Goal: Information Seeking & Learning: Learn about a topic

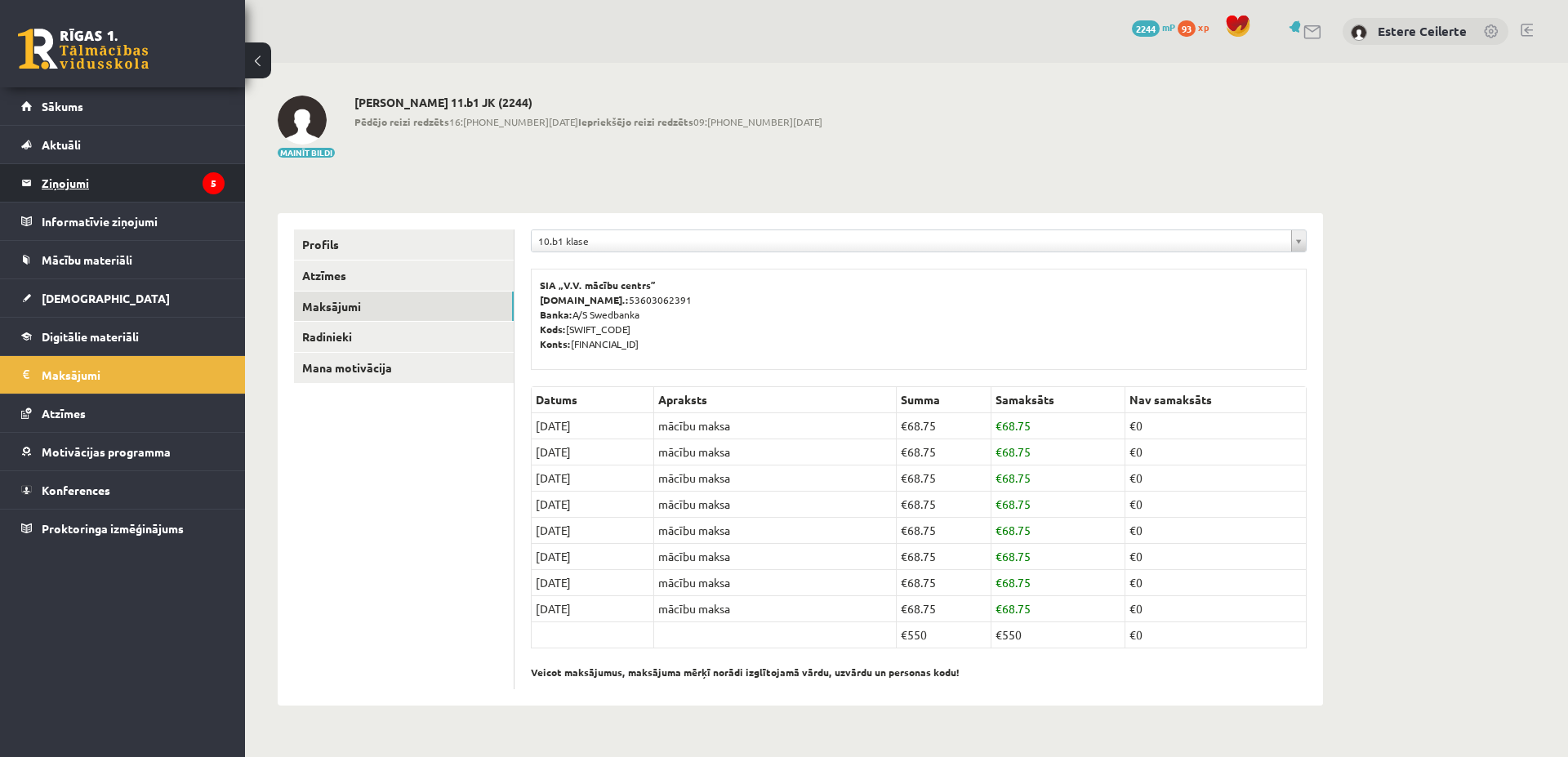
click at [181, 178] on legend "Ziņojumi 5" at bounding box center [132, 183] width 183 height 38
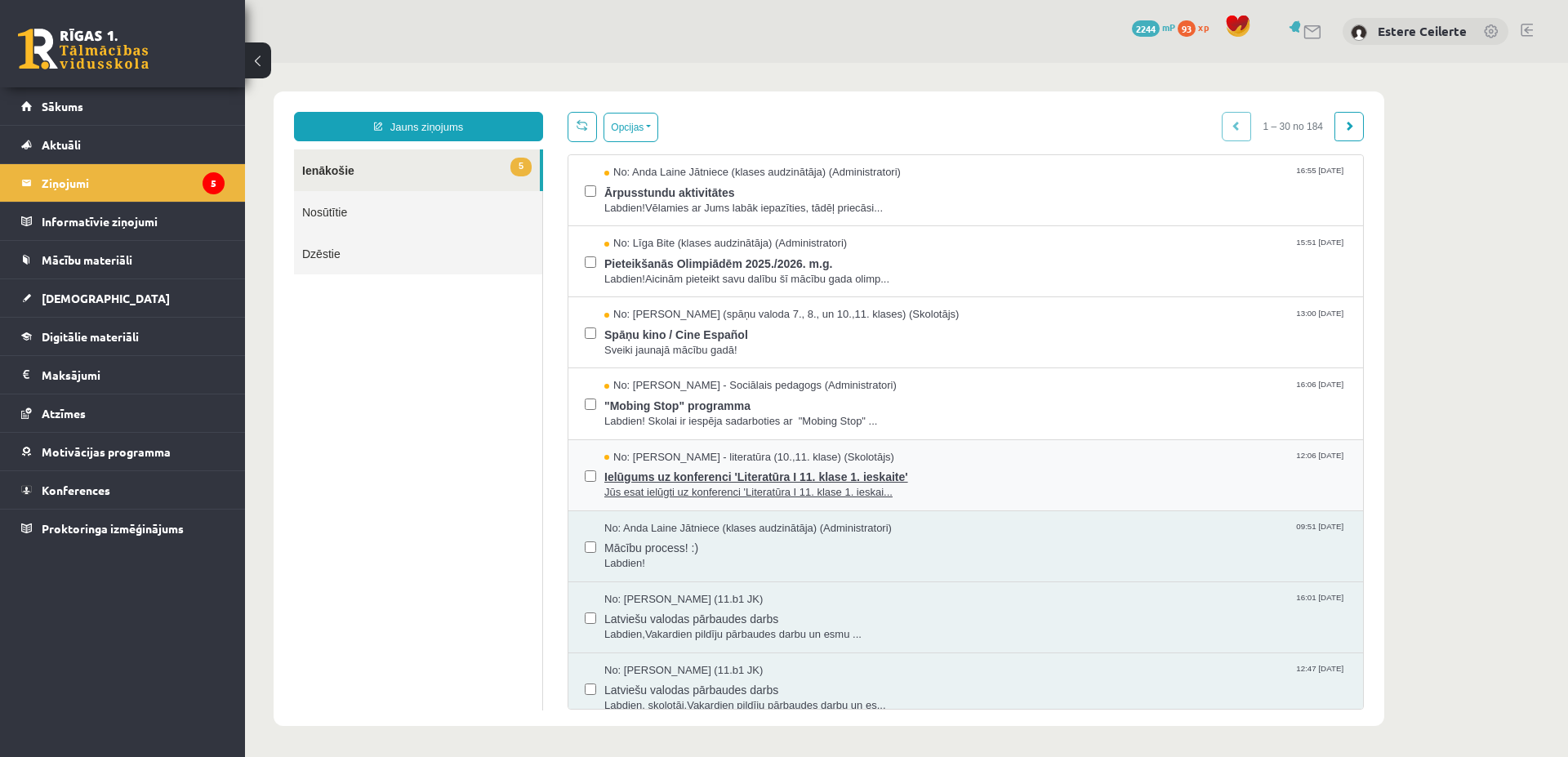
click at [739, 484] on span "Ielūgums uz konferenci 'Literatūra I 11. klase 1. ieskaite'" at bounding box center [976, 475] width 743 height 21
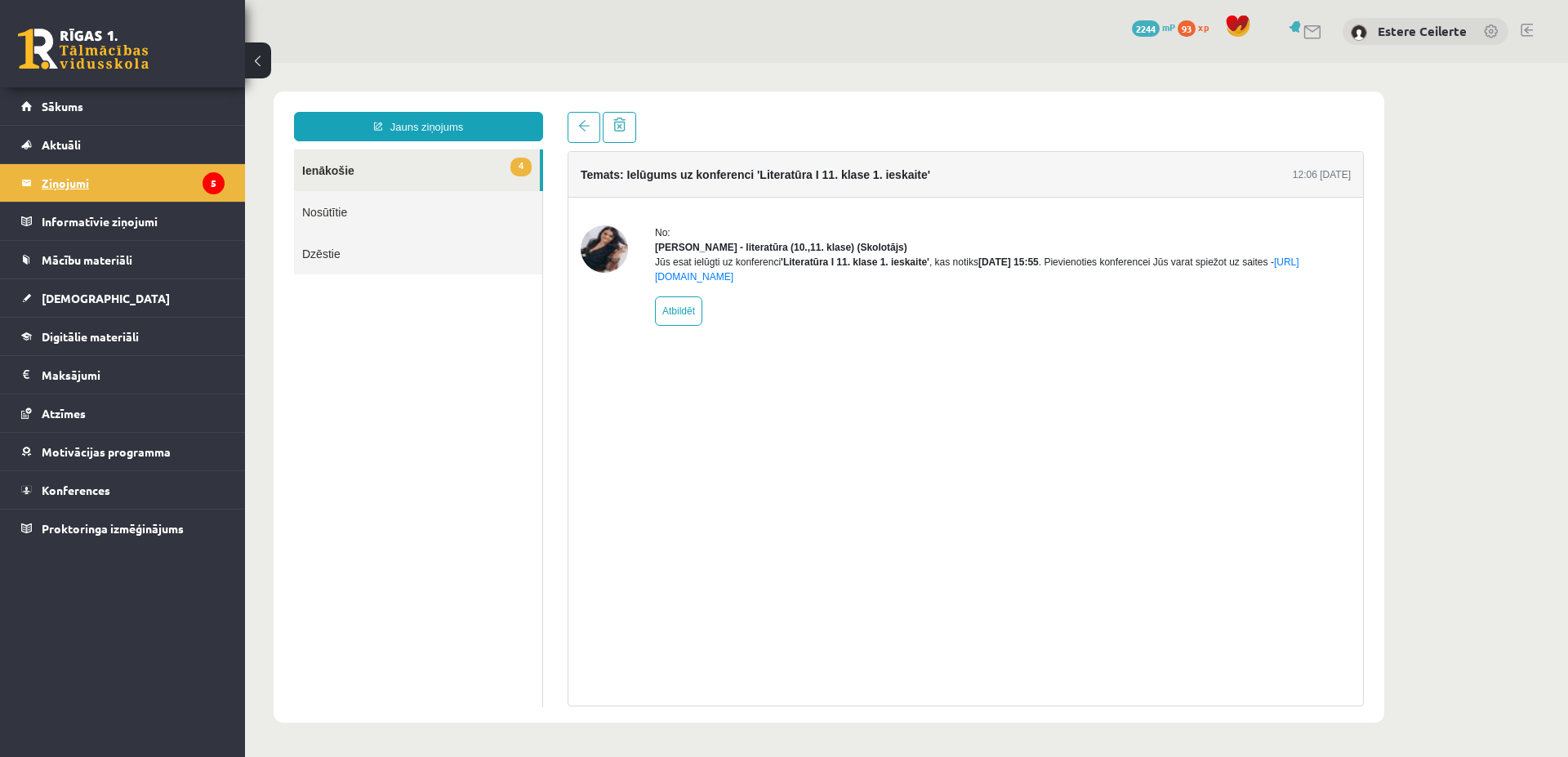
click at [85, 176] on legend "Ziņojumi 5" at bounding box center [132, 183] width 183 height 38
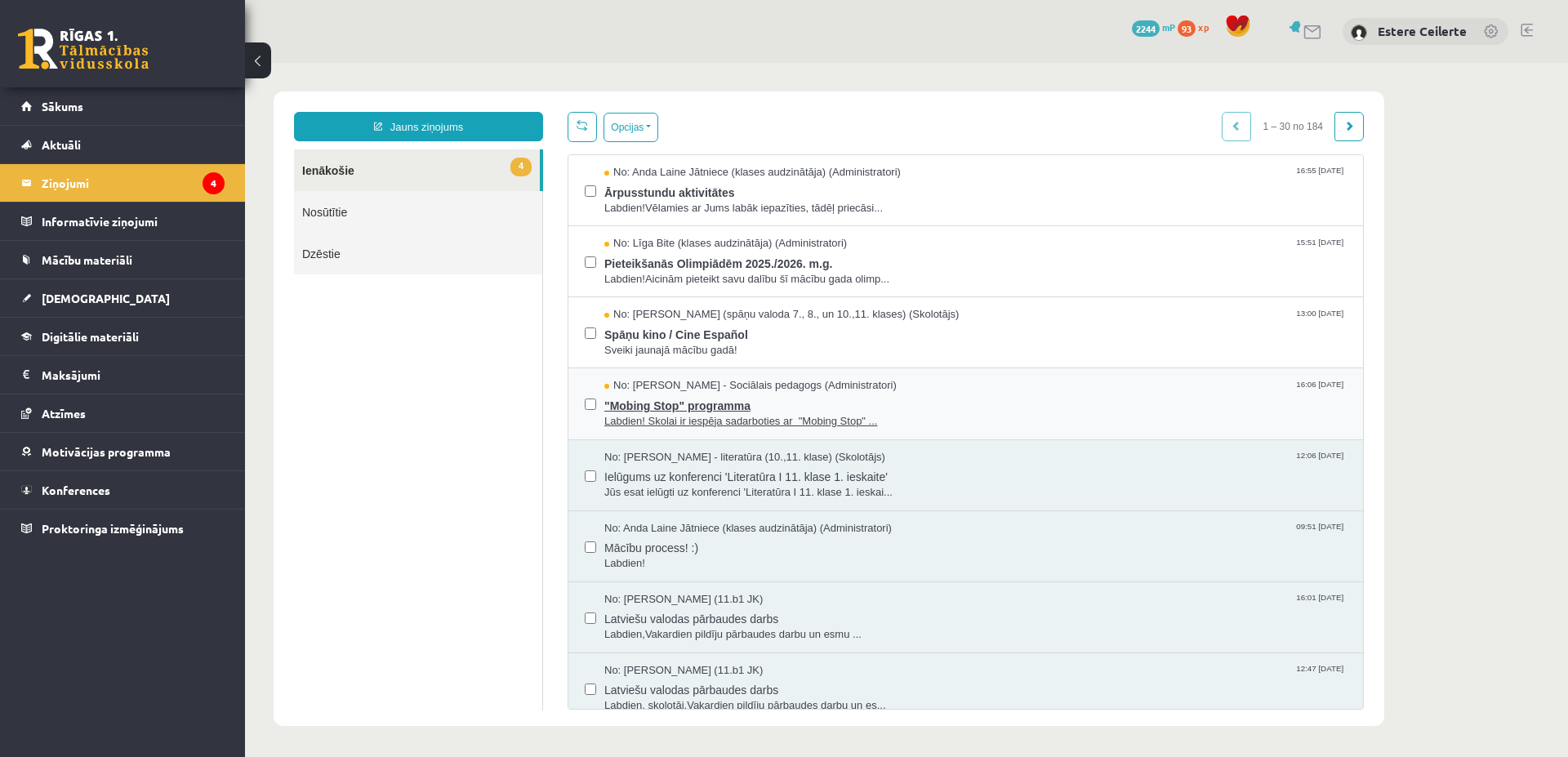
click at [753, 409] on span ""Mobing Stop" programma" at bounding box center [976, 404] width 743 height 21
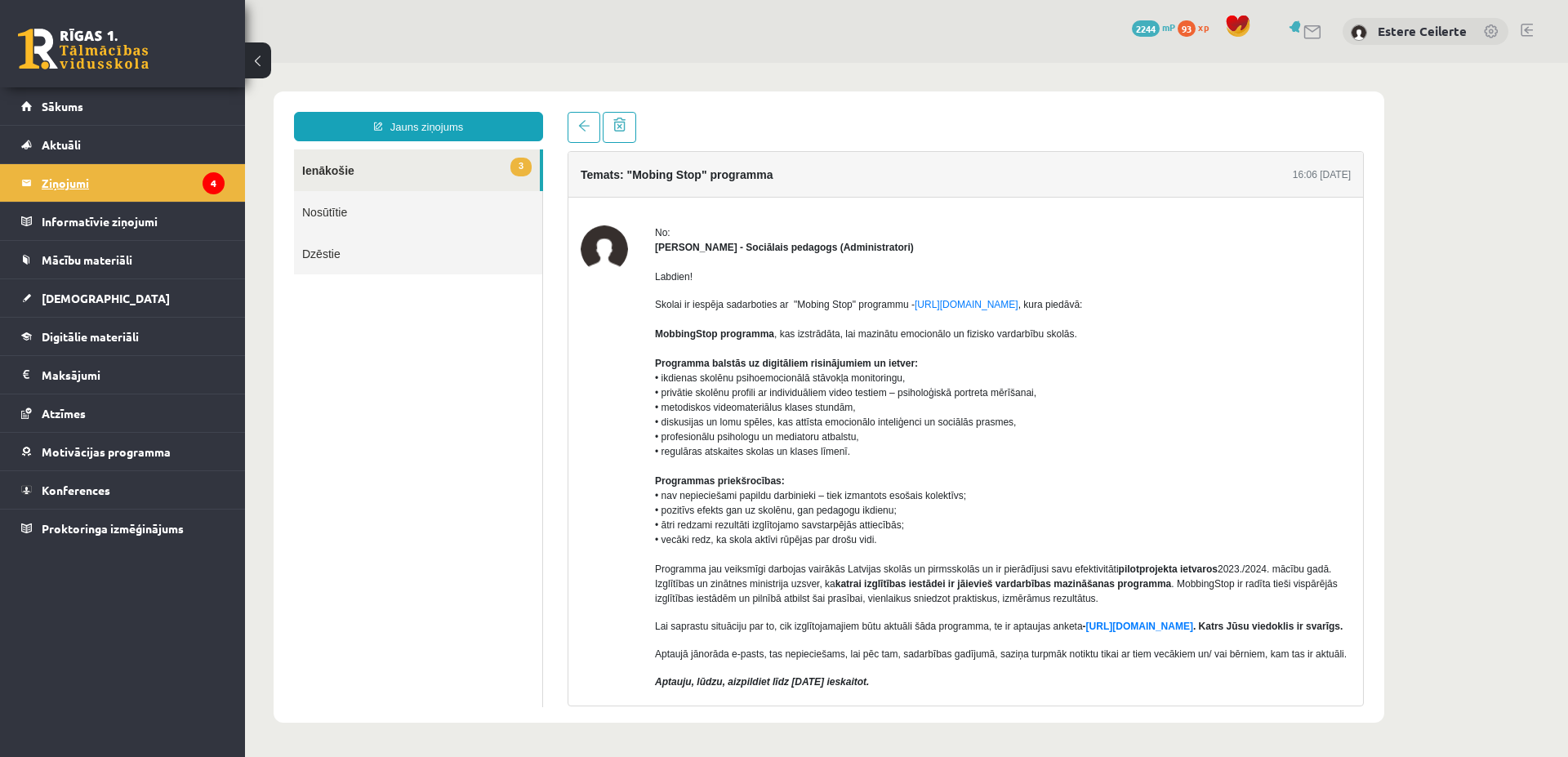
click at [151, 188] on legend "Ziņojumi 4" at bounding box center [132, 183] width 183 height 38
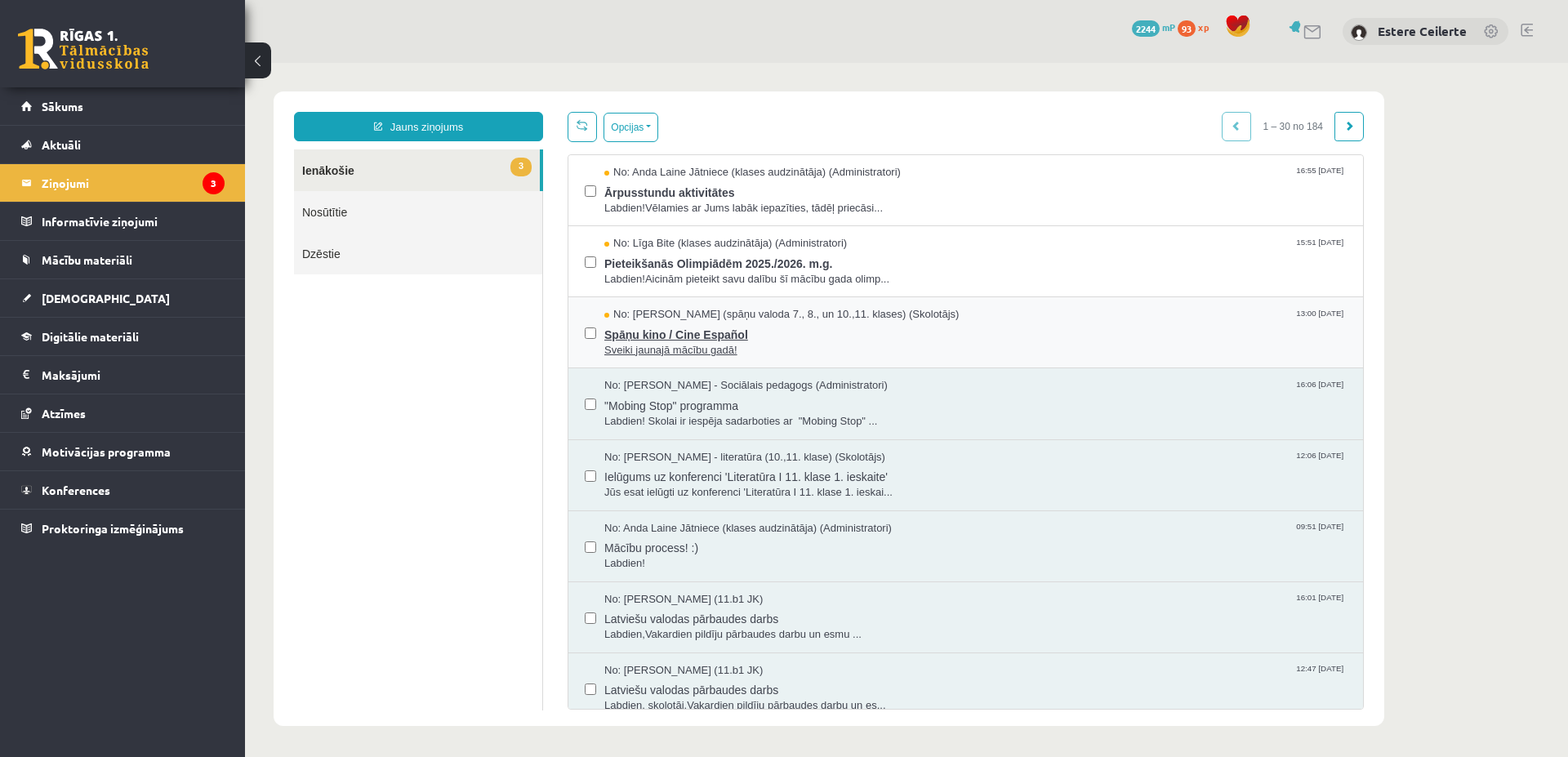
click at [676, 340] on span "Spāņu kino / Cine Español" at bounding box center [976, 333] width 743 height 21
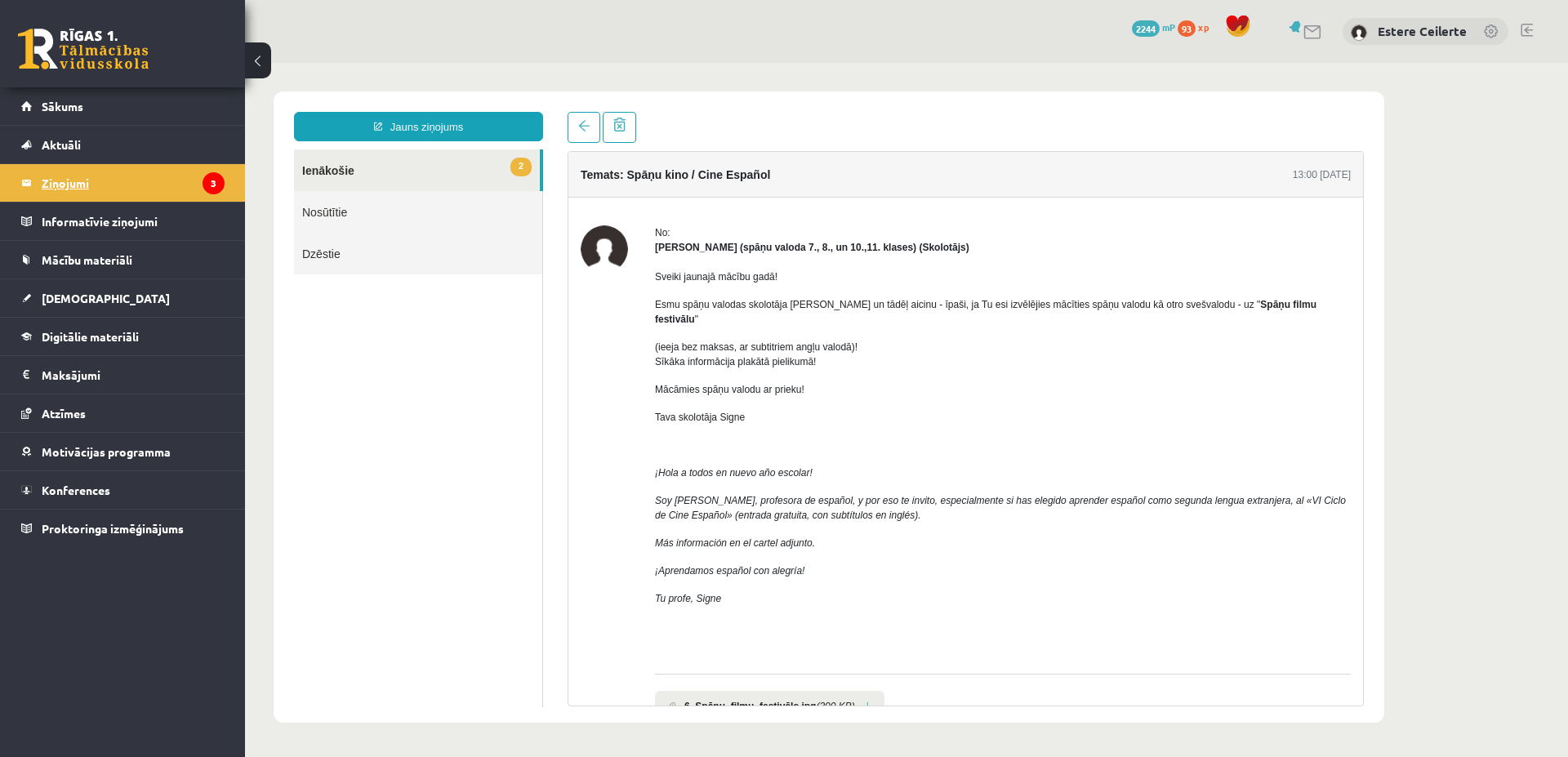
click at [148, 193] on legend "Ziņojumi 3" at bounding box center [132, 183] width 183 height 38
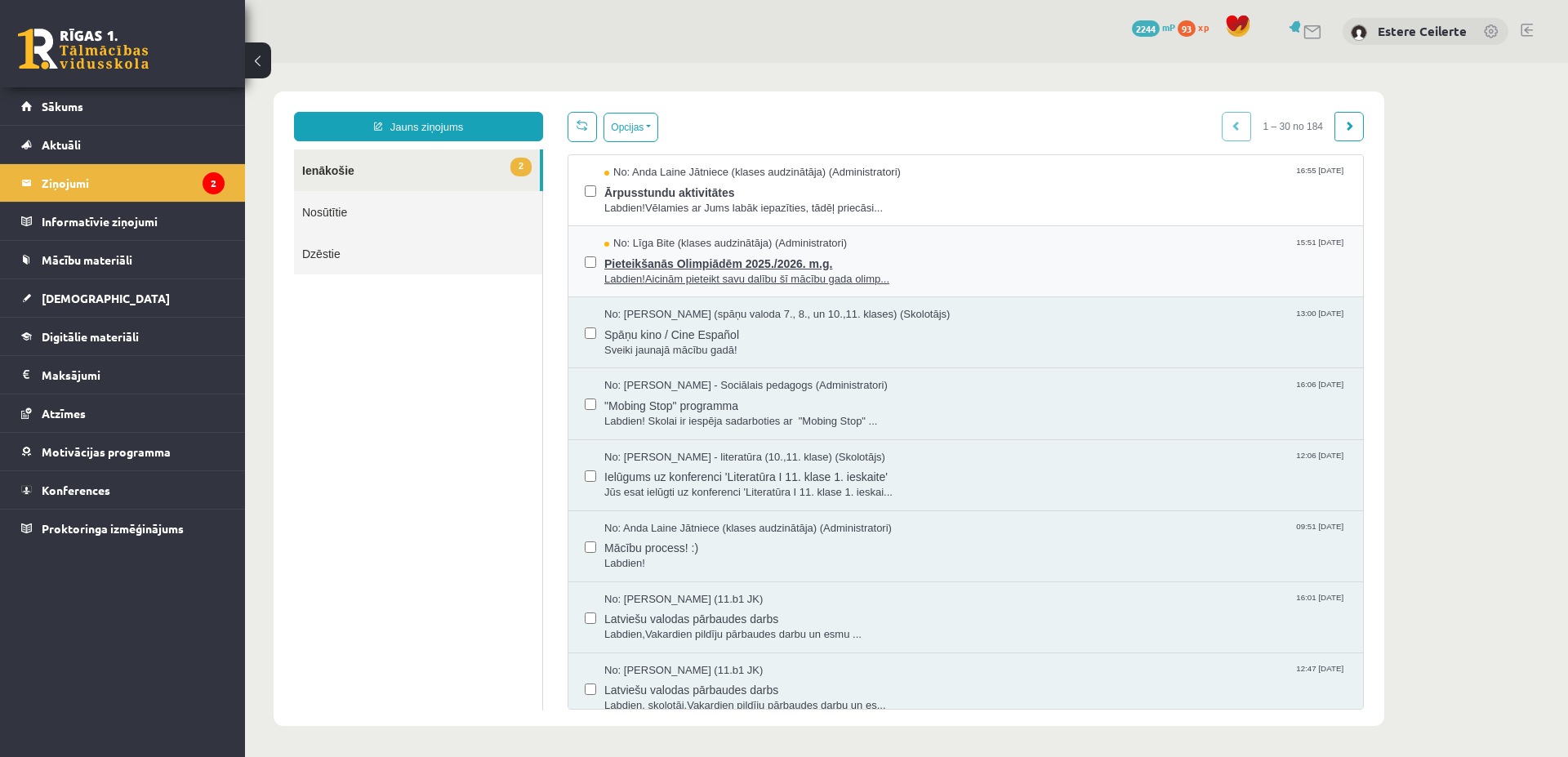
click at [776, 267] on span "Pieteikšanās Olimpiādēm 2025./2026. m.g." at bounding box center [976, 262] width 743 height 21
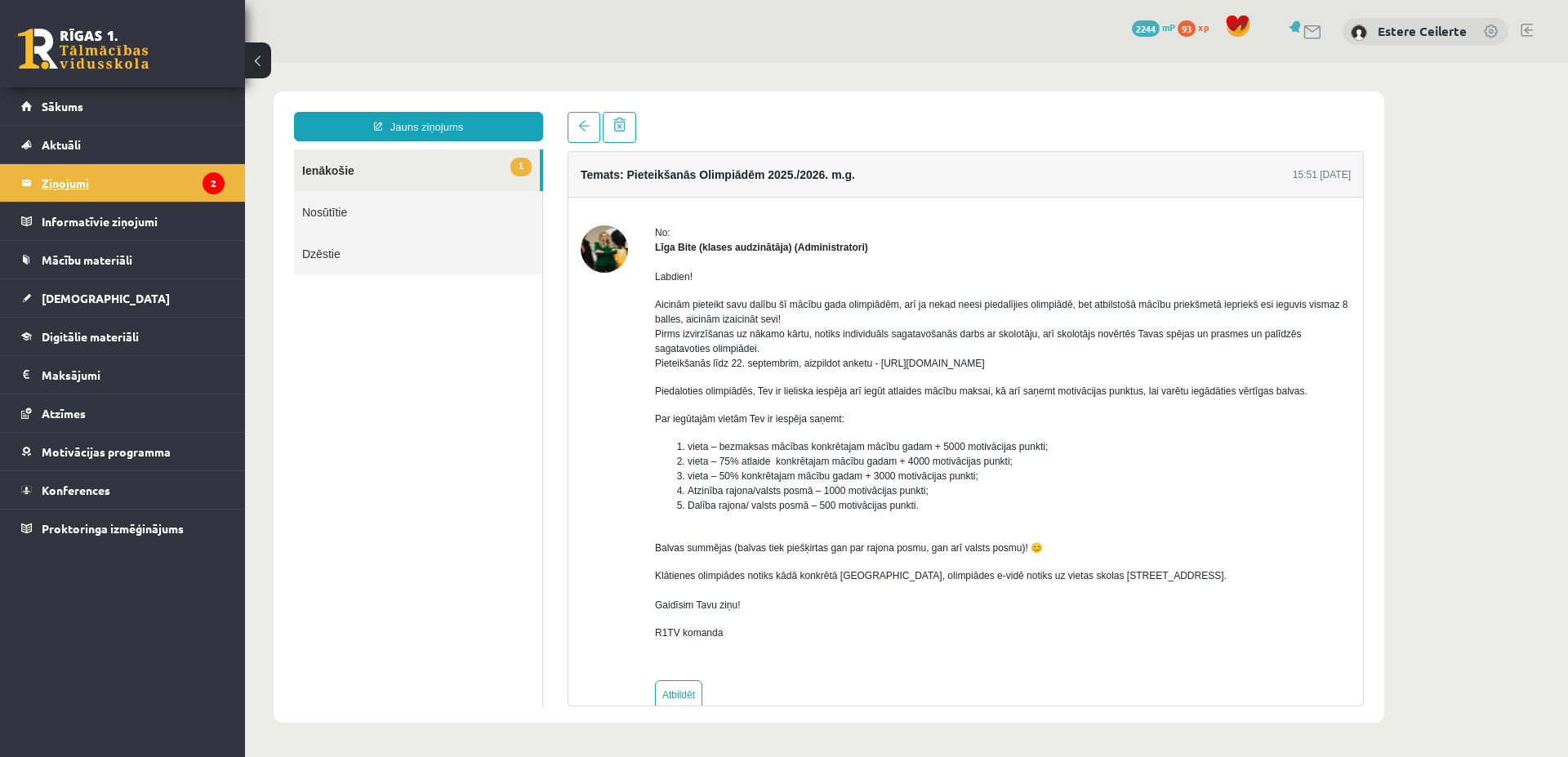
click at [121, 190] on legend "Ziņojumi 2" at bounding box center [132, 183] width 183 height 38
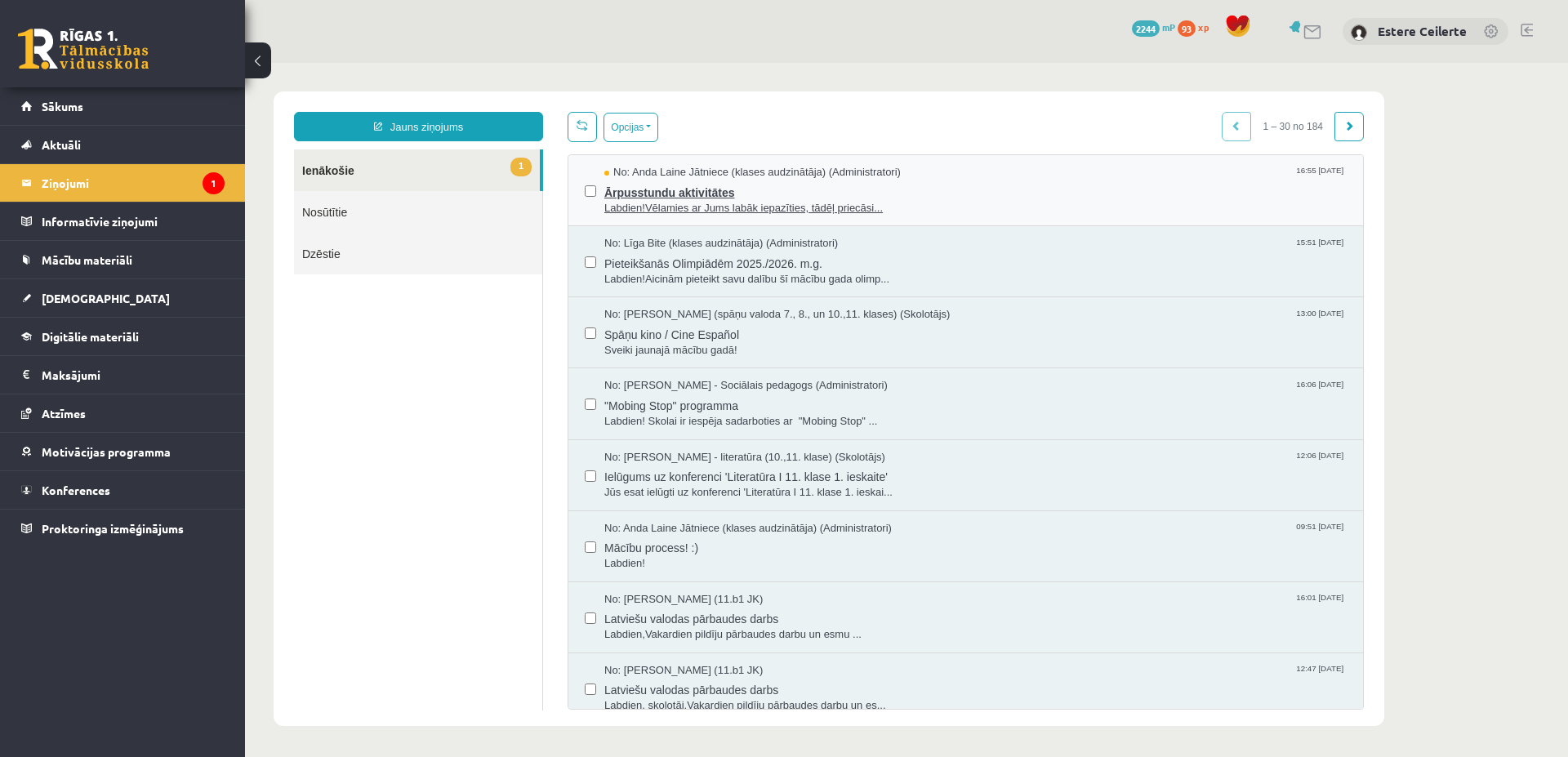
click at [743, 190] on span "Ārpusstundu aktivitātes" at bounding box center [976, 190] width 743 height 21
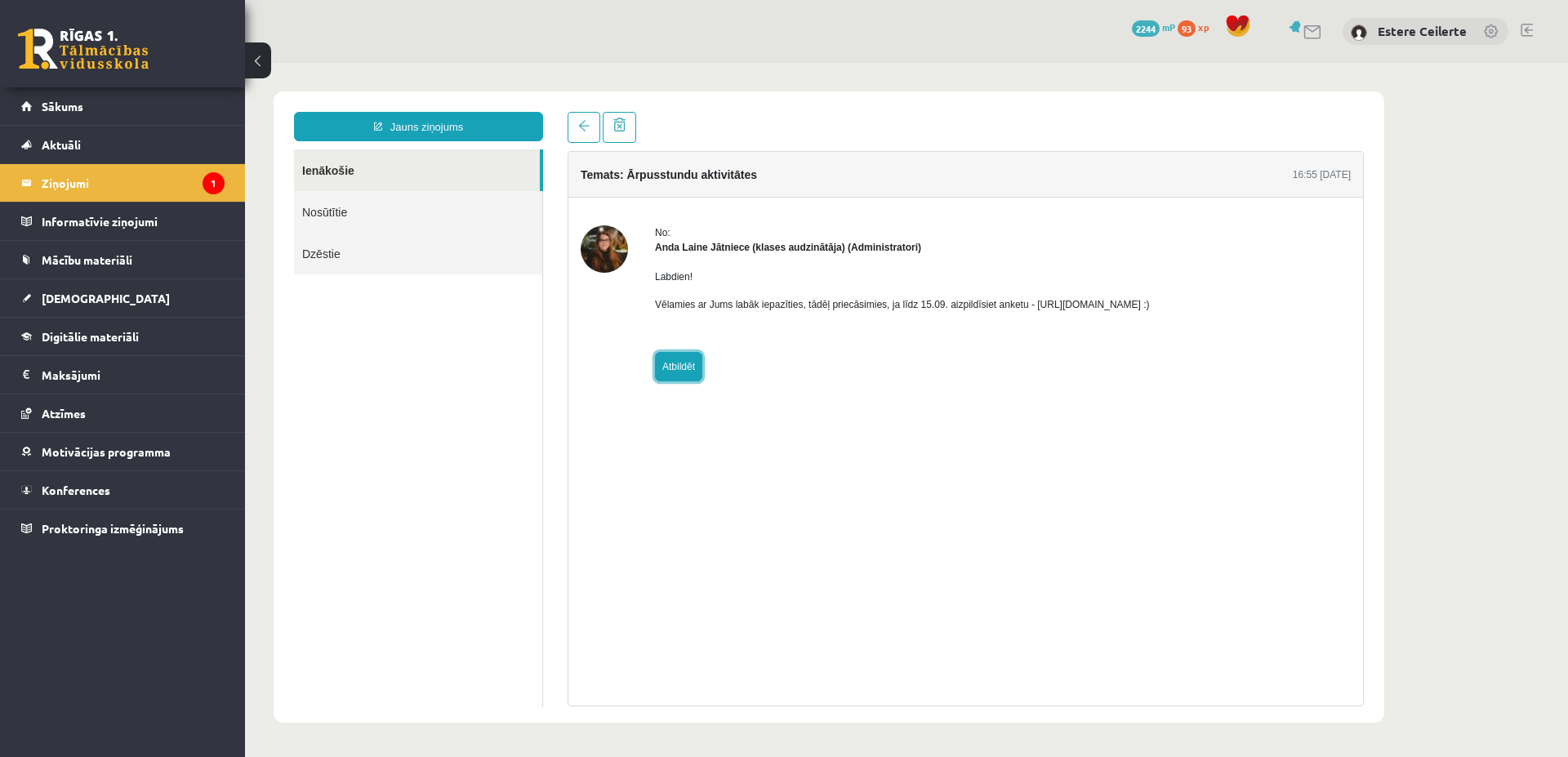
click at [689, 360] on link "Atbildēt" at bounding box center [678, 366] width 47 height 30
type input "**********"
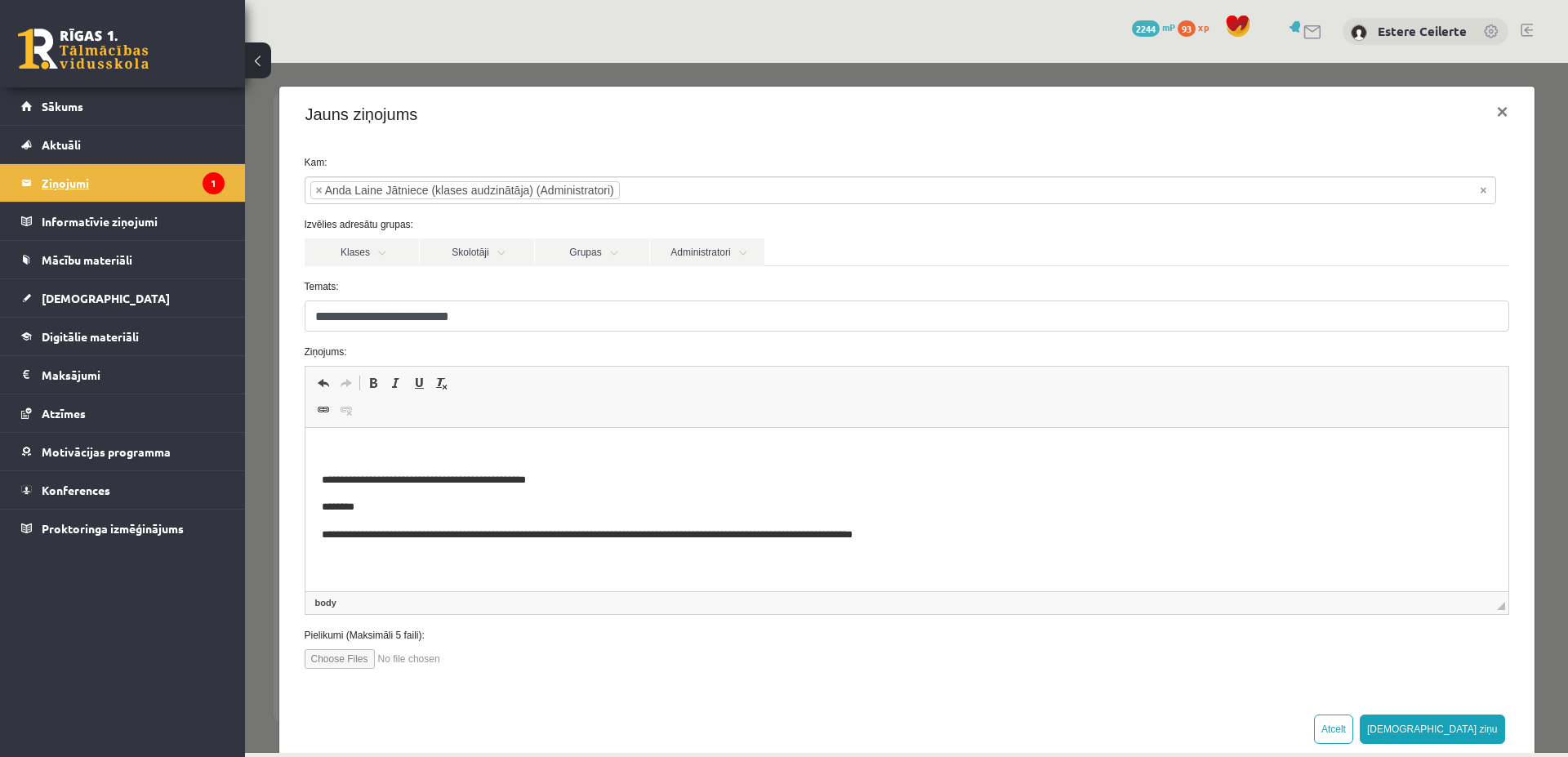
click at [152, 187] on legend "Ziņojumi 1" at bounding box center [132, 183] width 183 height 38
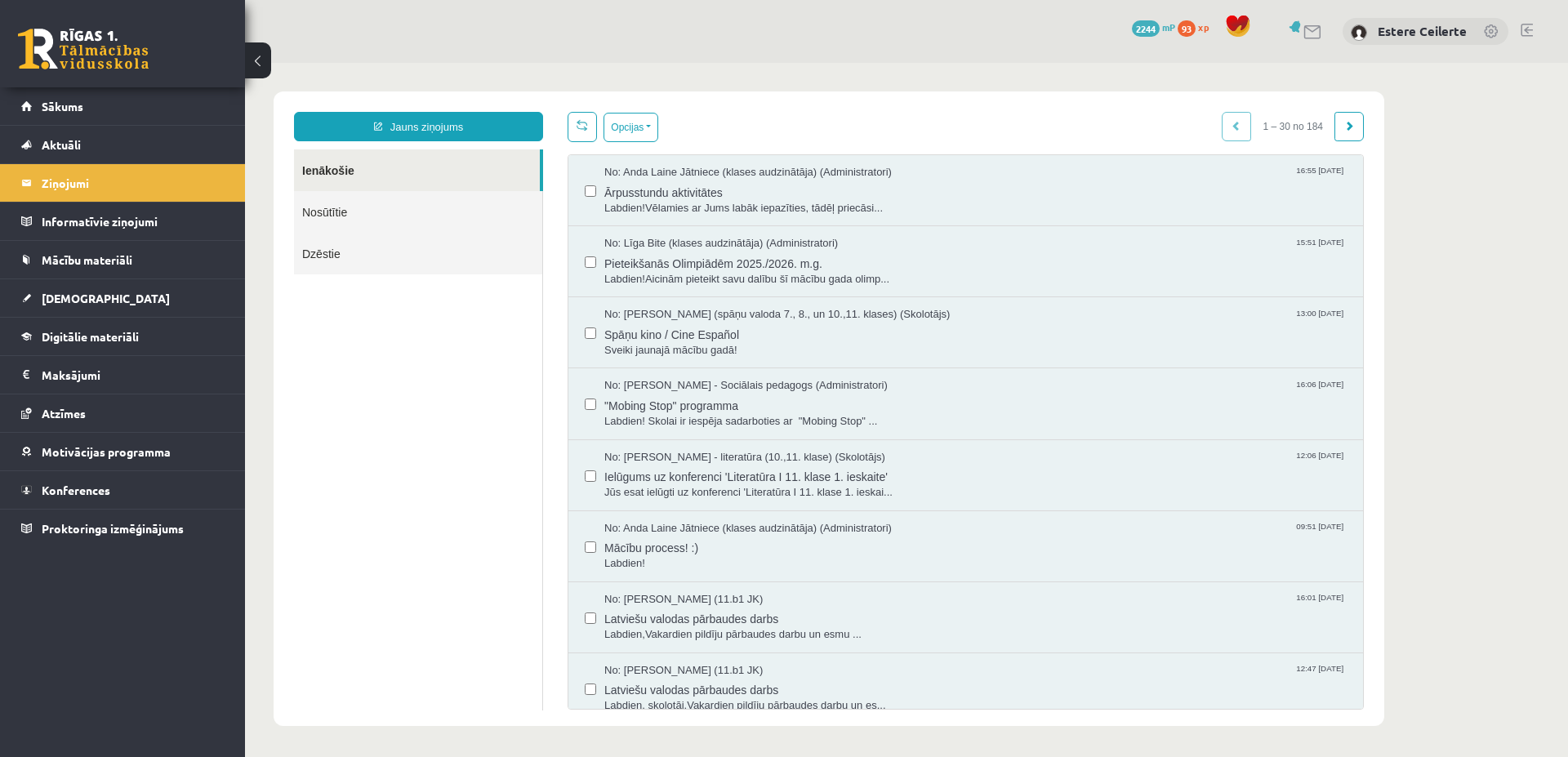
click at [703, 214] on div "No: Anda Laine Jātniece (klases audzinātāja) (Administratori) 16:55 10/09/2025 …" at bounding box center [966, 190] width 795 height 71
click at [706, 200] on span "Labdien!Vēlamies ar Jums labāk iepazīties, tādēļ priecāsi..." at bounding box center [976, 208] width 743 height 16
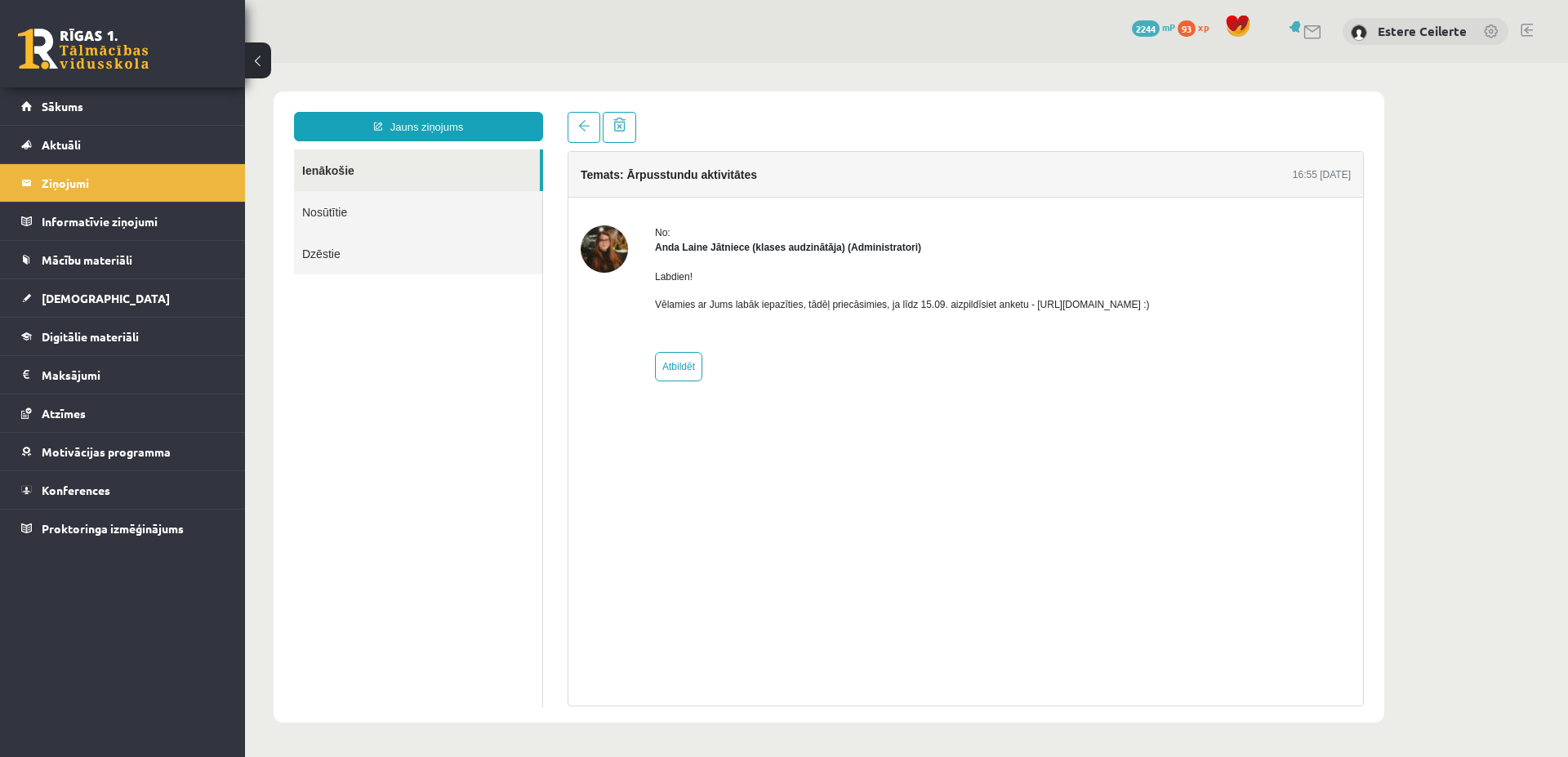
drag, startPoint x: 1026, startPoint y: 301, endPoint x: 1223, endPoint y: 299, distance: 197.0
click at [1223, 299] on div "No: Anda Laine Jātniece (klases audzinātāja) (Administratori) Labdien! Vēlamies…" at bounding box center [966, 303] width 770 height 156
copy p "https://forms.gle/mVxkUEapGFxHM7hU7 :)"
click at [901, 413] on div "Temats: Ārpusstundu aktivitātes 16:55 10/09/2025 No: Anda Laine Jātniece (klase…" at bounding box center [966, 428] width 796 height 555
click at [1024, 305] on p "Vēlamies ar Jums labāk iepazīties, tādēļ priecāsimies, ja līdz 15.09. aizpildīs…" at bounding box center [902, 304] width 495 height 15
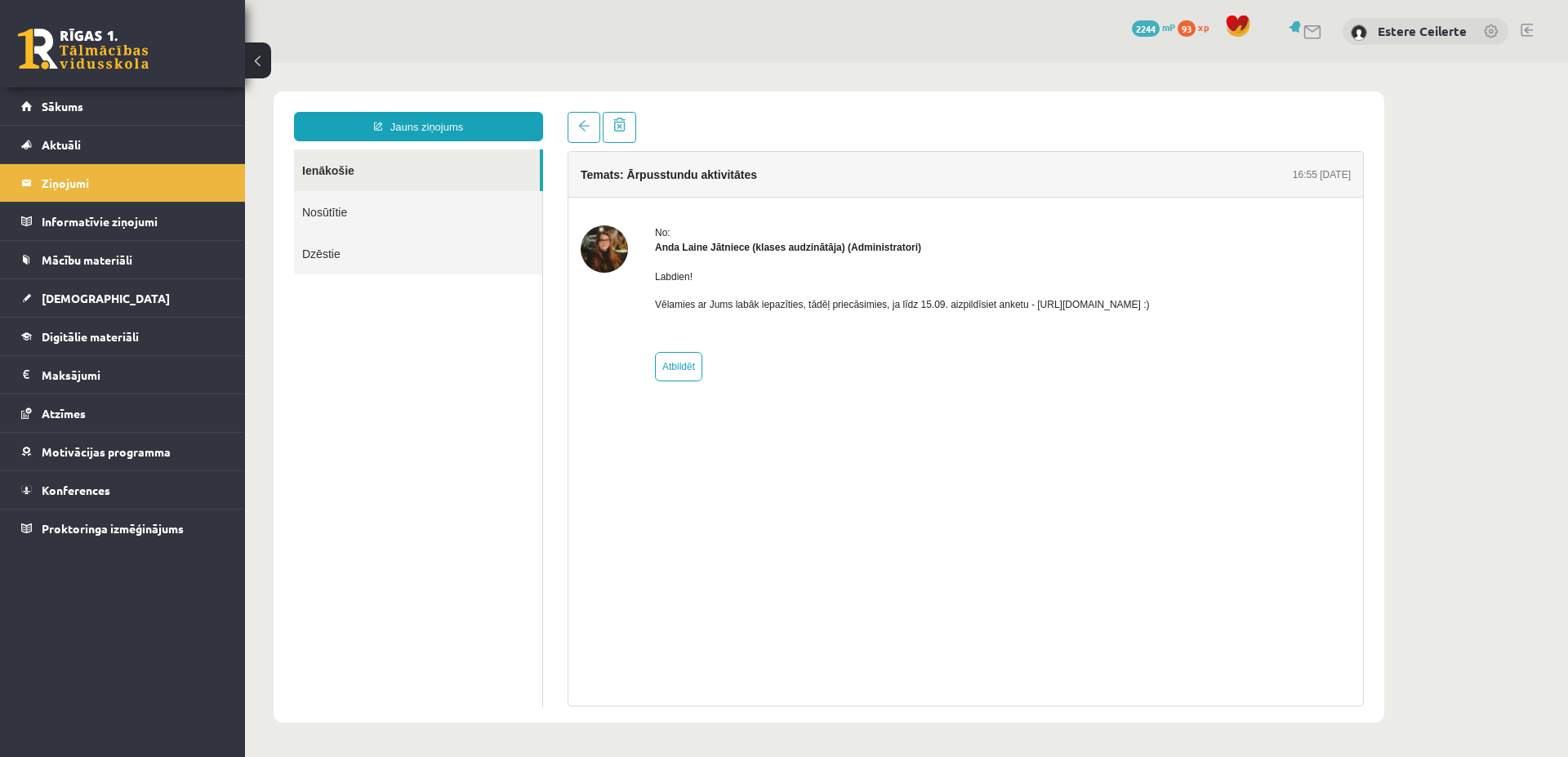
click at [1068, 416] on div "Temats: Ārpusstundu aktivitātes 16:55 10/09/2025 No: Anda Laine Jātniece (klase…" at bounding box center [966, 428] width 796 height 555
drag, startPoint x: 1026, startPoint y: 304, endPoint x: 1213, endPoint y: 304, distance: 187.0
click at [1213, 304] on div "No: Anda Laine Jātniece (klases audzinātāja) (Administratori) Labdien! Vēlamies…" at bounding box center [966, 303] width 770 height 156
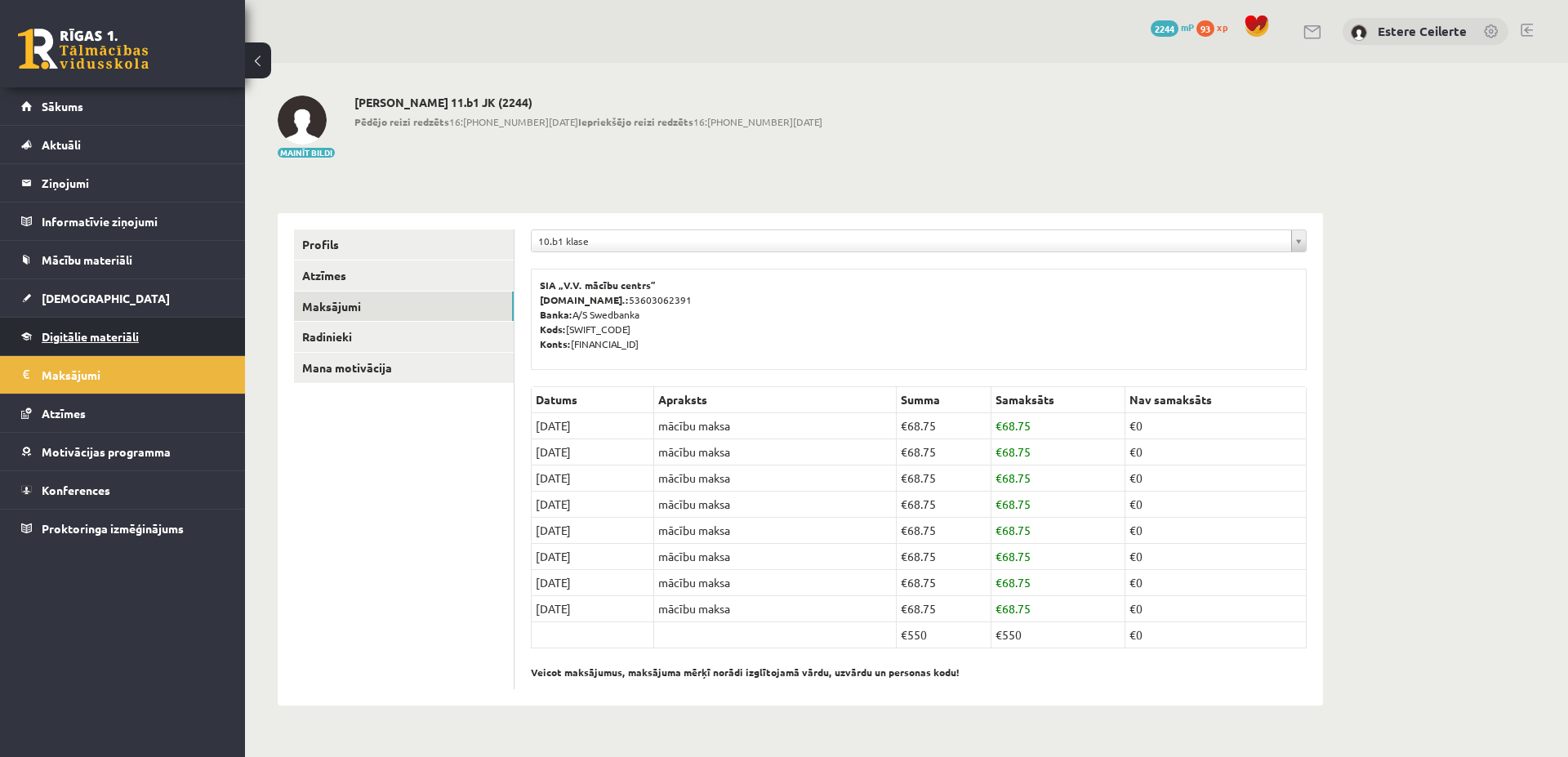
click at [95, 332] on span "Digitālie materiāli" at bounding box center [90, 336] width 97 height 15
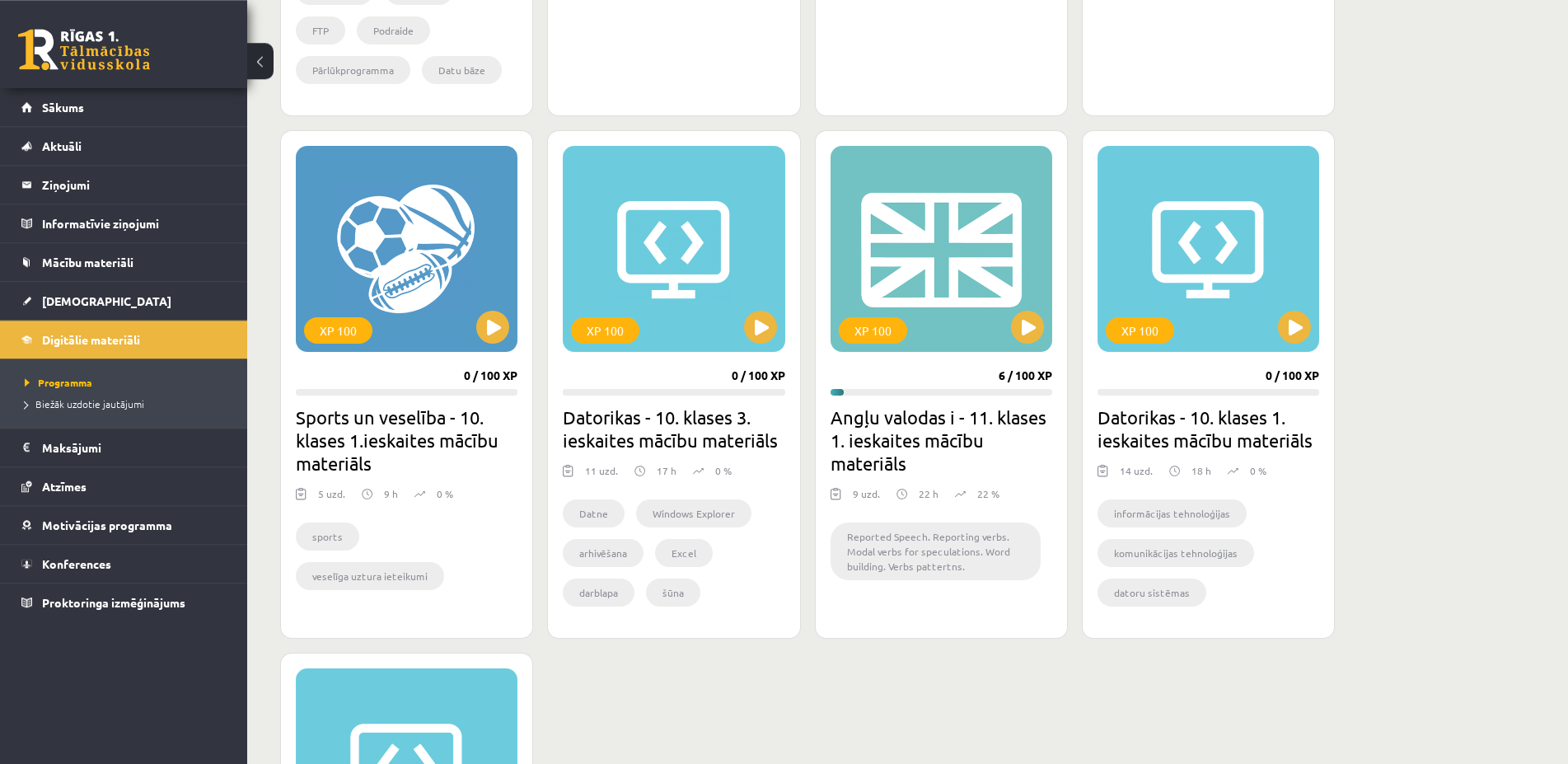
scroll to position [924, 0]
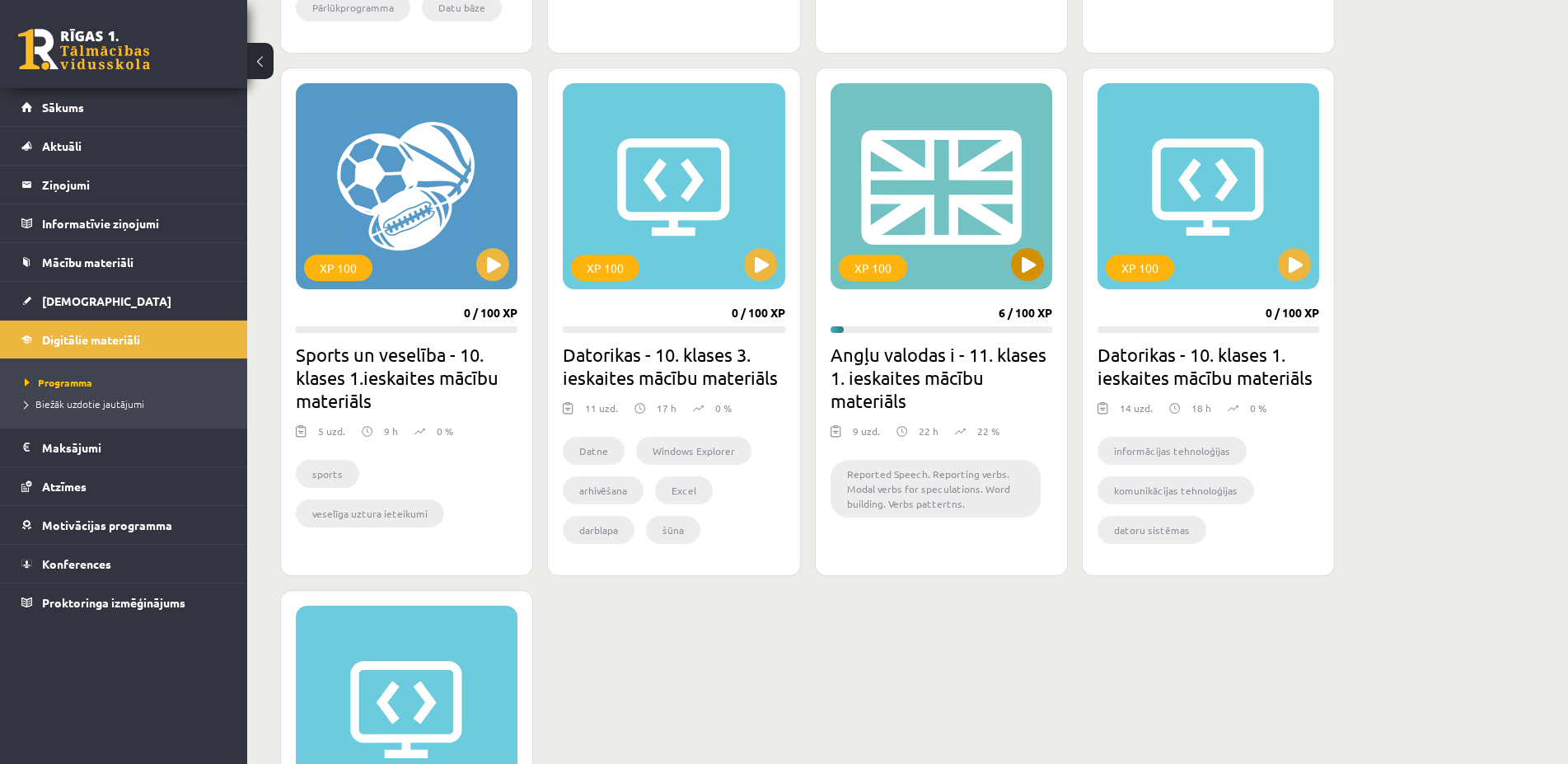
click at [1002, 231] on div "XP 100" at bounding box center [941, 186] width 221 height 206
click at [998, 241] on div "XP 100" at bounding box center [941, 186] width 221 height 206
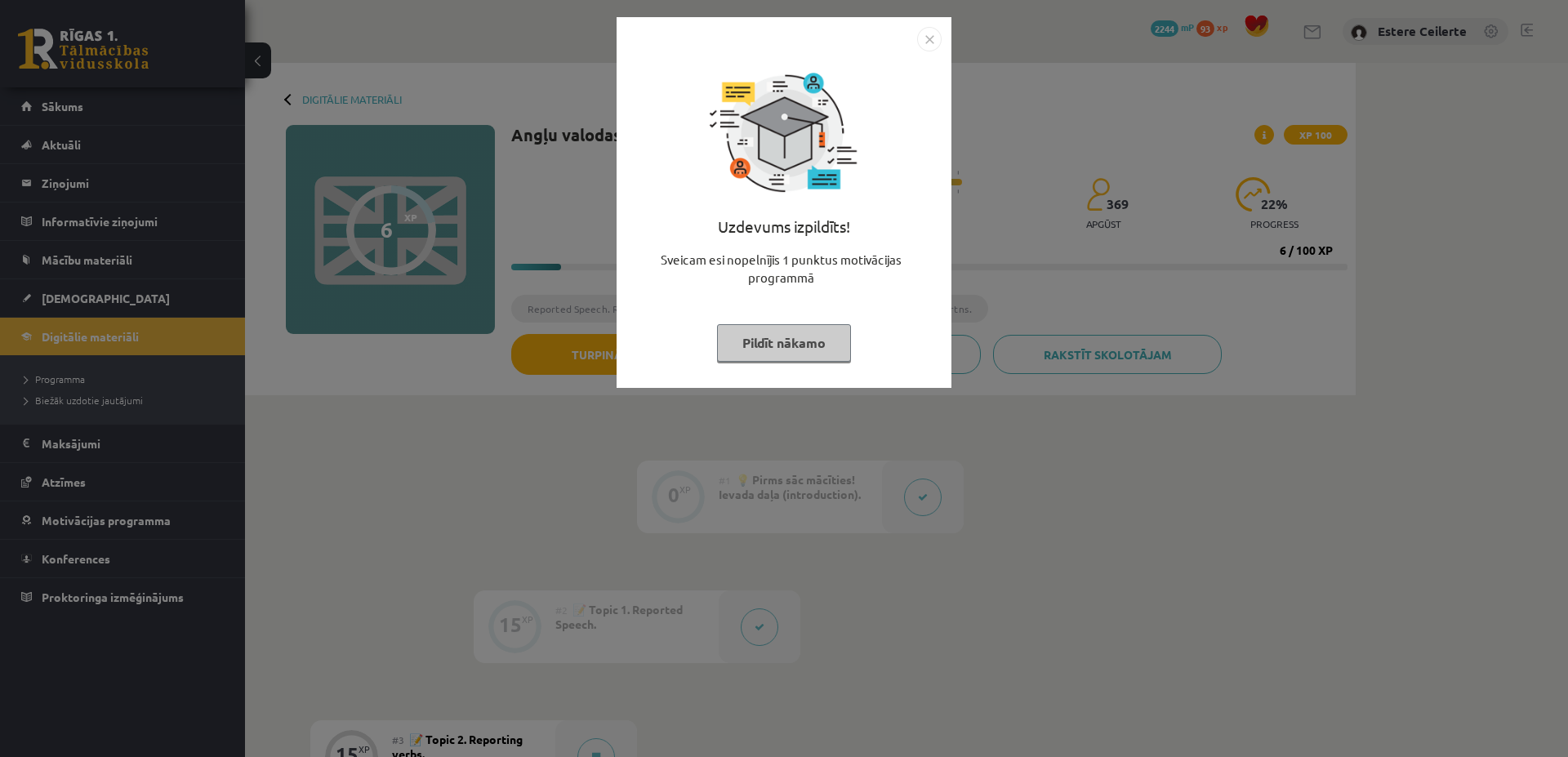
click at [757, 341] on button "Pildīt nākamo" at bounding box center [784, 342] width 134 height 38
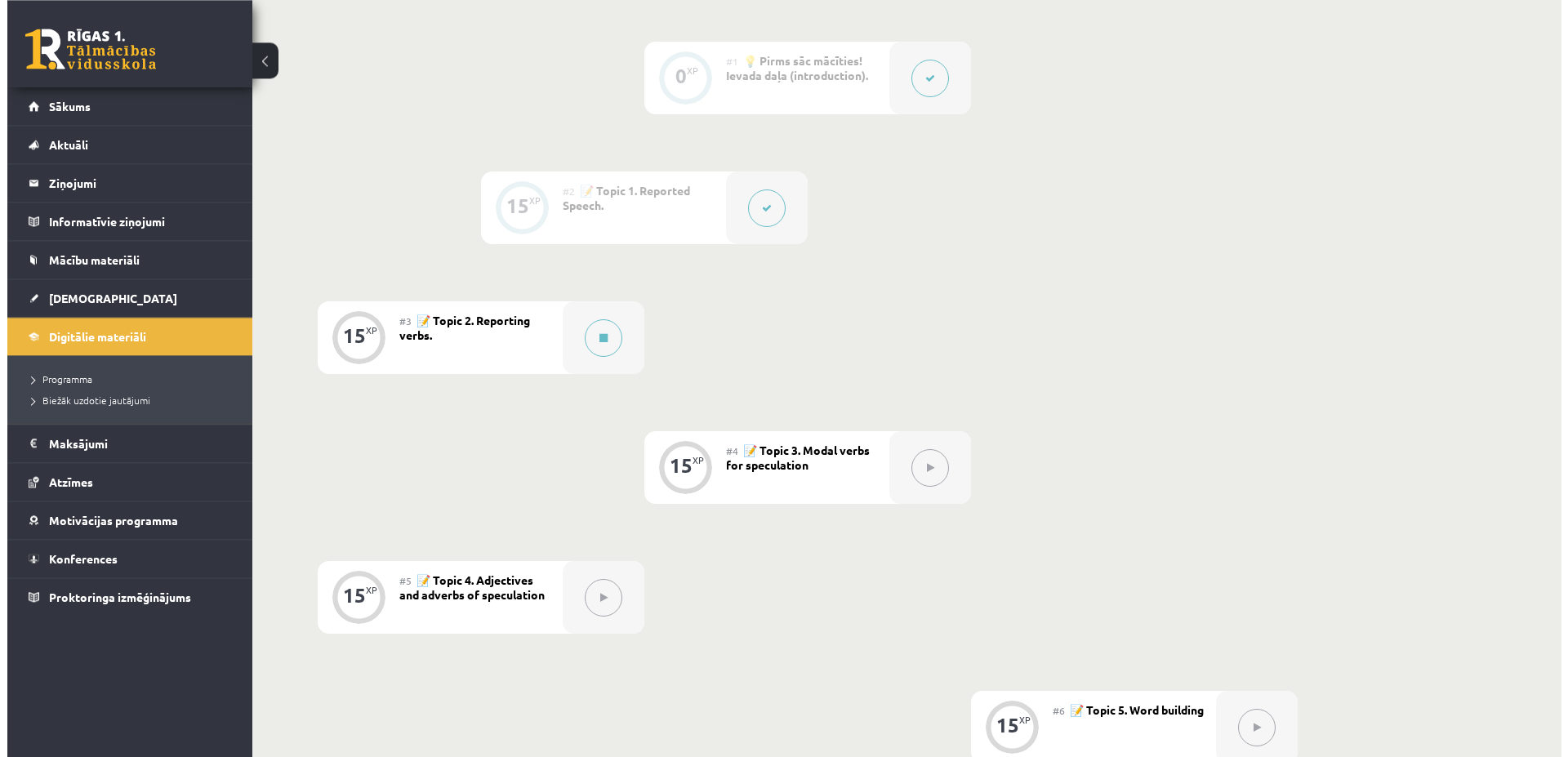
scroll to position [333, 0]
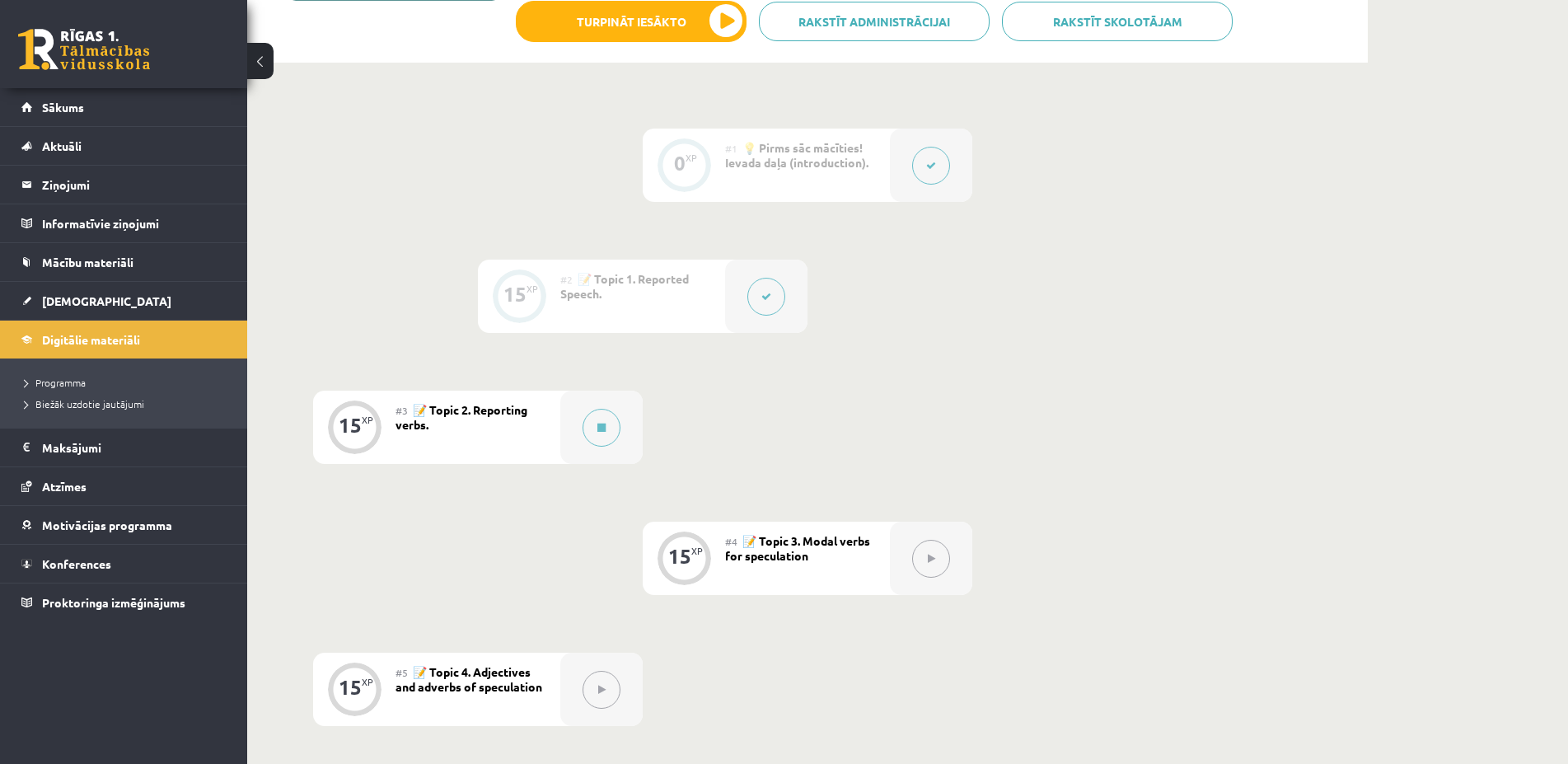
click at [751, 286] on button at bounding box center [766, 297] width 38 height 38
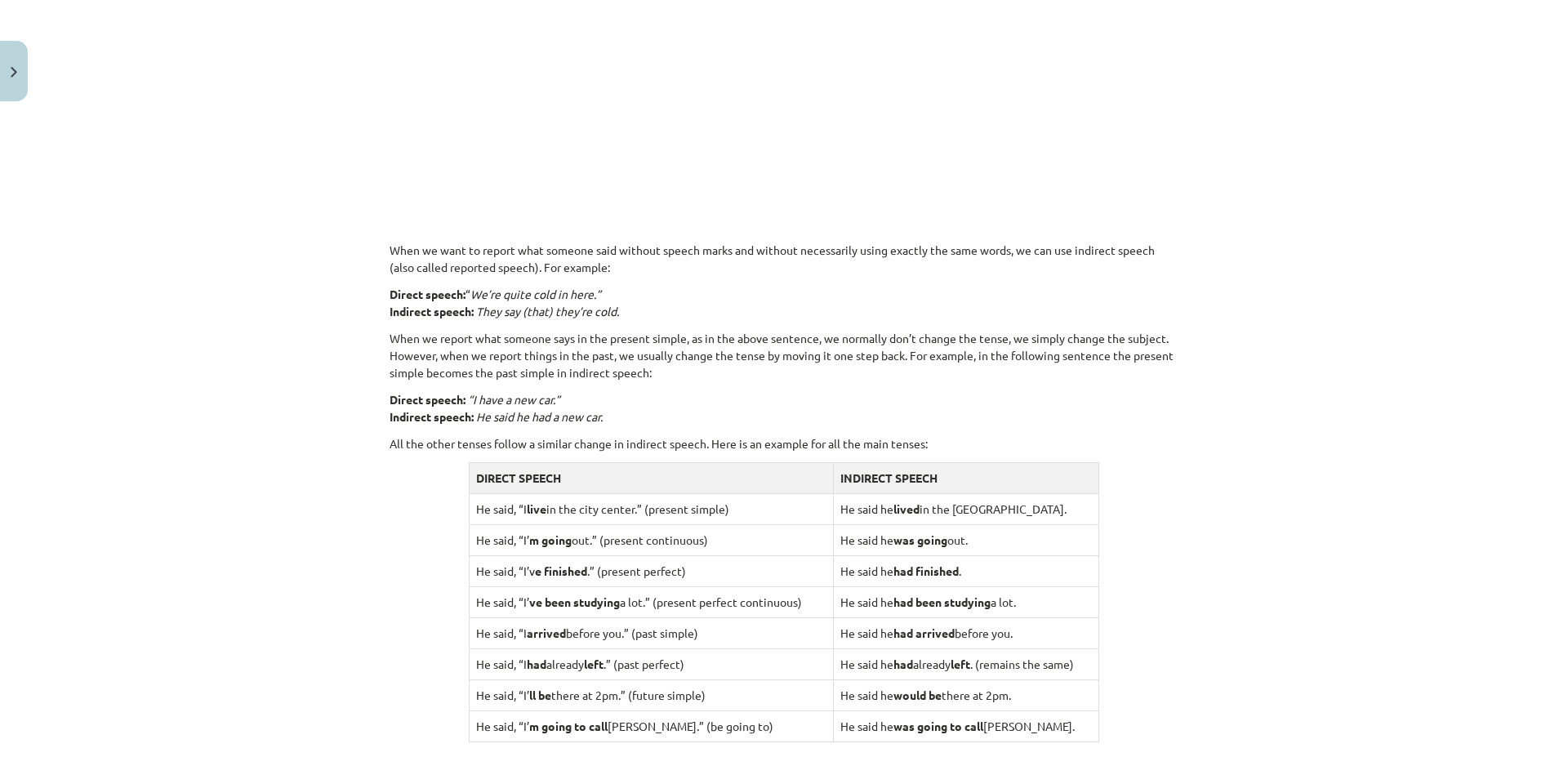
scroll to position [1253, 0]
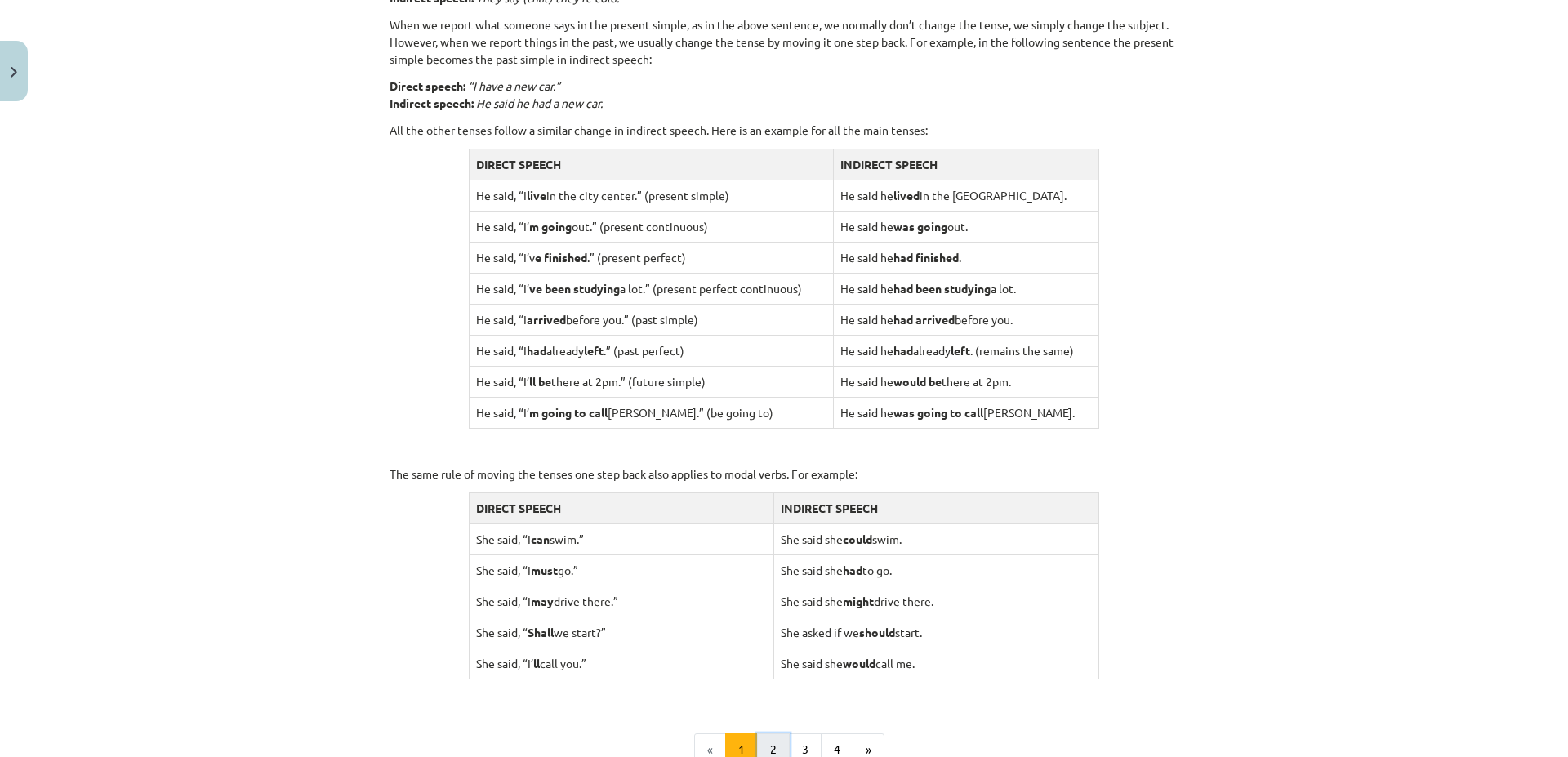
click at [757, 740] on button "2" at bounding box center [773, 749] width 33 height 33
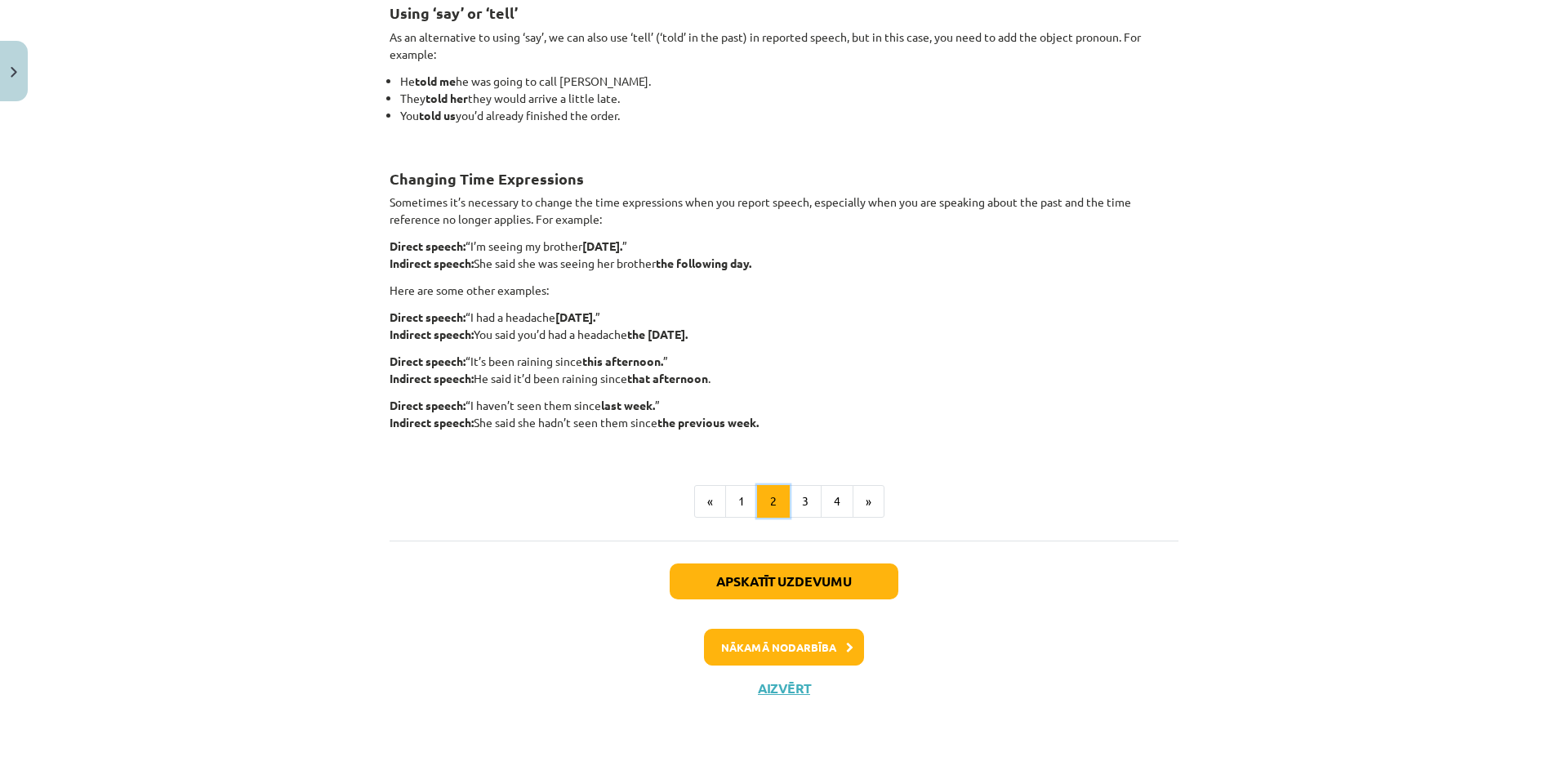
scroll to position [309, 0]
click at [798, 493] on button "3" at bounding box center [805, 500] width 33 height 33
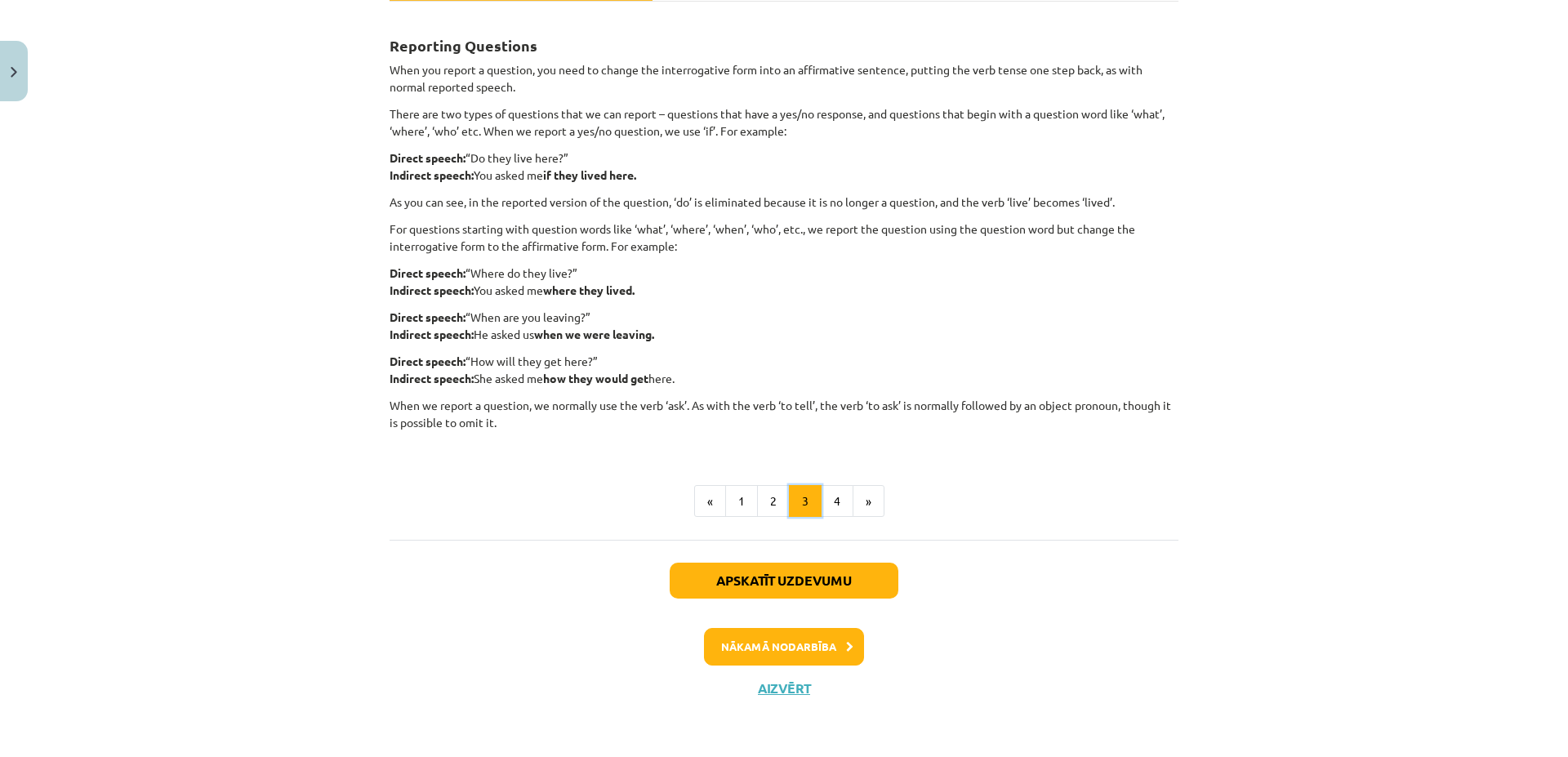
scroll to position [275, 0]
click at [826, 505] on button "4" at bounding box center [836, 500] width 33 height 33
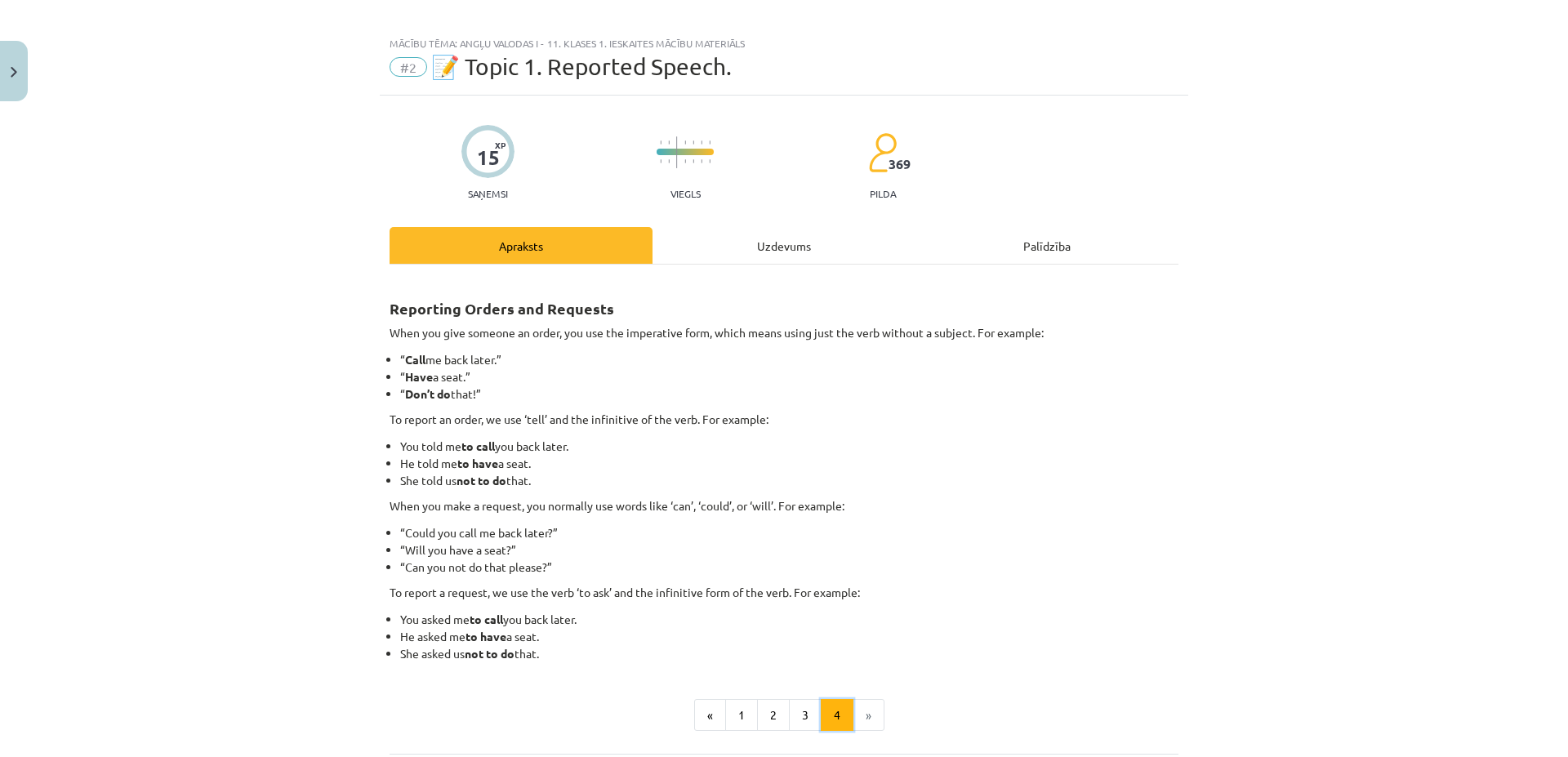
scroll to position [0, 0]
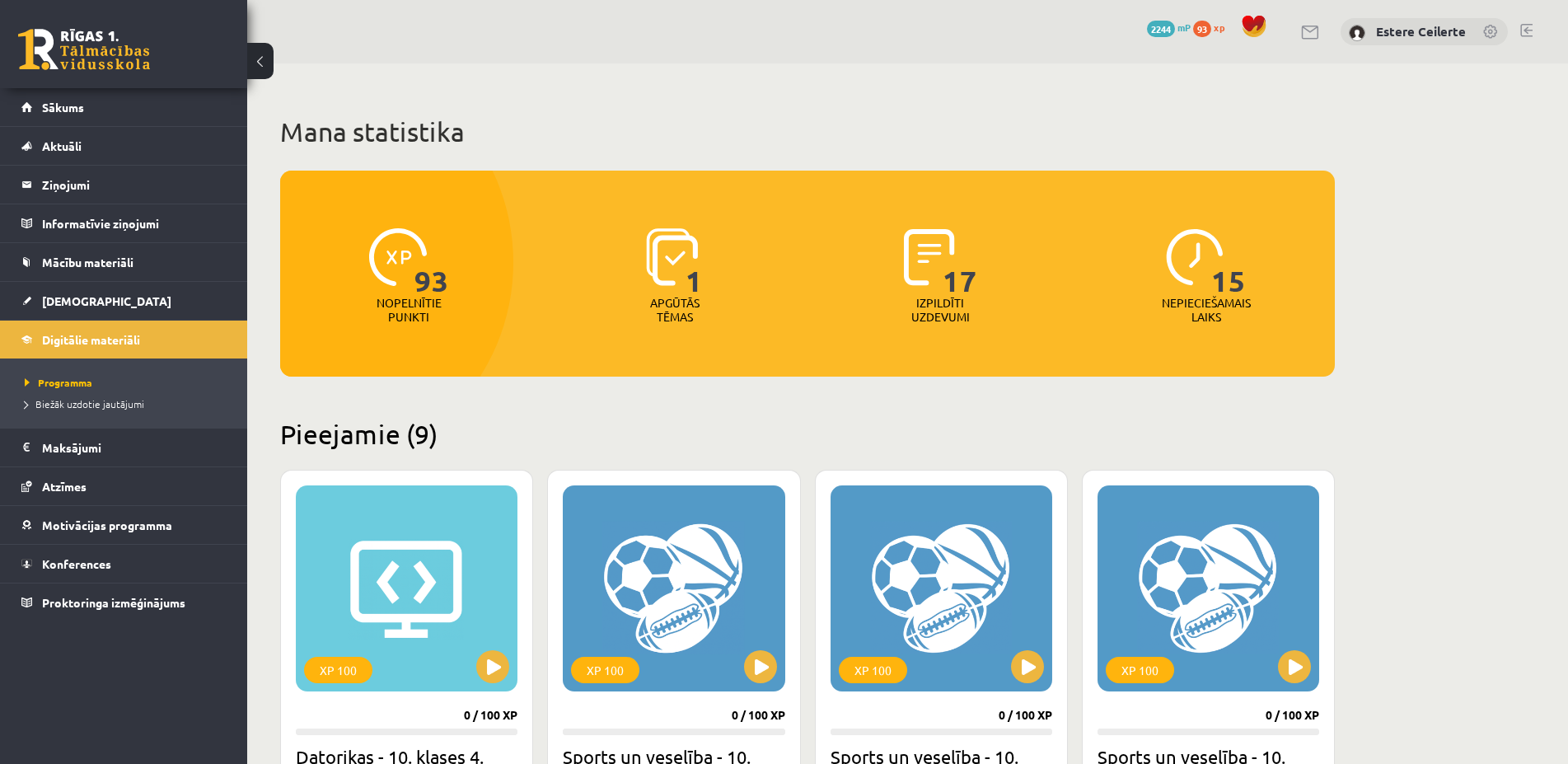
scroll to position [924, 0]
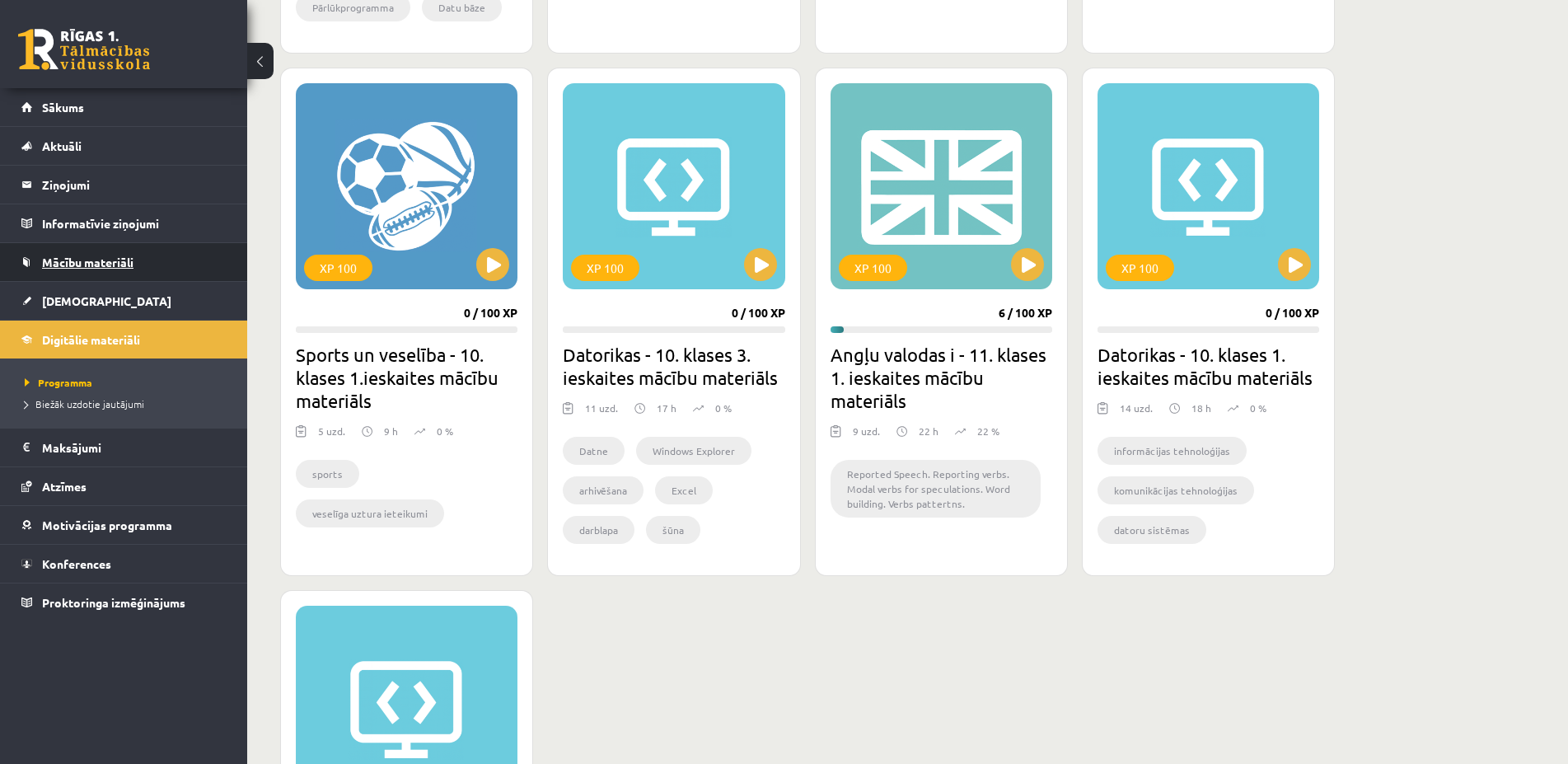
click at [111, 262] on span "Mācību materiāli" at bounding box center [88, 262] width 92 height 15
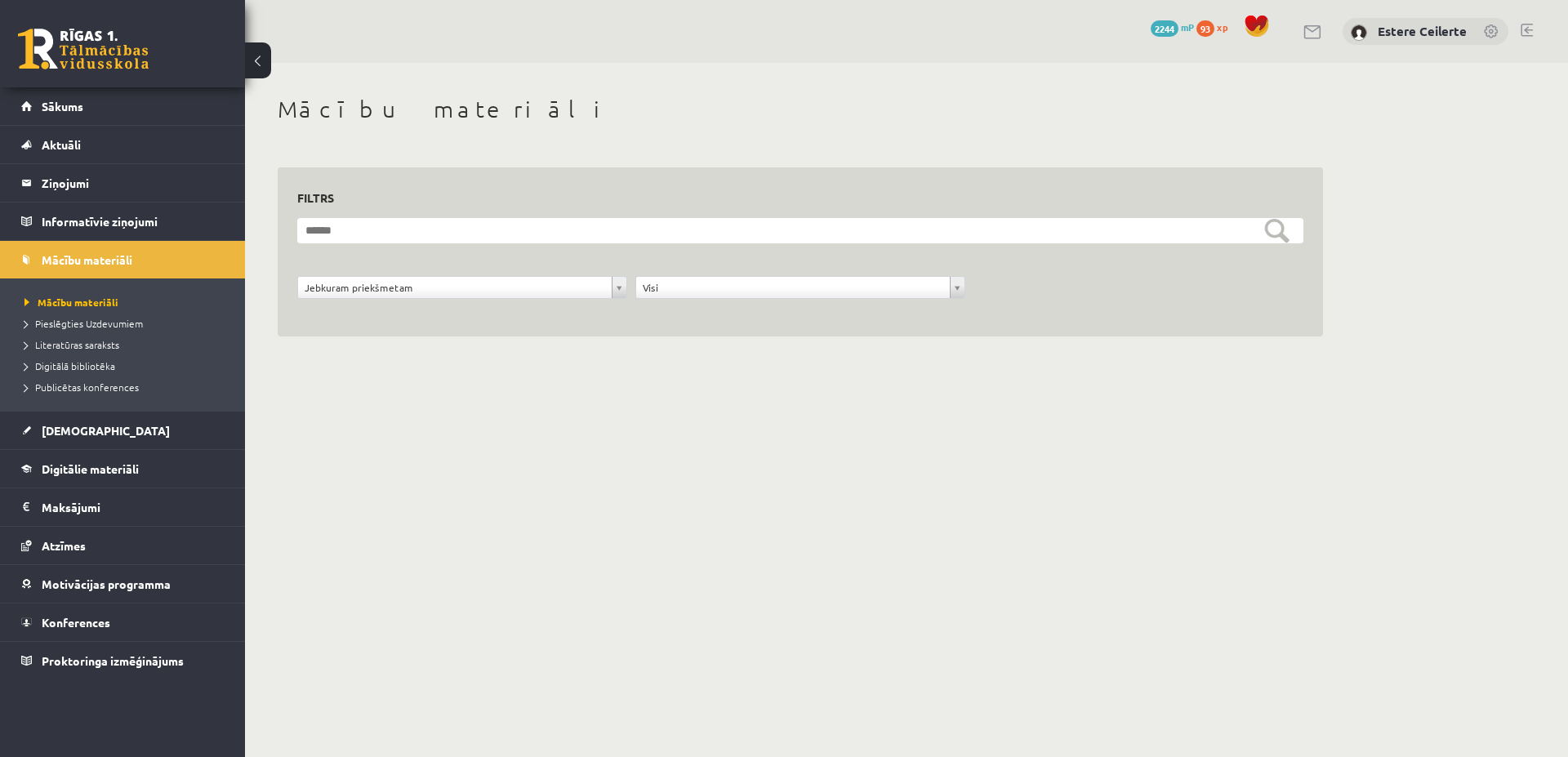
click at [615, 289] on body "0 Dāvanas 2244 mP 93 xp Estere Ceilerte Sākums Aktuāli Kā mācīties eSKOLĀ Konta…" at bounding box center [784, 378] width 1568 height 757
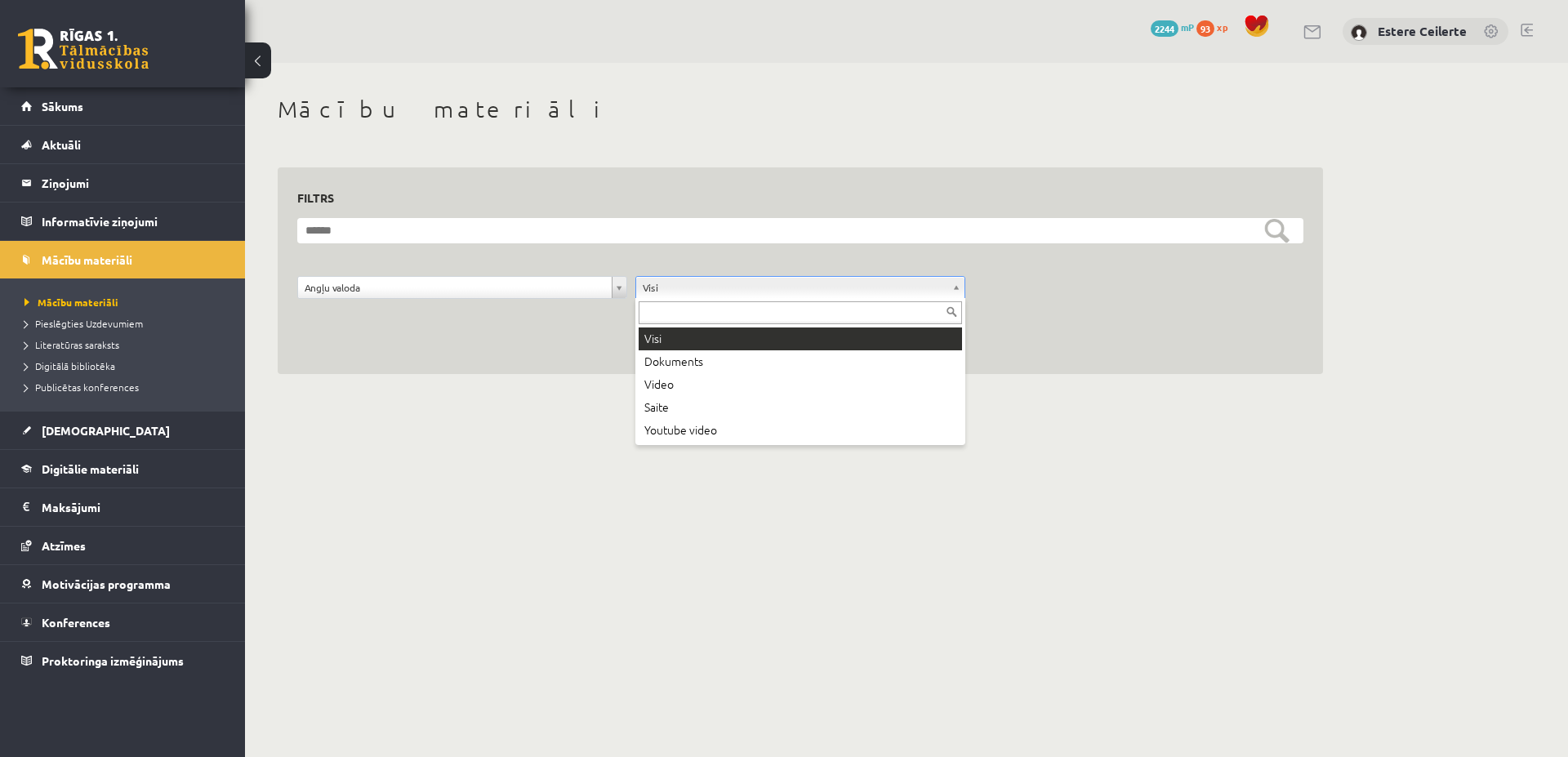
click at [956, 290] on body "0 Dāvanas 2244 mP 93 xp Estere Ceilerte Sākums Aktuāli Kā mācīties eSKOLĀ Konta…" at bounding box center [784, 378] width 1568 height 757
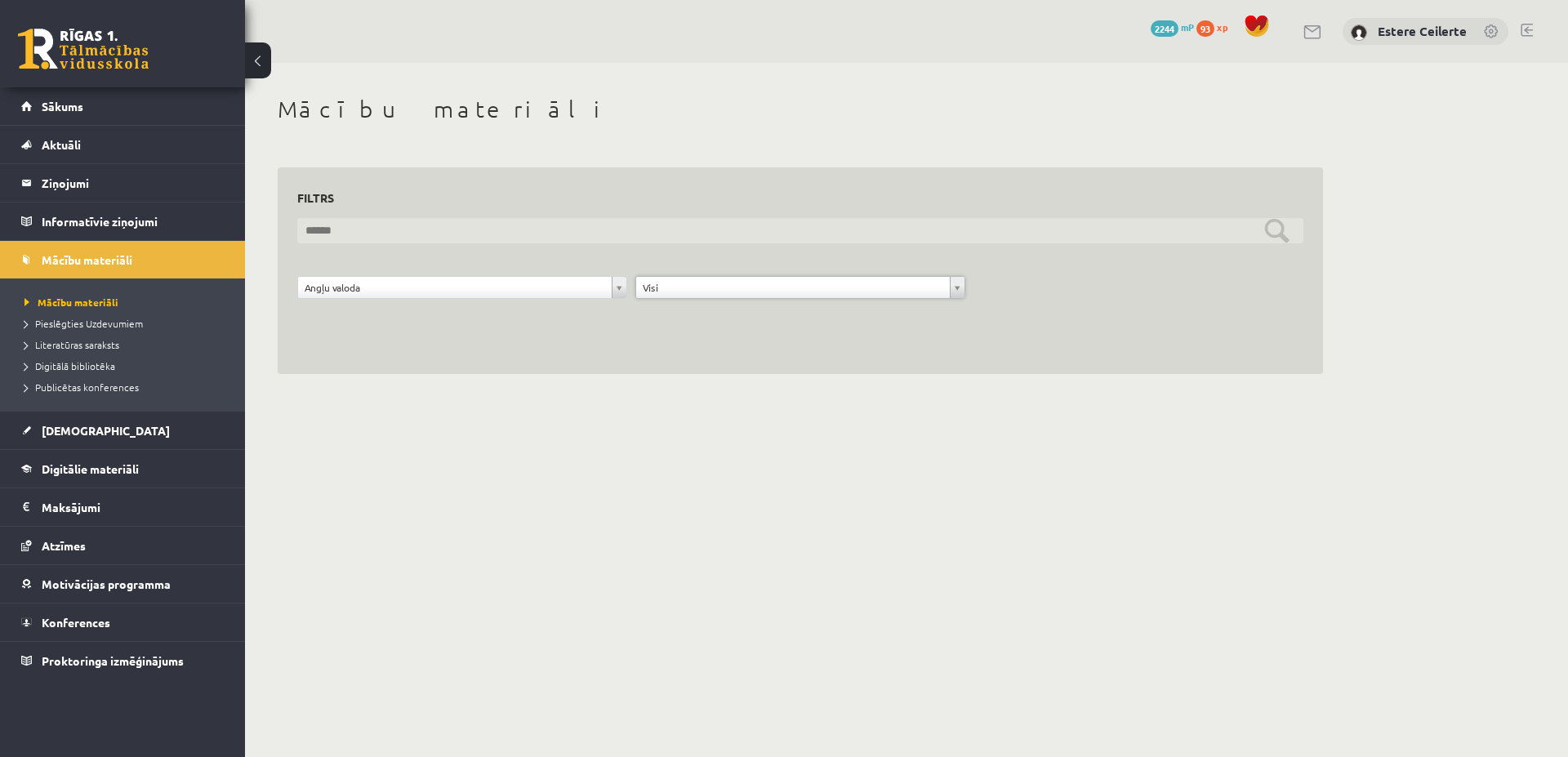
click at [493, 227] on input "text" at bounding box center [800, 231] width 1006 height 26
type input "**********"
click at [1267, 234] on input "**********" at bounding box center [800, 231] width 1006 height 26
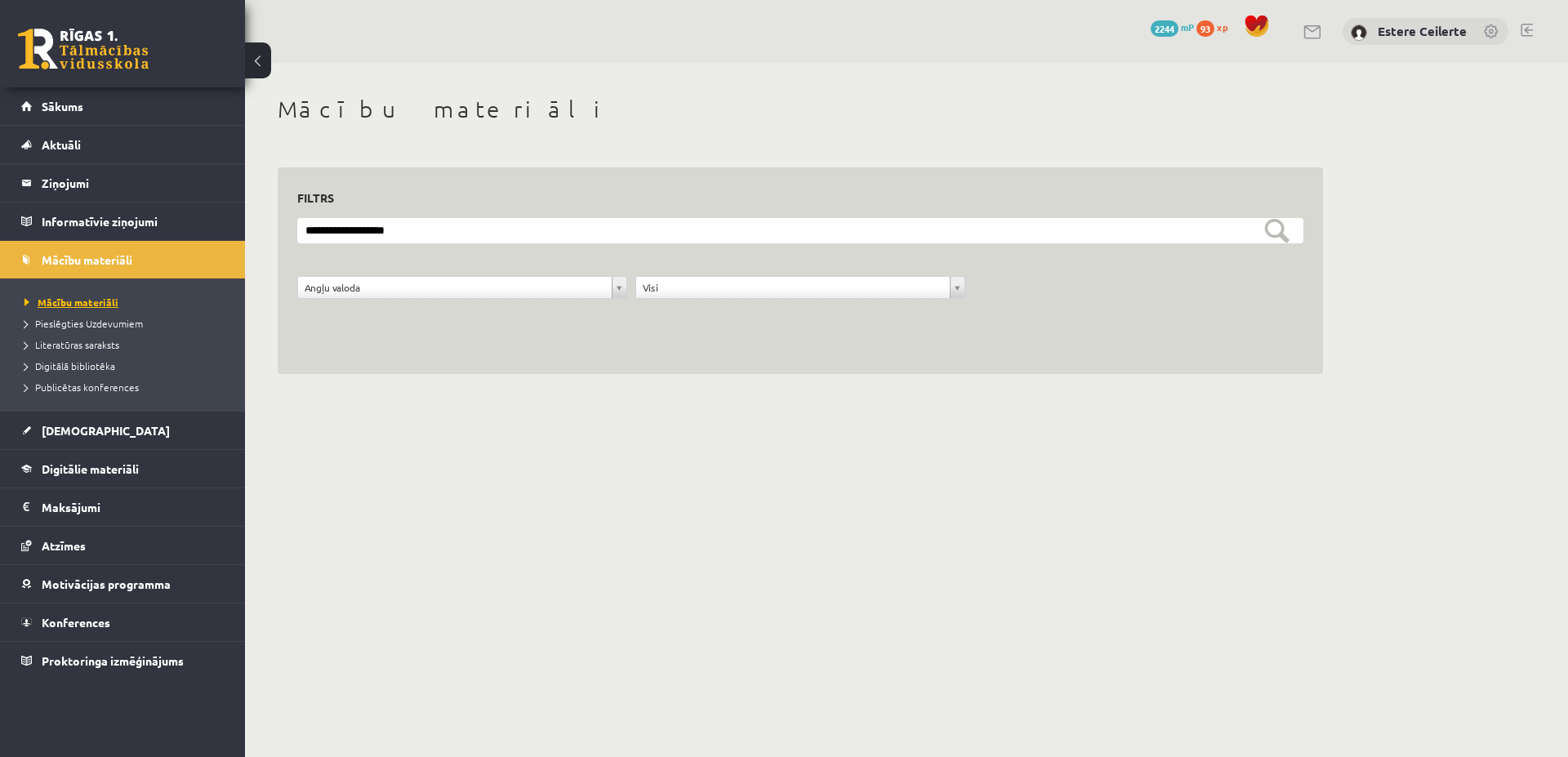
click at [81, 295] on link "Mācību materiāli" at bounding box center [126, 302] width 204 height 15
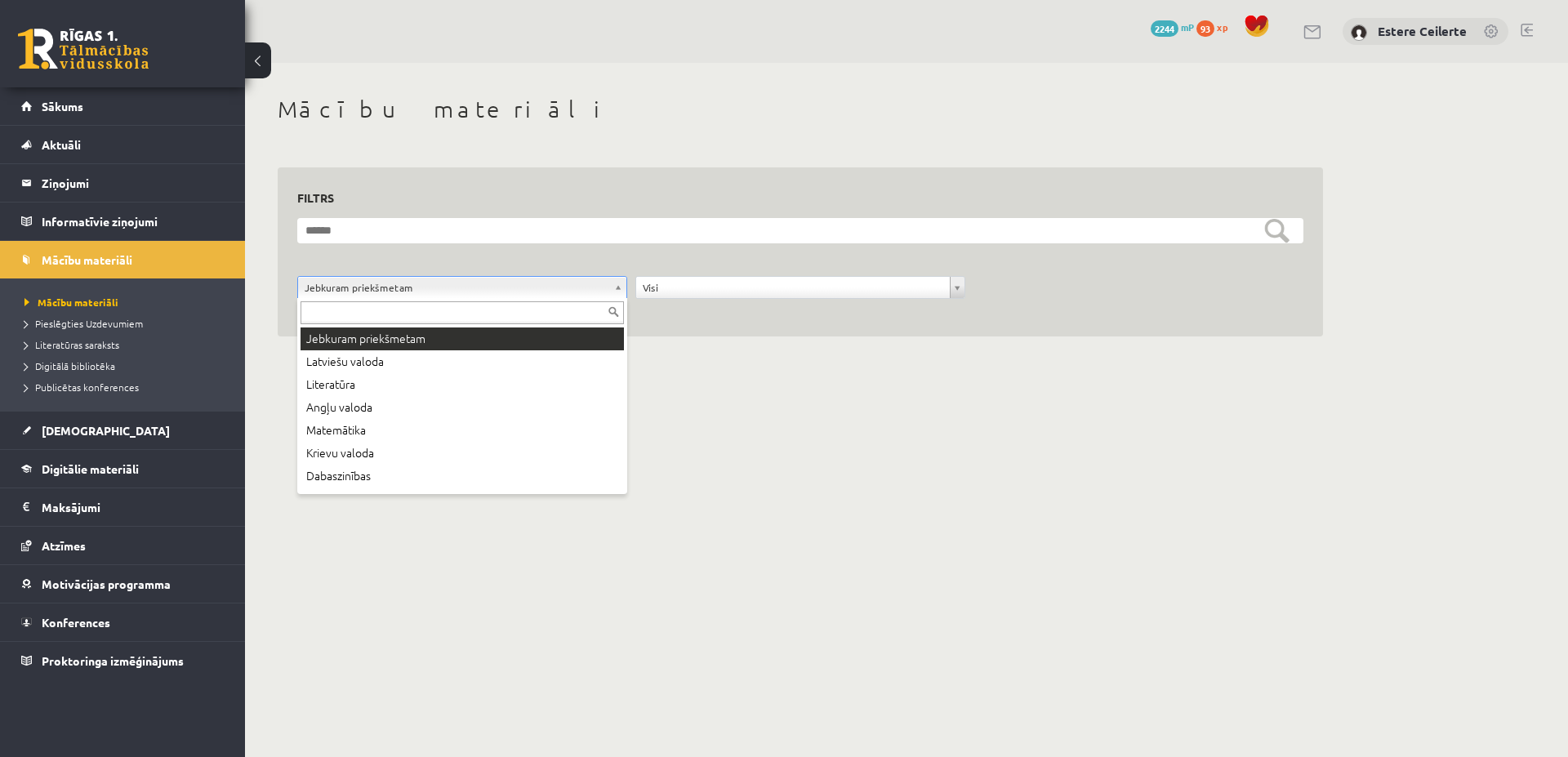
drag, startPoint x: 618, startPoint y: 285, endPoint x: 603, endPoint y: 312, distance: 30.9
click at [619, 285] on body "0 Dāvanas 2244 mP 93 xp Estere Ceilerte Sākums Aktuāli Kā mācīties eSKOLĀ Konta…" at bounding box center [784, 378] width 1568 height 757
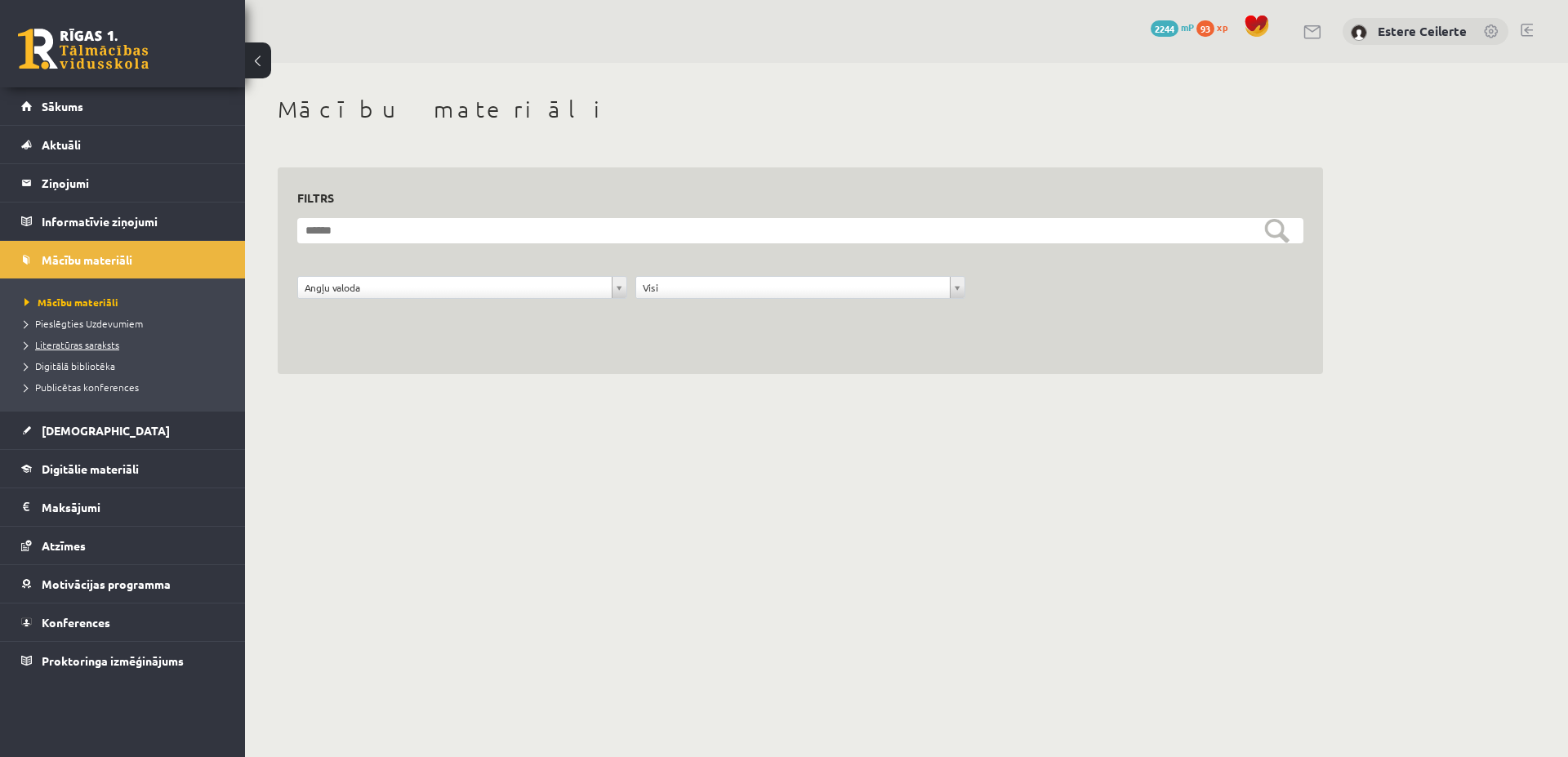
click at [73, 347] on span "Literatūras saraksts" at bounding box center [72, 343] width 95 height 13
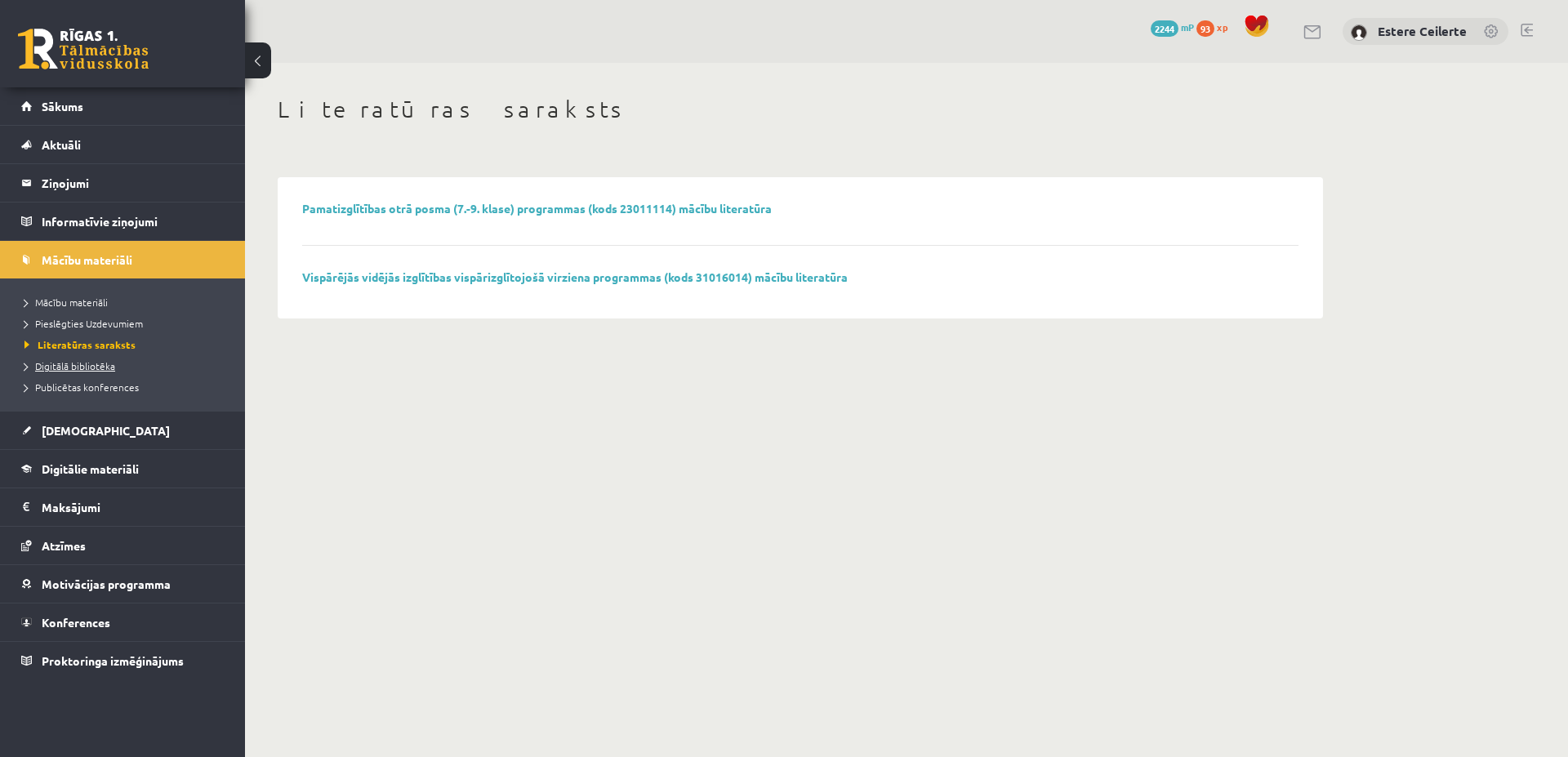
click at [66, 362] on span "Digitālā bibliotēka" at bounding box center [70, 365] width 91 height 13
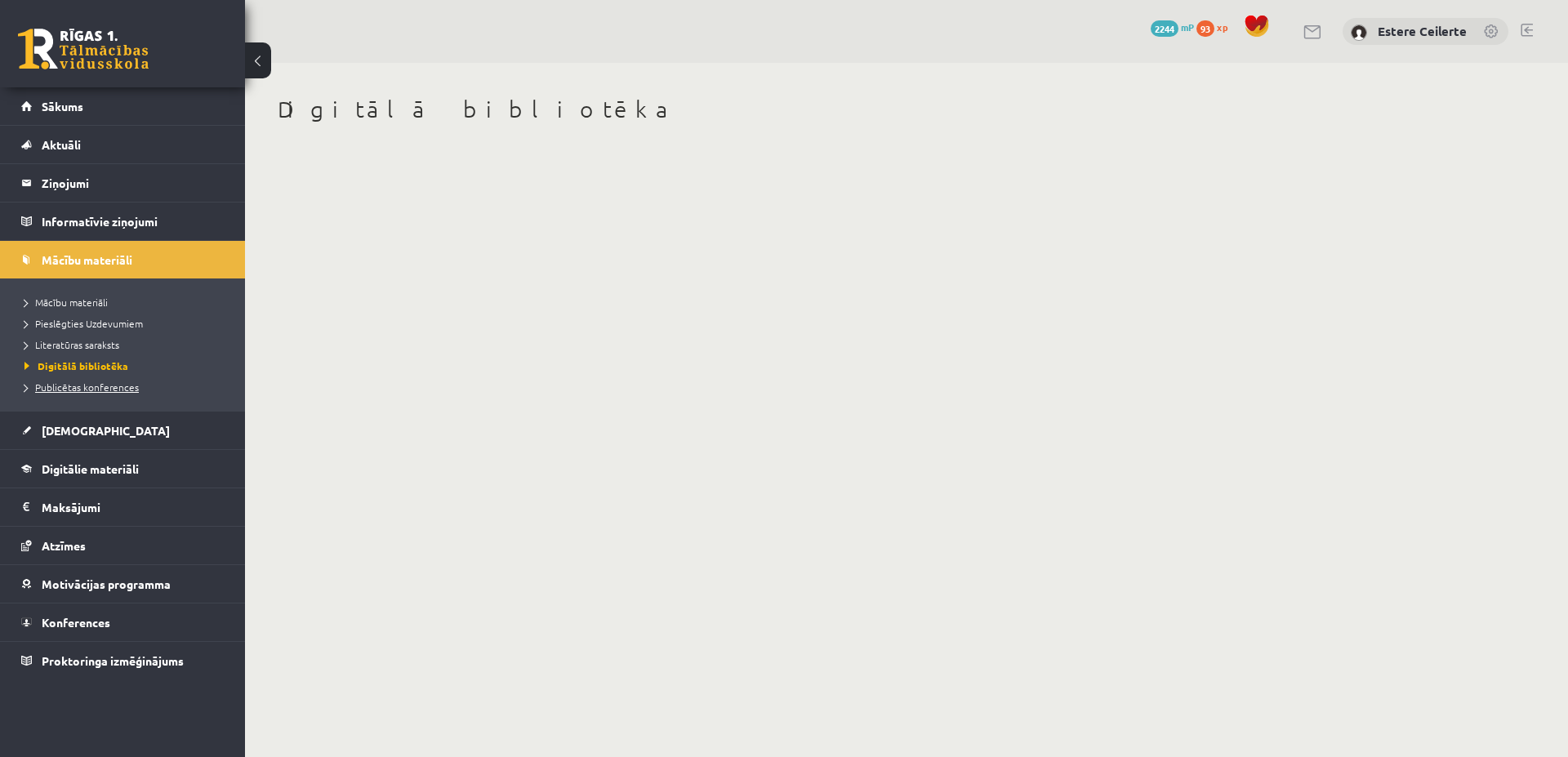
click at [88, 384] on span "Publicētas konferences" at bounding box center [82, 386] width 115 height 13
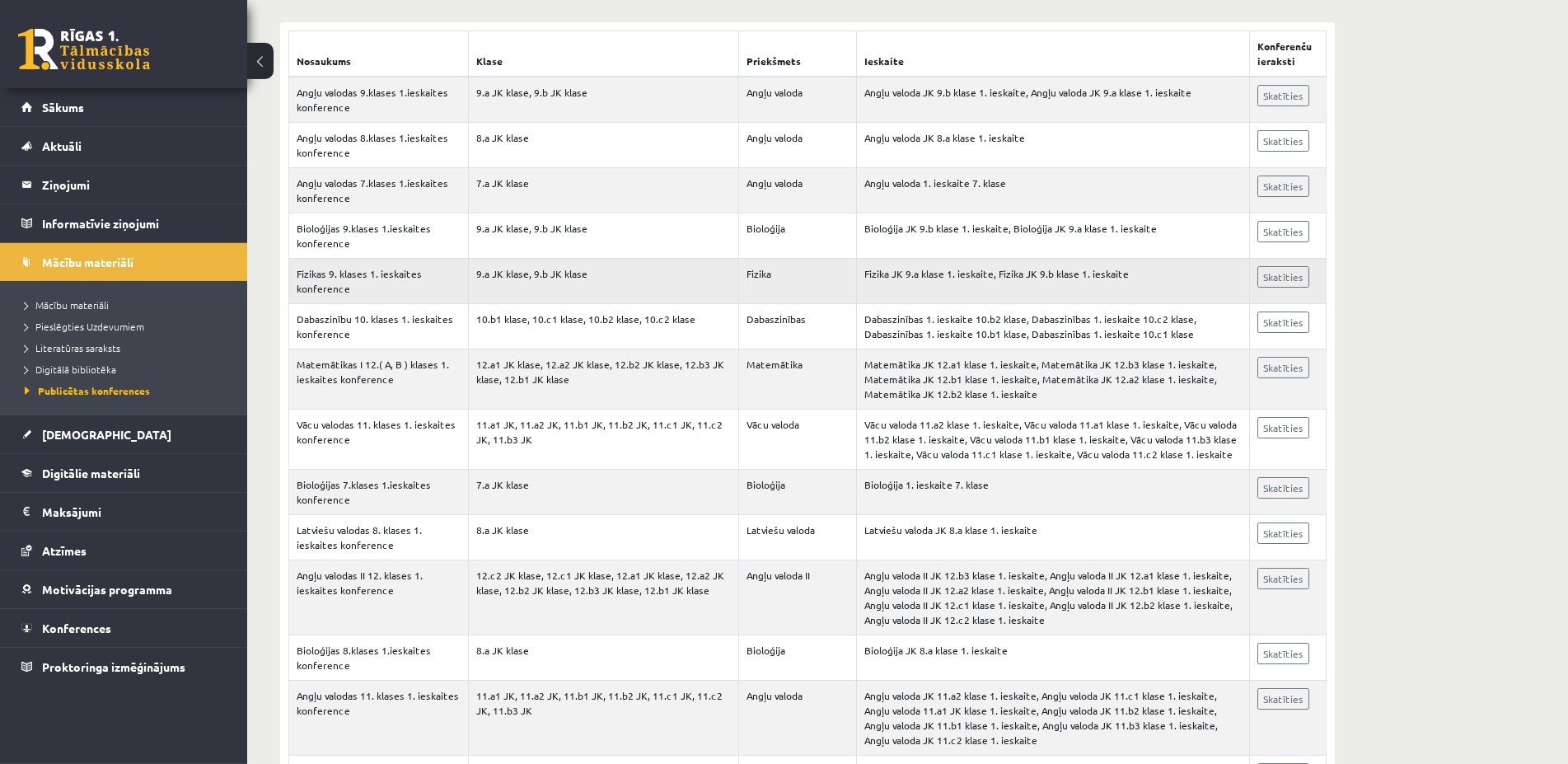
scroll to position [336, 0]
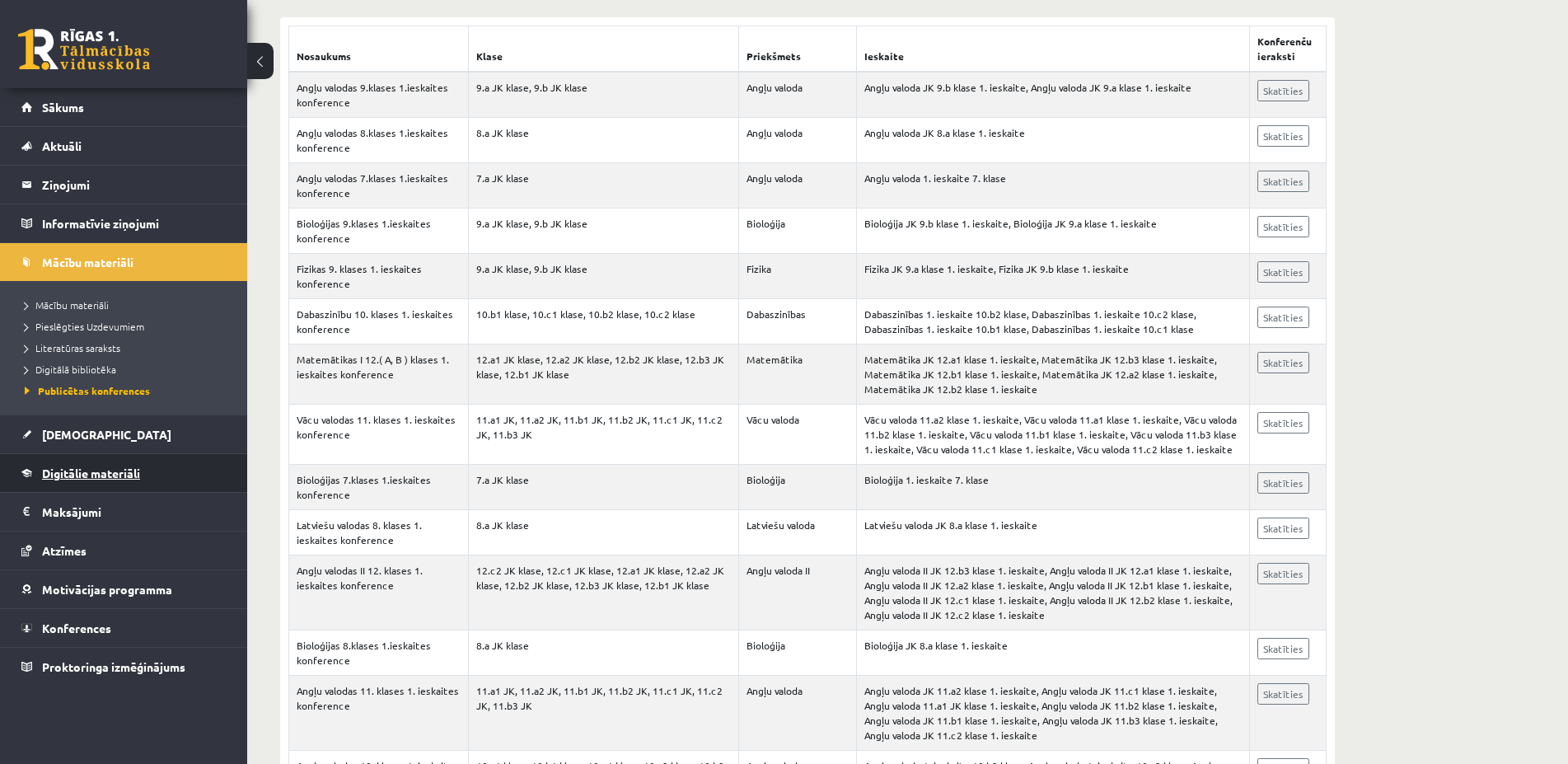
click at [69, 471] on span "Digitālie materiāli" at bounding box center [91, 472] width 98 height 15
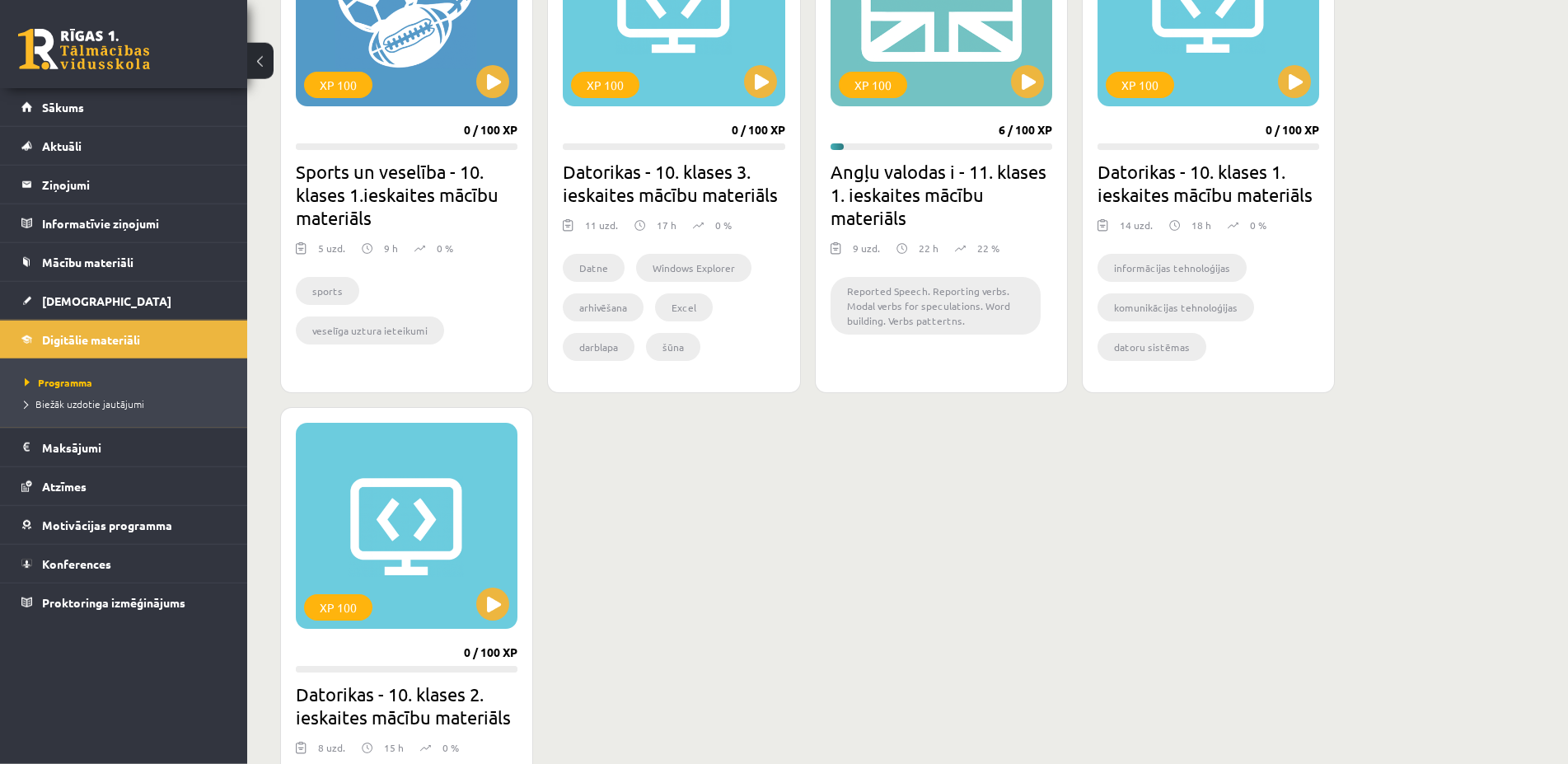
scroll to position [1008, 0]
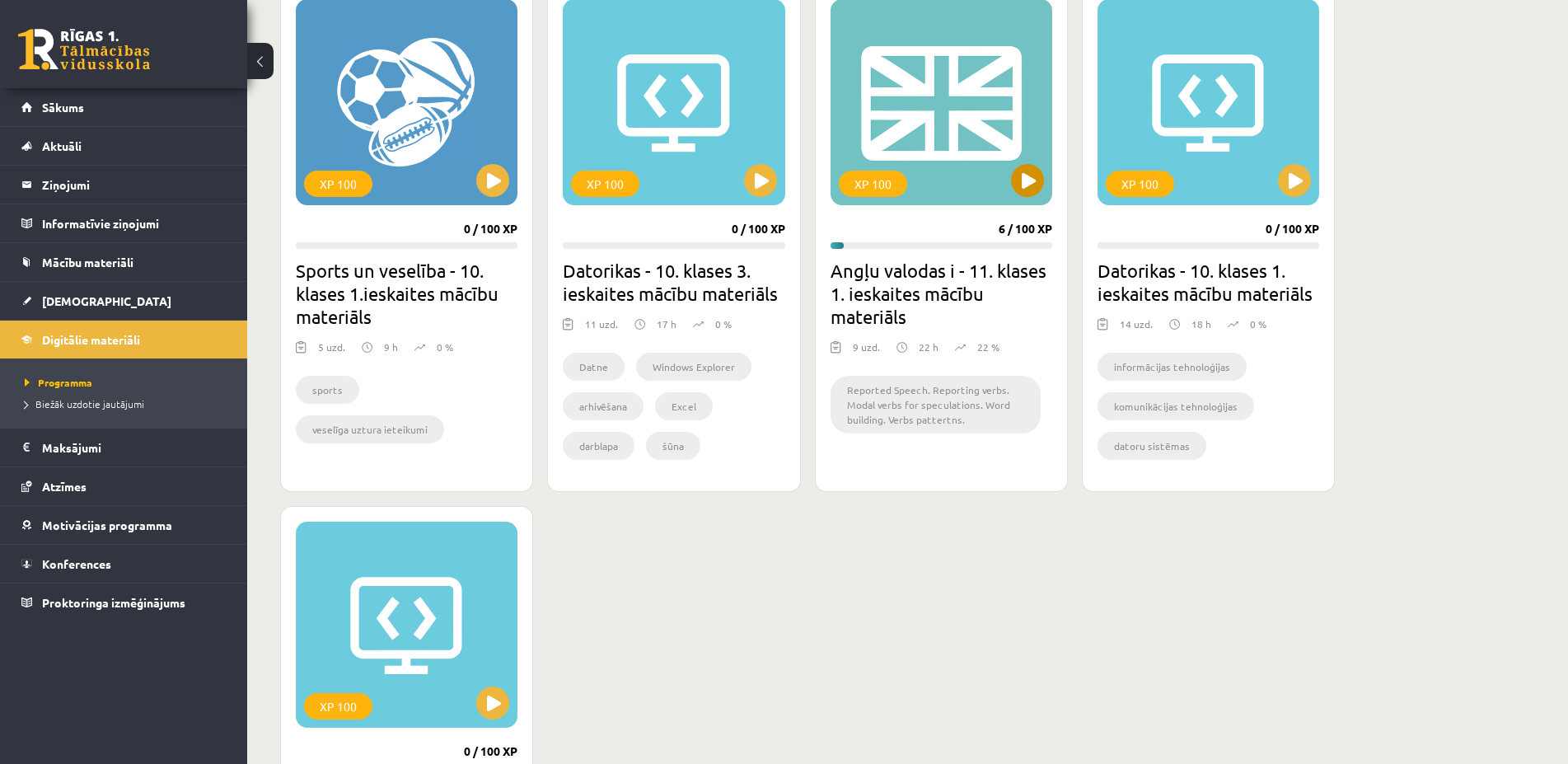
click at [935, 99] on div "XP 100" at bounding box center [941, 102] width 221 height 206
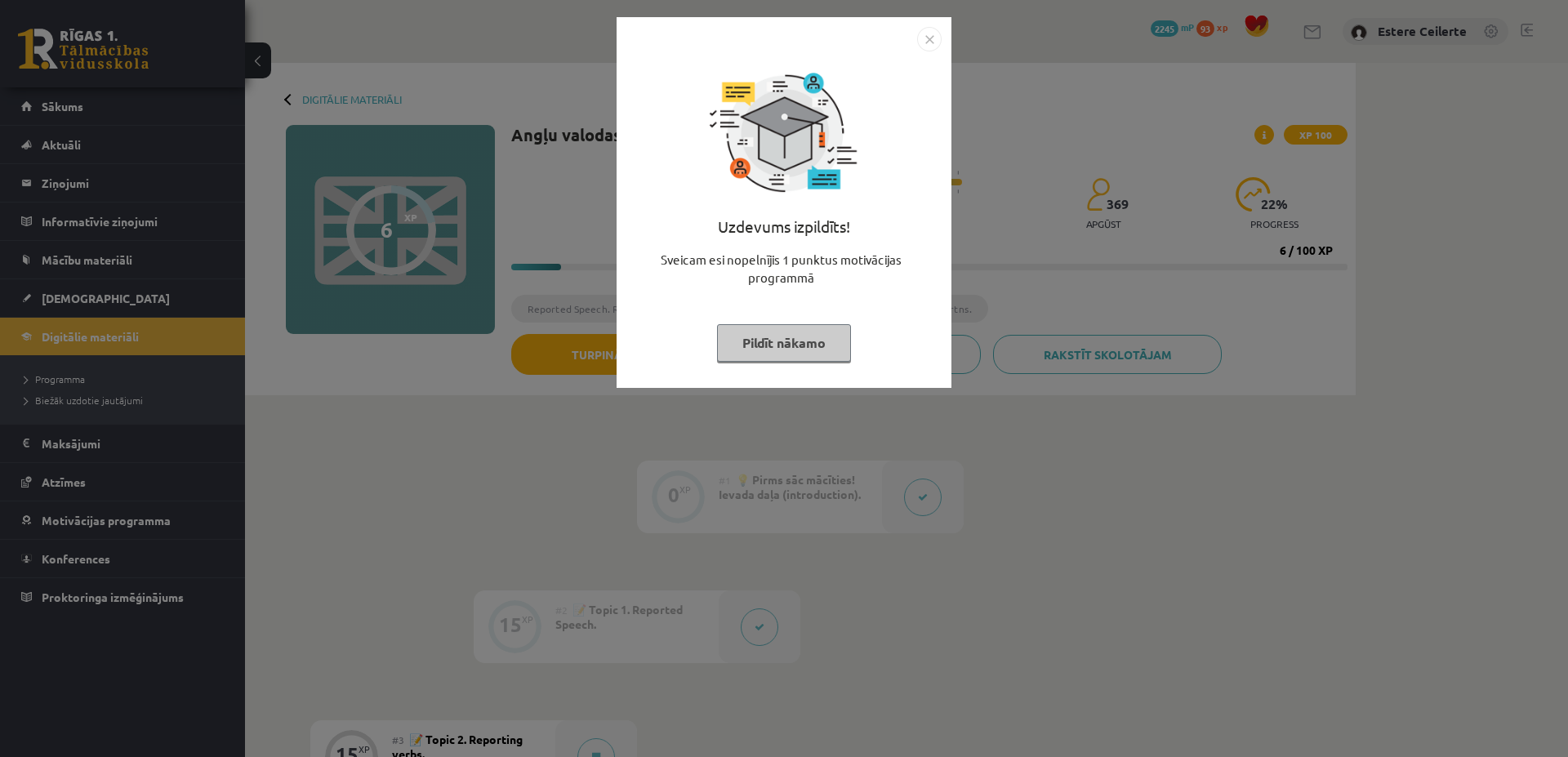
click at [823, 346] on button "Pildīt nākamo" at bounding box center [784, 342] width 134 height 38
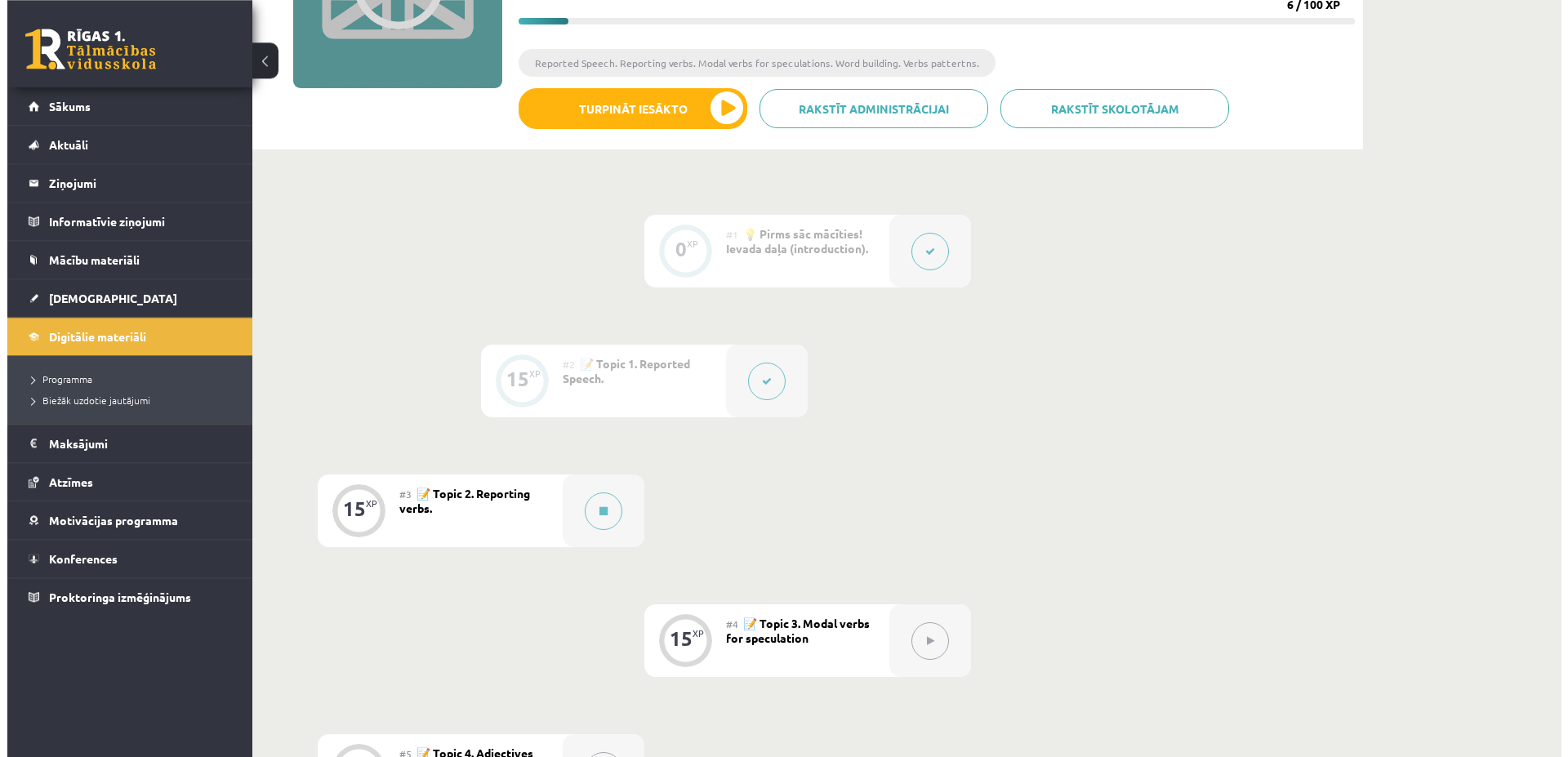
scroll to position [250, 0]
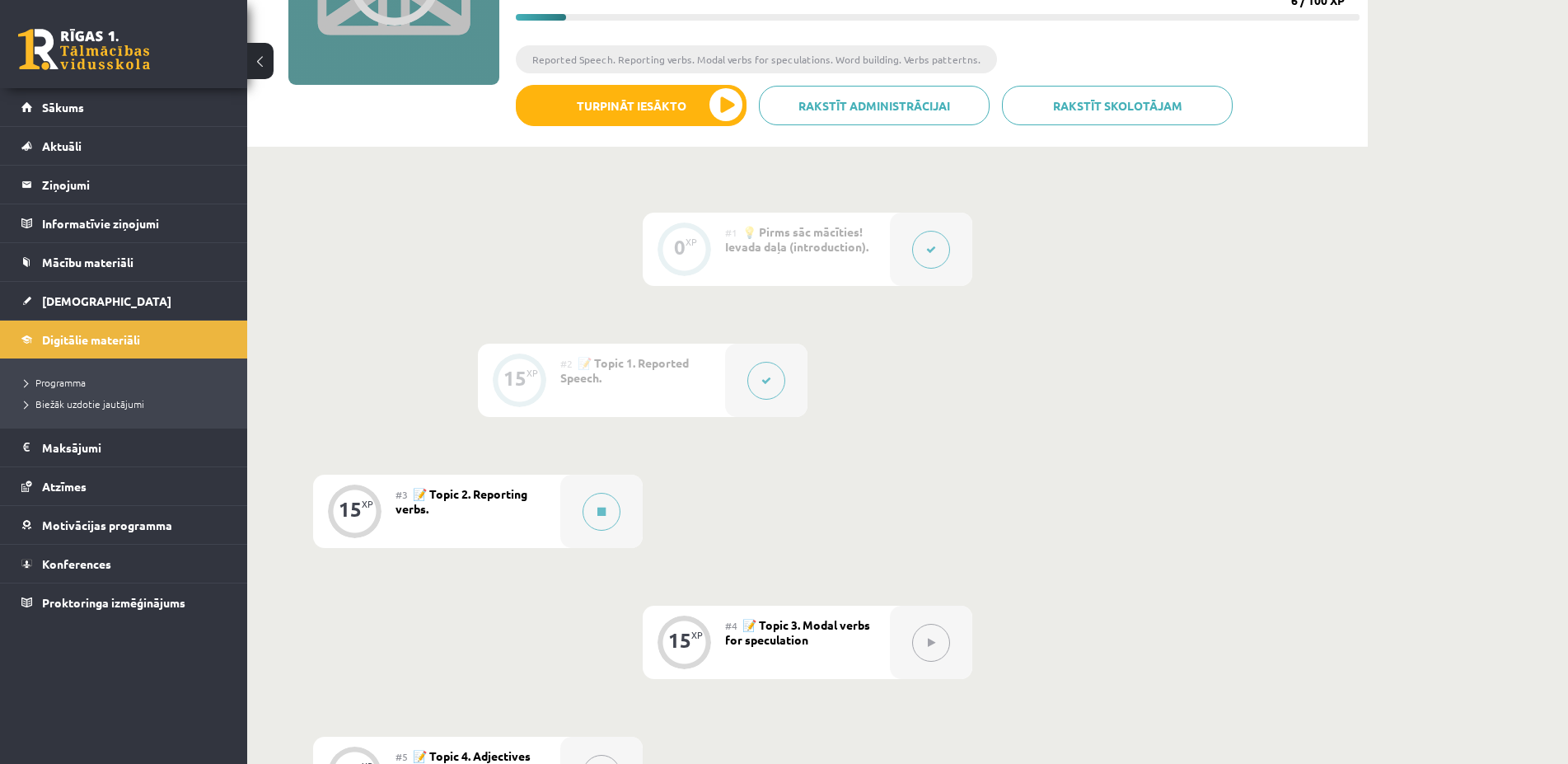
click at [620, 372] on div "#2 📝 Topic 1. Reported Speech." at bounding box center [642, 381] width 164 height 74
click at [768, 380] on icon at bounding box center [766, 381] width 10 height 10
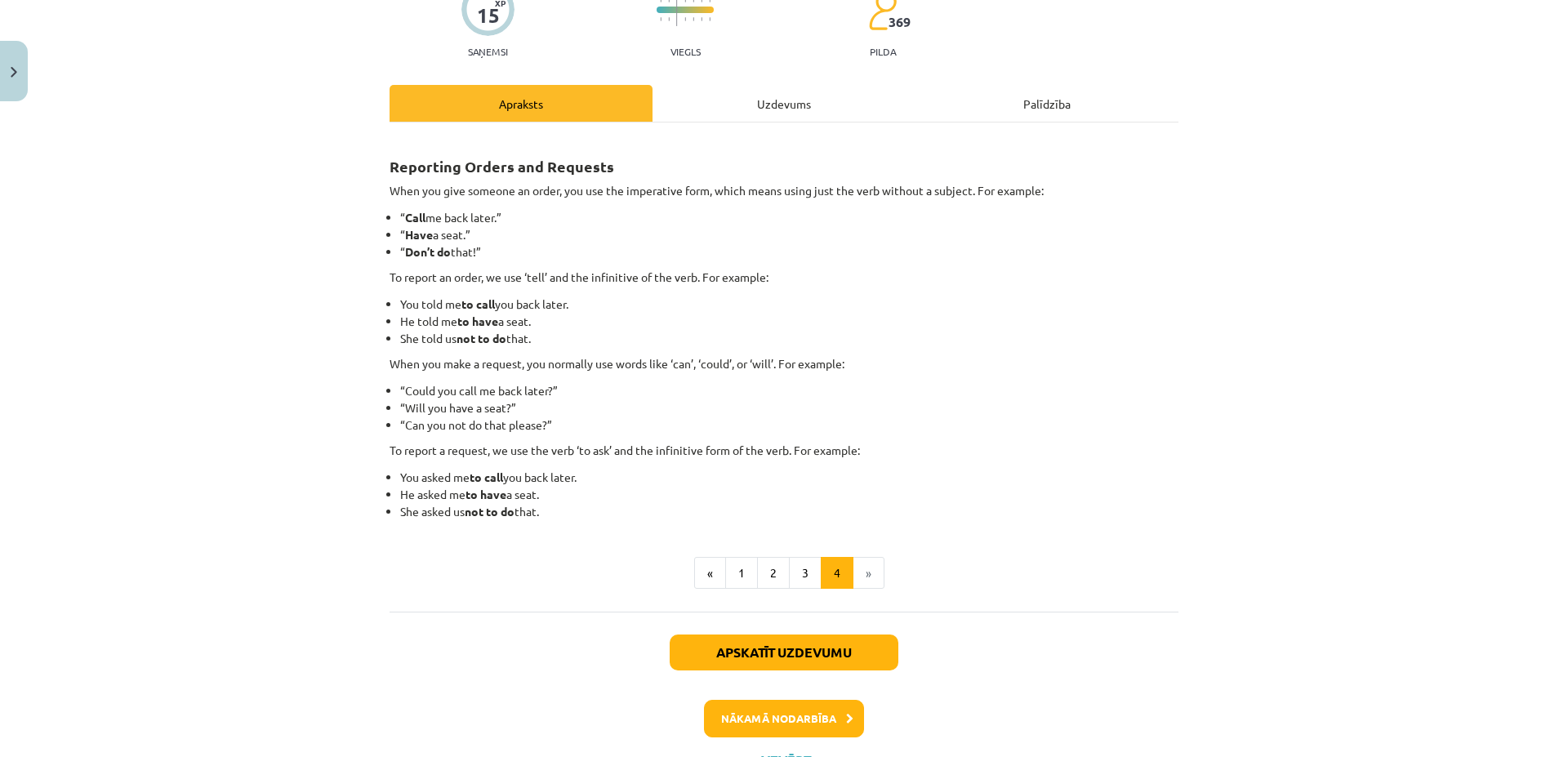
scroll to position [157, 0]
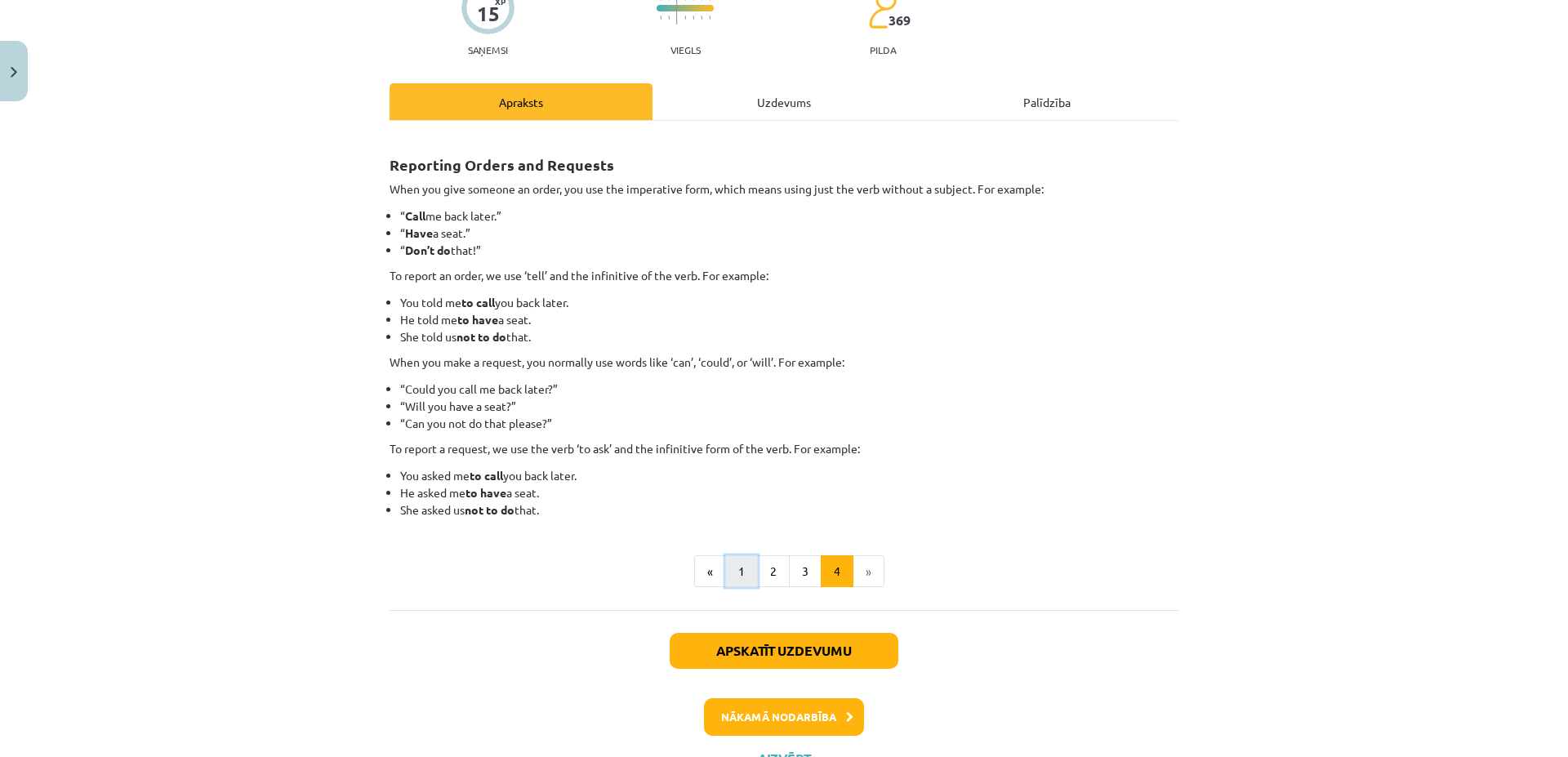
click at [740, 573] on button "1" at bounding box center [741, 570] width 33 height 33
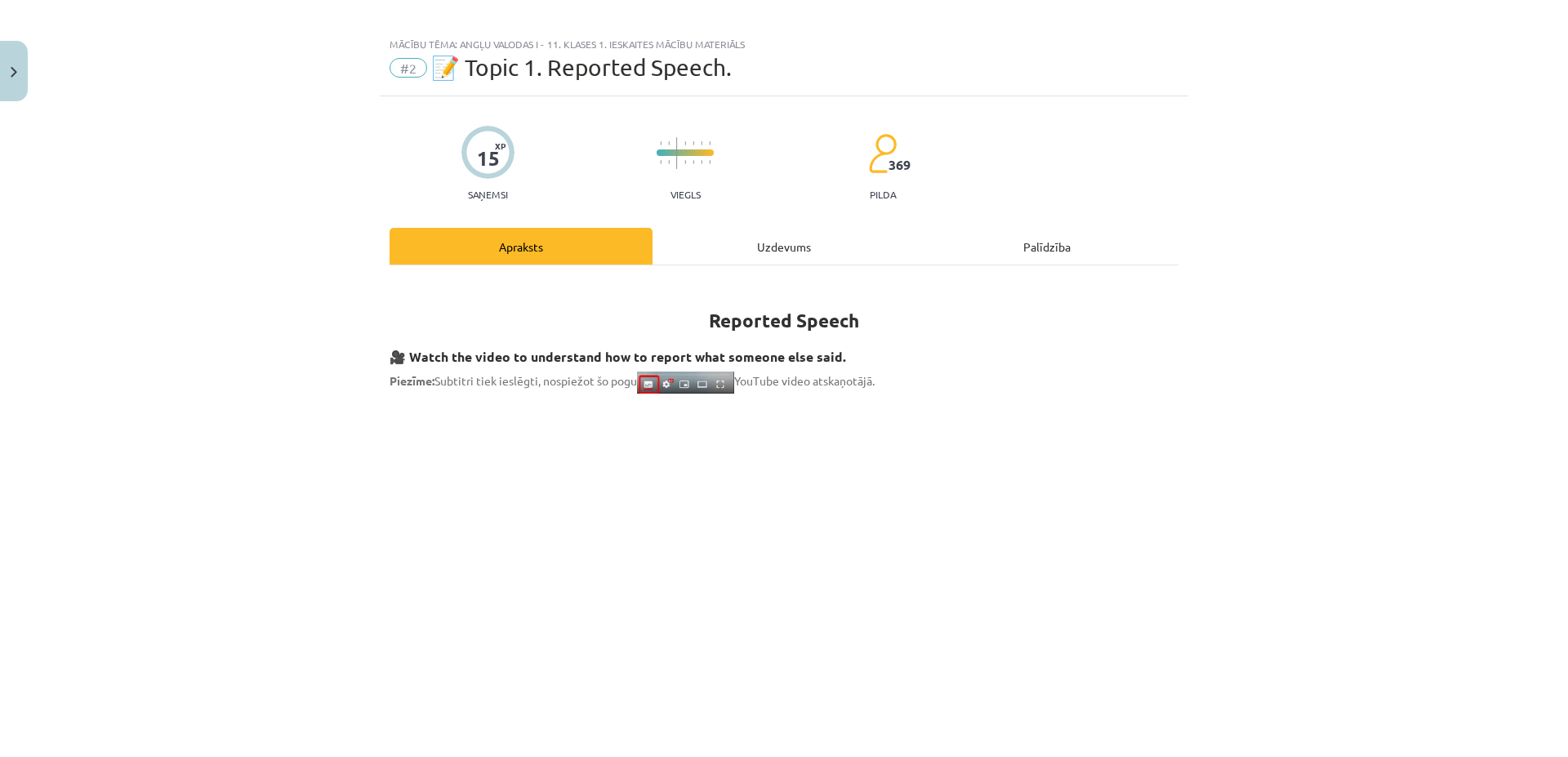
scroll to position [0, 0]
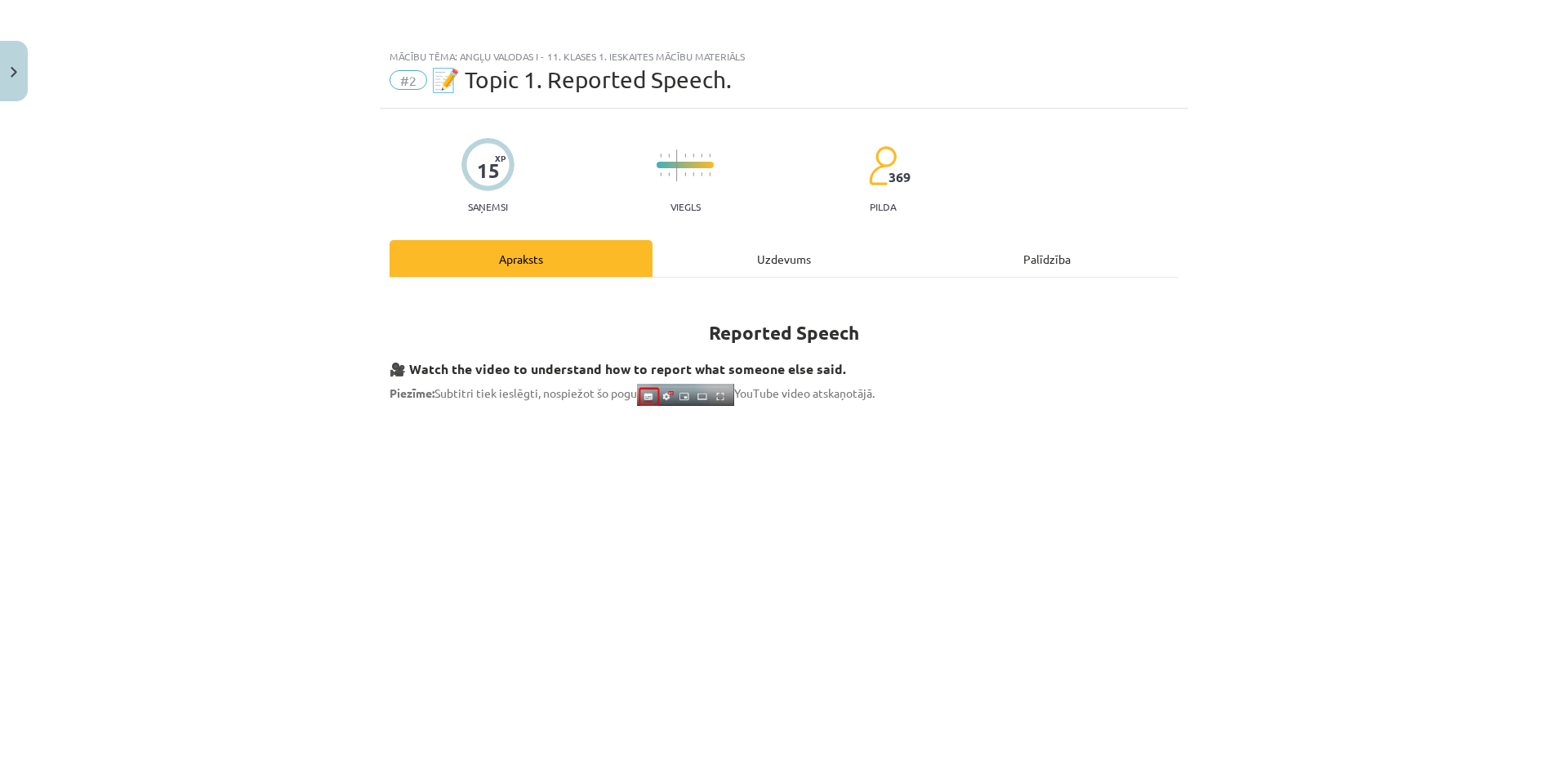
click at [814, 256] on div "Uzdevums" at bounding box center [784, 258] width 263 height 37
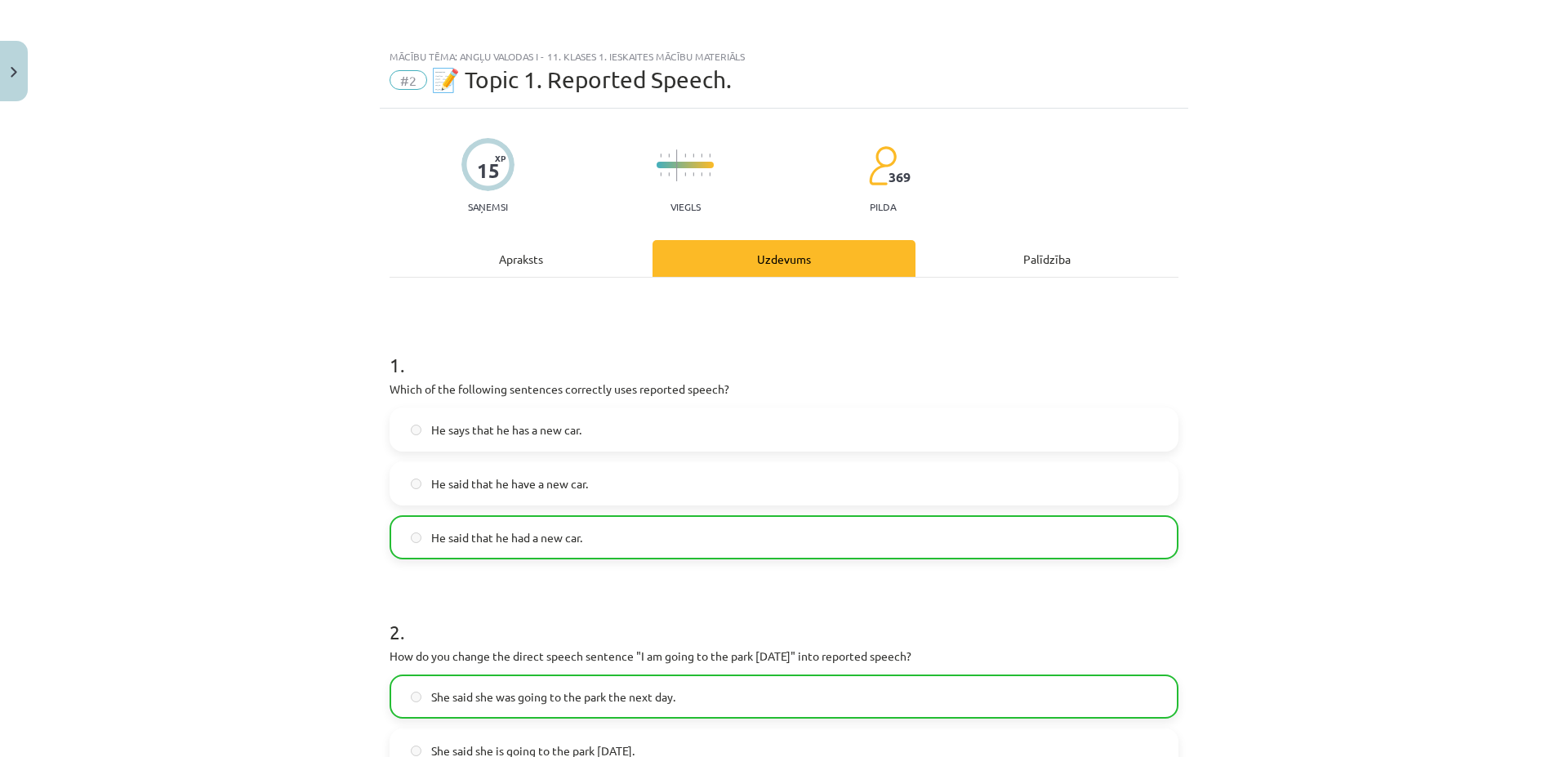
click at [1054, 258] on div "Palīdzība" at bounding box center [1047, 258] width 263 height 37
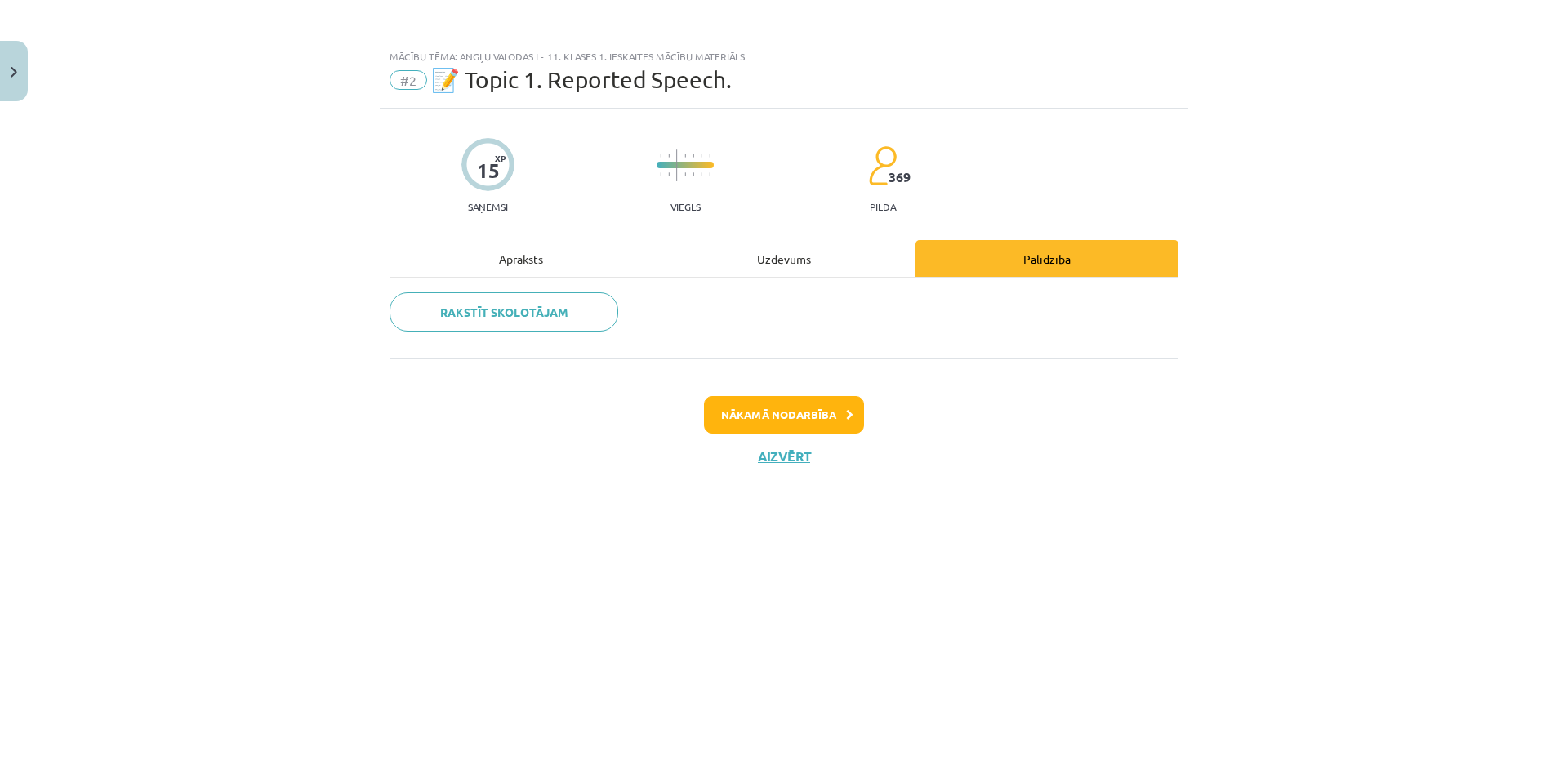
click at [519, 257] on div "Apraksts" at bounding box center [520, 258] width 263 height 37
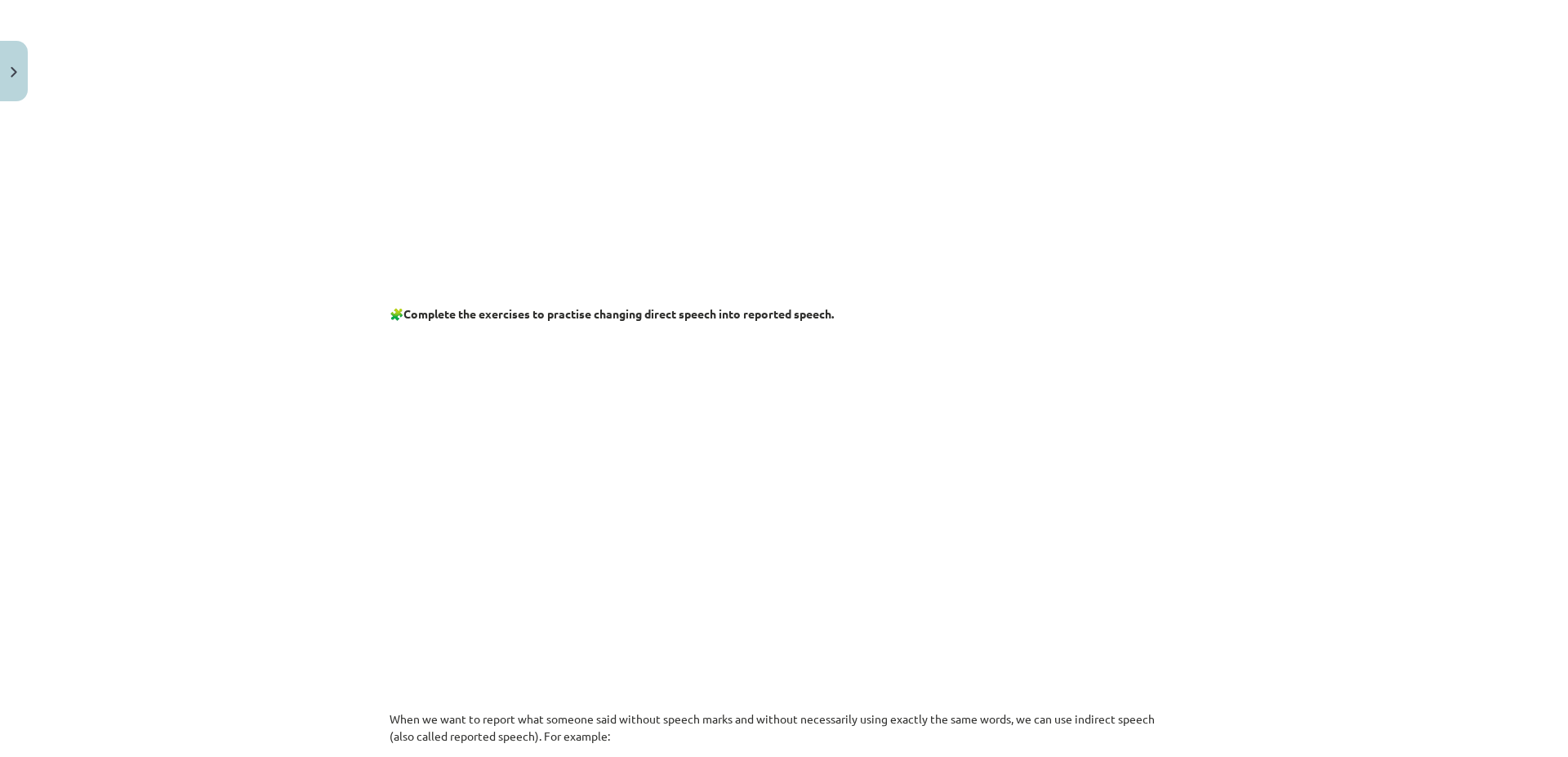
scroll to position [470, 0]
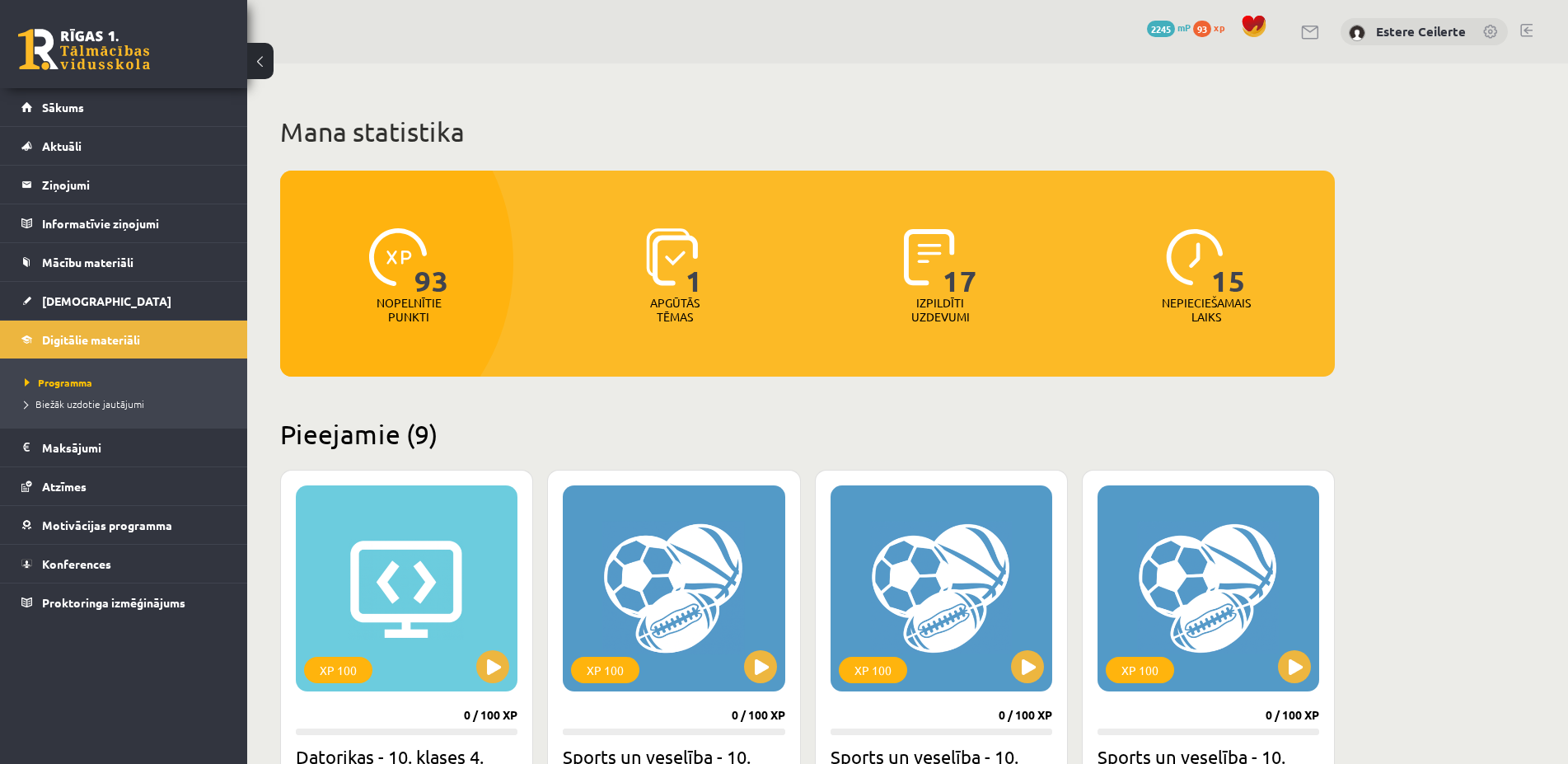
scroll to position [1008, 0]
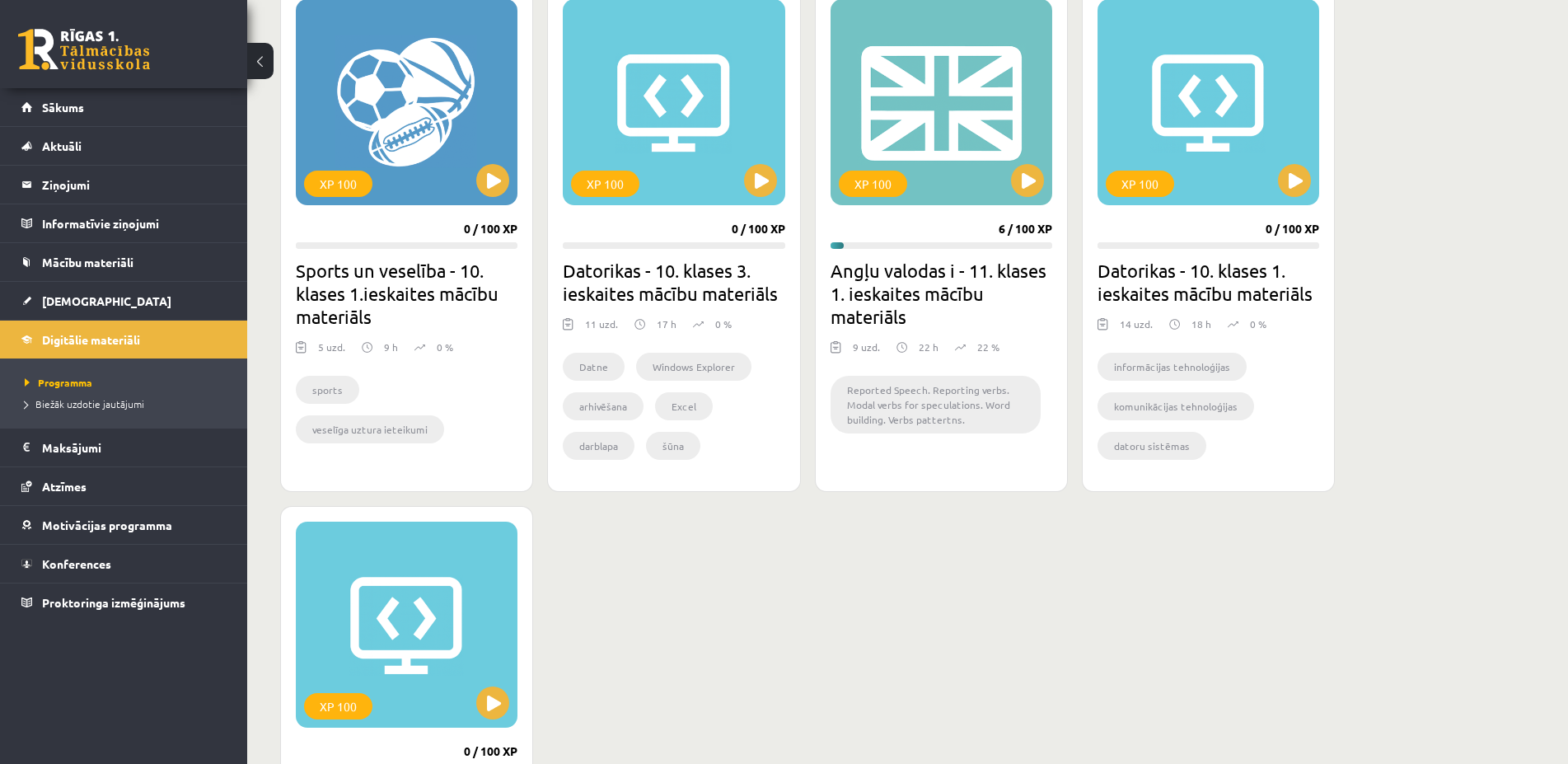
click at [959, 397] on li "Reported Speech. Reporting verbs. Modal verbs for speculations. Word building. …" at bounding box center [935, 404] width 210 height 58
click at [84, 112] on link "Sākums" at bounding box center [124, 107] width 205 height 38
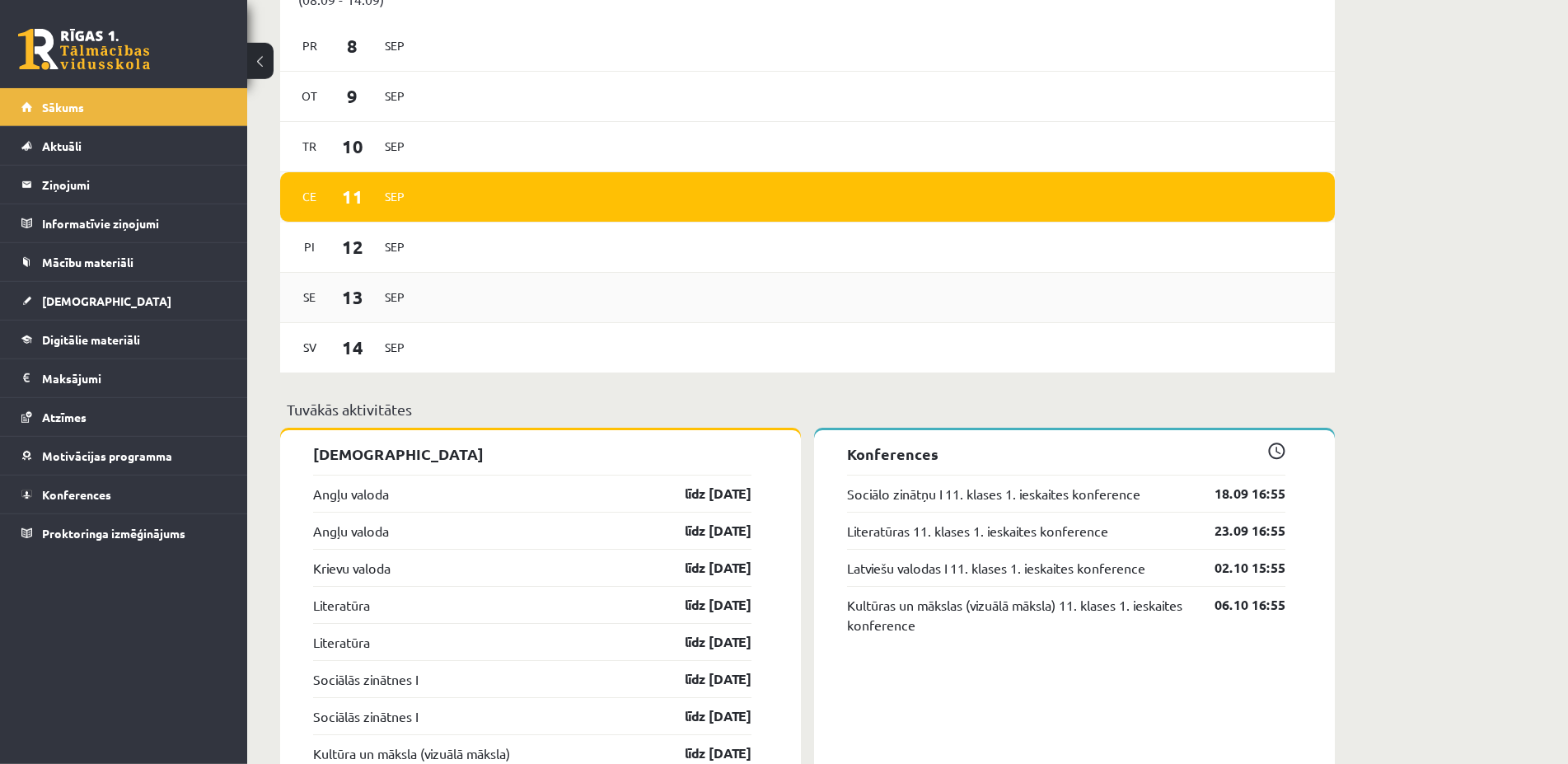
scroll to position [756, 0]
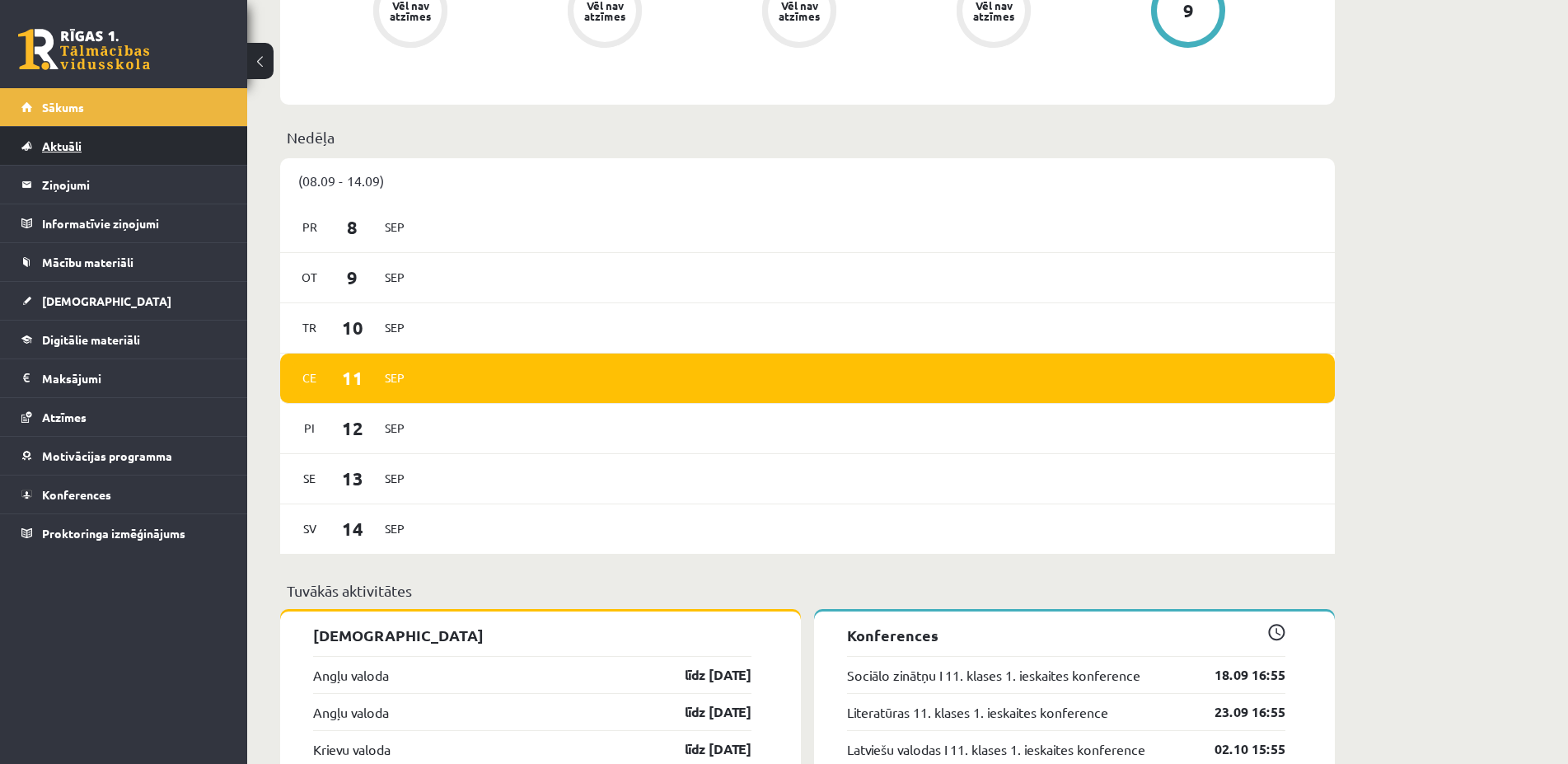
click at [69, 137] on link "Aktuāli" at bounding box center [124, 145] width 205 height 38
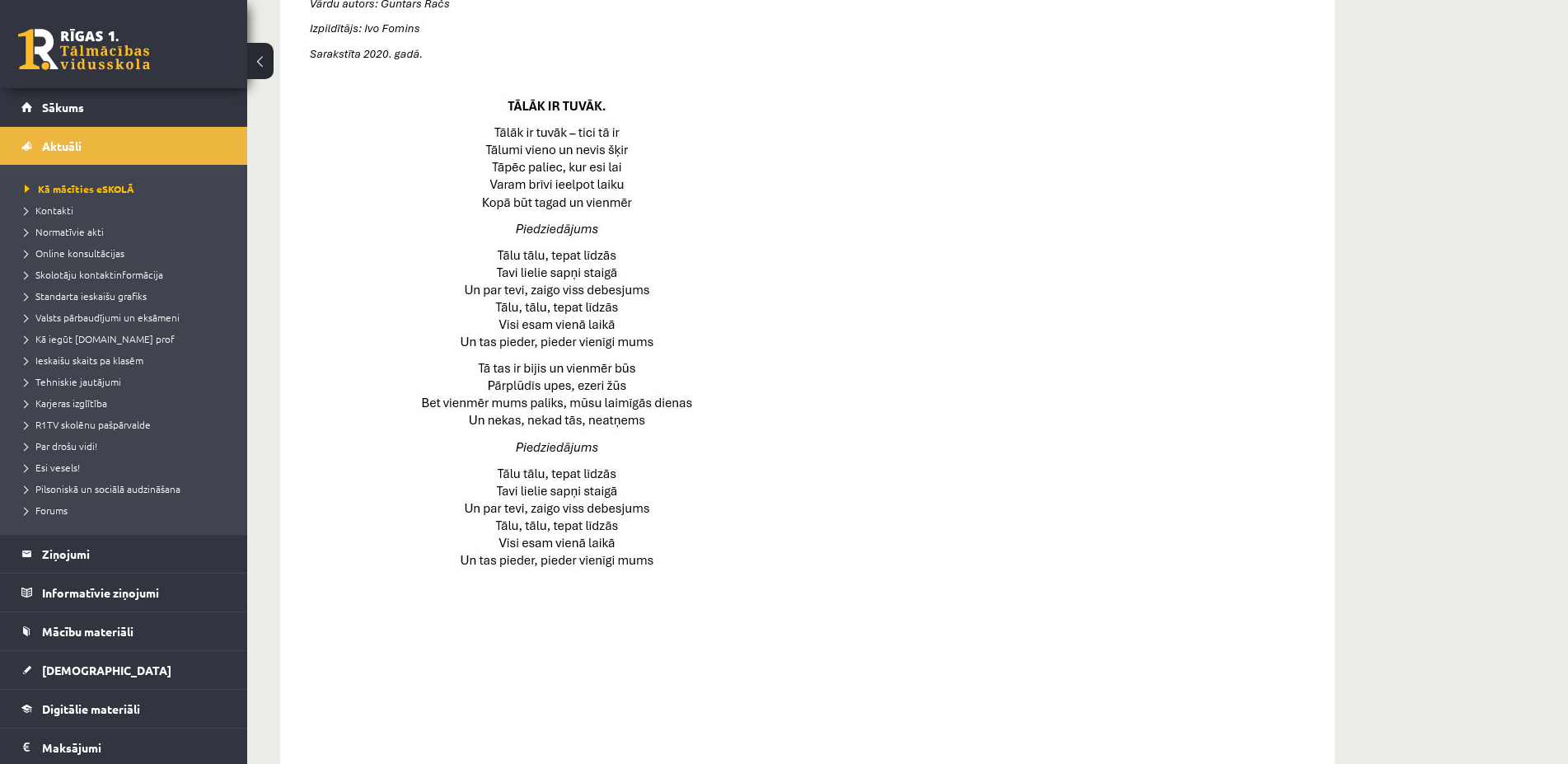
scroll to position [157, 0]
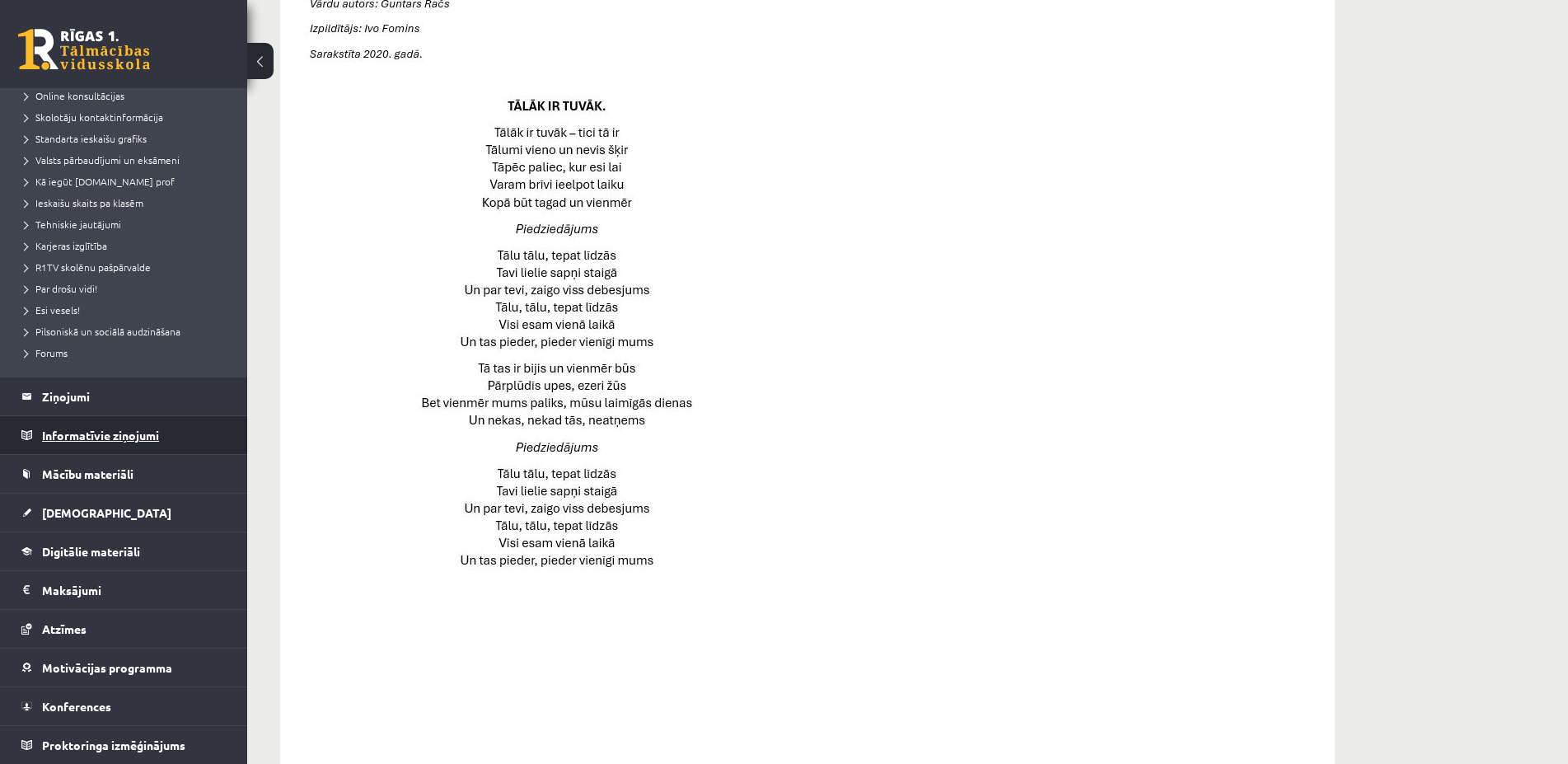
click at [77, 431] on legend "Informatīvie ziņojumi 0" at bounding box center [133, 435] width 184 height 38
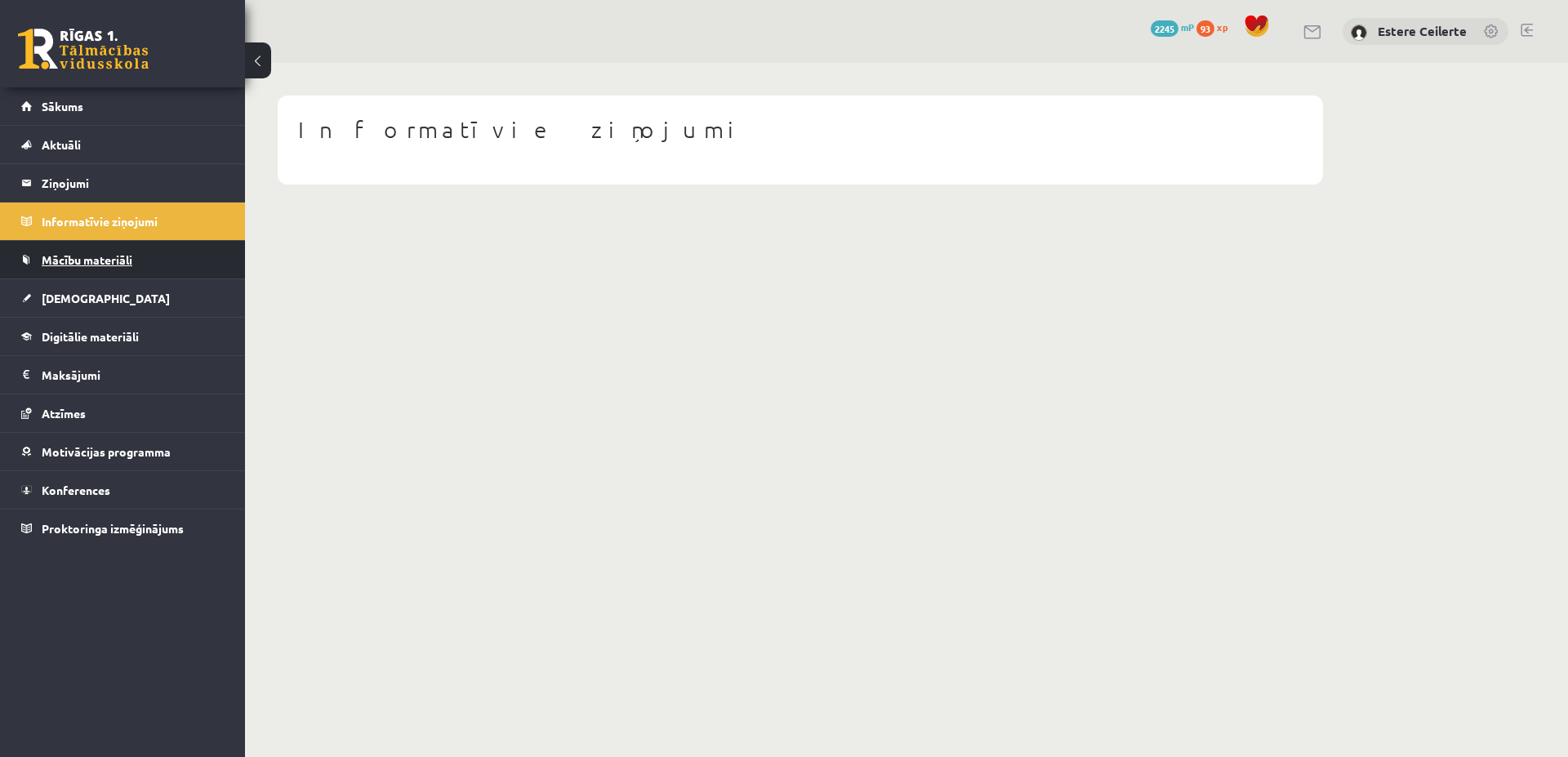
click at [79, 253] on span "Mācību materiāli" at bounding box center [87, 260] width 91 height 15
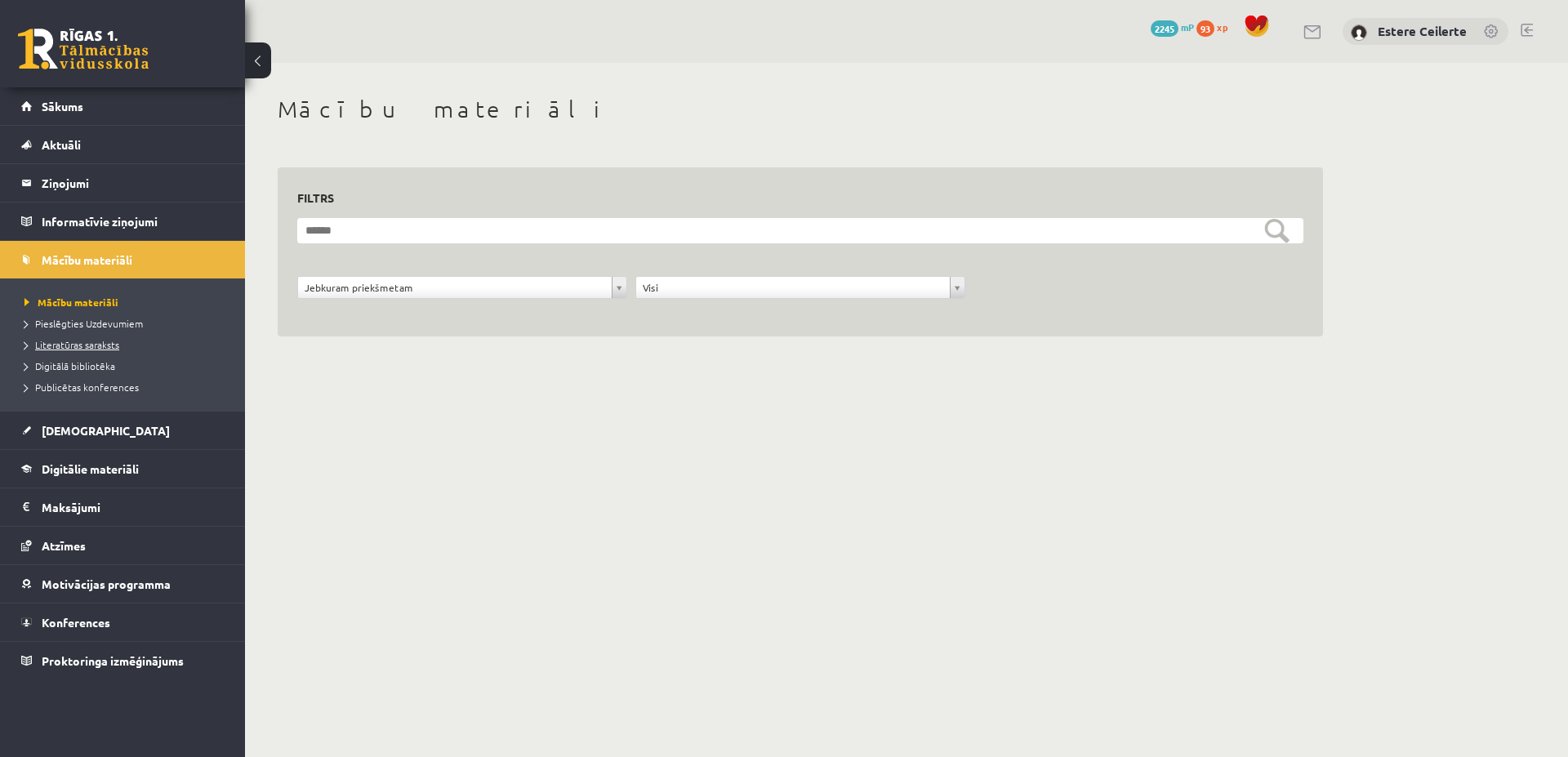
click at [85, 339] on link "Literatūras saraksts" at bounding box center [126, 344] width 204 height 15
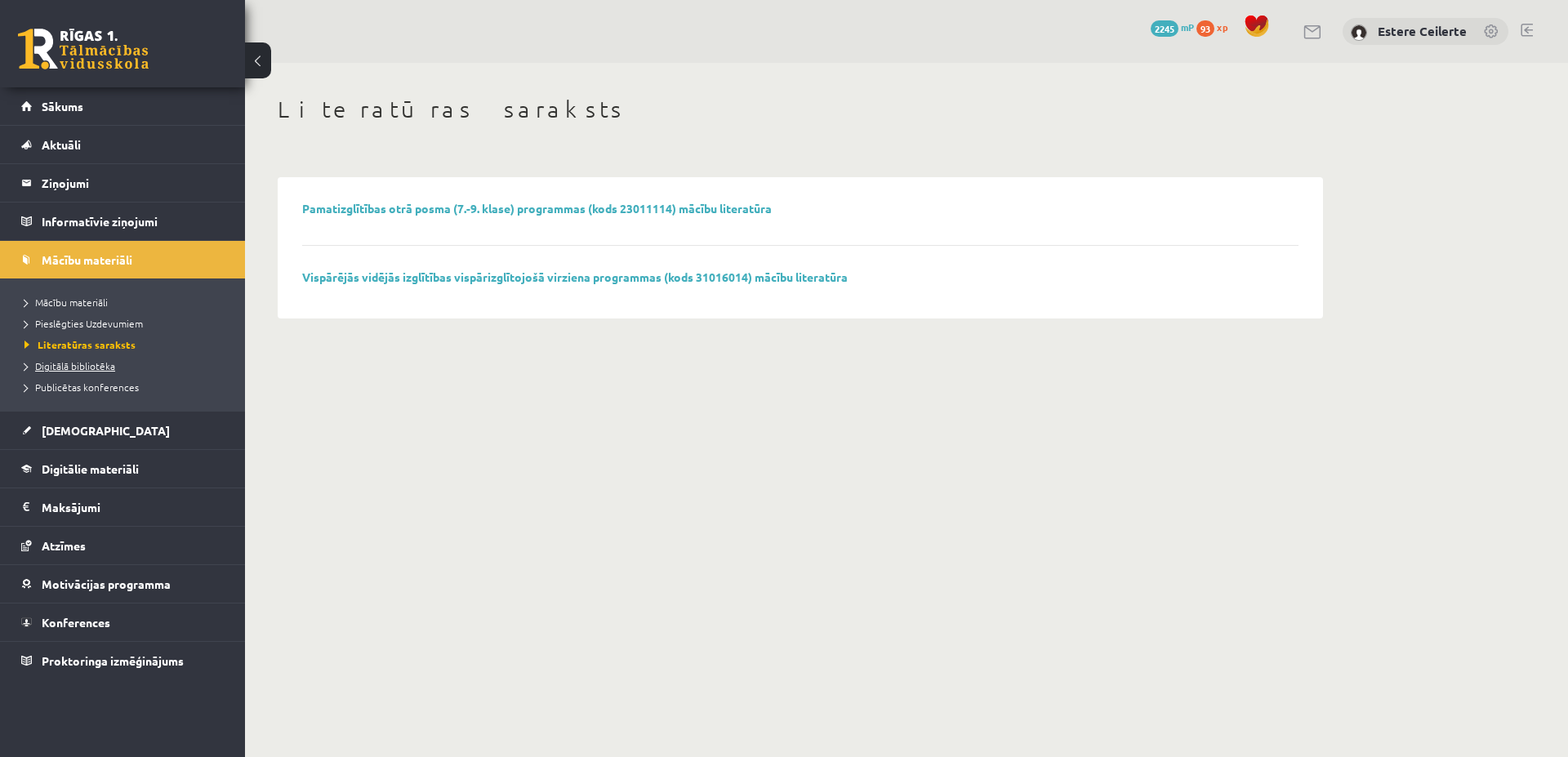
click at [50, 361] on span "Digitālā bibliotēka" at bounding box center [70, 365] width 91 height 13
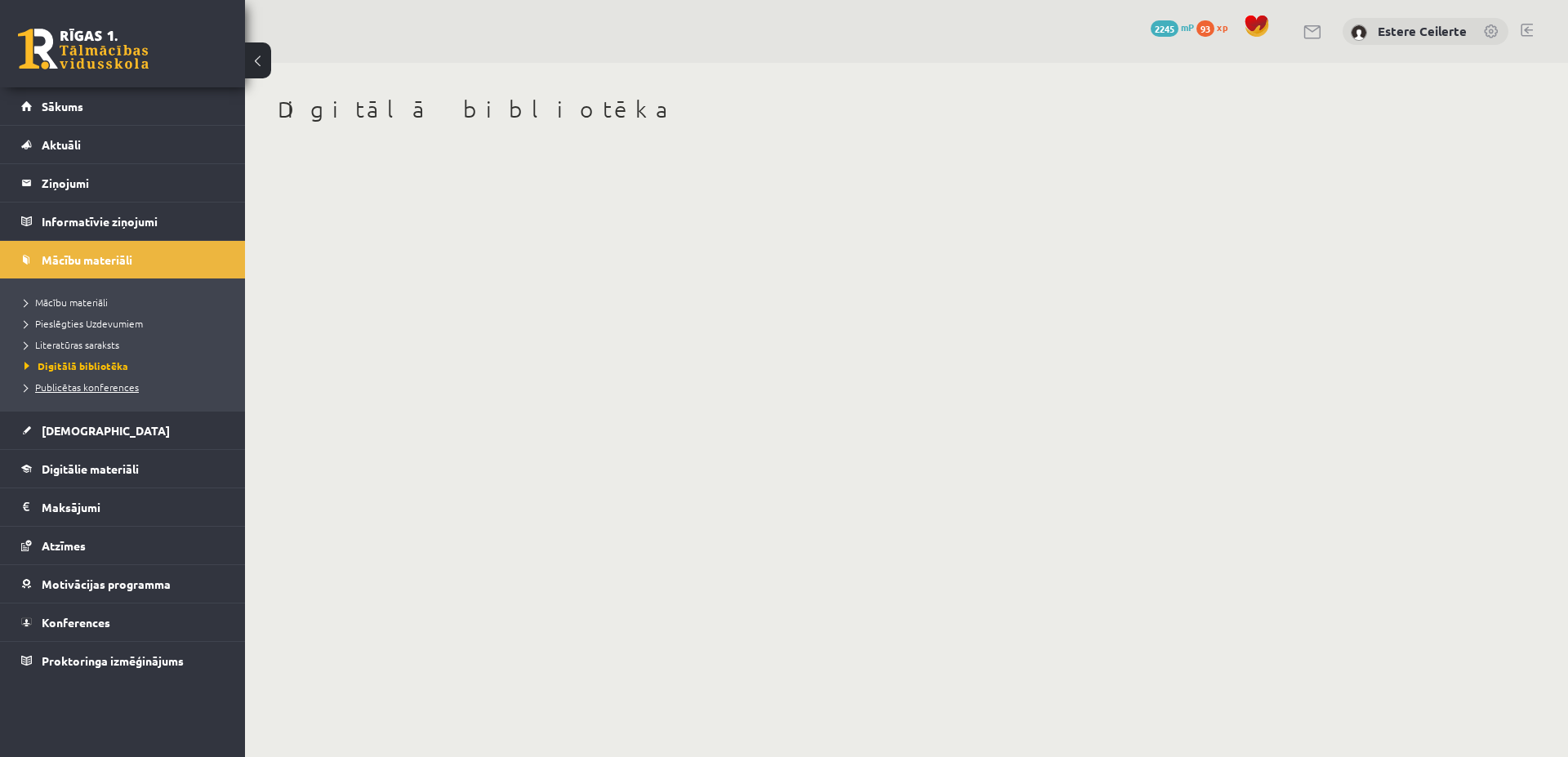
click at [88, 388] on span "Publicētas konferences" at bounding box center [82, 386] width 115 height 13
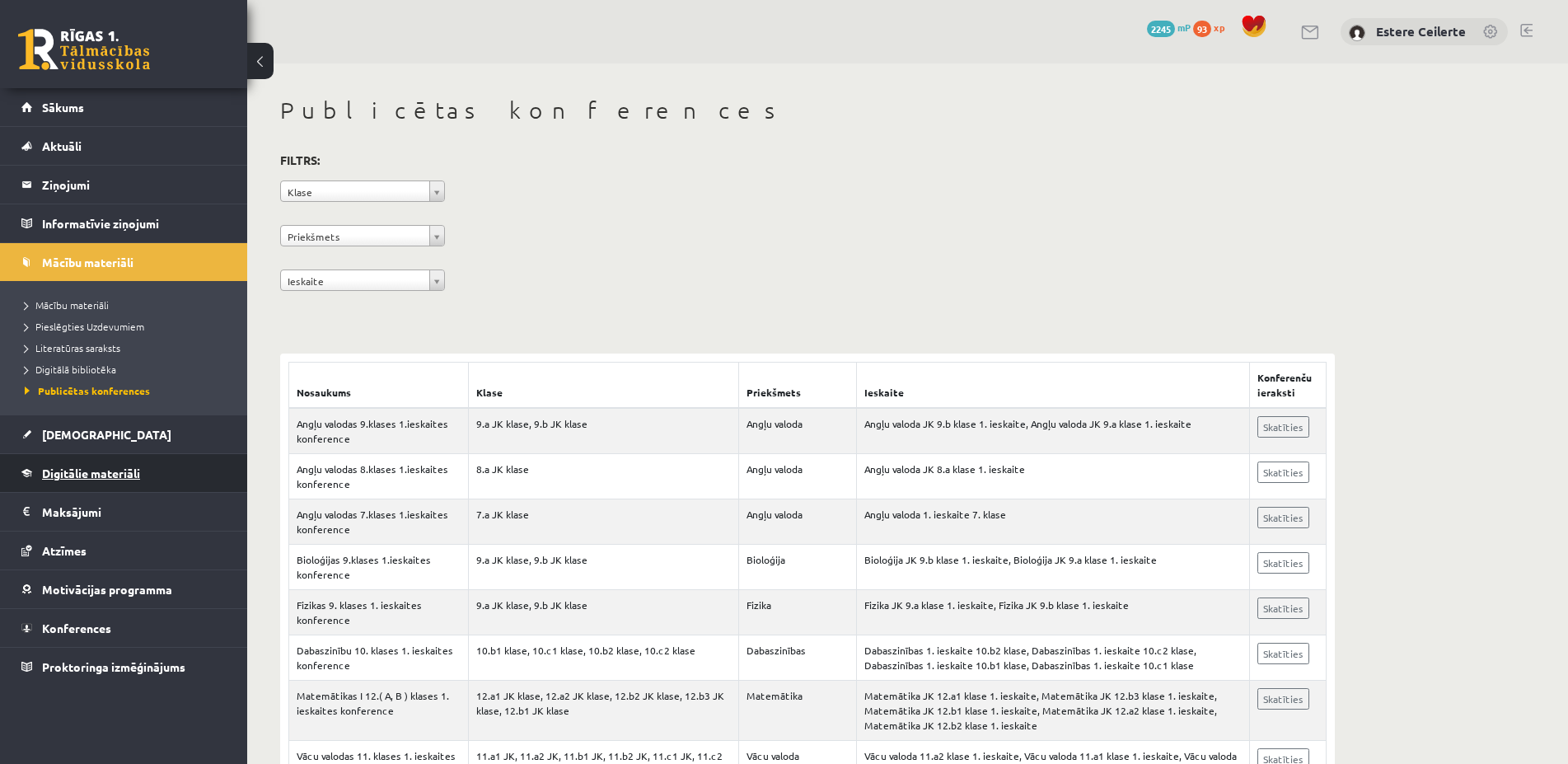
click at [93, 477] on span "Digitālie materiāli" at bounding box center [91, 472] width 98 height 15
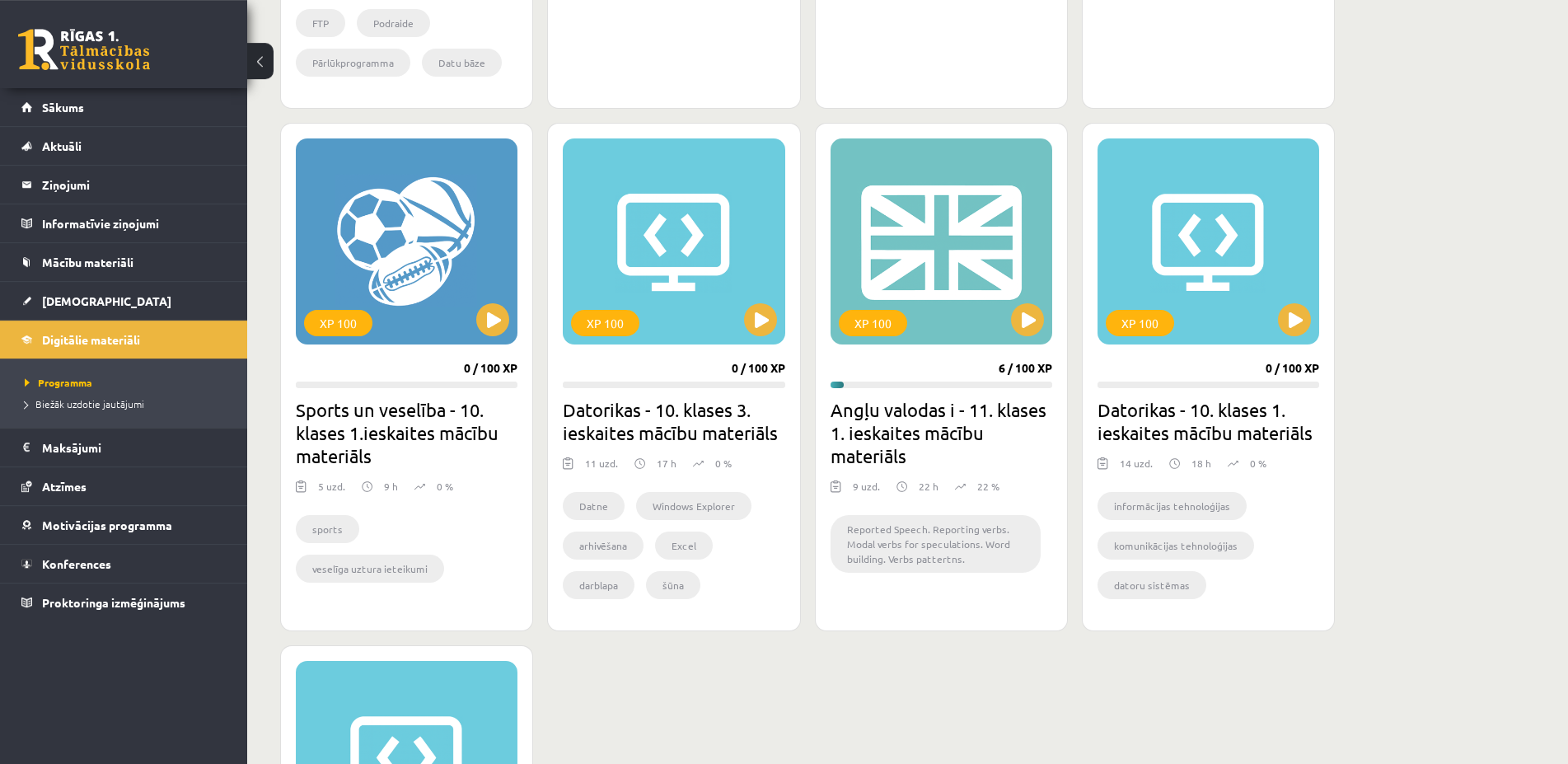
scroll to position [840, 0]
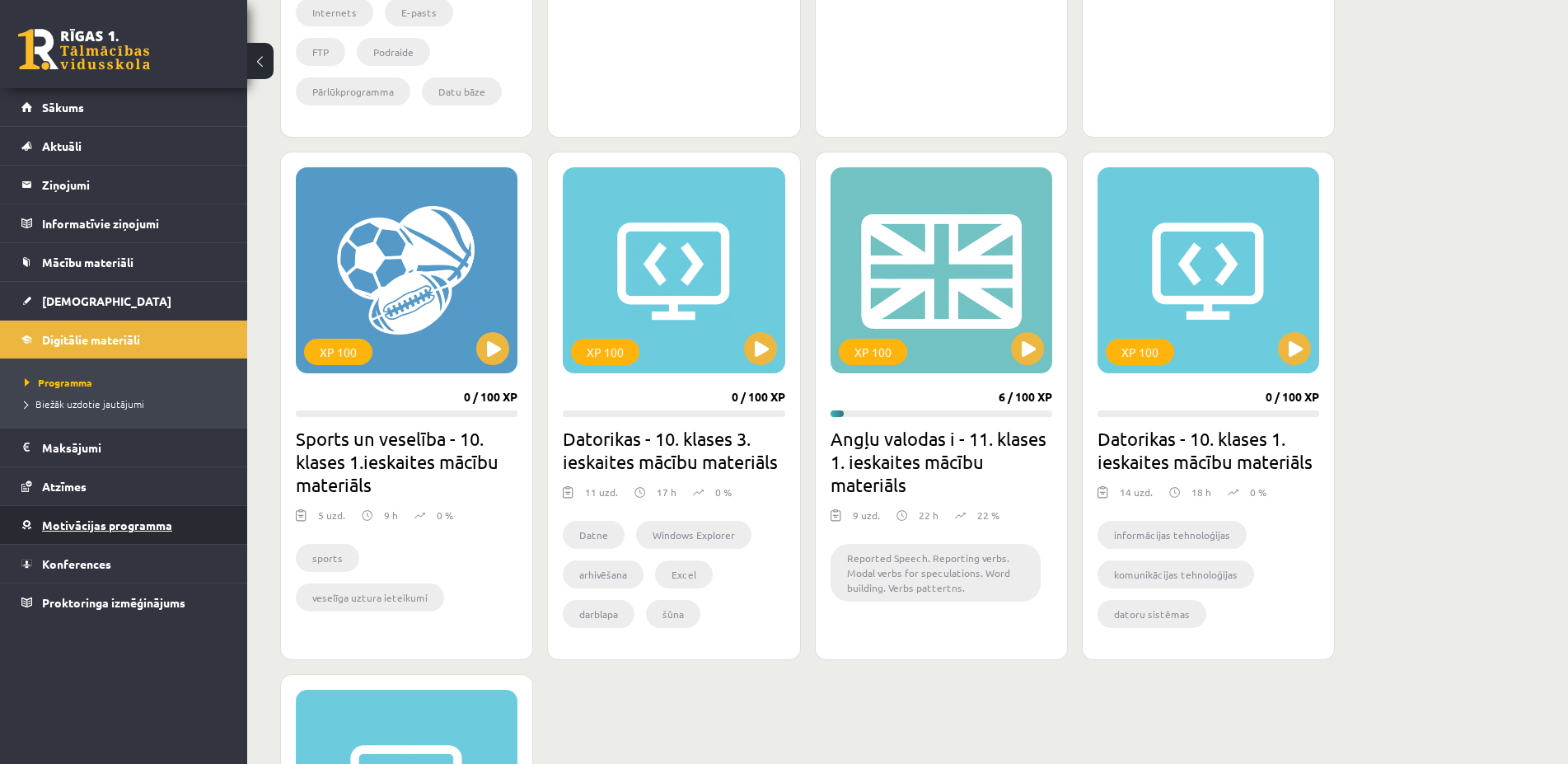
click at [60, 523] on span "Motivācijas programma" at bounding box center [107, 524] width 131 height 15
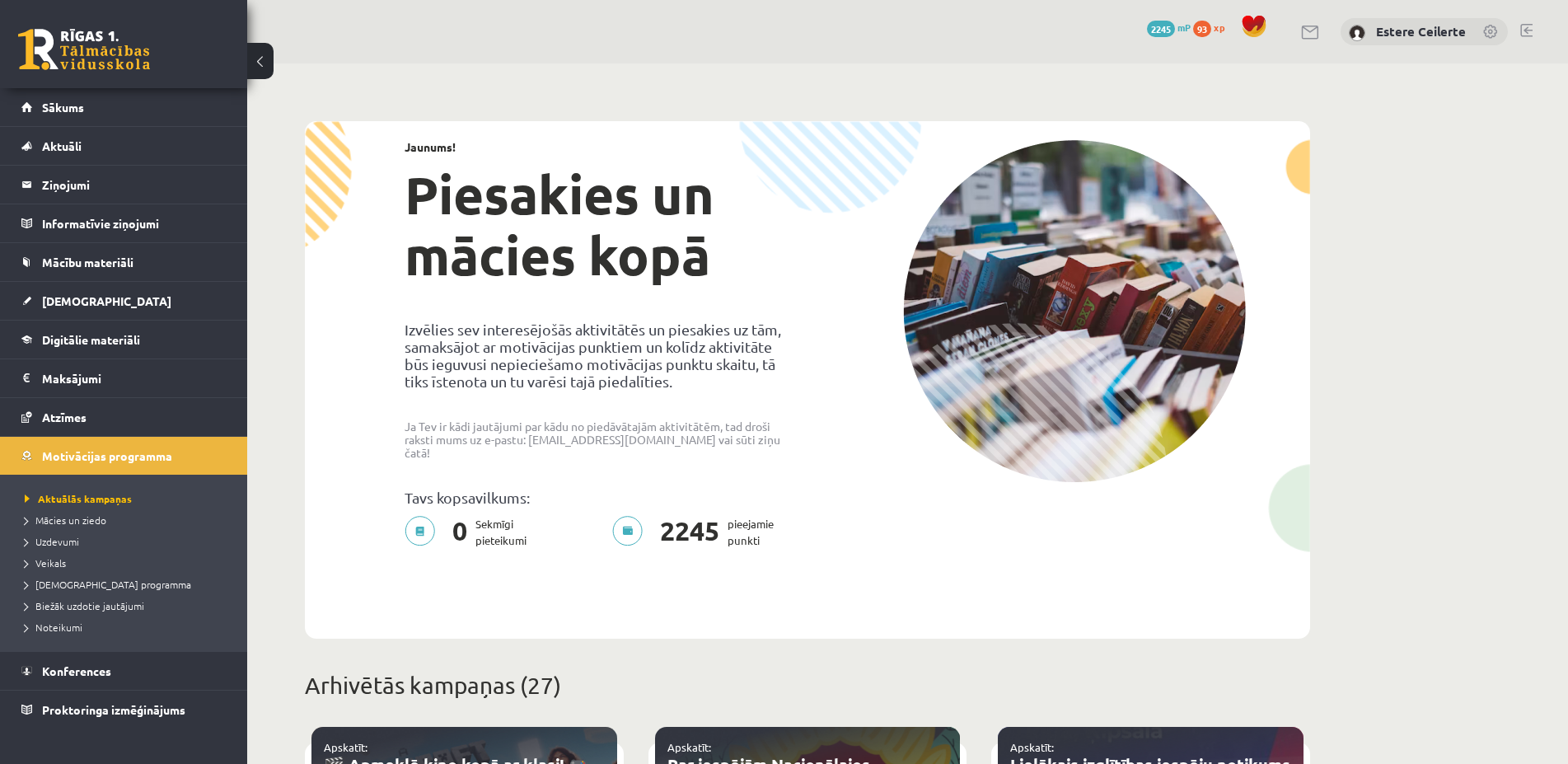
scroll to position [168, 0]
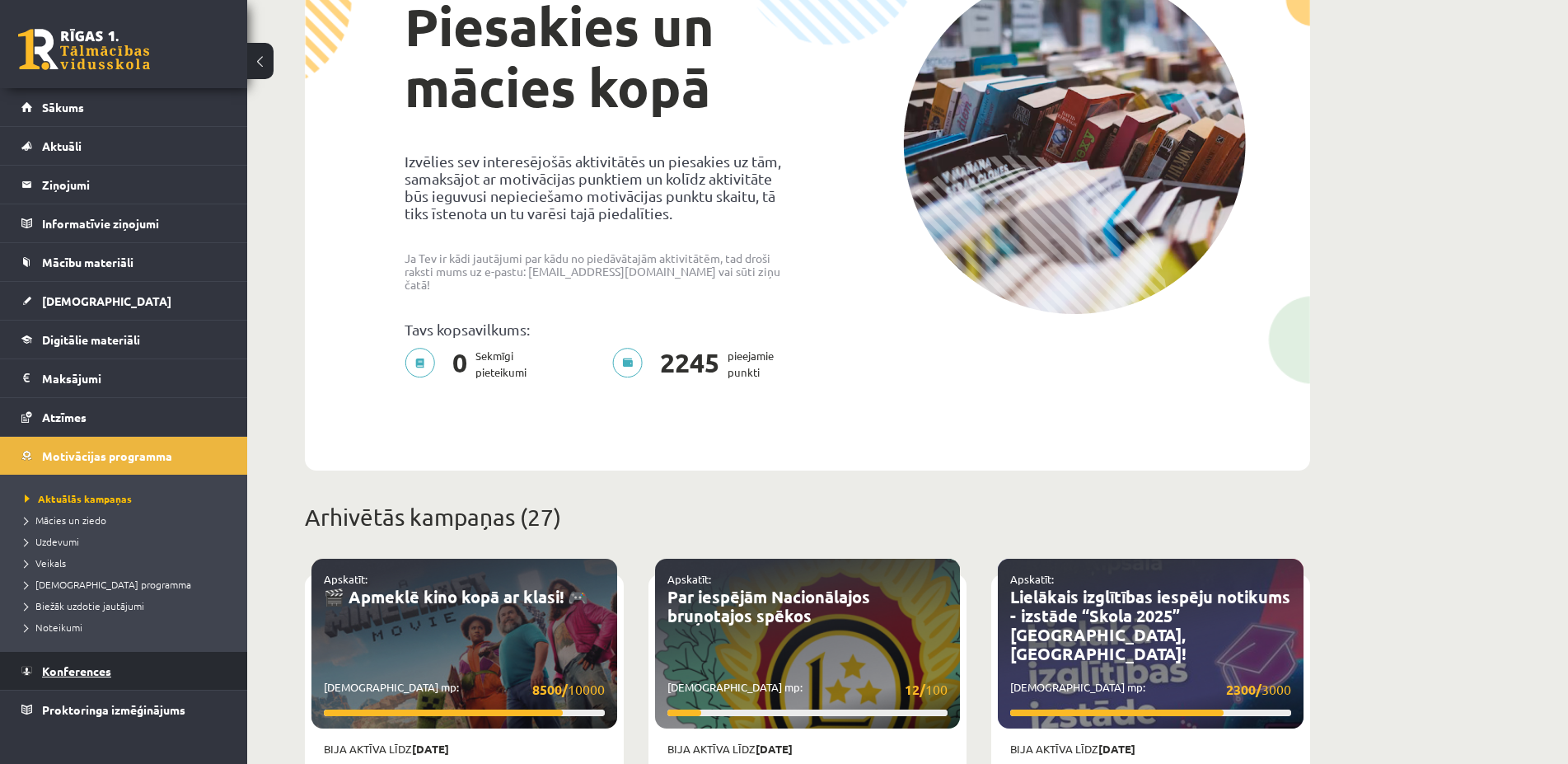
click at [84, 671] on span "Konferences" at bounding box center [76, 670] width 69 height 15
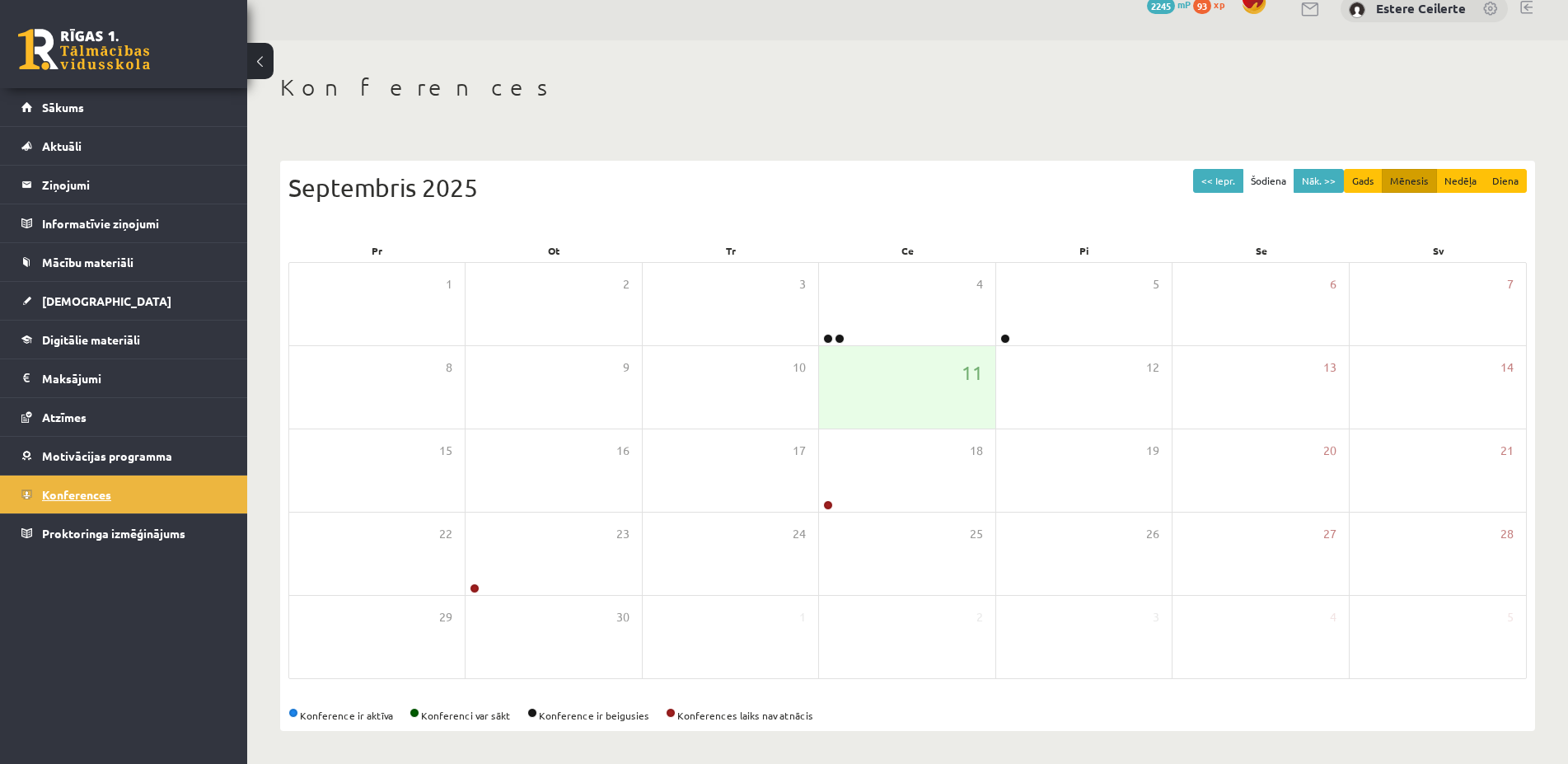
scroll to position [23, 0]
click at [150, 535] on span "Proktoringa izmēģinājums" at bounding box center [114, 533] width 143 height 15
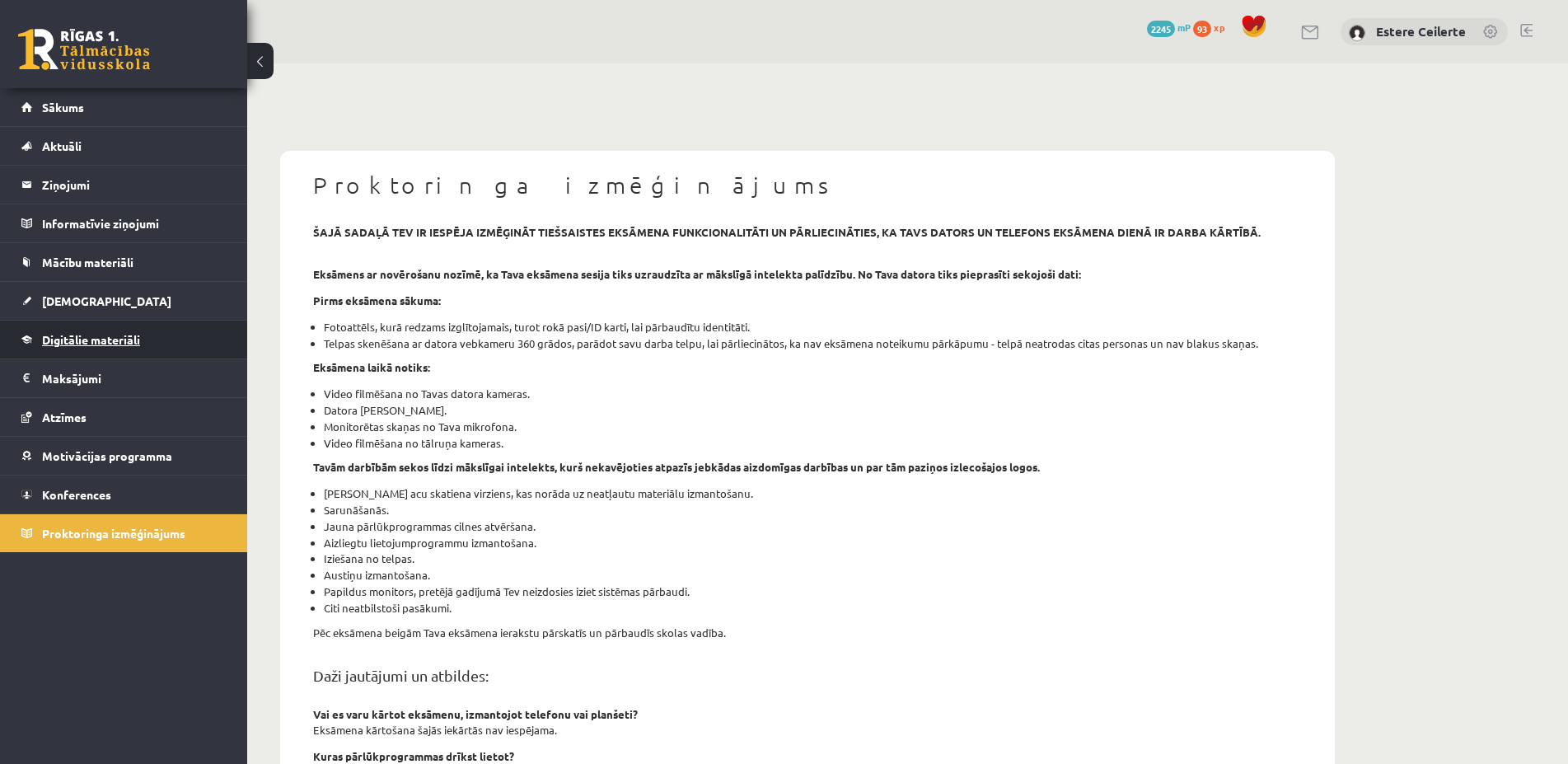
click at [76, 341] on span "Digitālie materiāli" at bounding box center [91, 339] width 98 height 15
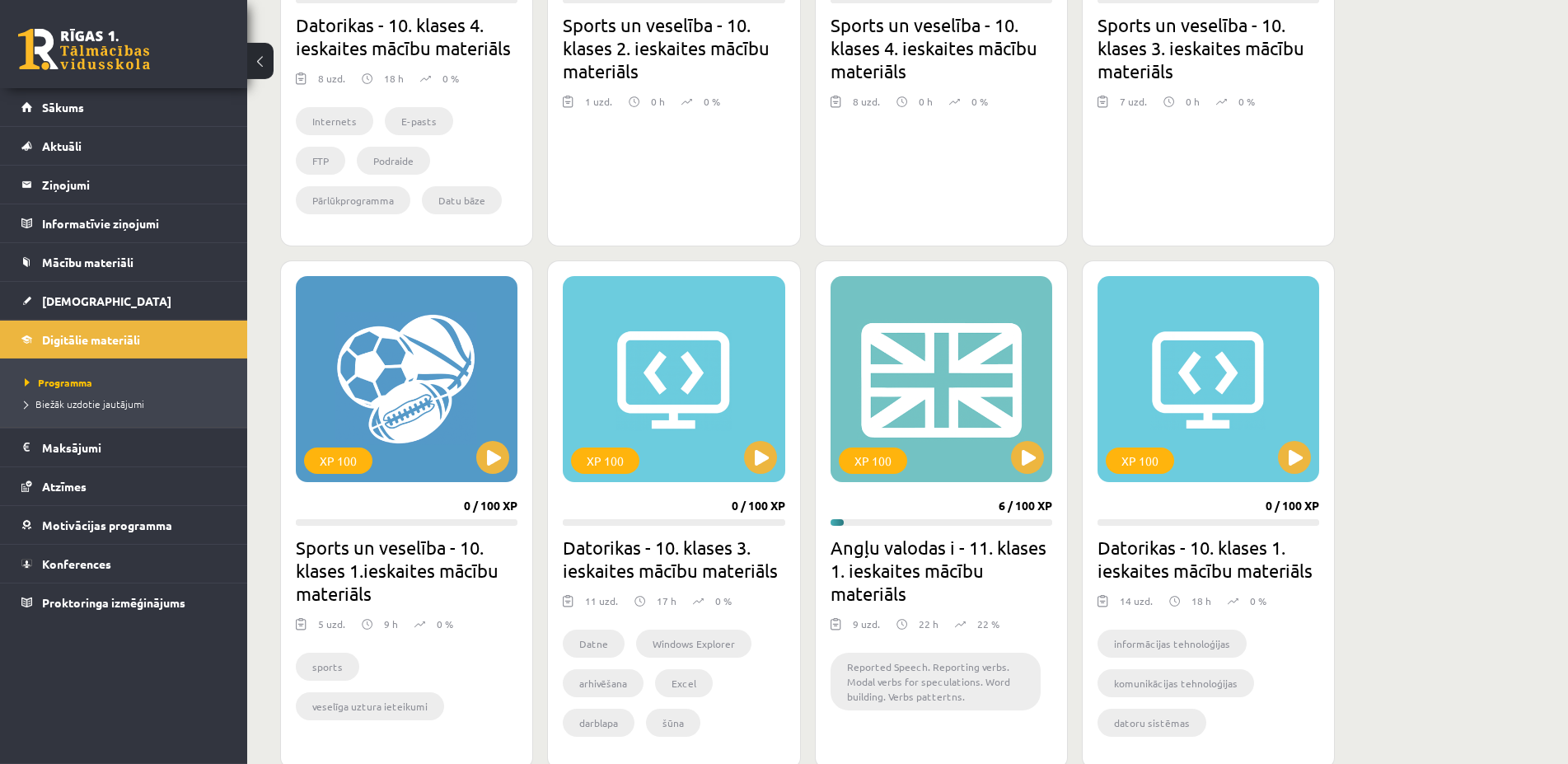
scroll to position [840, 0]
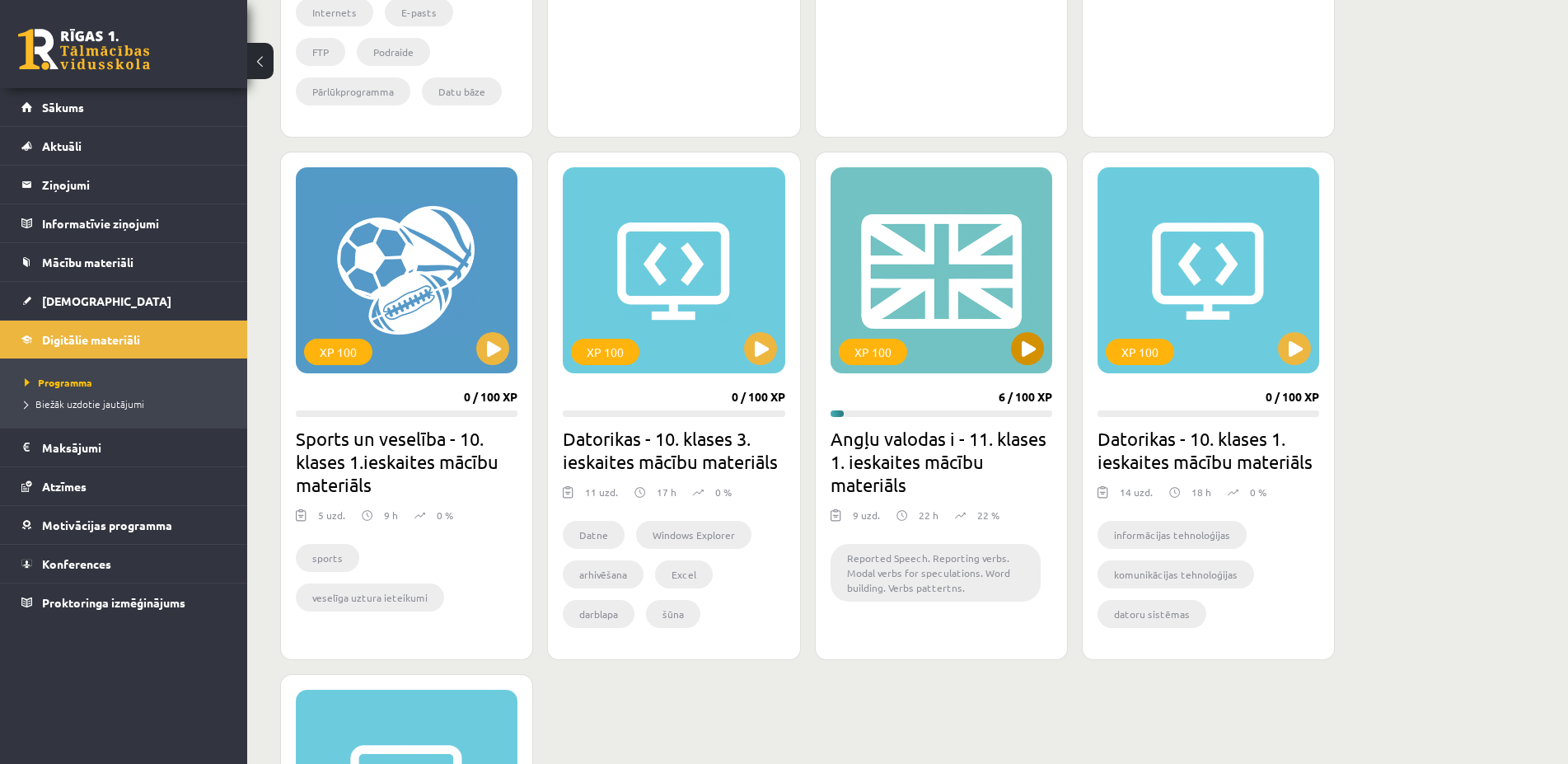
click at [987, 252] on div "XP 100" at bounding box center [941, 270] width 221 height 206
click at [907, 358] on div "XP 100" at bounding box center [941, 270] width 221 height 206
click at [980, 200] on div "XP 100" at bounding box center [941, 270] width 221 height 206
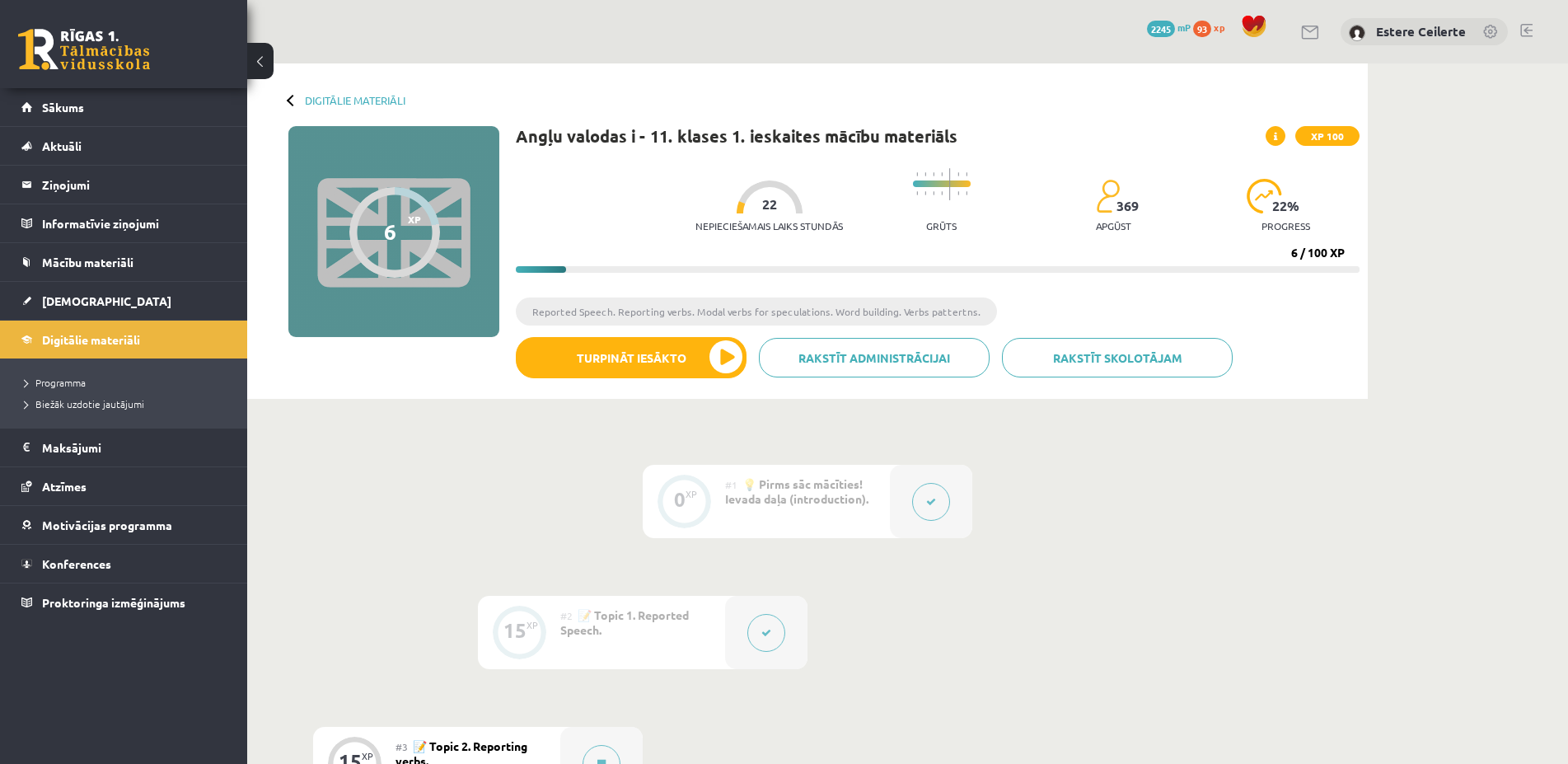
click at [767, 631] on icon at bounding box center [766, 633] width 10 height 10
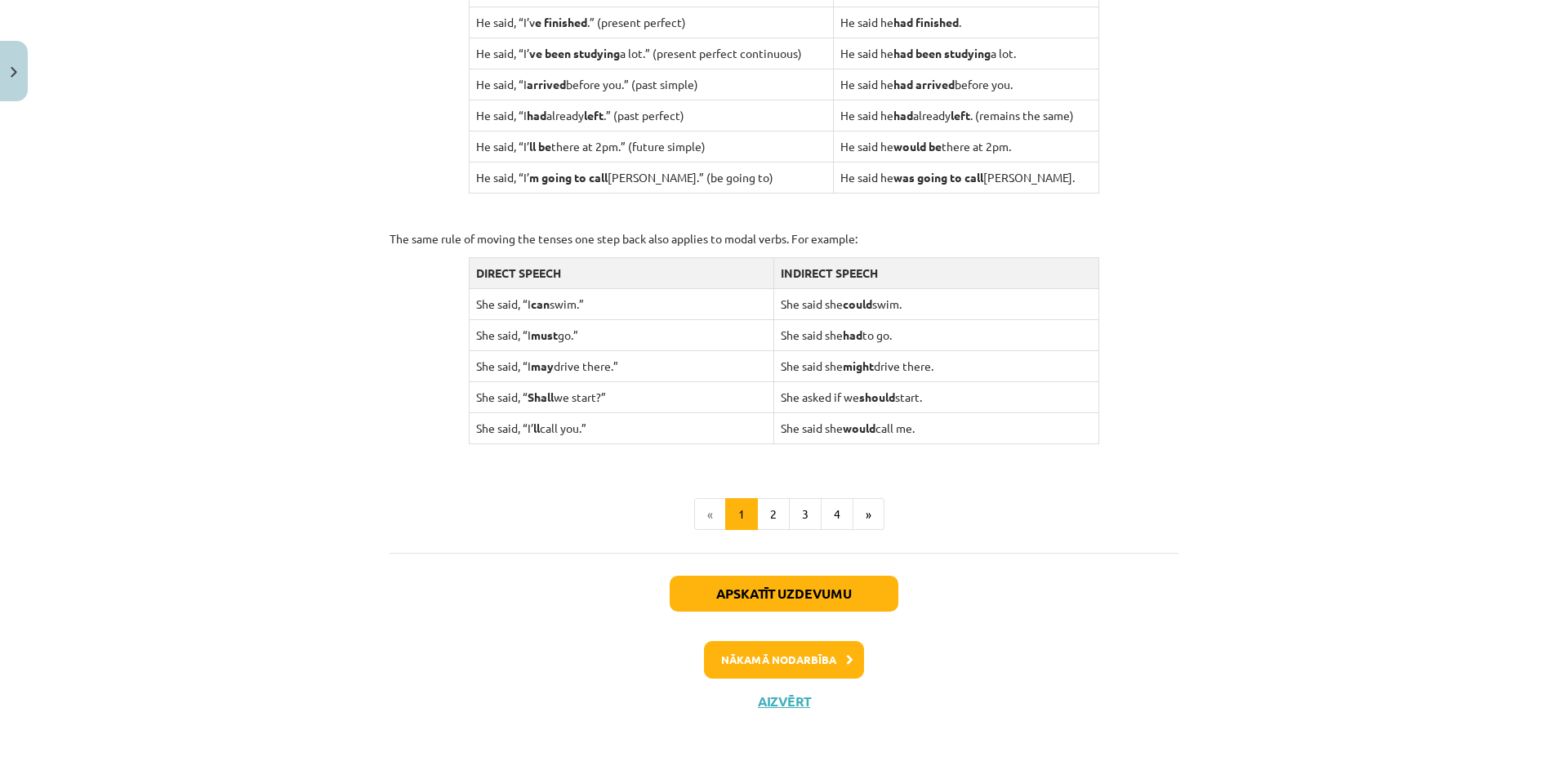
scroll to position [1501, 0]
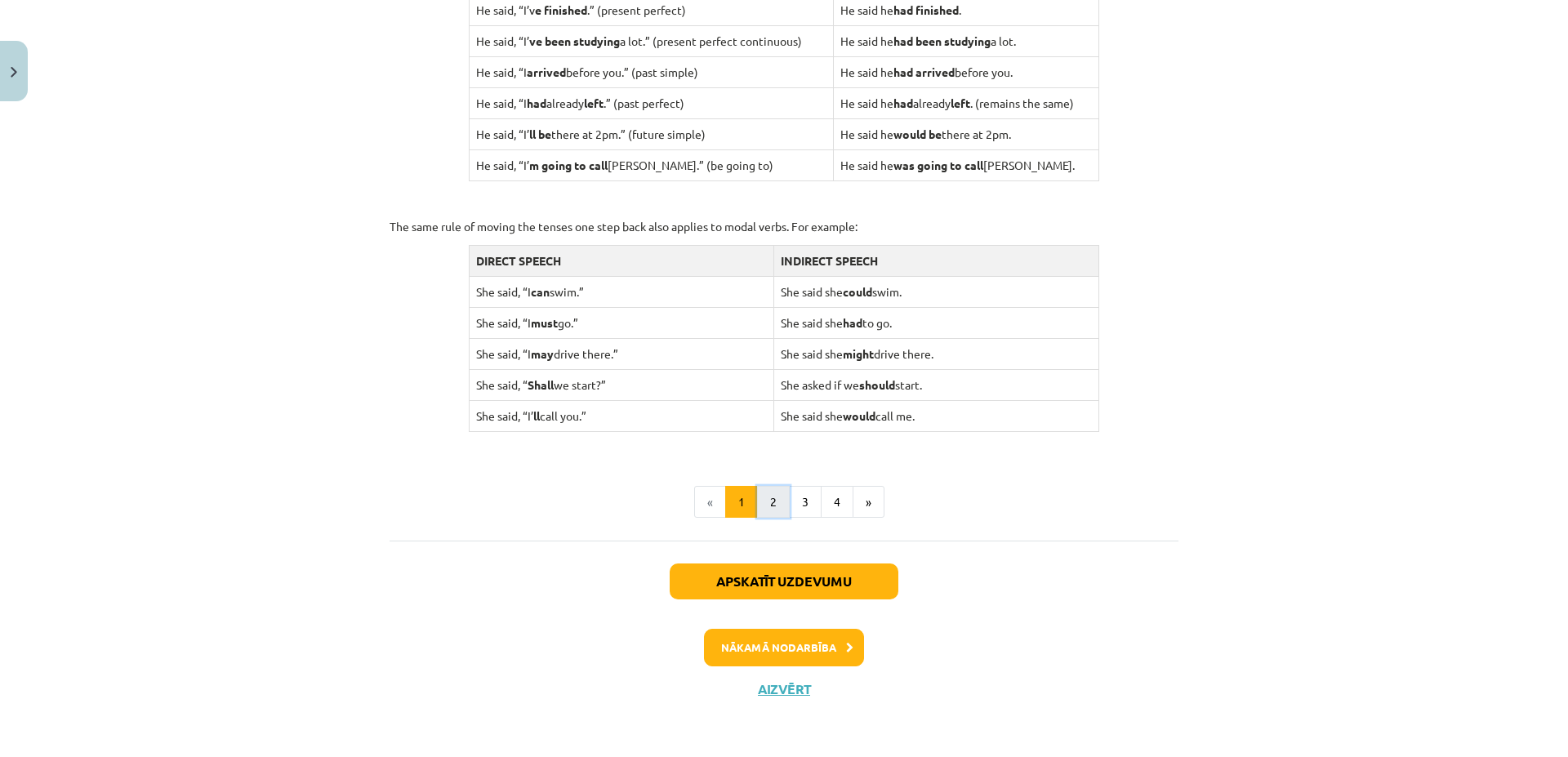
click at [771, 497] on button "2" at bounding box center [773, 501] width 33 height 33
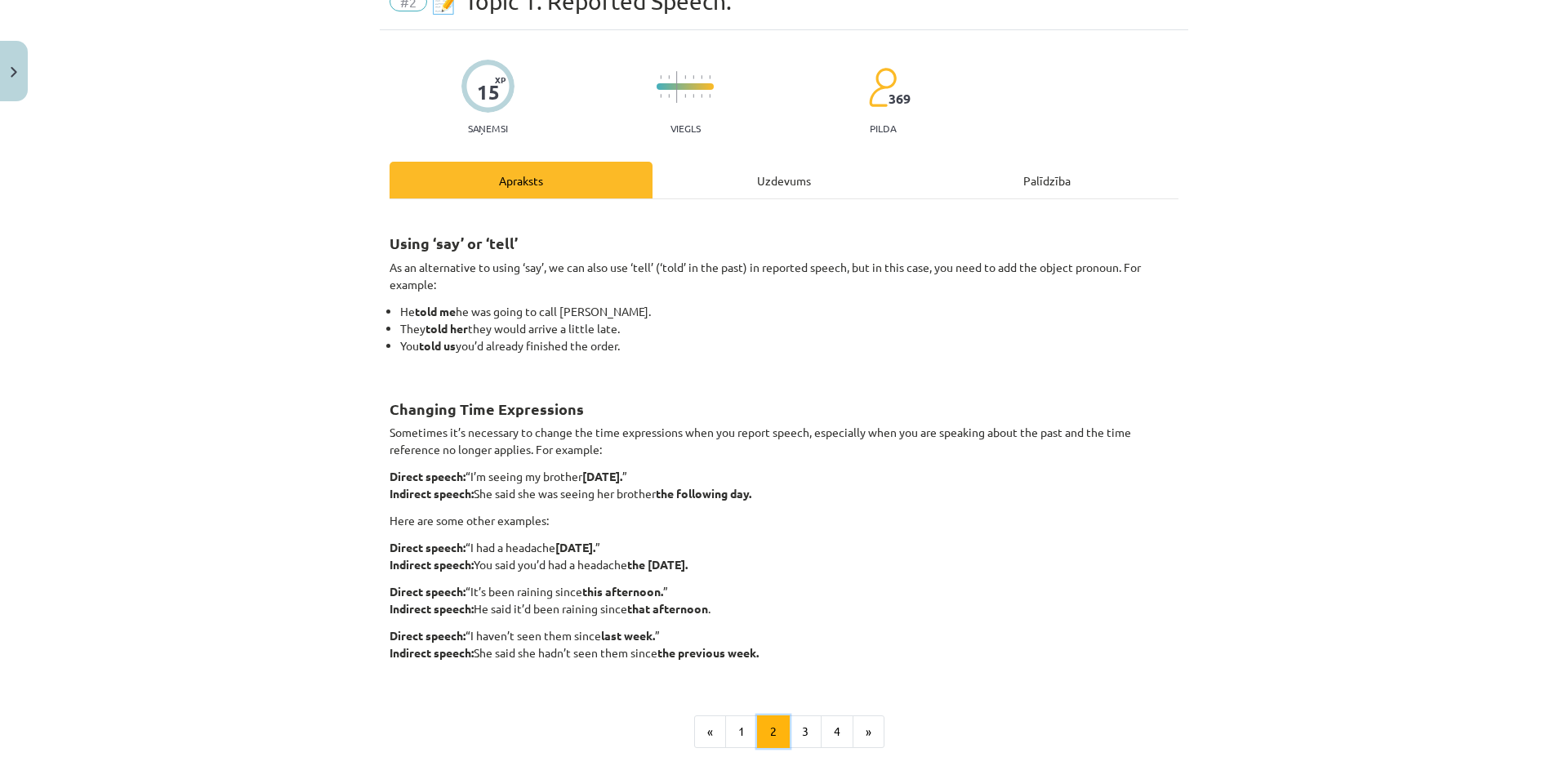
scroll to position [157, 0]
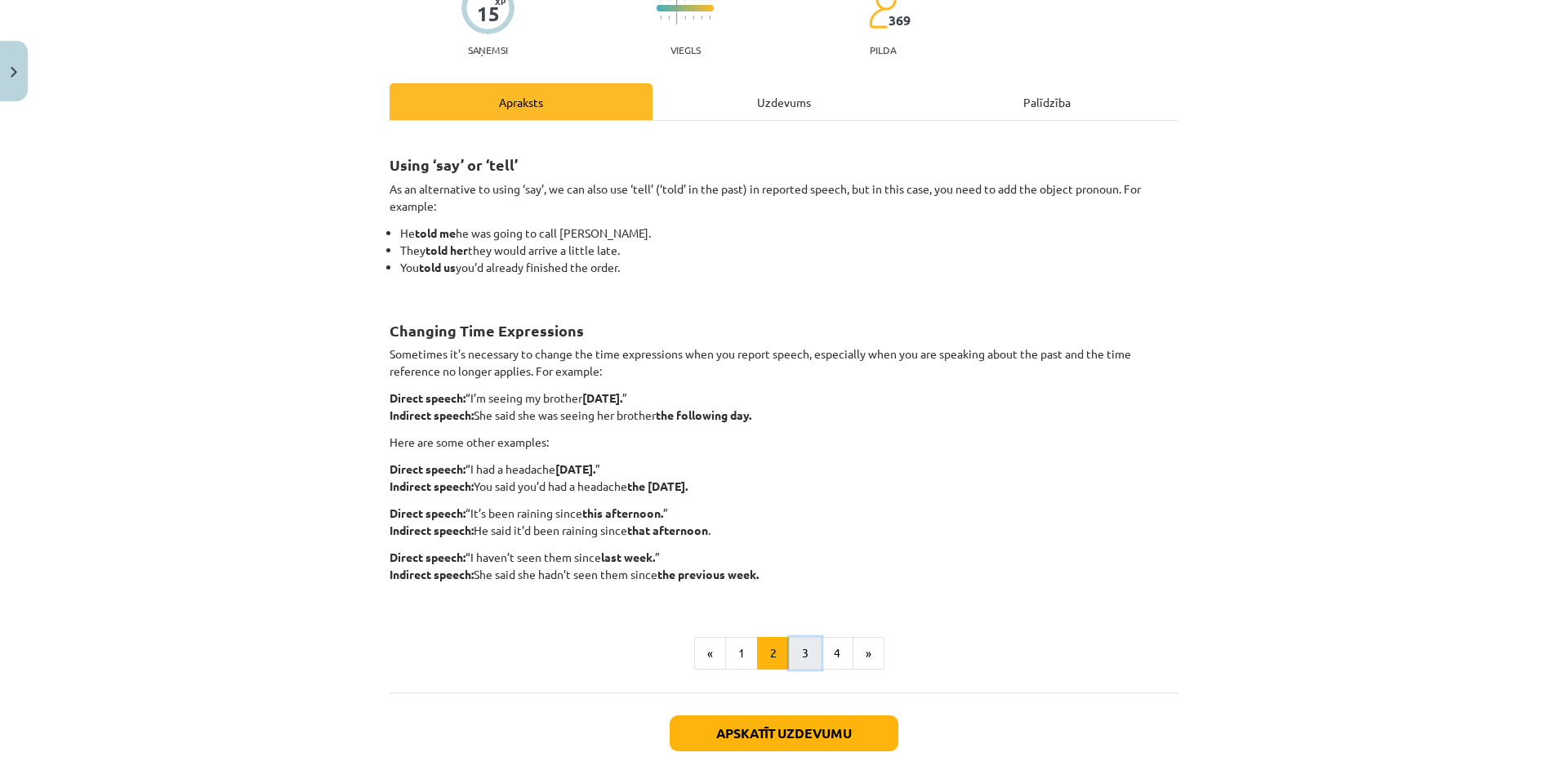
click at [798, 646] on button "3" at bounding box center [805, 652] width 33 height 33
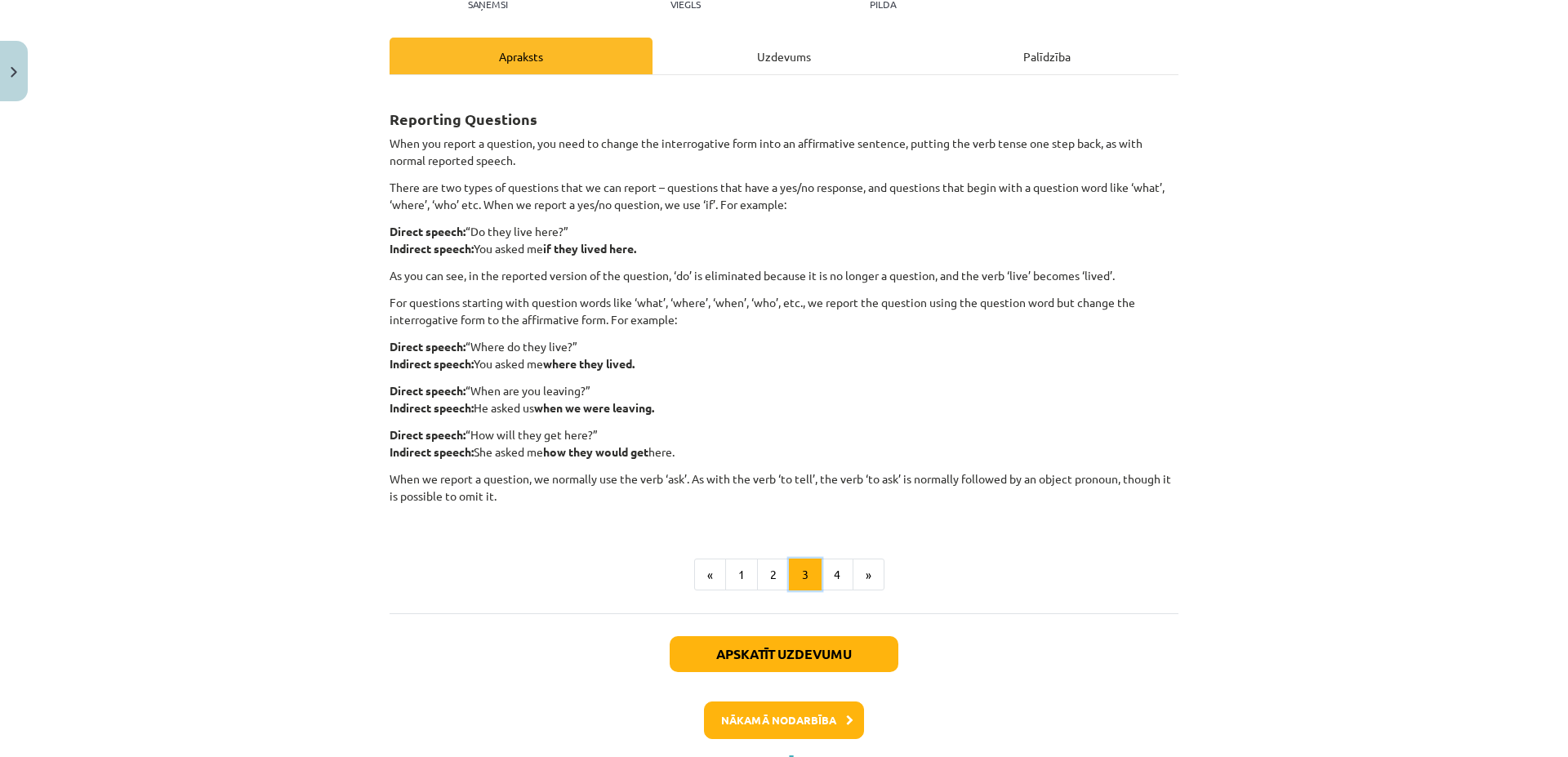
scroll to position [275, 0]
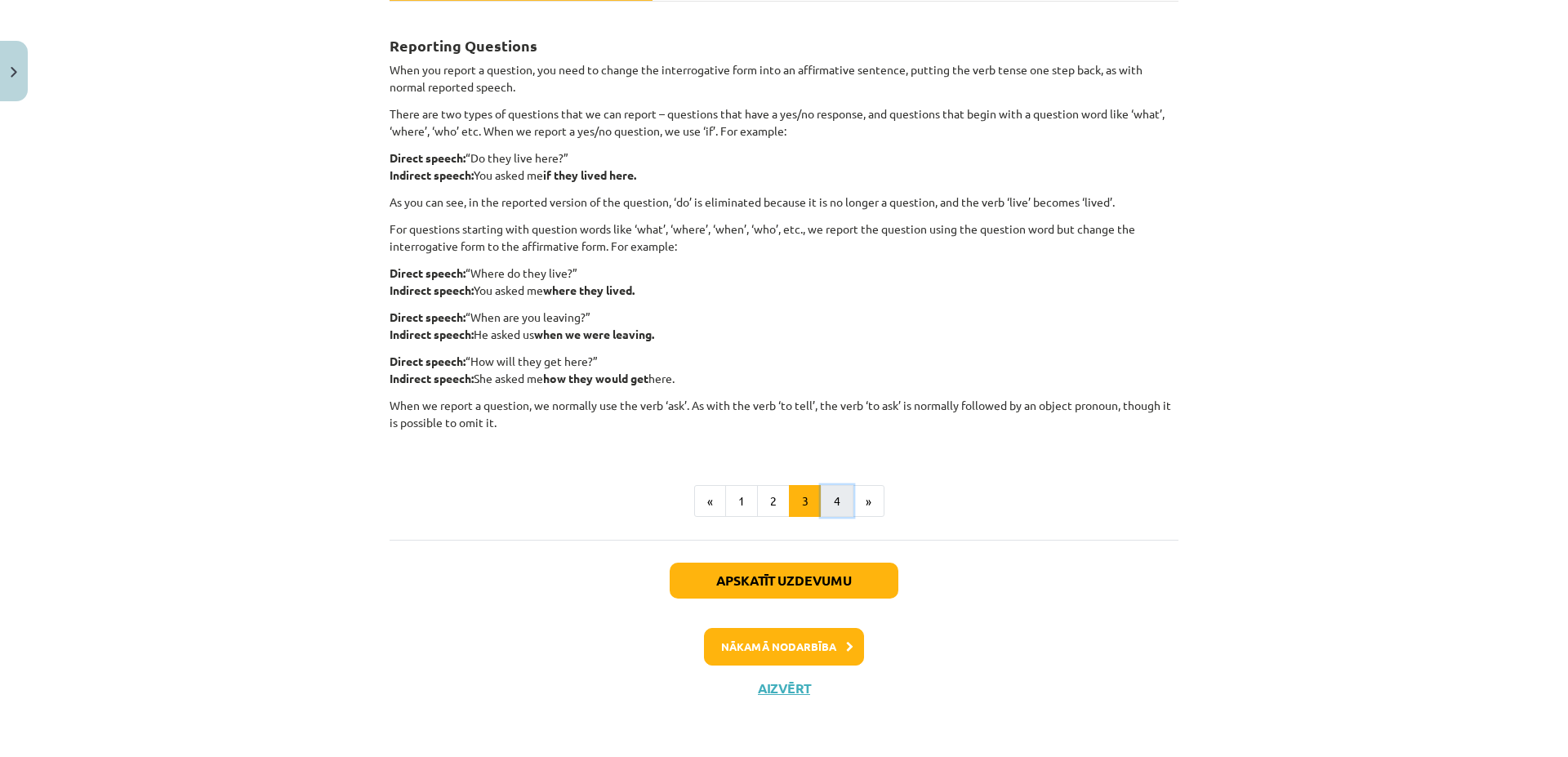
click at [827, 496] on button "4" at bounding box center [836, 500] width 33 height 33
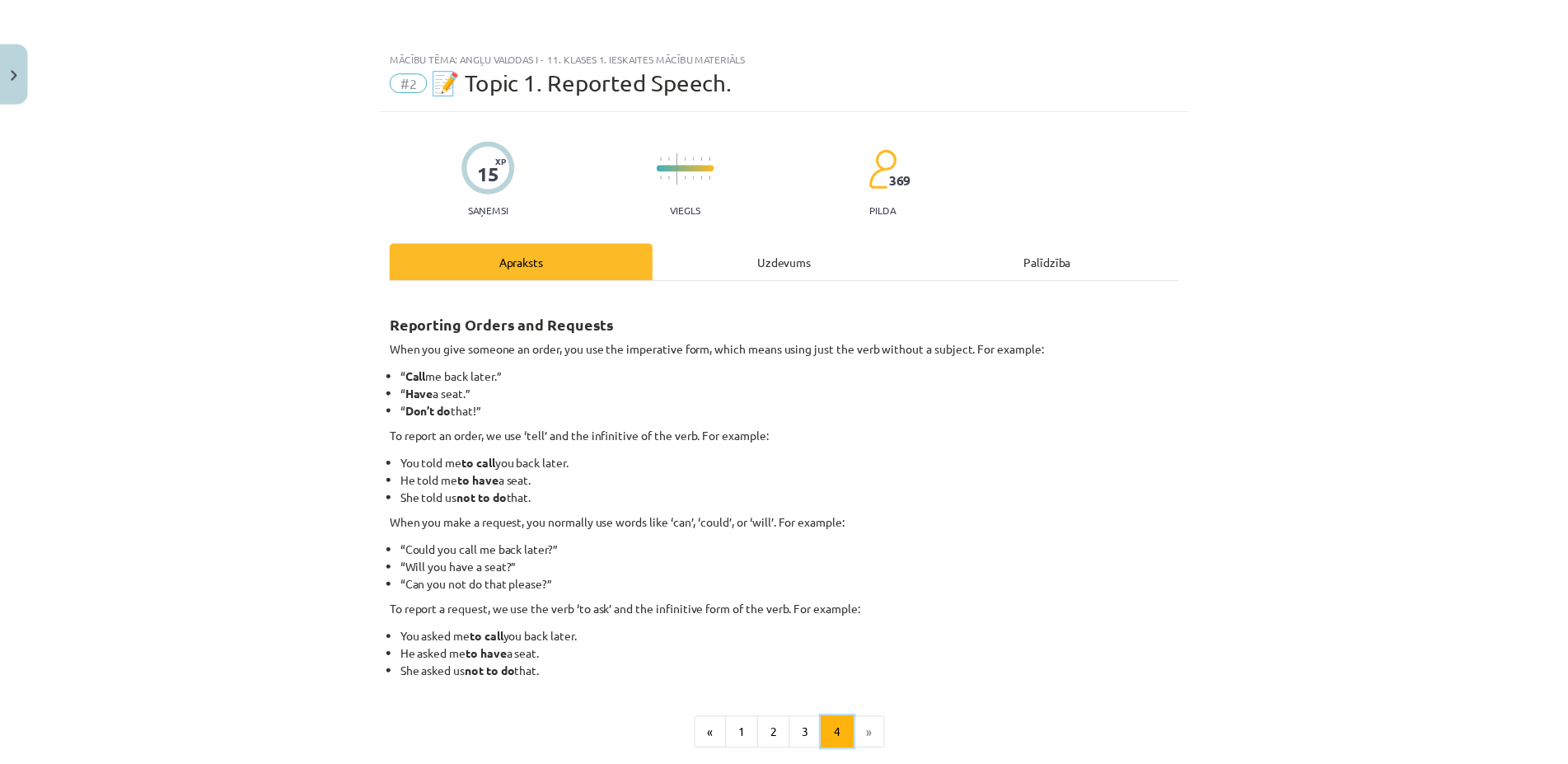
scroll to position [229, 0]
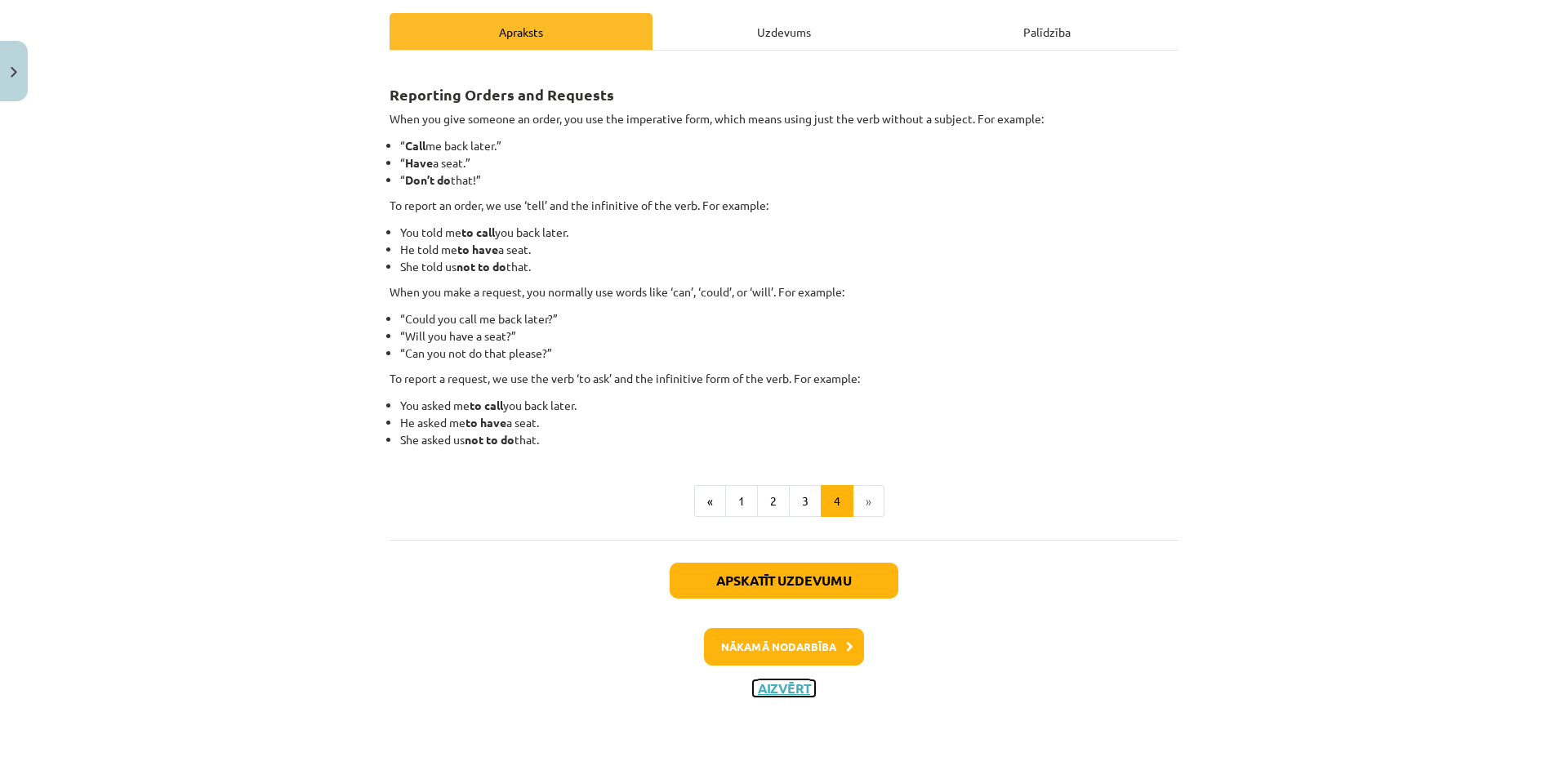
click at [776, 684] on button "Aizvērt" at bounding box center [783, 688] width 62 height 17
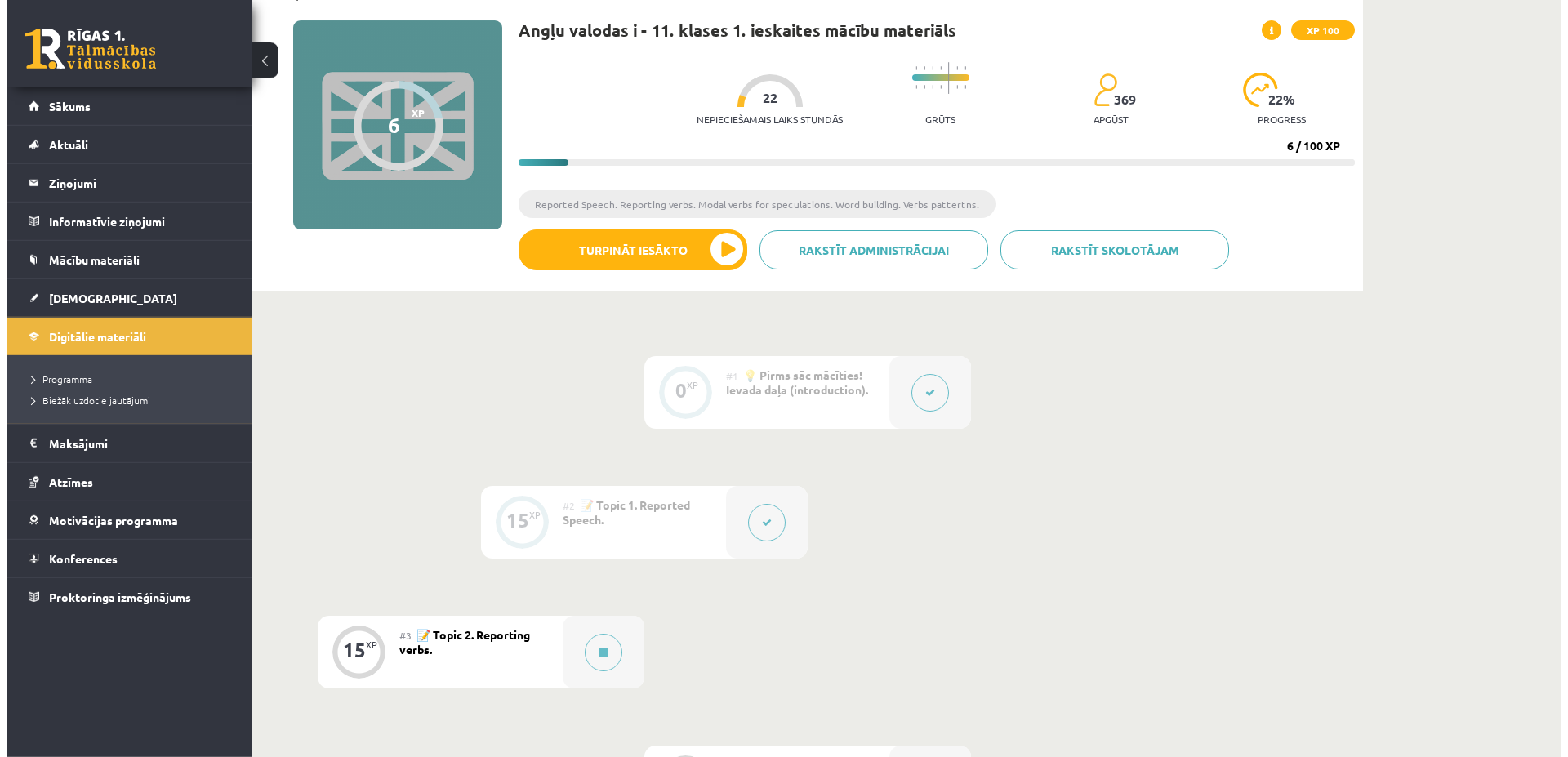
scroll to position [250, 0]
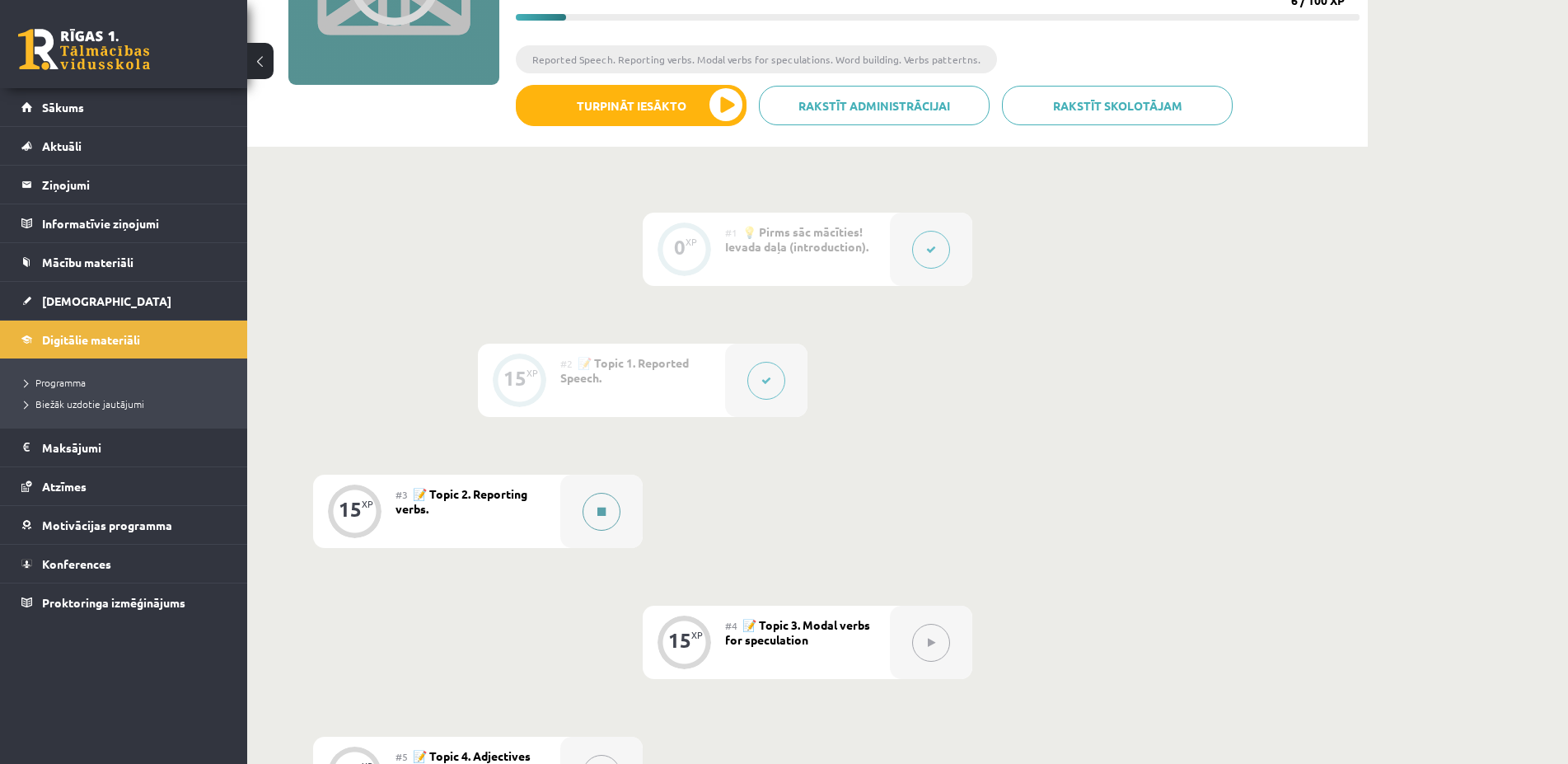
click at [593, 512] on button at bounding box center [602, 511] width 38 height 38
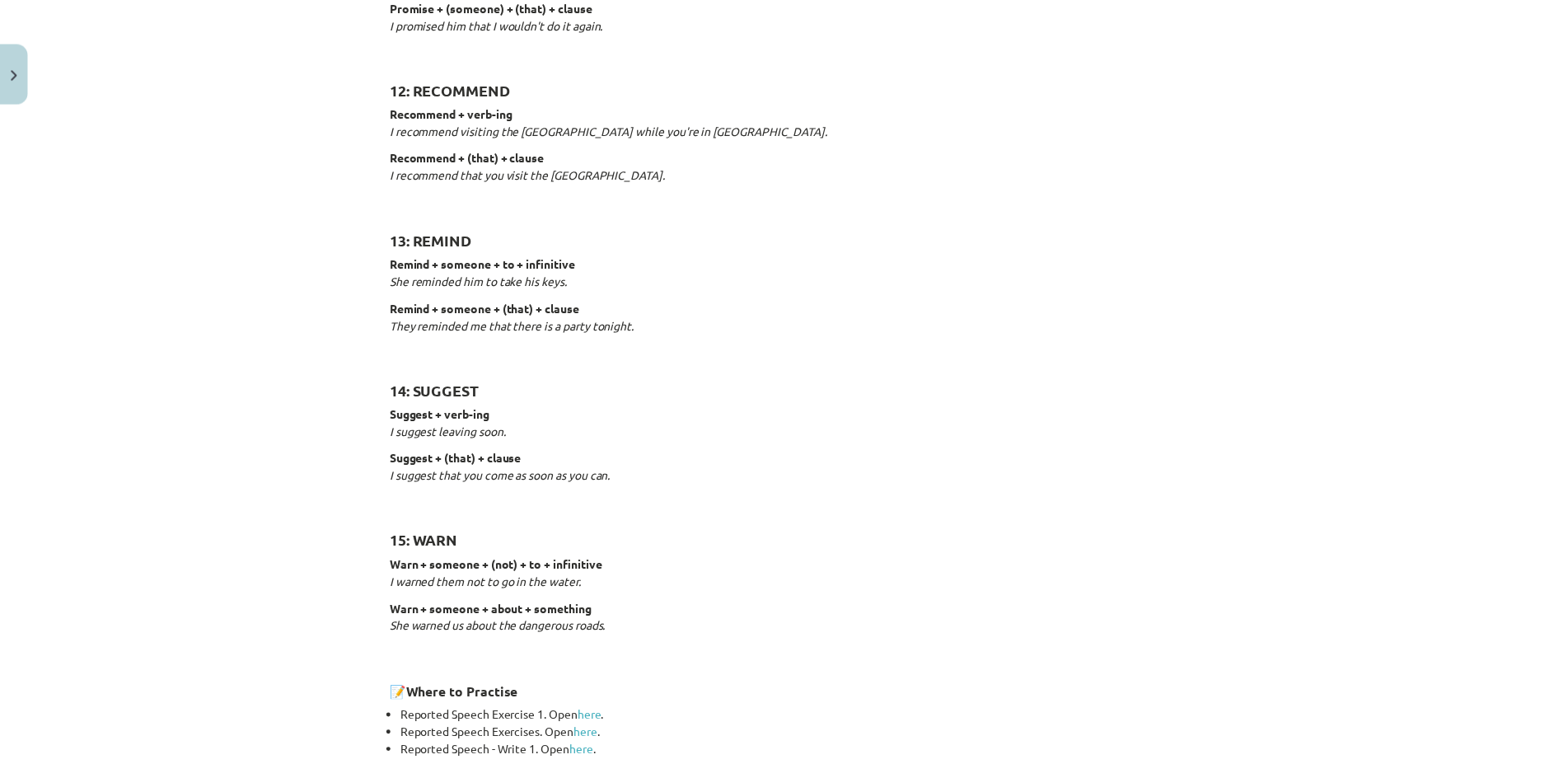
scroll to position [2416, 0]
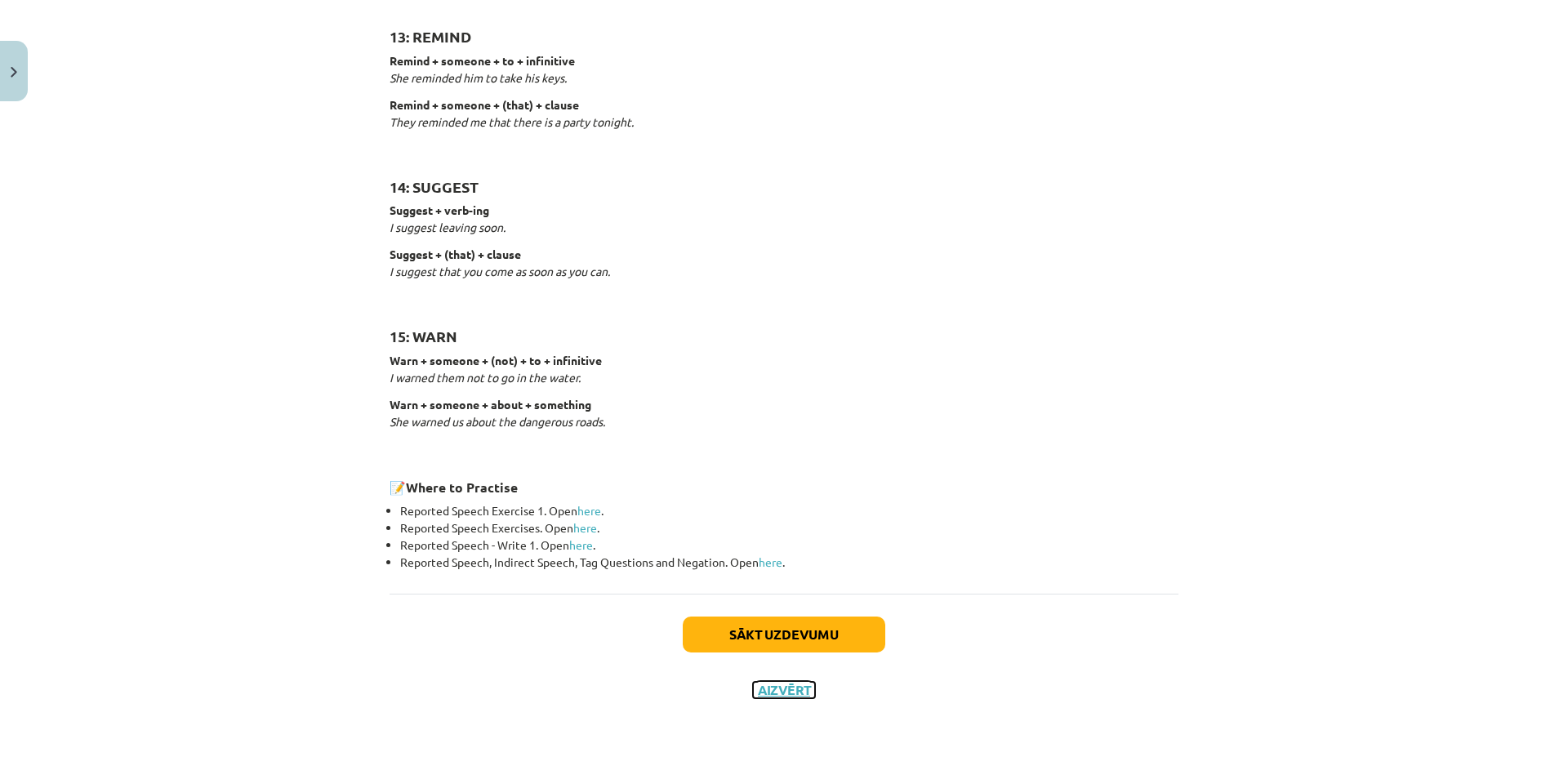
click at [783, 693] on button "Aizvērt" at bounding box center [783, 689] width 62 height 17
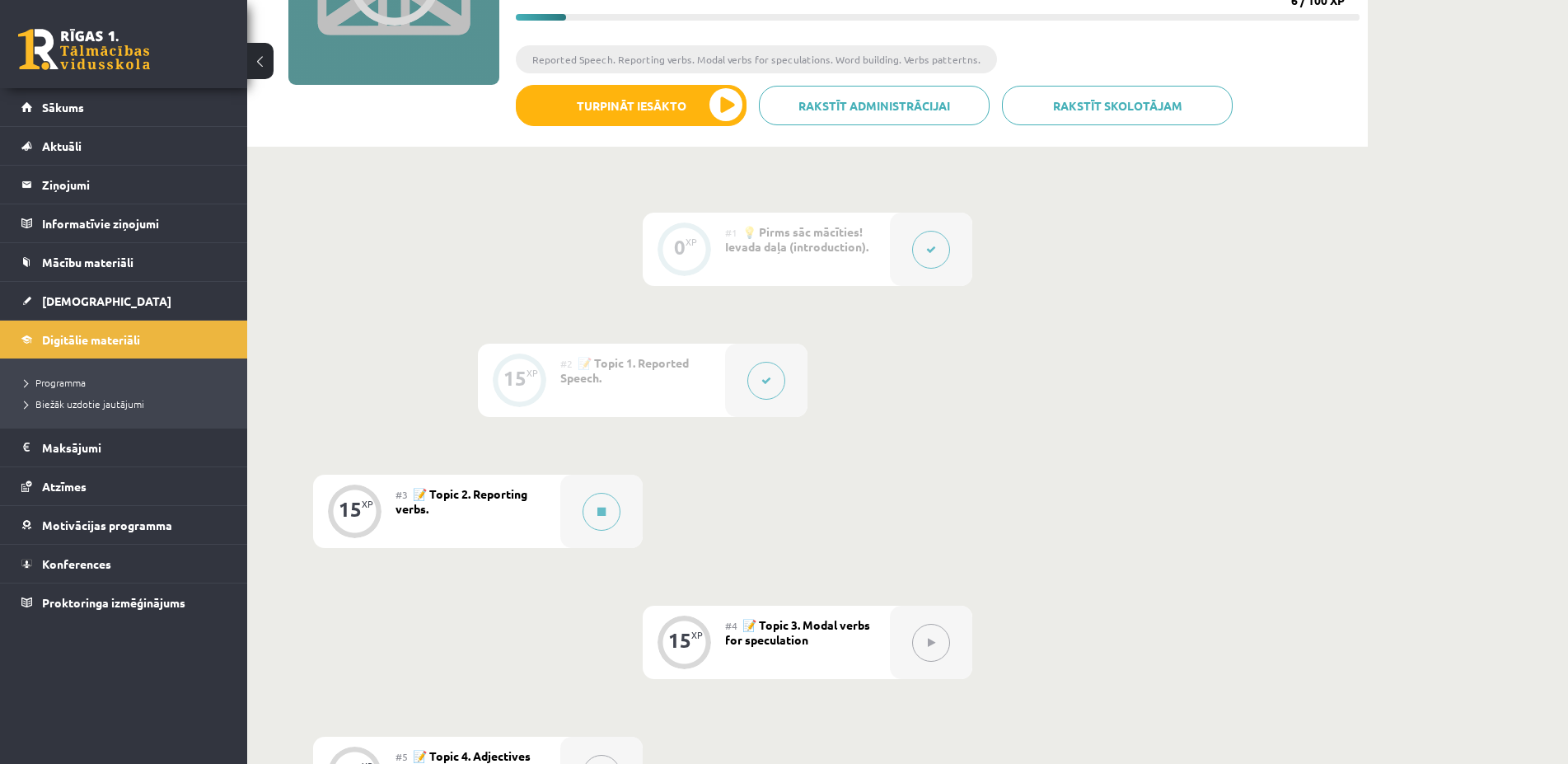
scroll to position [420, 0]
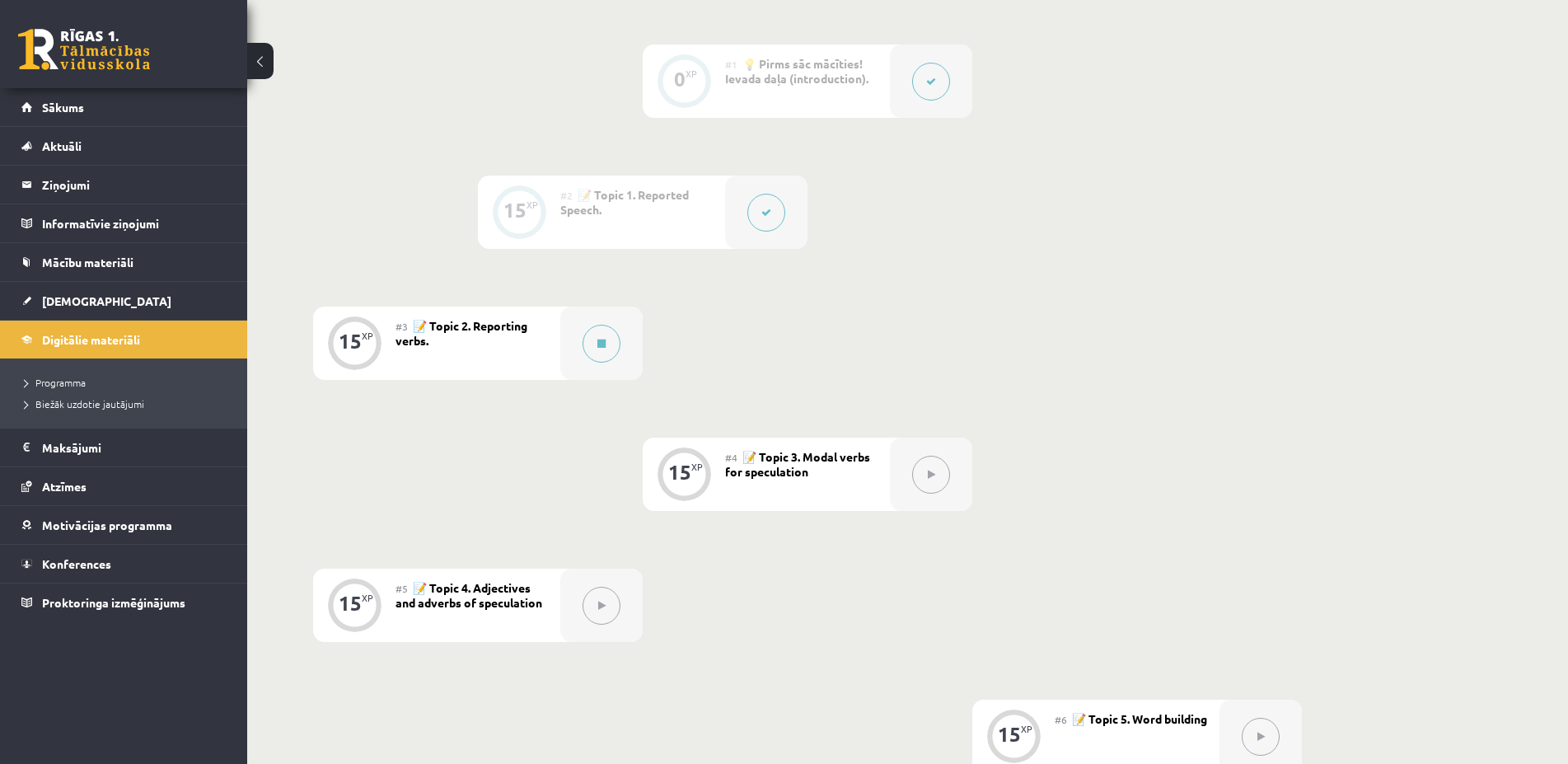
click at [807, 463] on span "📝 Topic 3. Modal verbs for speculation" at bounding box center [798, 464] width 145 height 30
click at [776, 491] on div "#4 📝 Topic 3. Modal verbs for speculation" at bounding box center [807, 474] width 164 height 74
click at [784, 469] on span "📝 Topic 3. Modal verbs for speculation" at bounding box center [798, 464] width 145 height 30
click at [768, 491] on div "#4 📝 Topic 3. Modal verbs for speculation" at bounding box center [807, 474] width 164 height 74
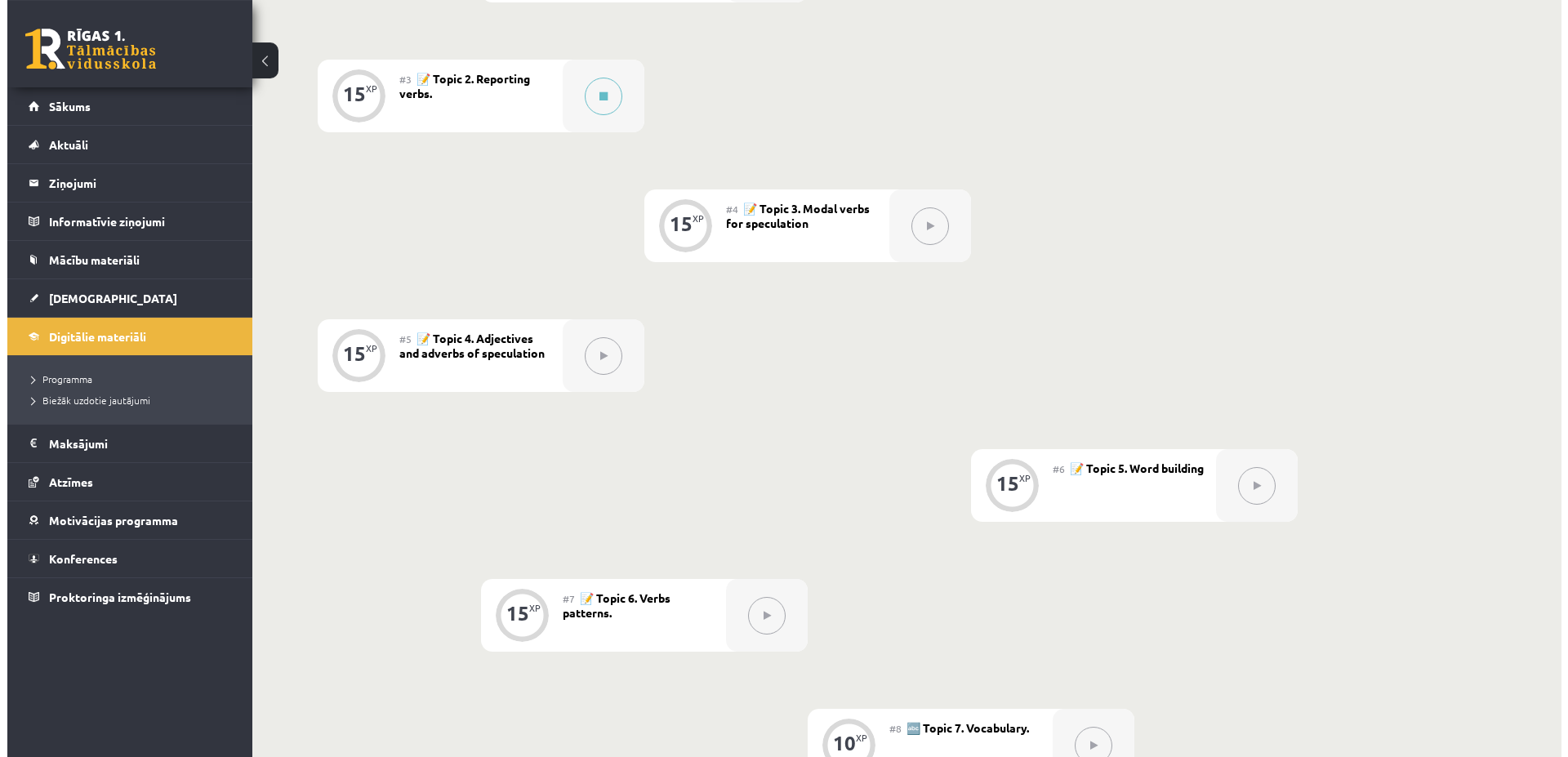
scroll to position [582, 0]
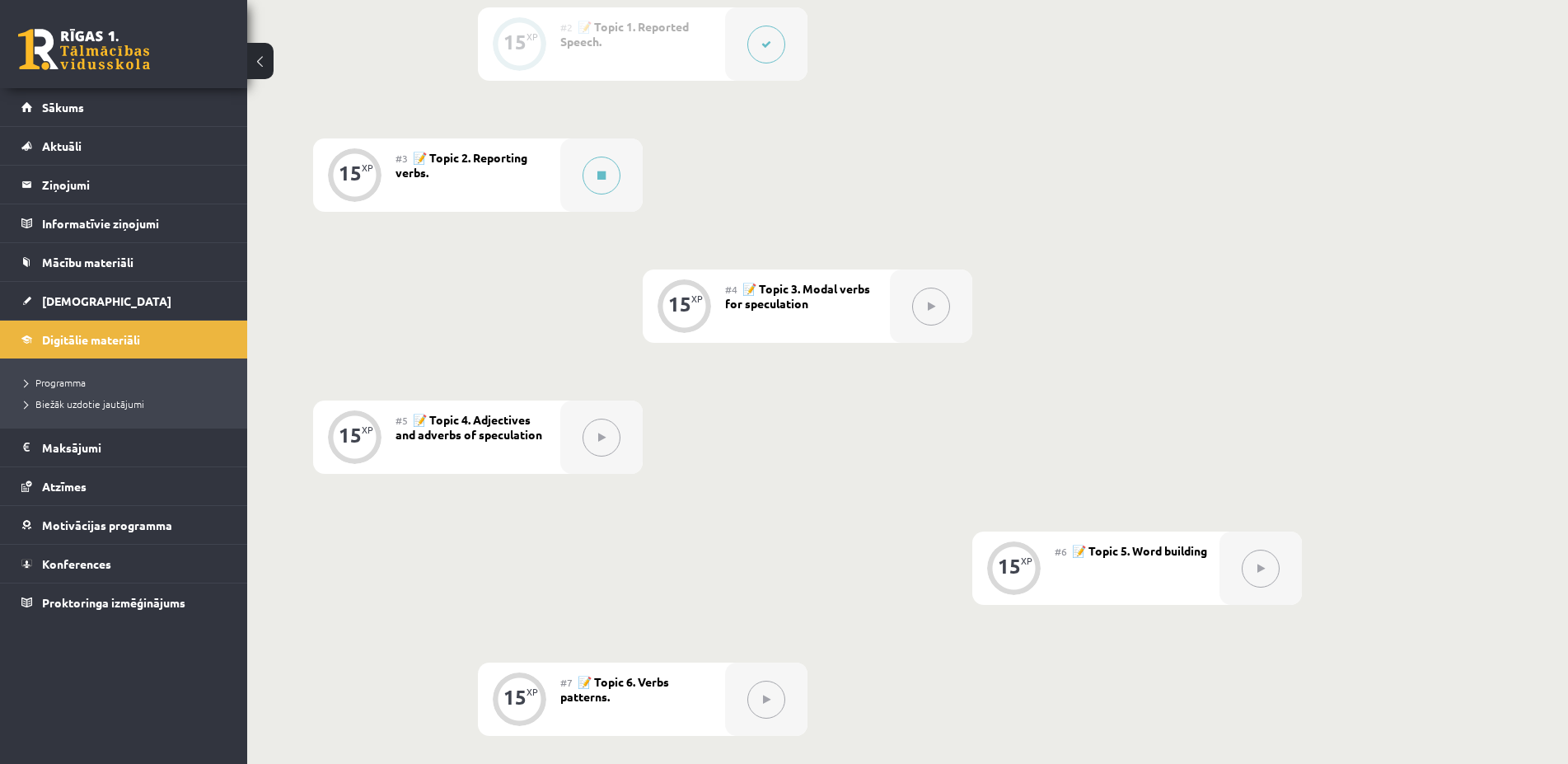
click at [530, 172] on div "#3 📝 Topic 2. Reporting verbs." at bounding box center [477, 175] width 164 height 74
click at [603, 166] on button at bounding box center [602, 175] width 38 height 38
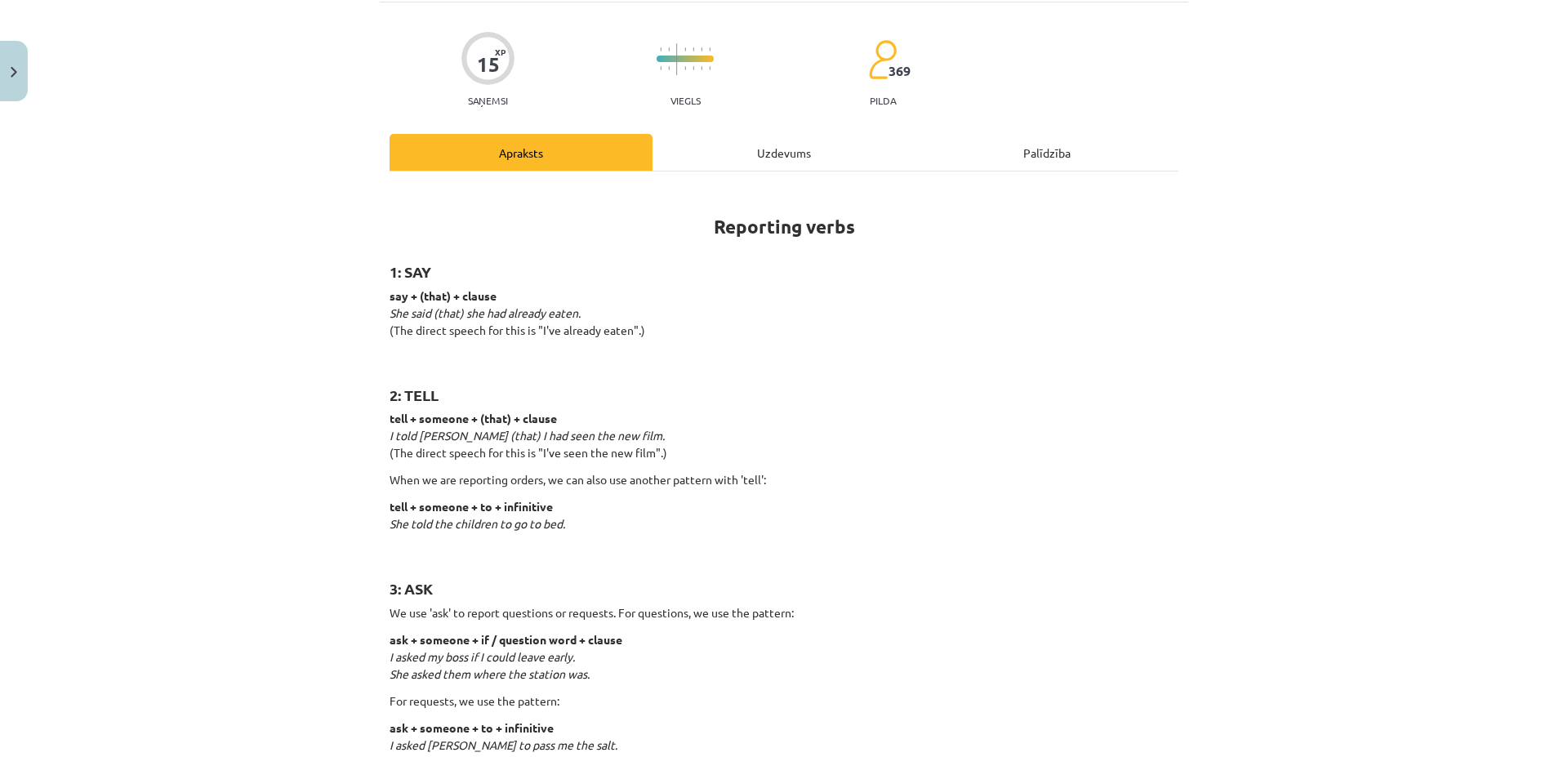
scroll to position [43, 0]
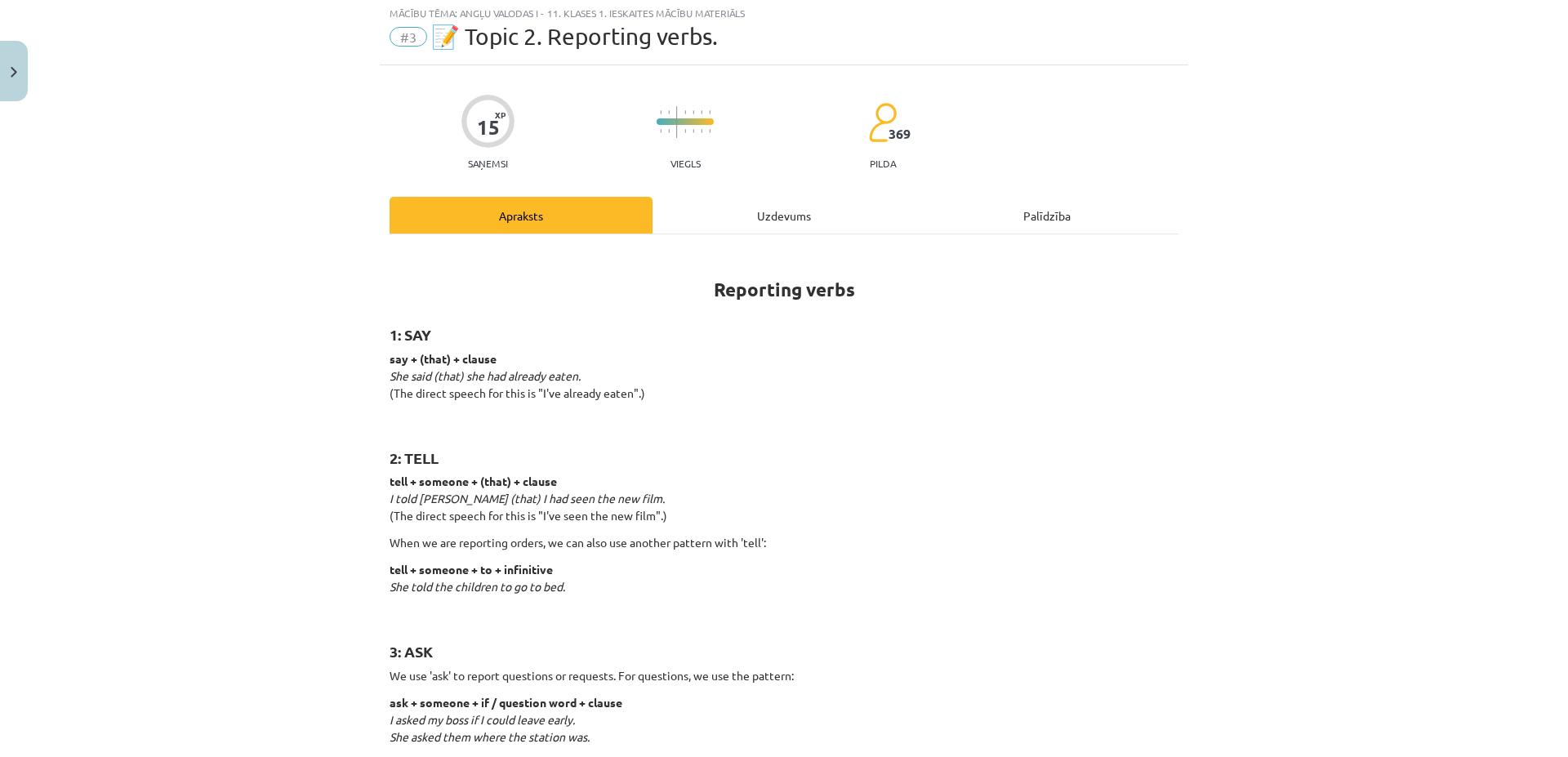
click at [747, 210] on div "Uzdevums" at bounding box center [784, 214] width 263 height 37
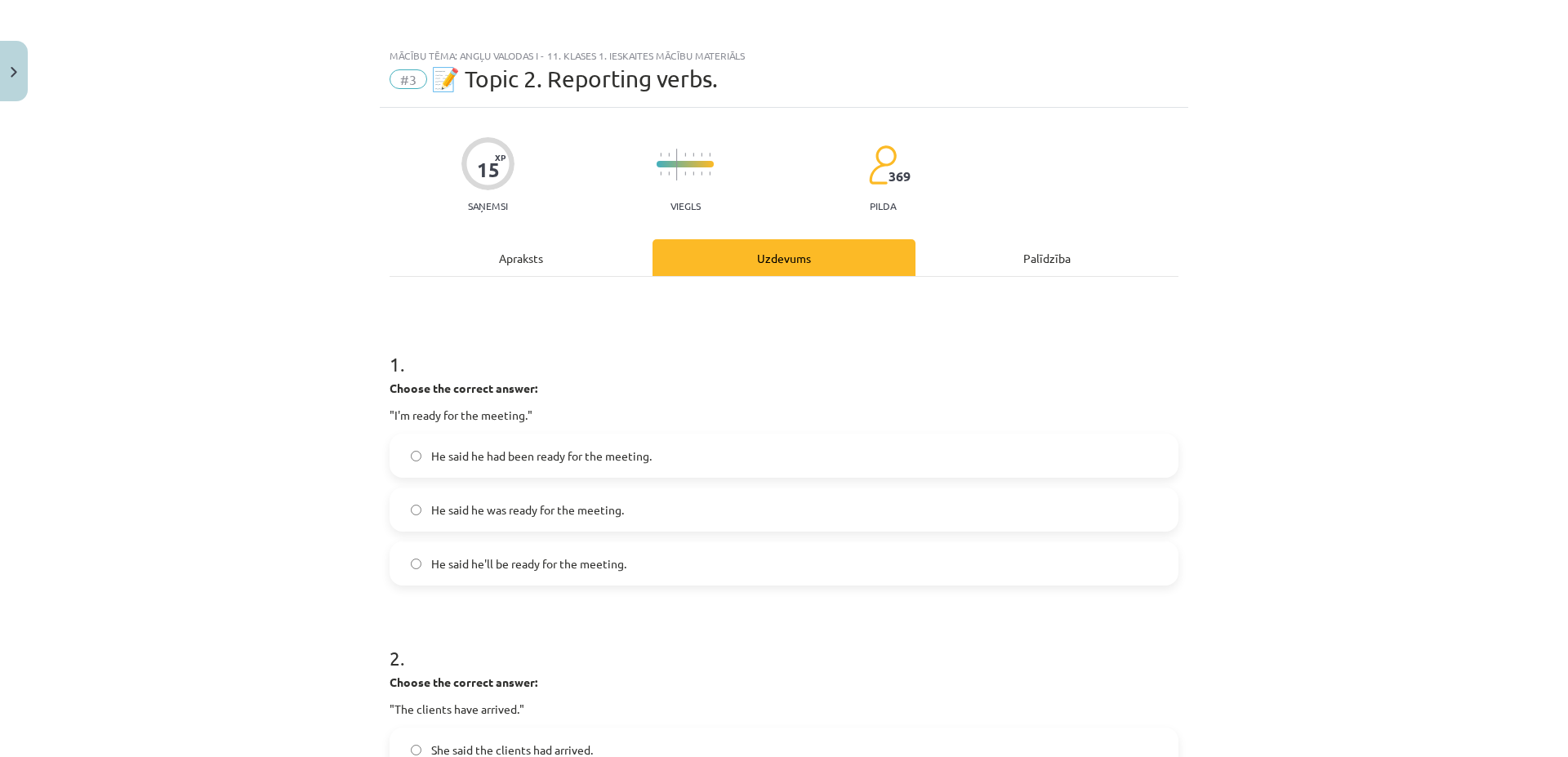
scroll to position [0, 0]
click at [511, 260] on div "Apraksts" at bounding box center [520, 258] width 263 height 37
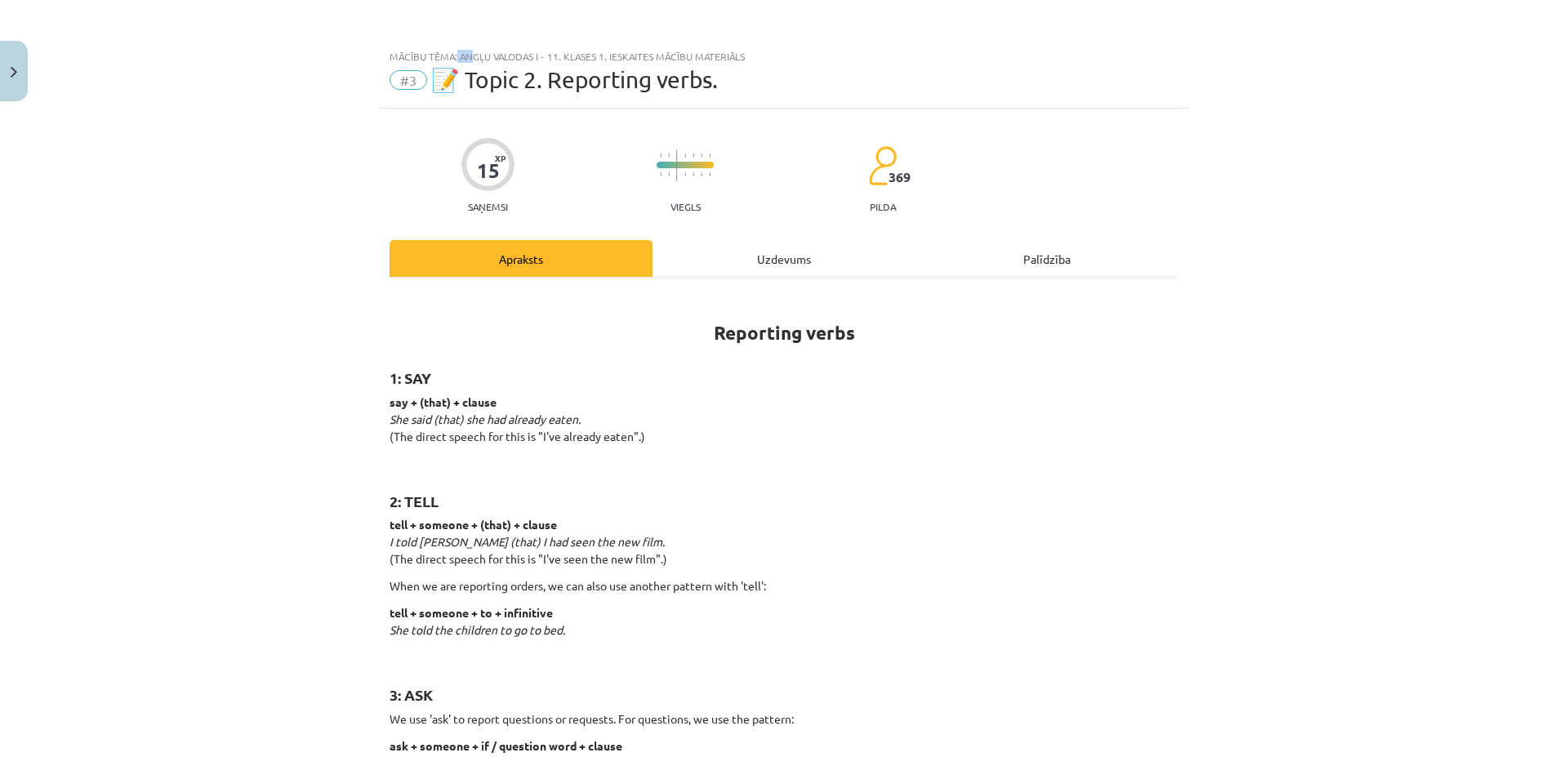
drag, startPoint x: 450, startPoint y: 55, endPoint x: 465, endPoint y: 55, distance: 15.0
click at [465, 55] on div "Mācību tēma: Angļu valodas i - 11. klases 1. ieskaites mācību materiāls" at bounding box center [783, 56] width 789 height 12
click at [471, 68] on span "📝 Topic 2. Reporting verbs." at bounding box center [575, 79] width 286 height 27
drag, startPoint x: 450, startPoint y: 55, endPoint x: 765, endPoint y: 65, distance: 315.2
click at [765, 65] on div "Mācību tēma: Angļu valodas i - 11. klases 1. ieskaites mācību materiāls #3 📝 To…" at bounding box center [784, 74] width 809 height 68
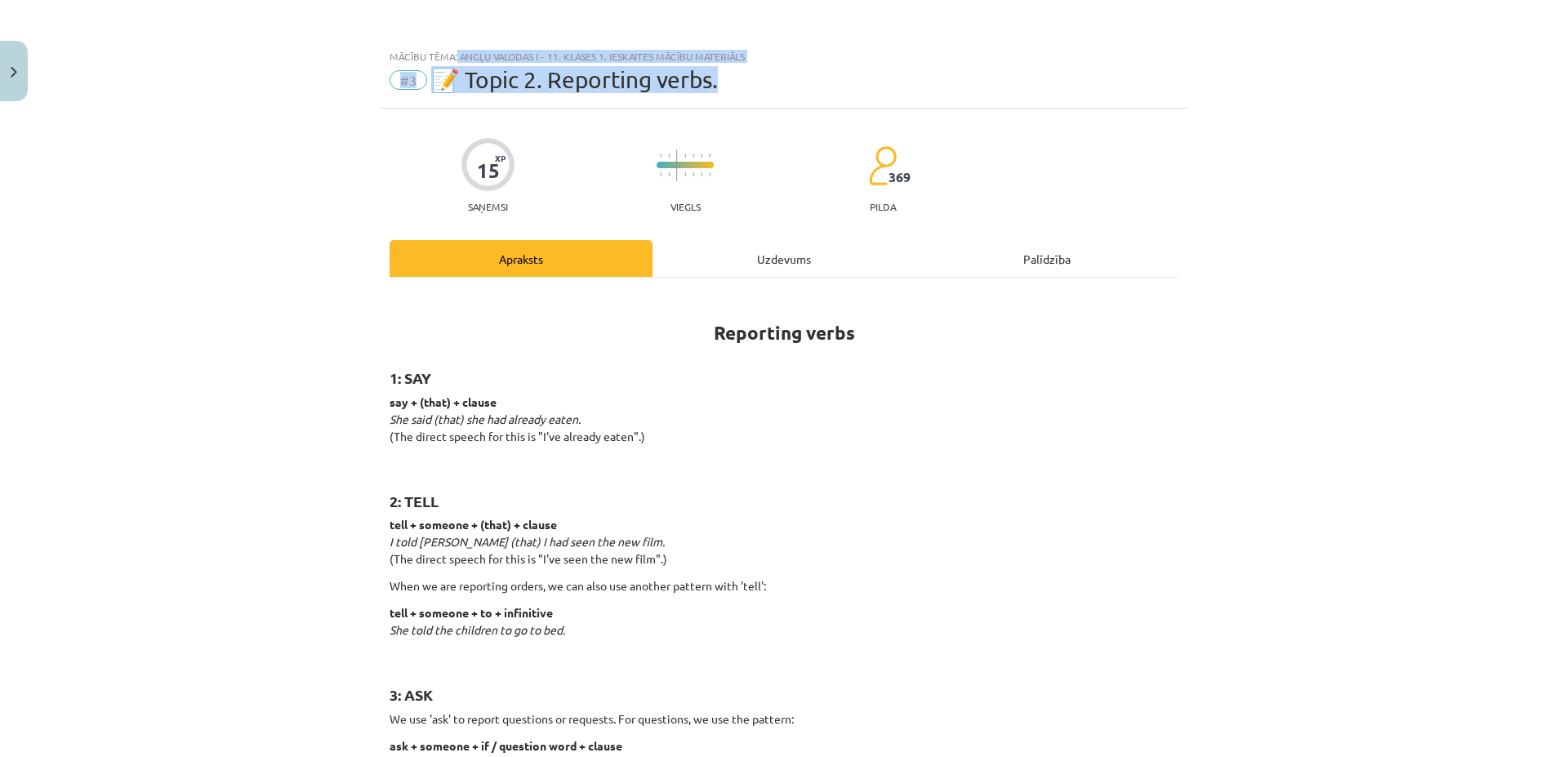
click at [795, 83] on div "#3 📝 Topic 2. Reporting verbs." at bounding box center [783, 80] width 789 height 26
drag, startPoint x: 451, startPoint y: 53, endPoint x: 738, endPoint y: 58, distance: 287.0
click at [751, 58] on div "Mācību tēma: Angļu valodas i - 11. klases 1. ieskaites mācību materiāls" at bounding box center [783, 56] width 789 height 12
copy div "Angļu valodas i - 11. klases 1. ieskaites mācību materiāls"
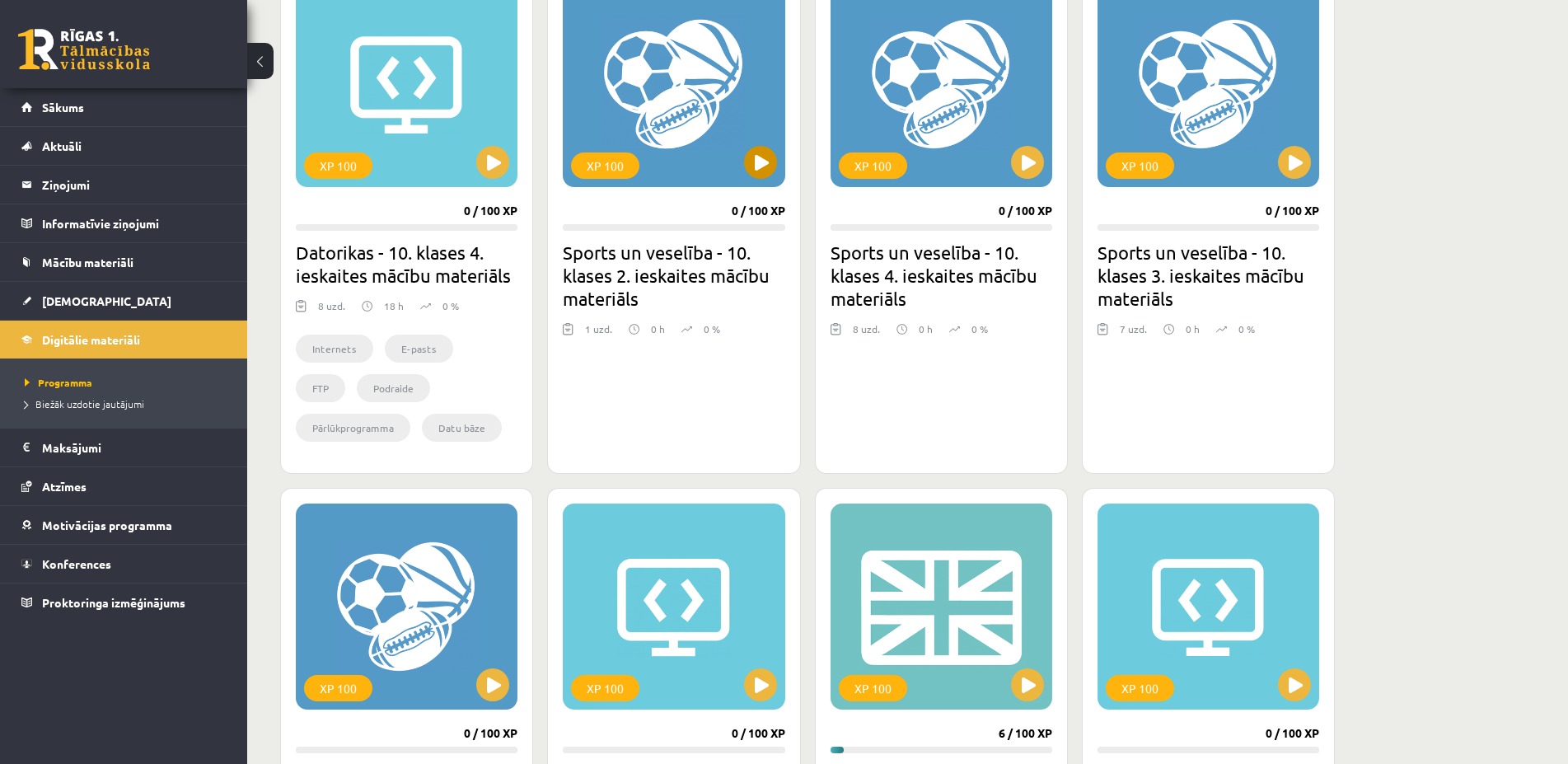
scroll to position [168, 0]
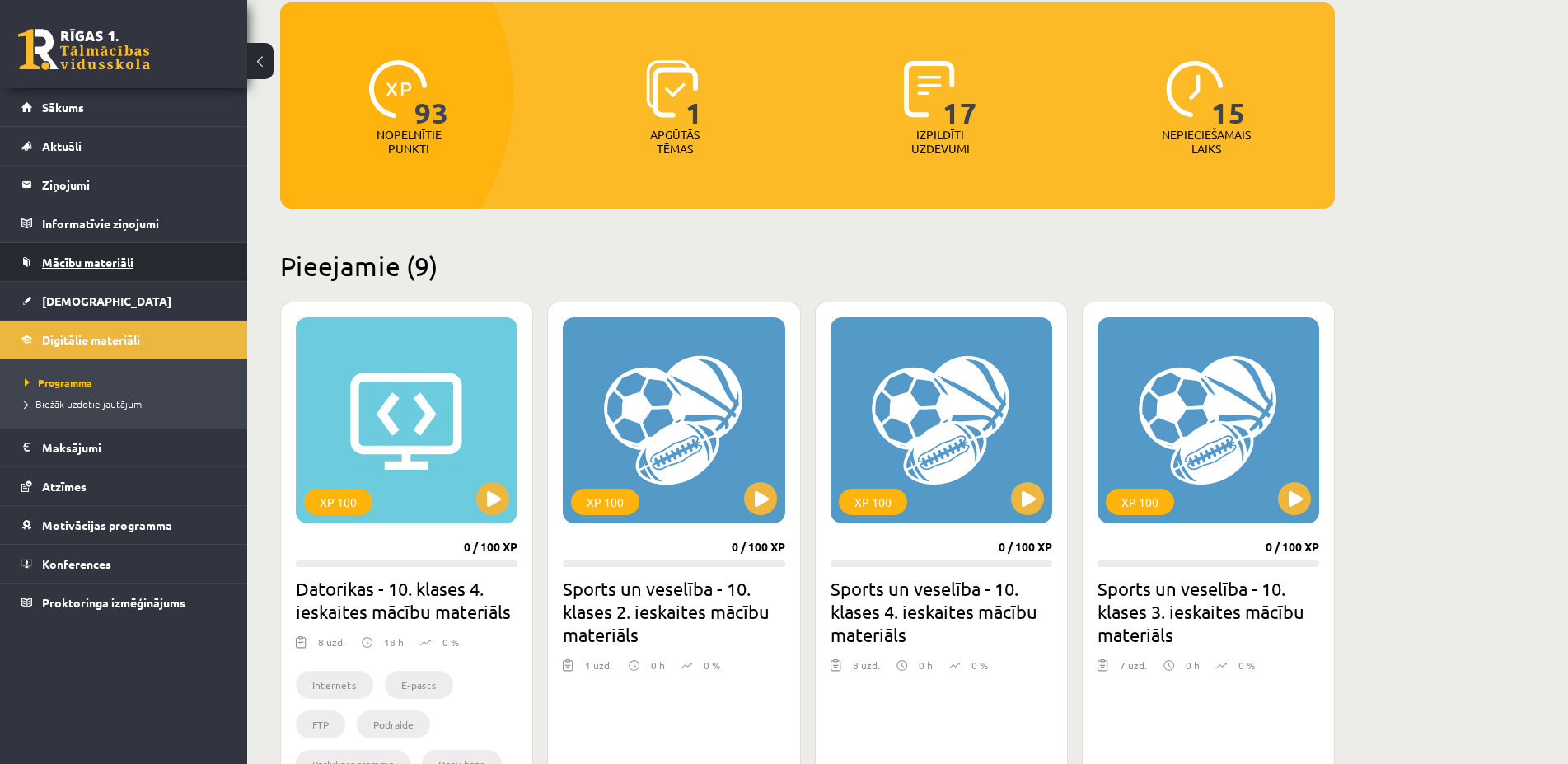
click at [79, 257] on span "Mācību materiāli" at bounding box center [88, 262] width 92 height 15
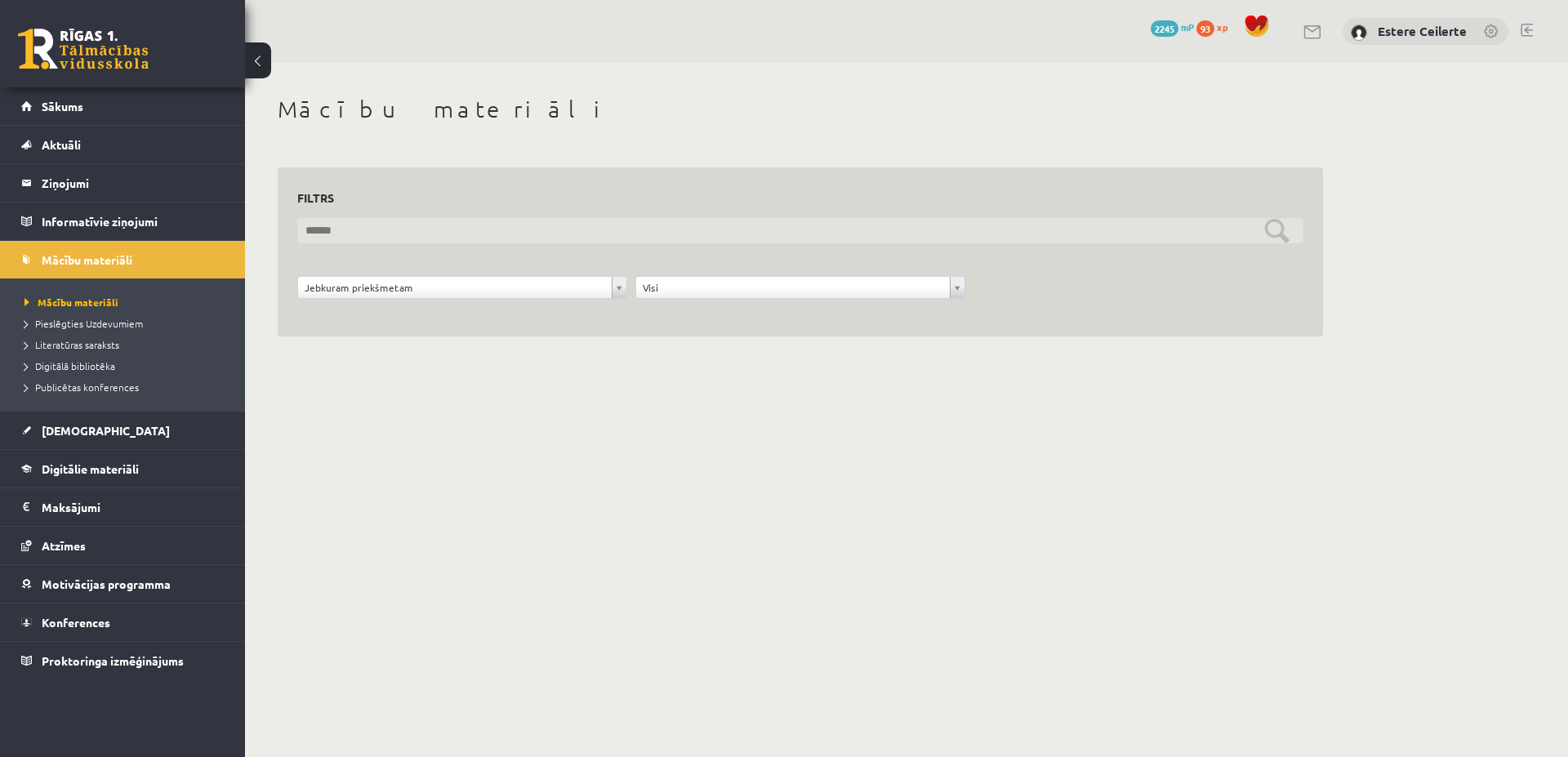
paste input "**********"
type input "**********"
click at [1277, 238] on input "**********" at bounding box center [800, 231] width 1006 height 26
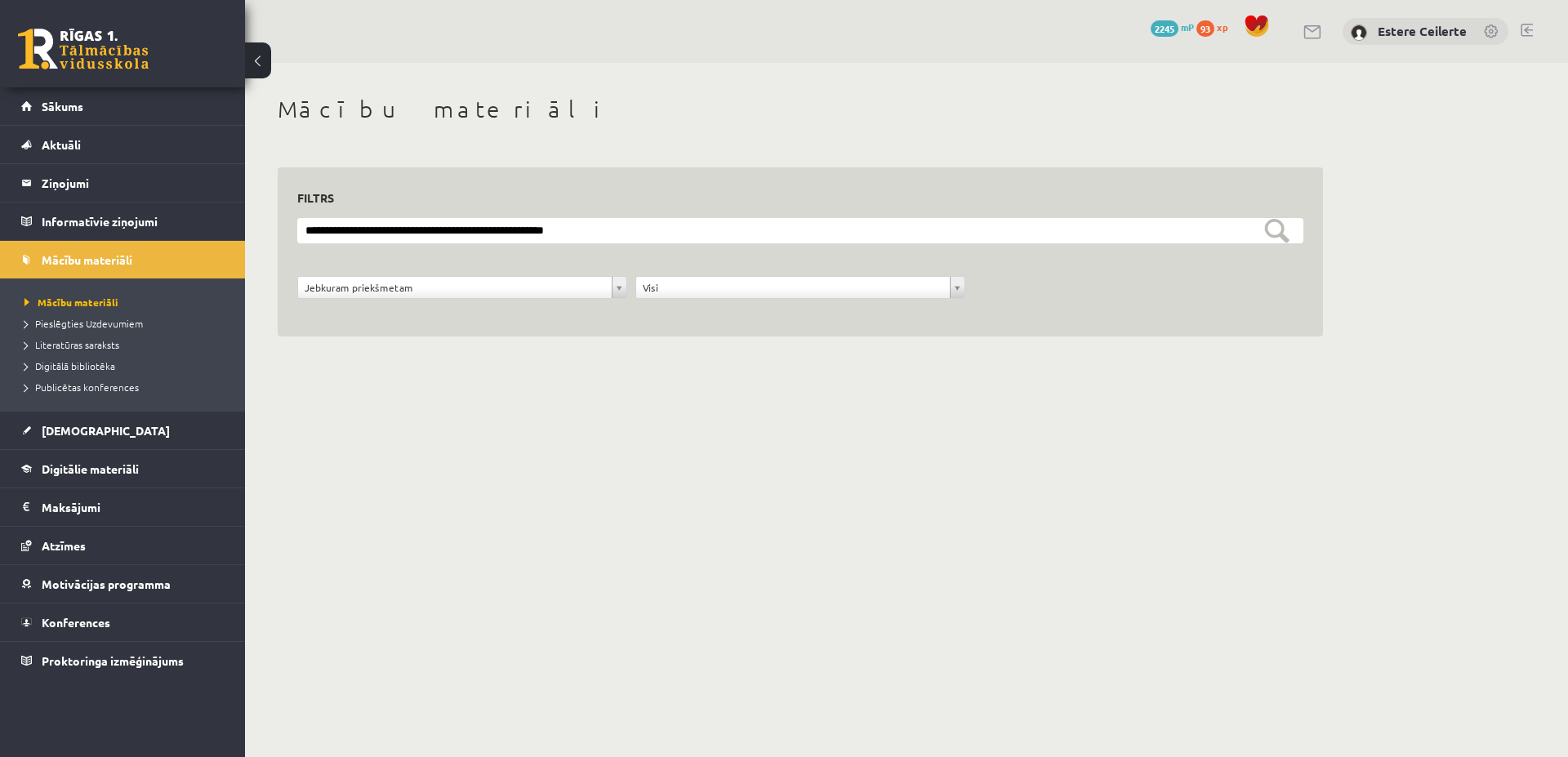
drag, startPoint x: 950, startPoint y: 535, endPoint x: 896, endPoint y: 548, distance: 55.5
click at [950, 536] on body "0 Dāvanas 2245 mP 93 xp [PERSON_NAME] Sākums Aktuāli Kā mācīties eSKOLĀ Kontakt…" at bounding box center [784, 378] width 1568 height 757
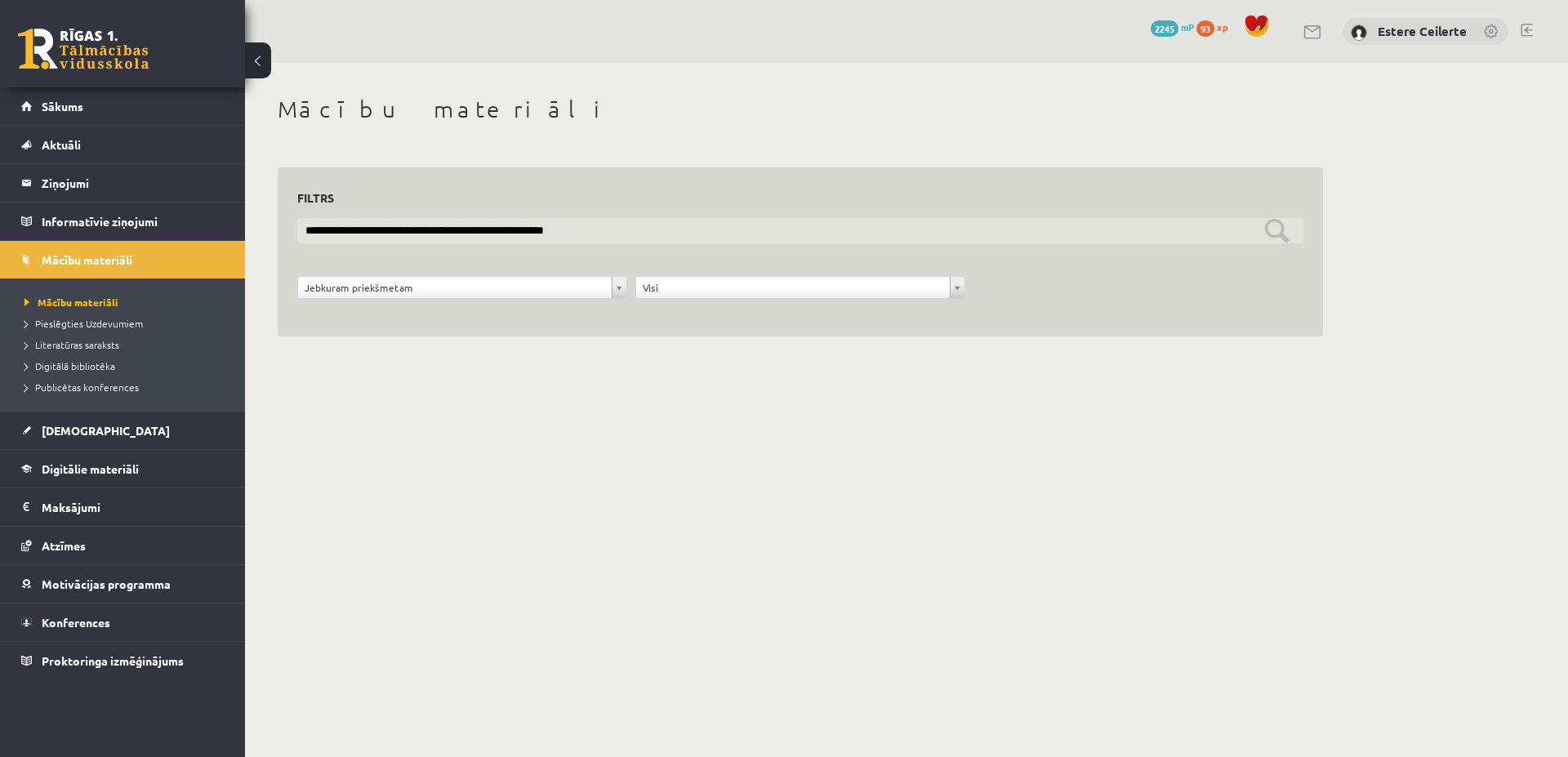
click at [1281, 233] on input "**********" at bounding box center [800, 231] width 1006 height 26
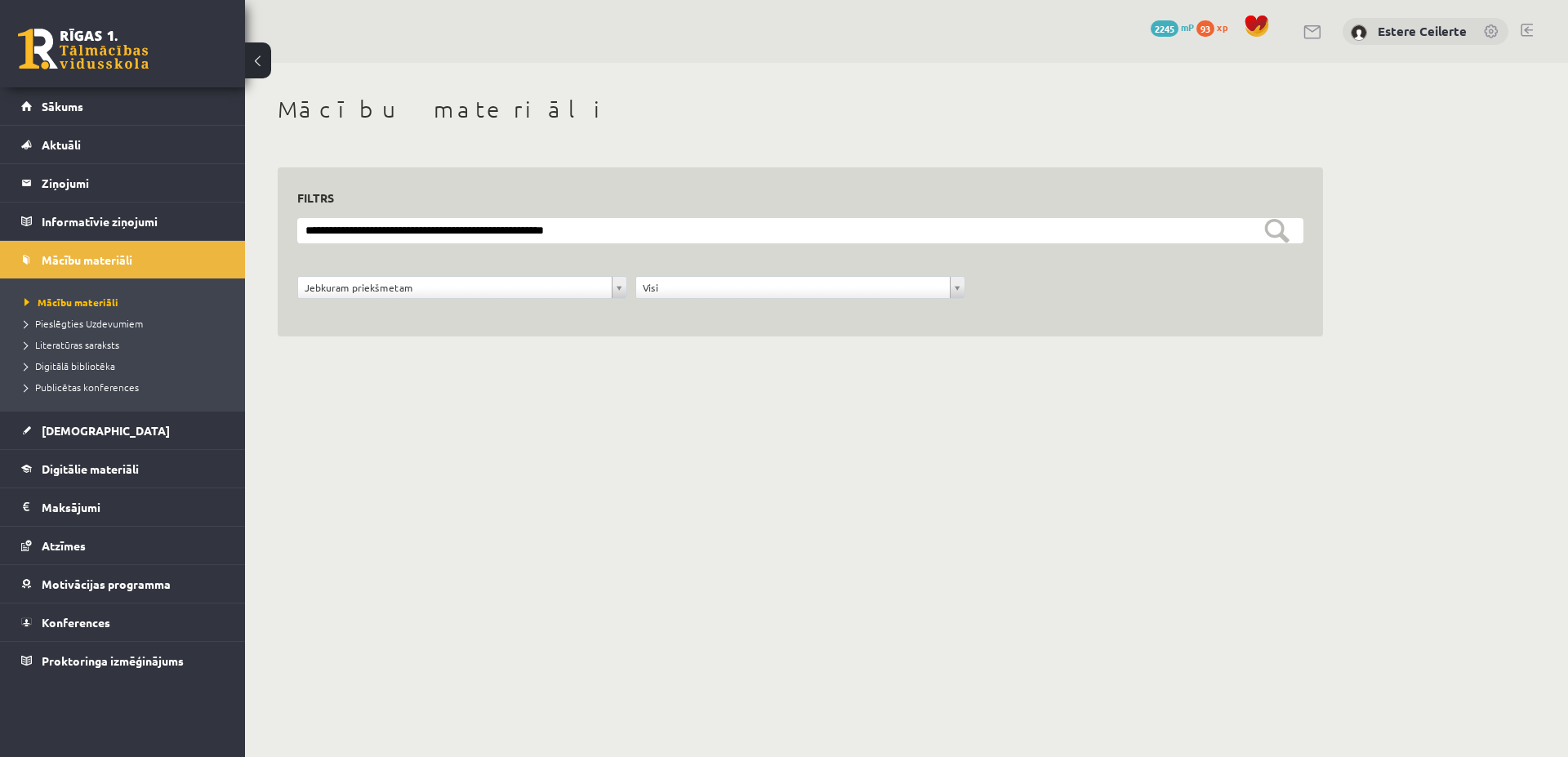
click at [838, 245] on form "**********" at bounding box center [800, 267] width 1006 height 99
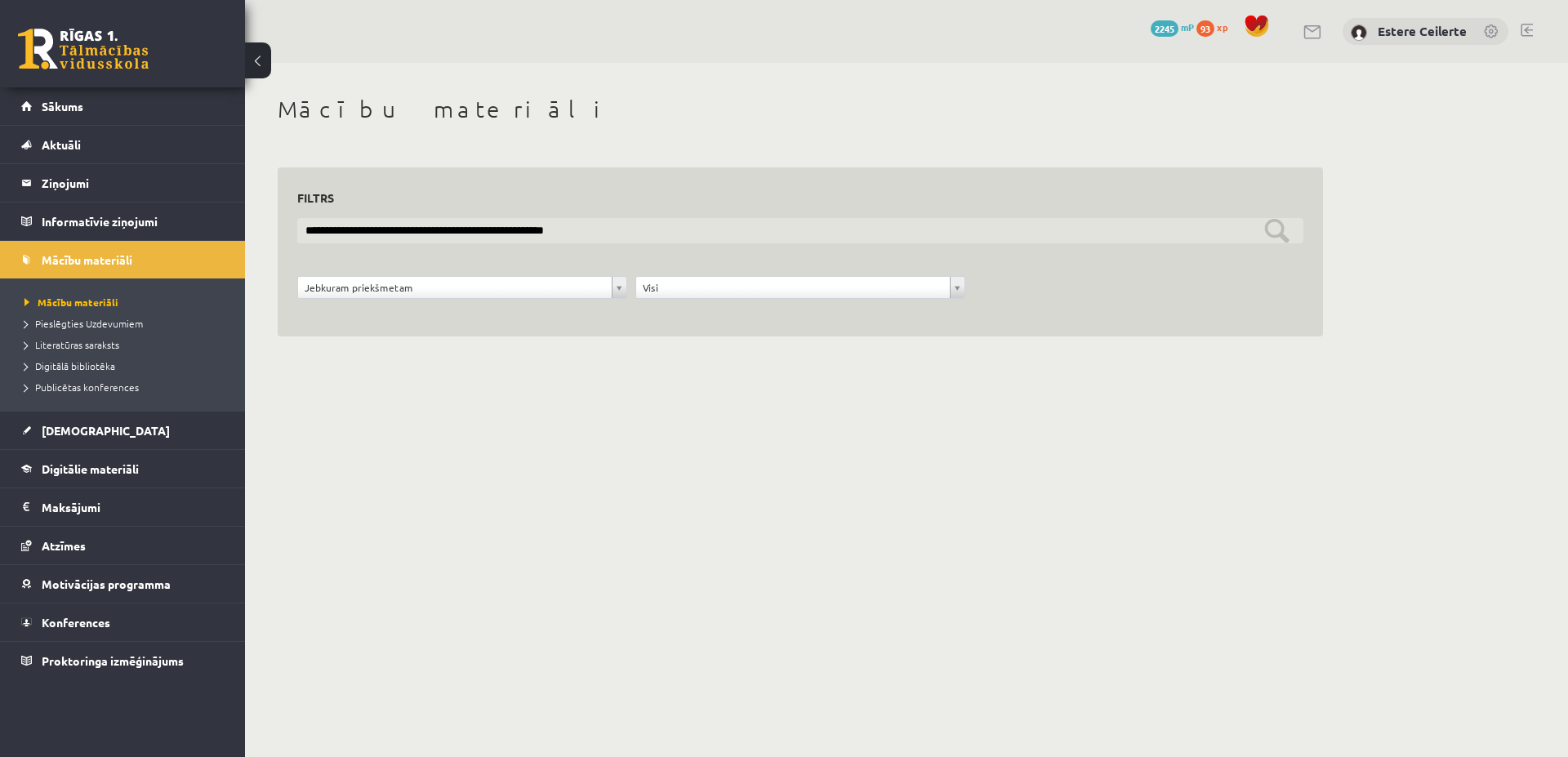
click at [800, 233] on input "**********" at bounding box center [800, 231] width 1006 height 26
click at [819, 231] on input "**********" at bounding box center [800, 231] width 1006 height 26
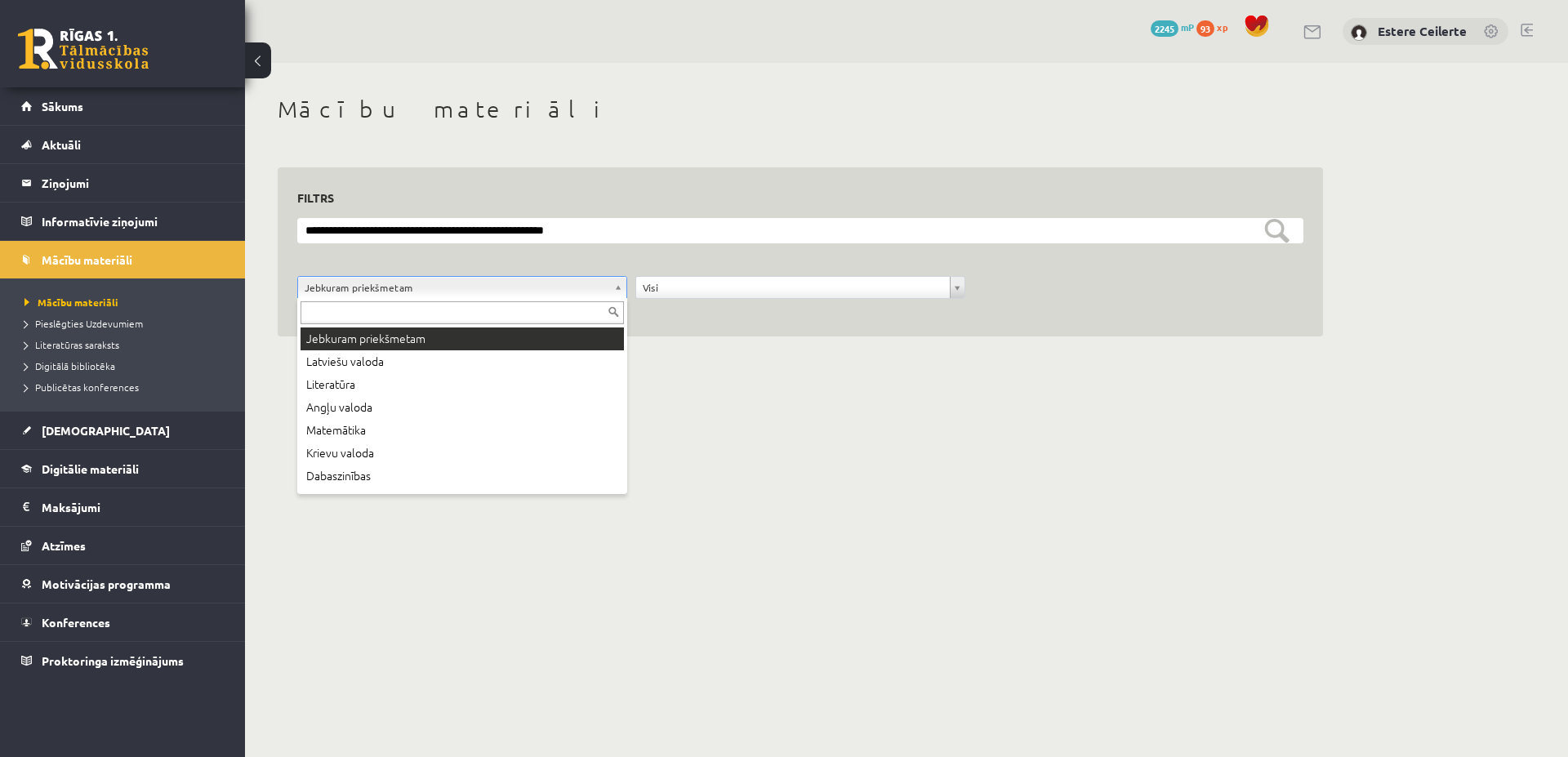
click at [622, 285] on body "0 Dāvanas 2245 mP 93 xp [PERSON_NAME] Sākums Aktuāli Kā mācīties eSKOLĀ Kontakt…" at bounding box center [784, 378] width 1568 height 757
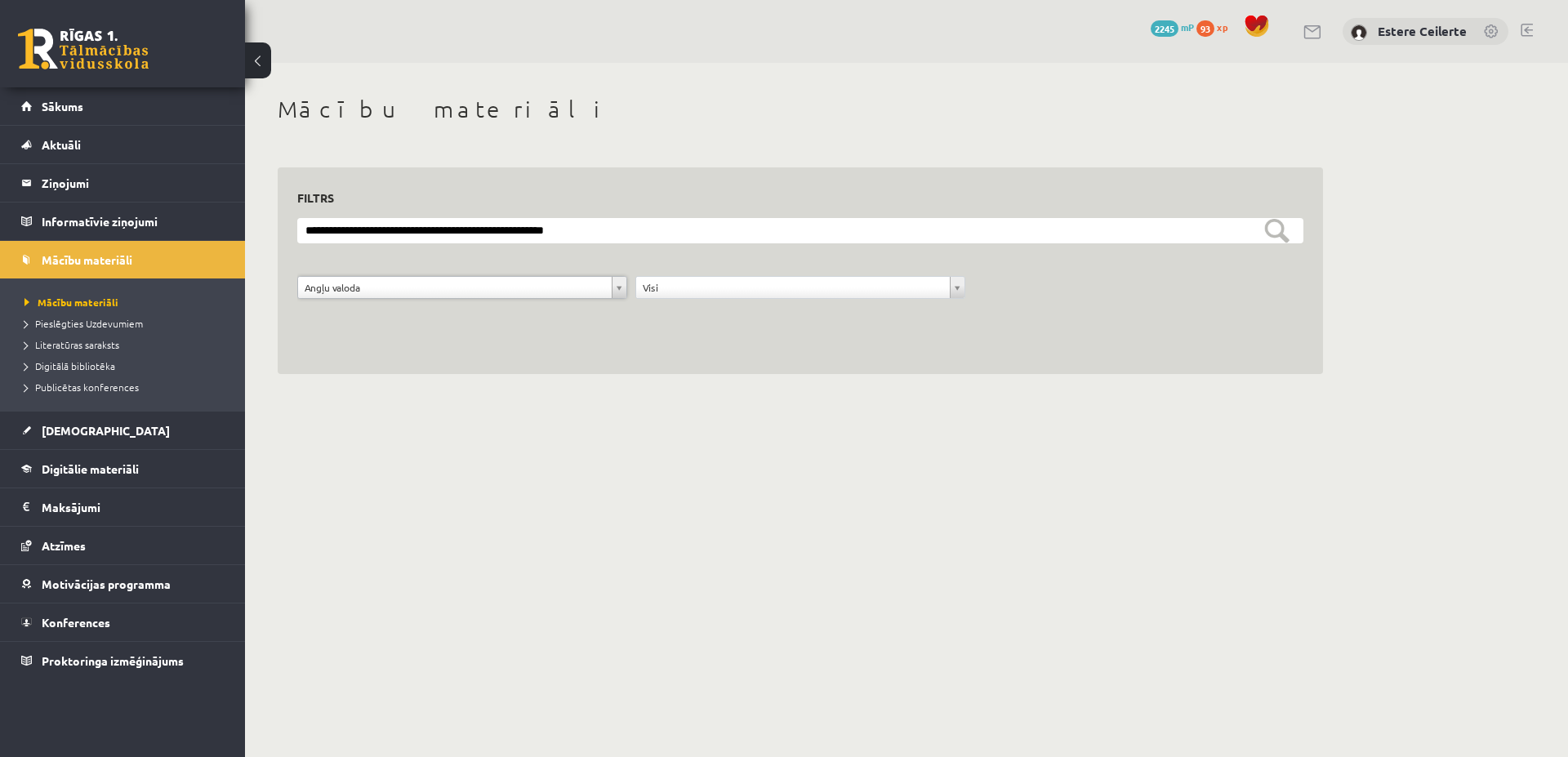
click at [958, 282] on body "0 Dāvanas 2245 mP 93 xp [PERSON_NAME] Sākums Aktuāli Kā mācīties eSKOLĀ Kontakt…" at bounding box center [784, 378] width 1568 height 757
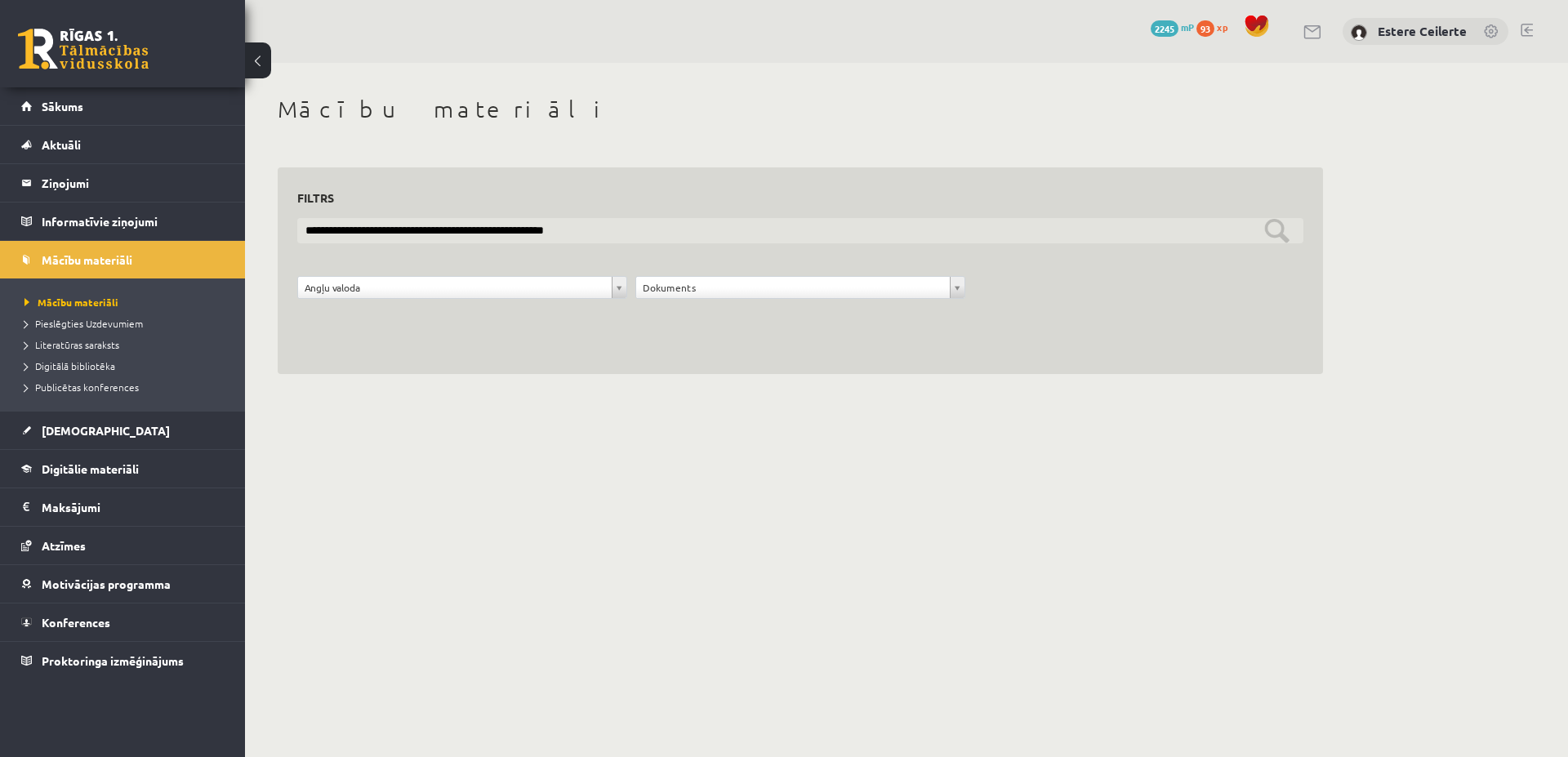
click at [1279, 229] on input "**********" at bounding box center [800, 231] width 1006 height 26
click at [1275, 231] on input "**********" at bounding box center [800, 231] width 1006 height 26
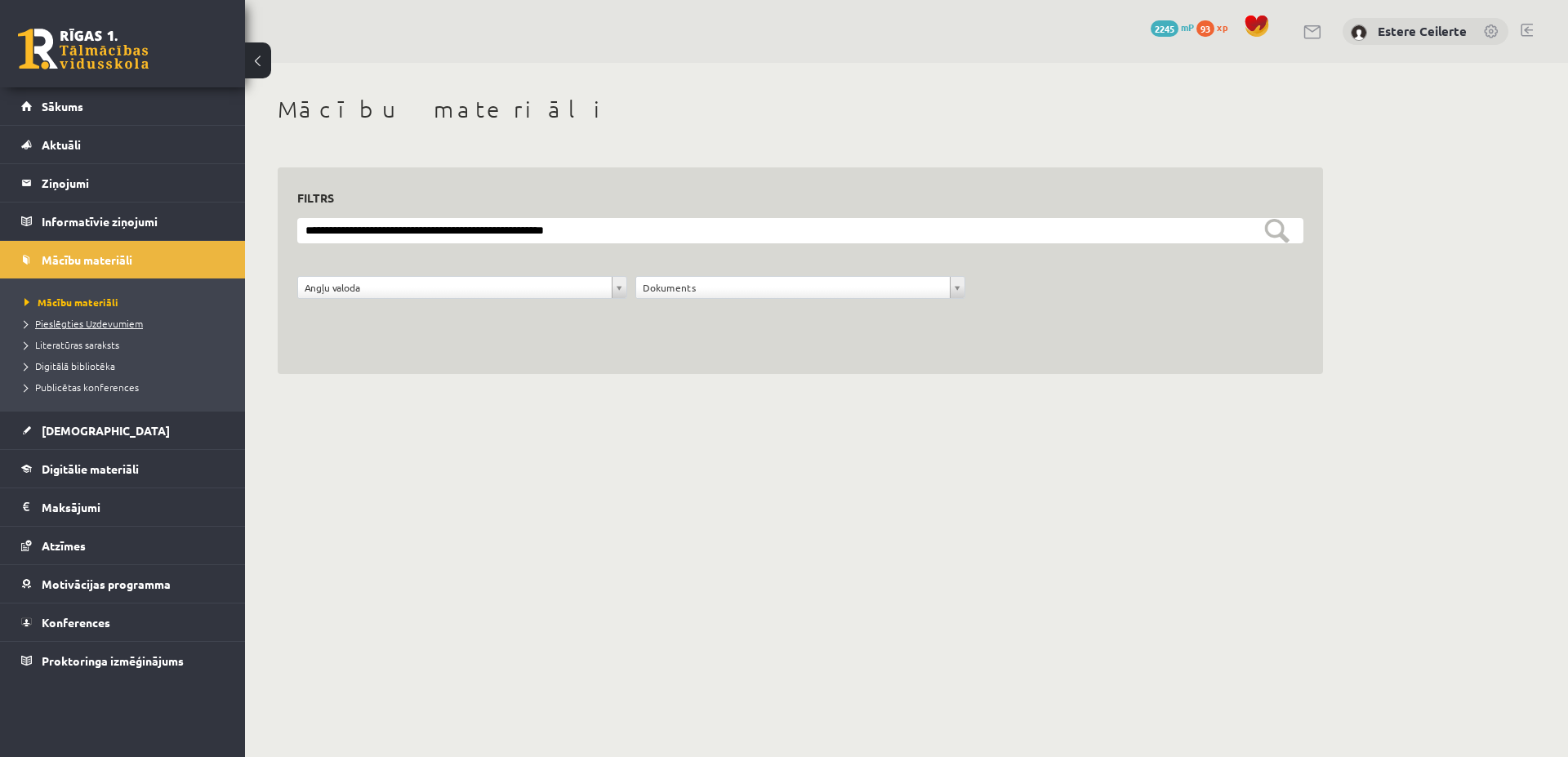
click at [88, 323] on span "Pieslēgties Uzdevumiem" at bounding box center [84, 323] width 118 height 13
click at [87, 295] on link "Mācību materiāli" at bounding box center [126, 302] width 204 height 15
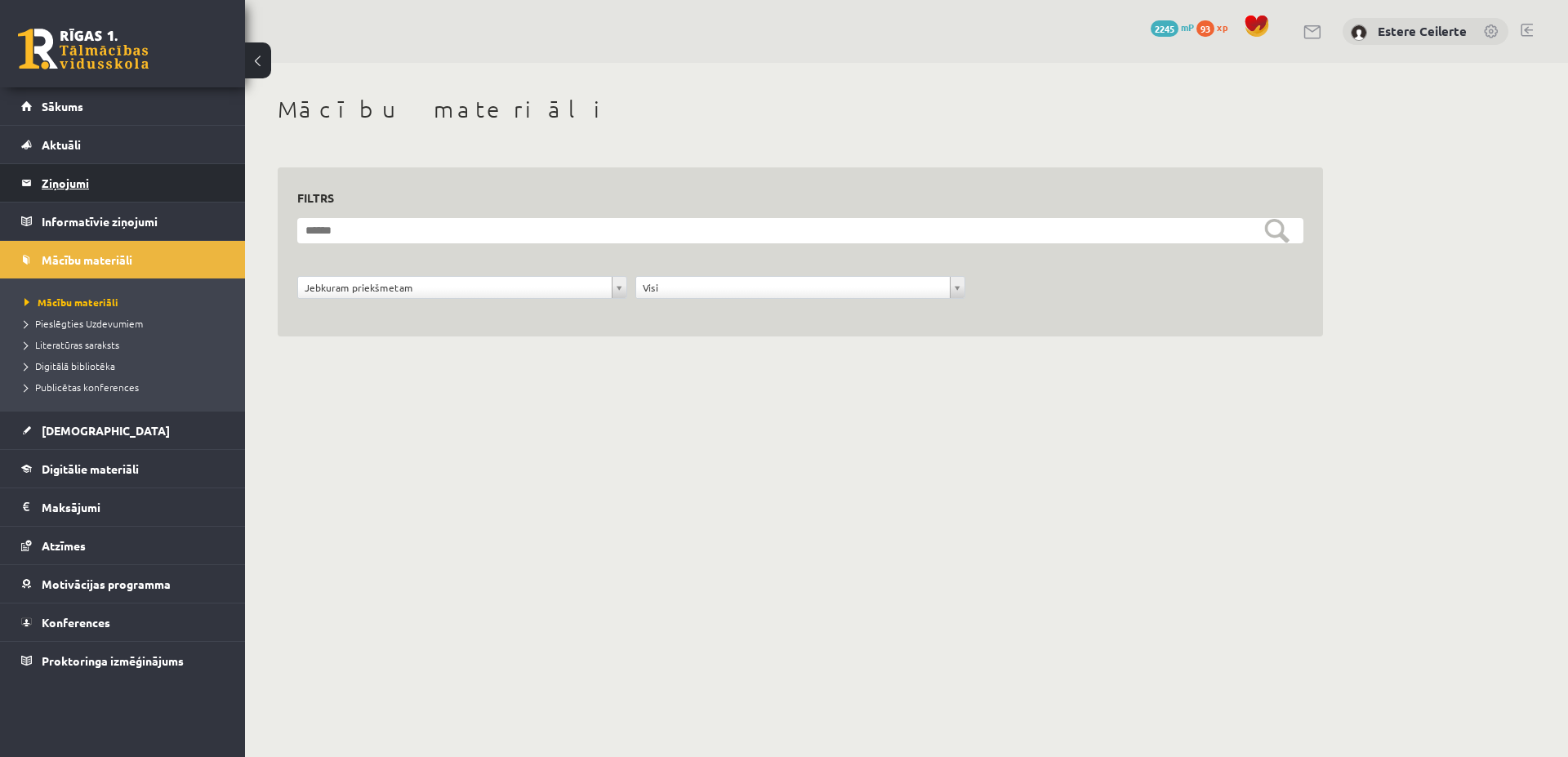
click at [75, 176] on legend "Ziņojumi 0" at bounding box center [132, 183] width 183 height 38
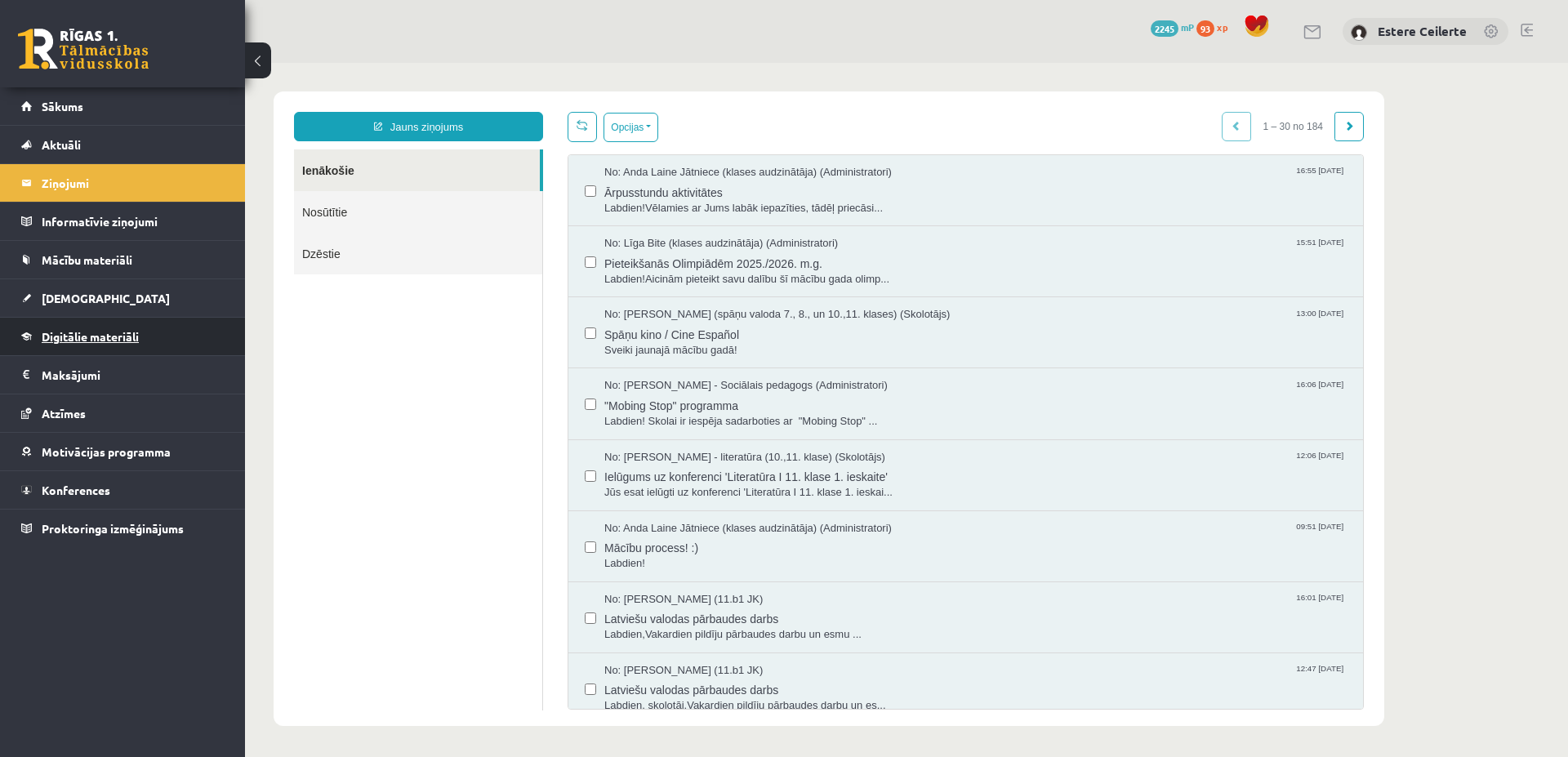
click at [87, 340] on span "Digitālie materiāli" at bounding box center [90, 336] width 97 height 15
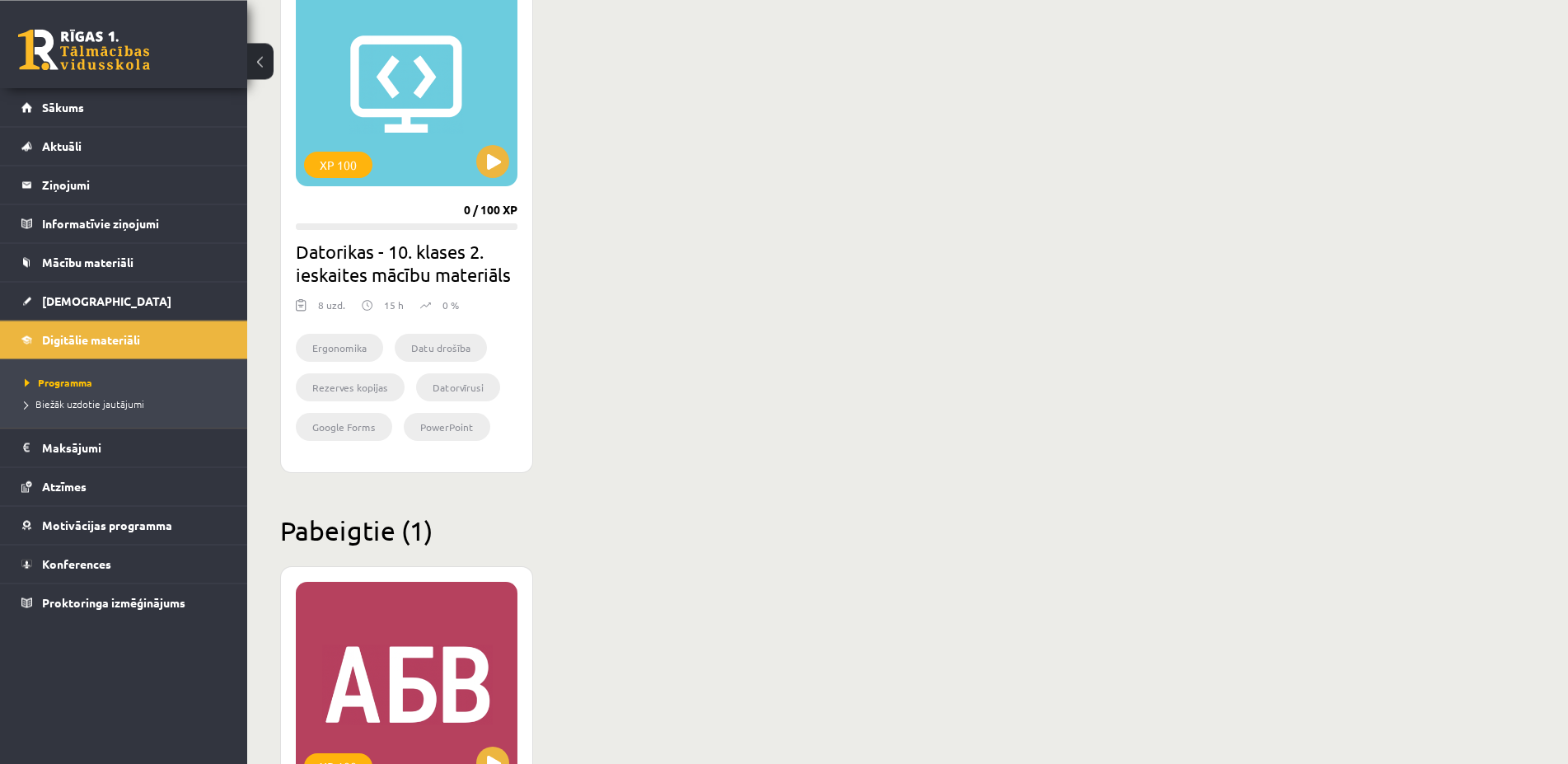
scroll to position [1411, 0]
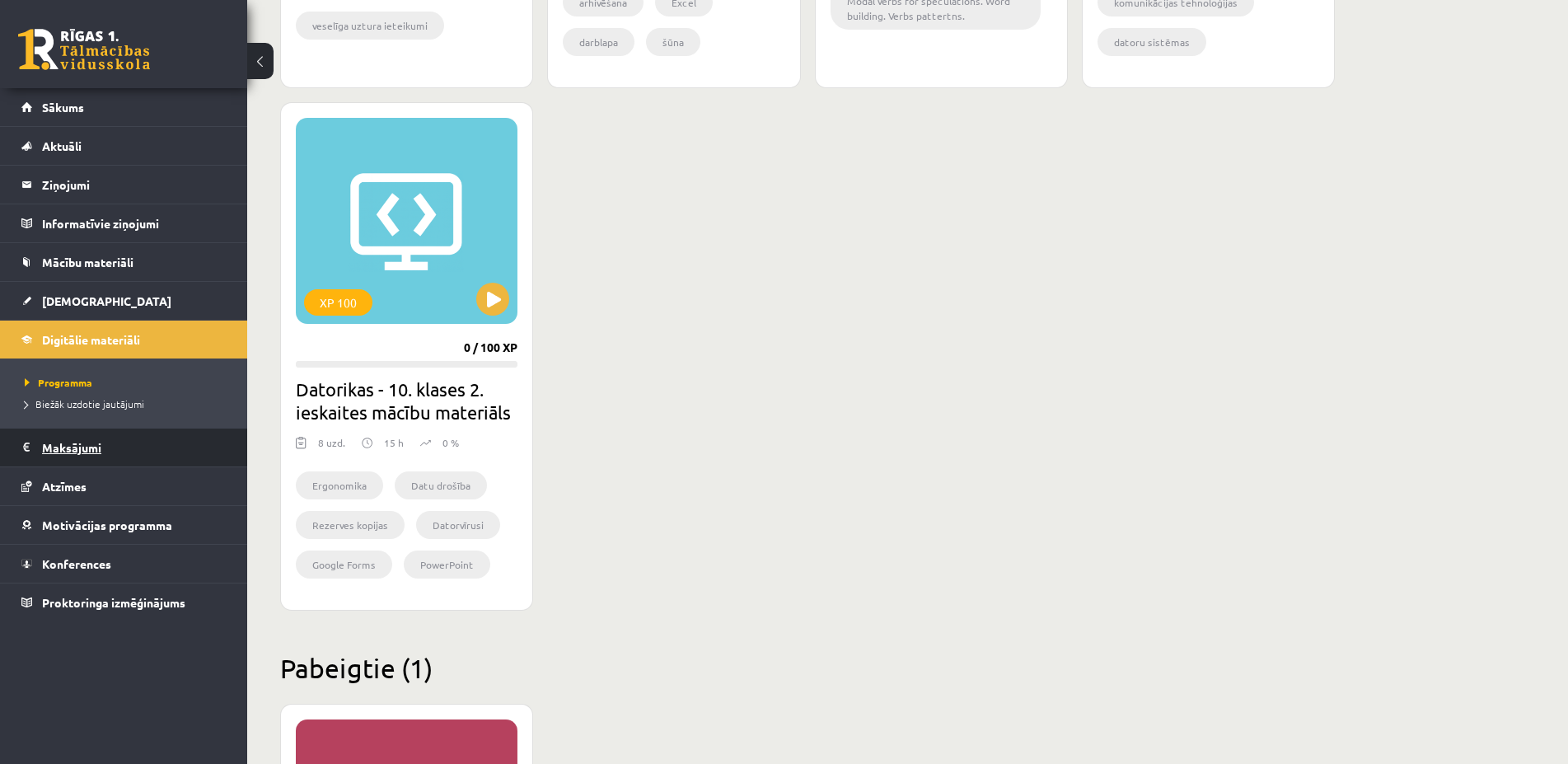
click at [88, 445] on legend "Maksājumi 0" at bounding box center [133, 447] width 184 height 38
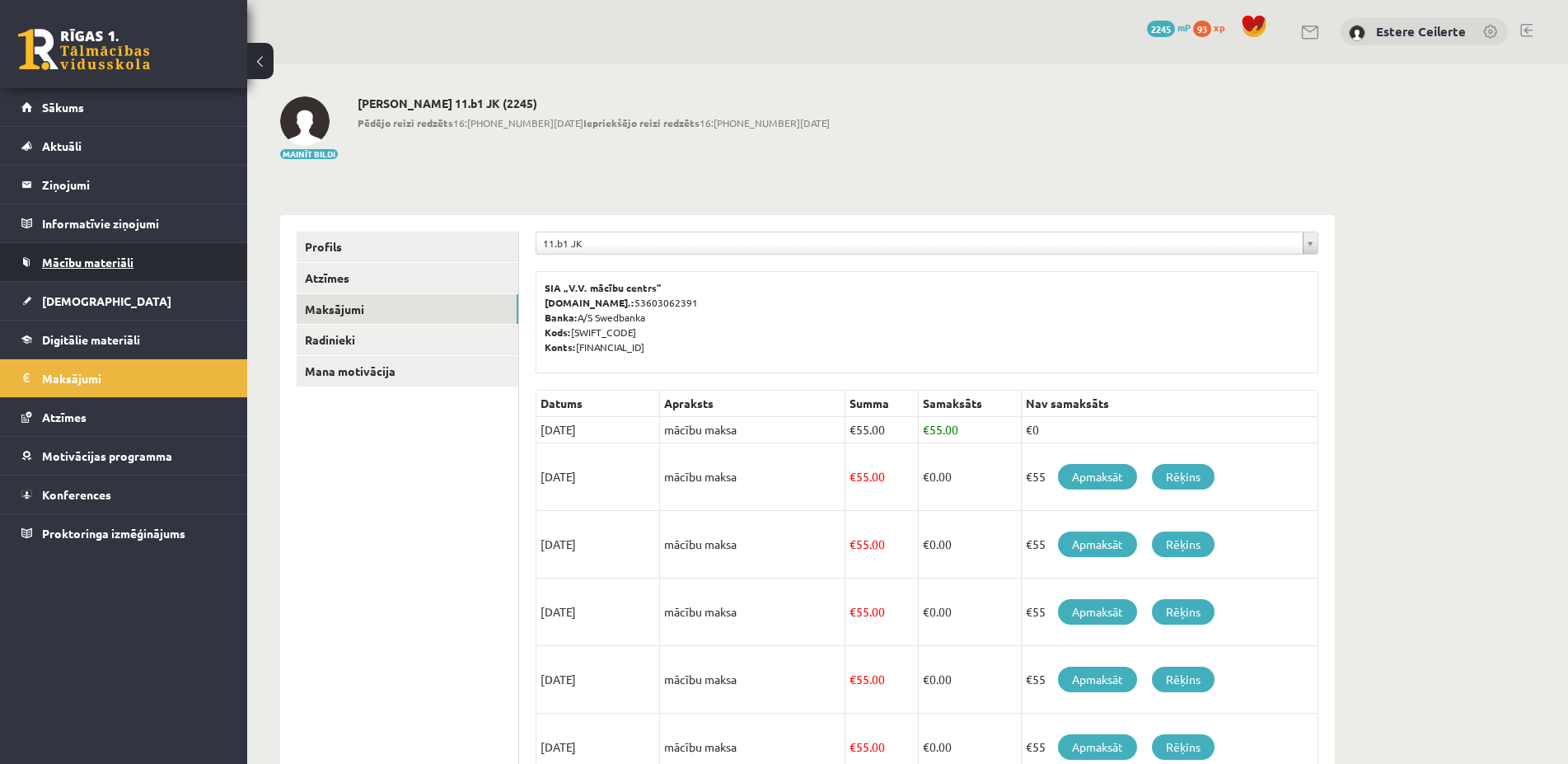
click at [86, 259] on span "Mācību materiāli" at bounding box center [88, 262] width 92 height 15
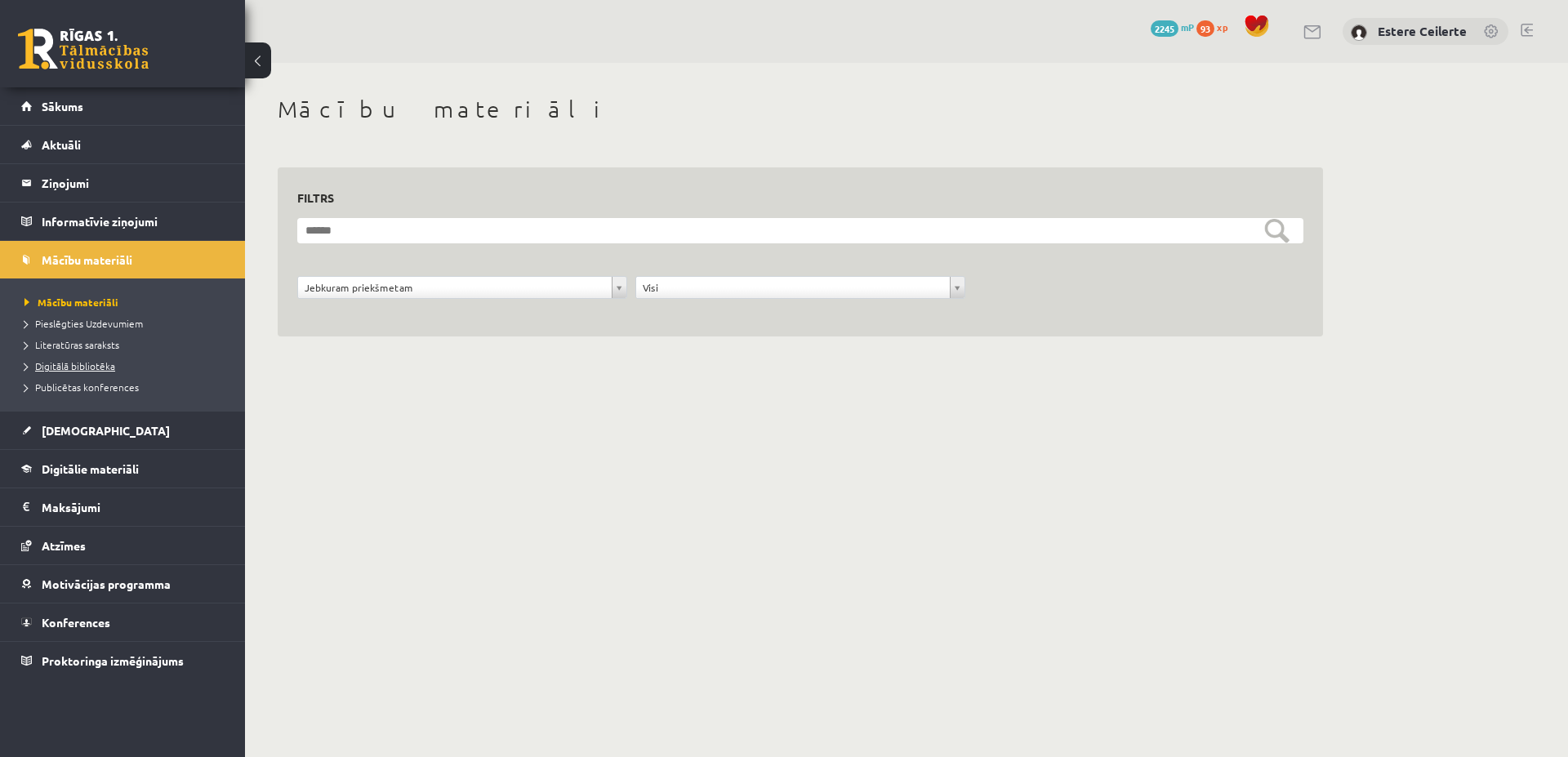
click at [82, 364] on span "Digitālā bibliotēka" at bounding box center [70, 365] width 91 height 13
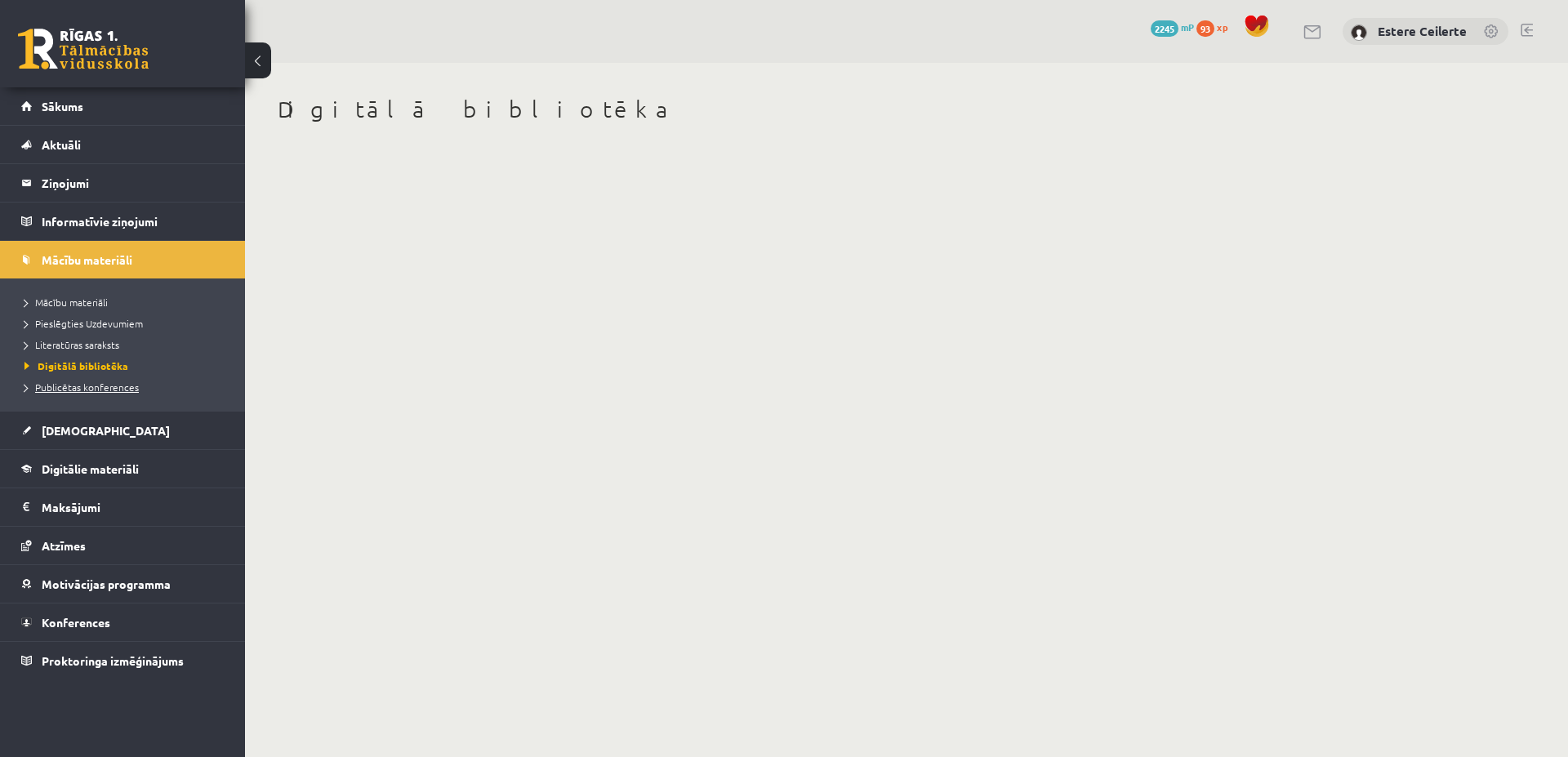
click at [78, 388] on span "Publicētas konferences" at bounding box center [82, 386] width 115 height 13
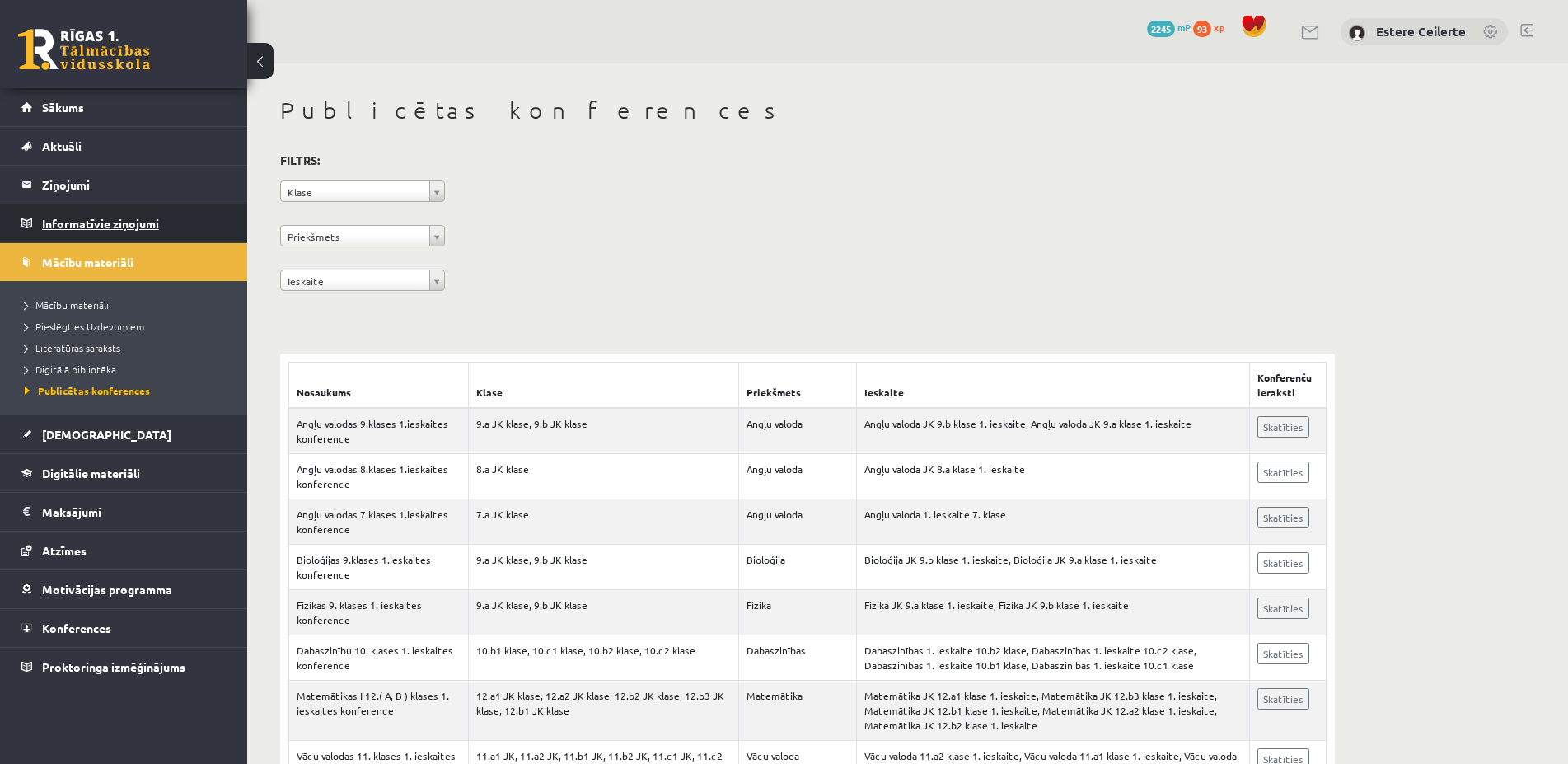
click at [89, 219] on legend "Informatīvie ziņojumi 0" at bounding box center [133, 223] width 184 height 38
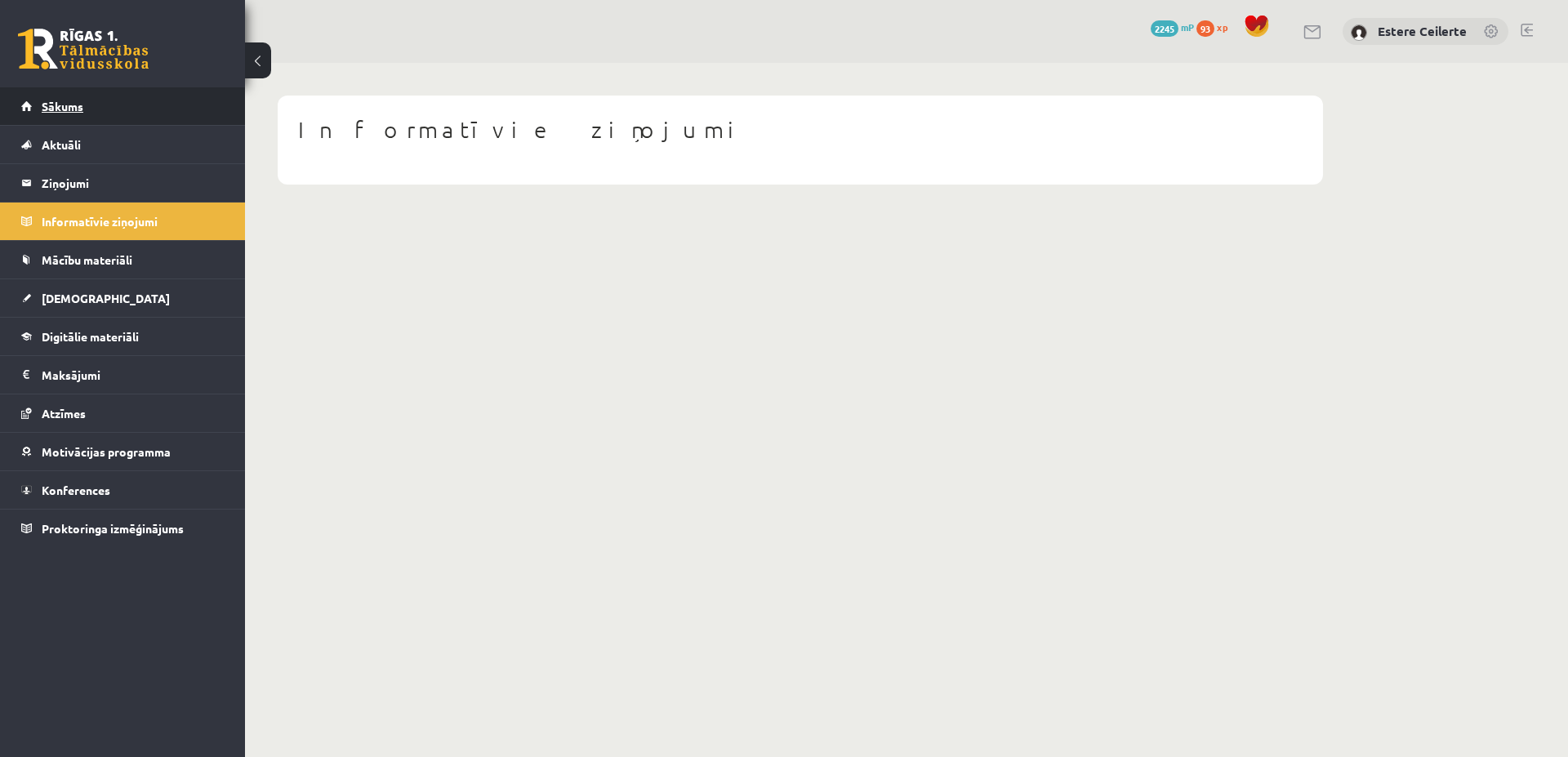
click at [89, 102] on link "Sākums" at bounding box center [122, 106] width 203 height 38
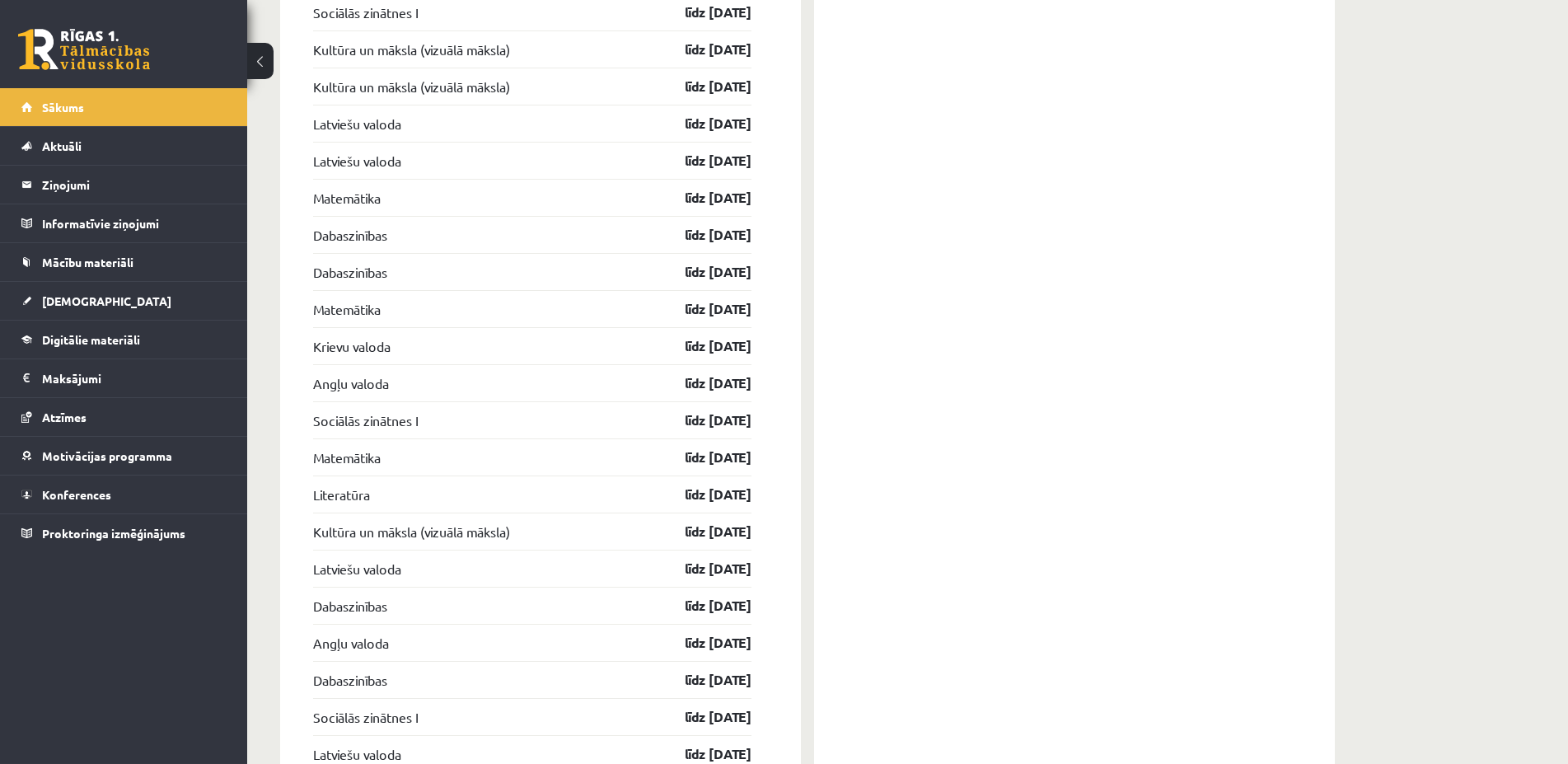
scroll to position [1680, 0]
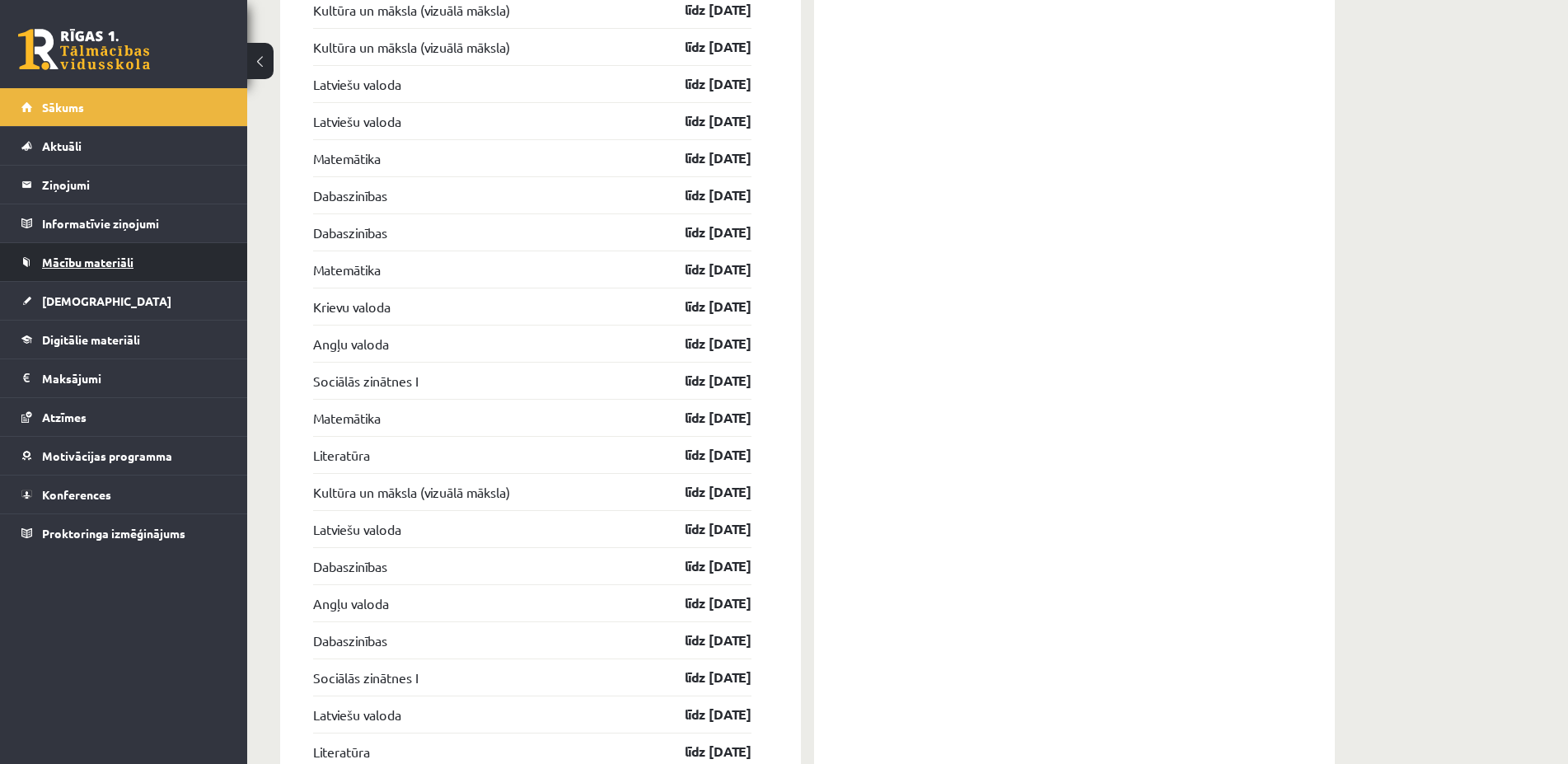
click at [122, 263] on span "Mācību materiāli" at bounding box center [88, 262] width 92 height 15
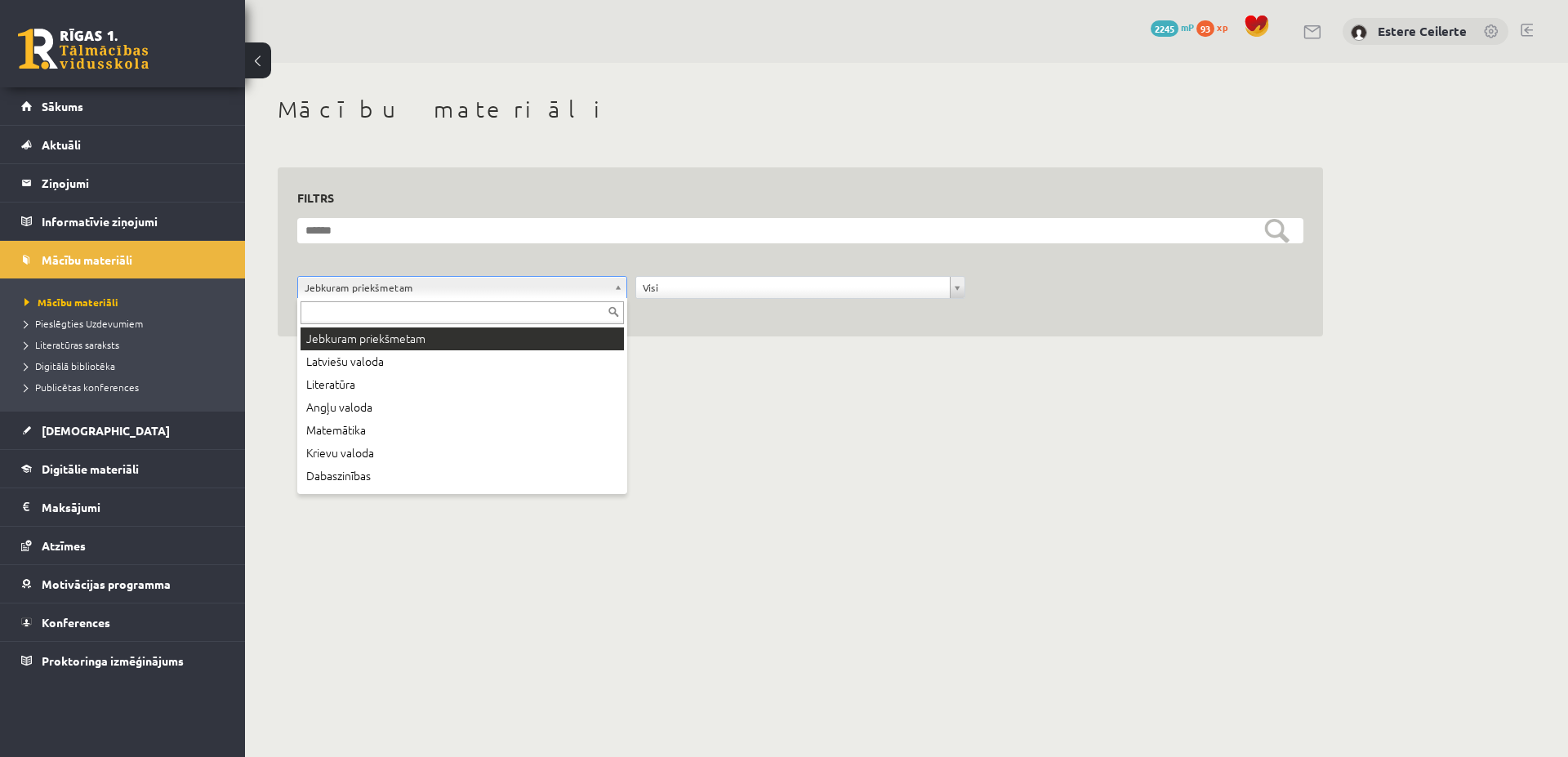
click at [617, 285] on body "10 Dāvanas 2245 mP 93 xp [PERSON_NAME] Sākums Aktuāli Kā mācīties eSKOLĀ Kontak…" at bounding box center [784, 378] width 1568 height 757
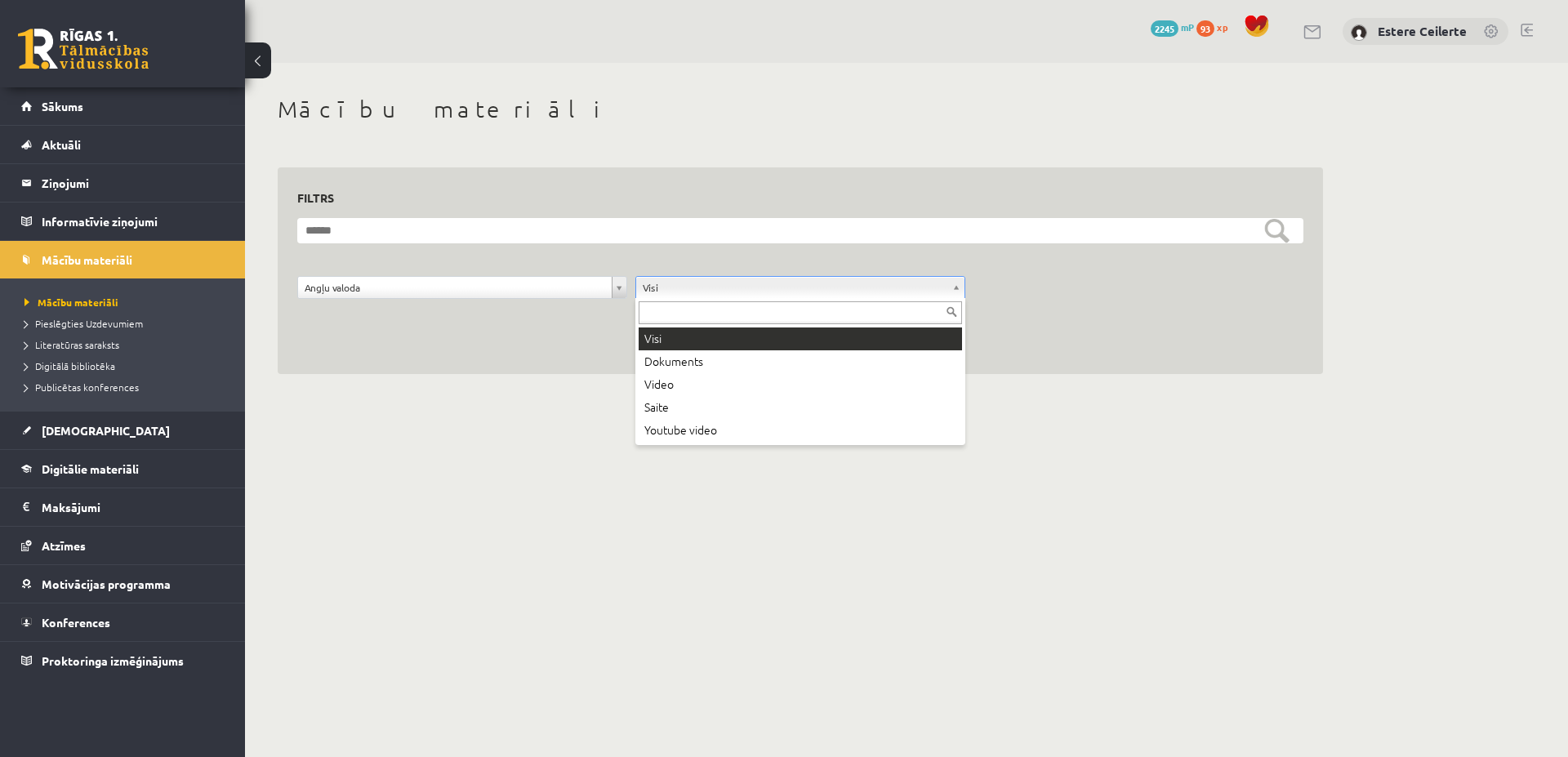
click at [961, 286] on body "10 Dāvanas 2245 mP 93 xp [PERSON_NAME] Sākums Aktuāli Kā mācīties eSKOLĀ Kontak…" at bounding box center [784, 378] width 1568 height 757
